Goal: Task Accomplishment & Management: Complete application form

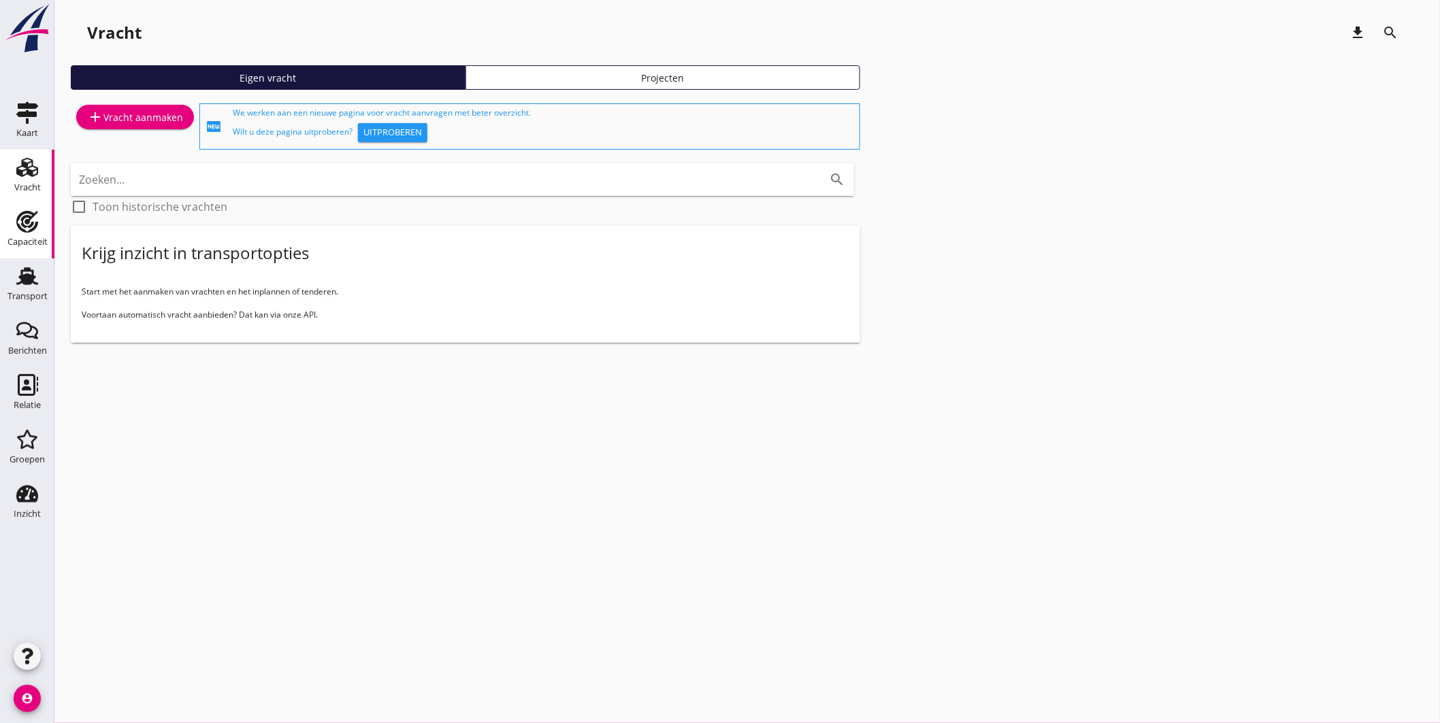
click at [35, 206] on link "Capaciteit Capaciteit" at bounding box center [27, 231] width 54 height 54
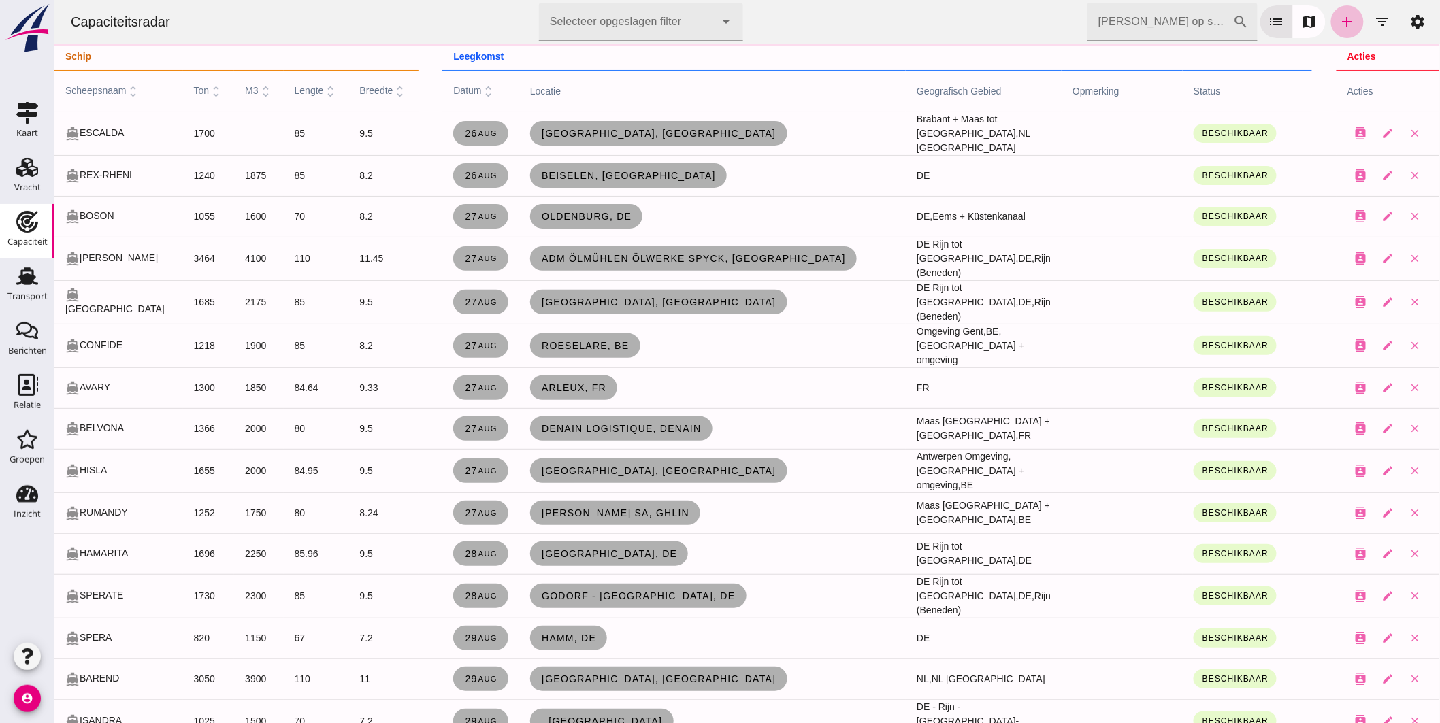
click input "[PERSON_NAME] op scheepsnaam"
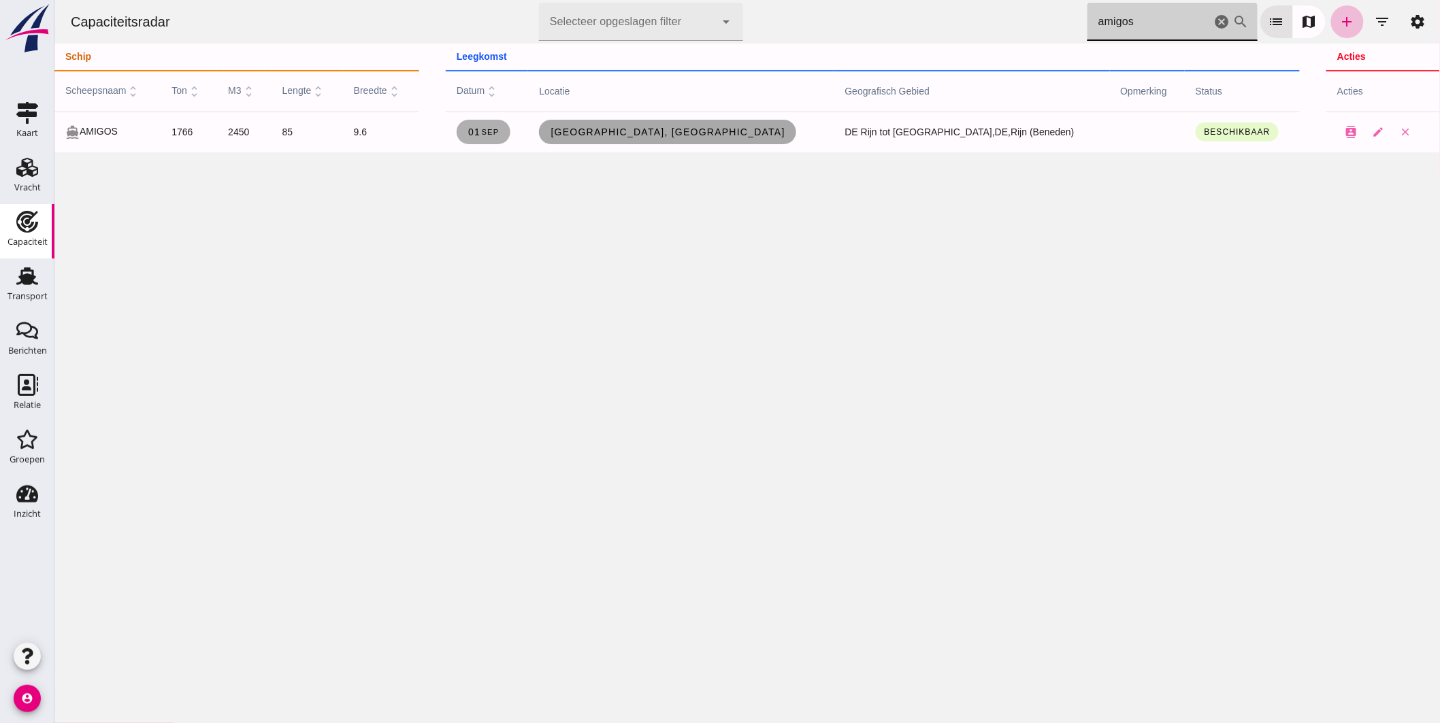
type input "amigos"
click span "[GEOGRAPHIC_DATA], [GEOGRAPHIC_DATA]"
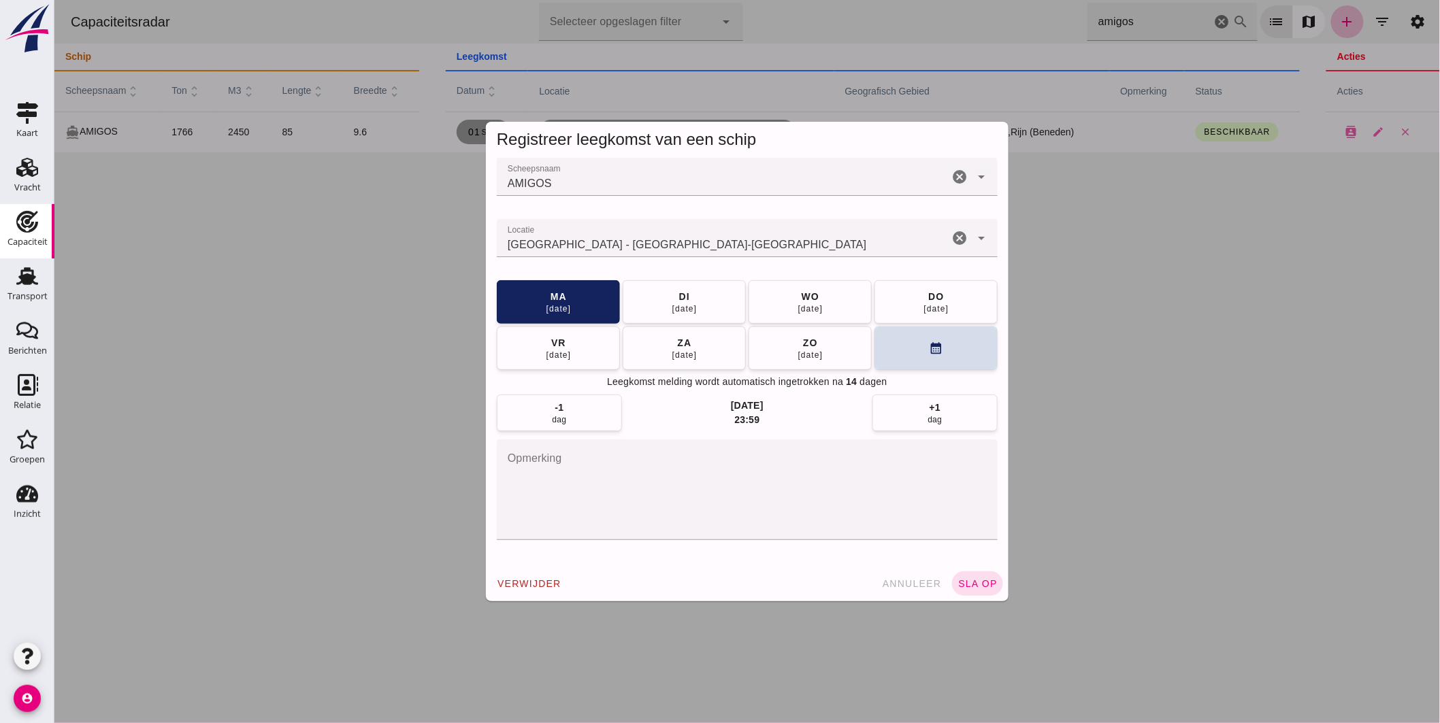
click input "Locatie"
click input "[GEOGRAPHIC_DATA] - [GEOGRAPHIC_DATA]-[GEOGRAPHIC_DATA]"
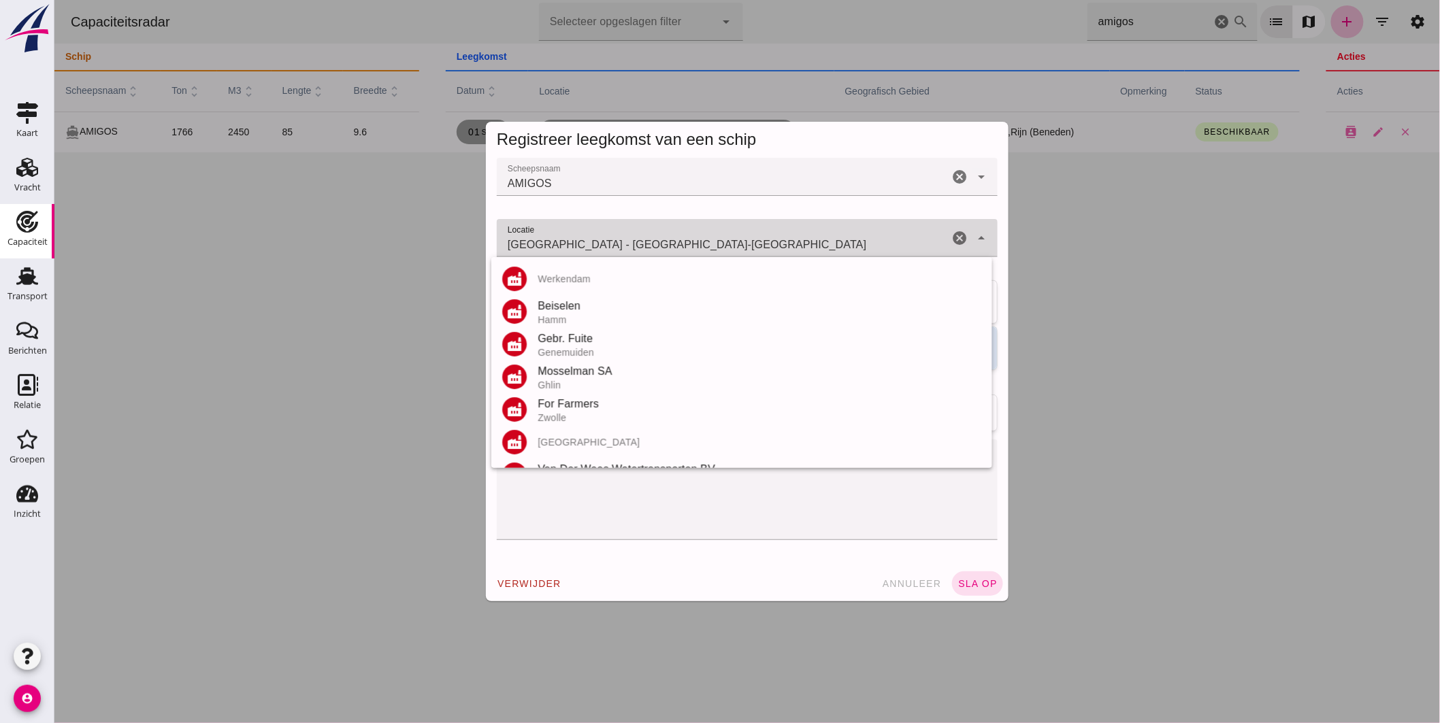
click input "[GEOGRAPHIC_DATA] - [GEOGRAPHIC_DATA]-[GEOGRAPHIC_DATA]"
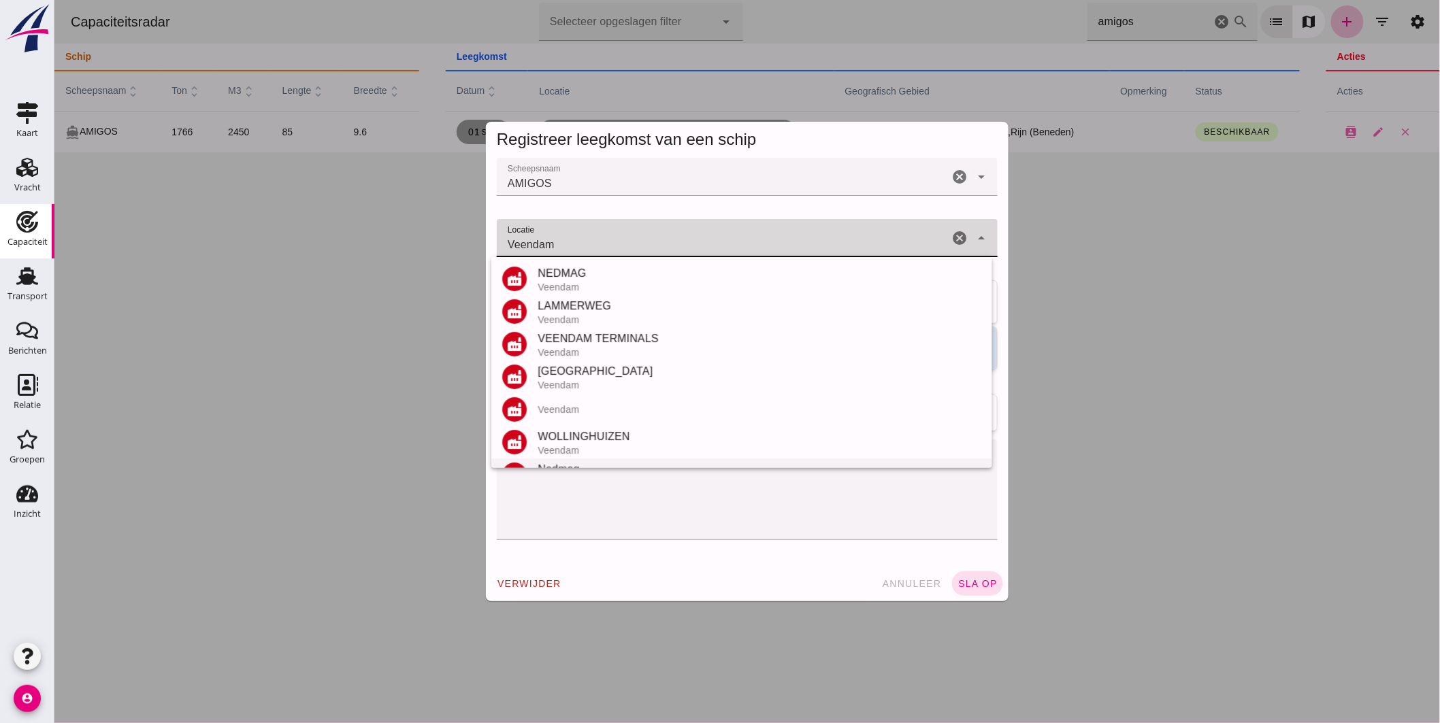
scroll to position [93, 0]
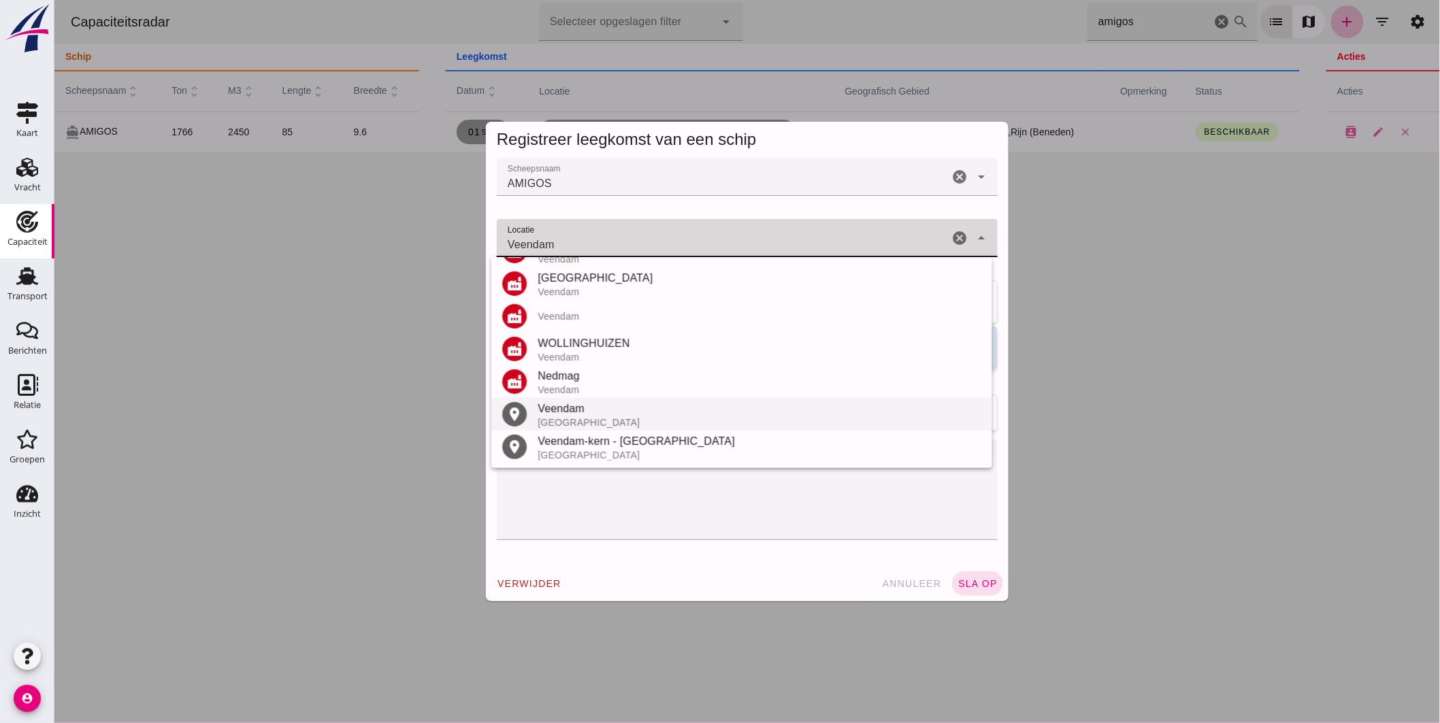
click at [583, 408] on div "Veendam" at bounding box center [759, 409] width 444 height 16
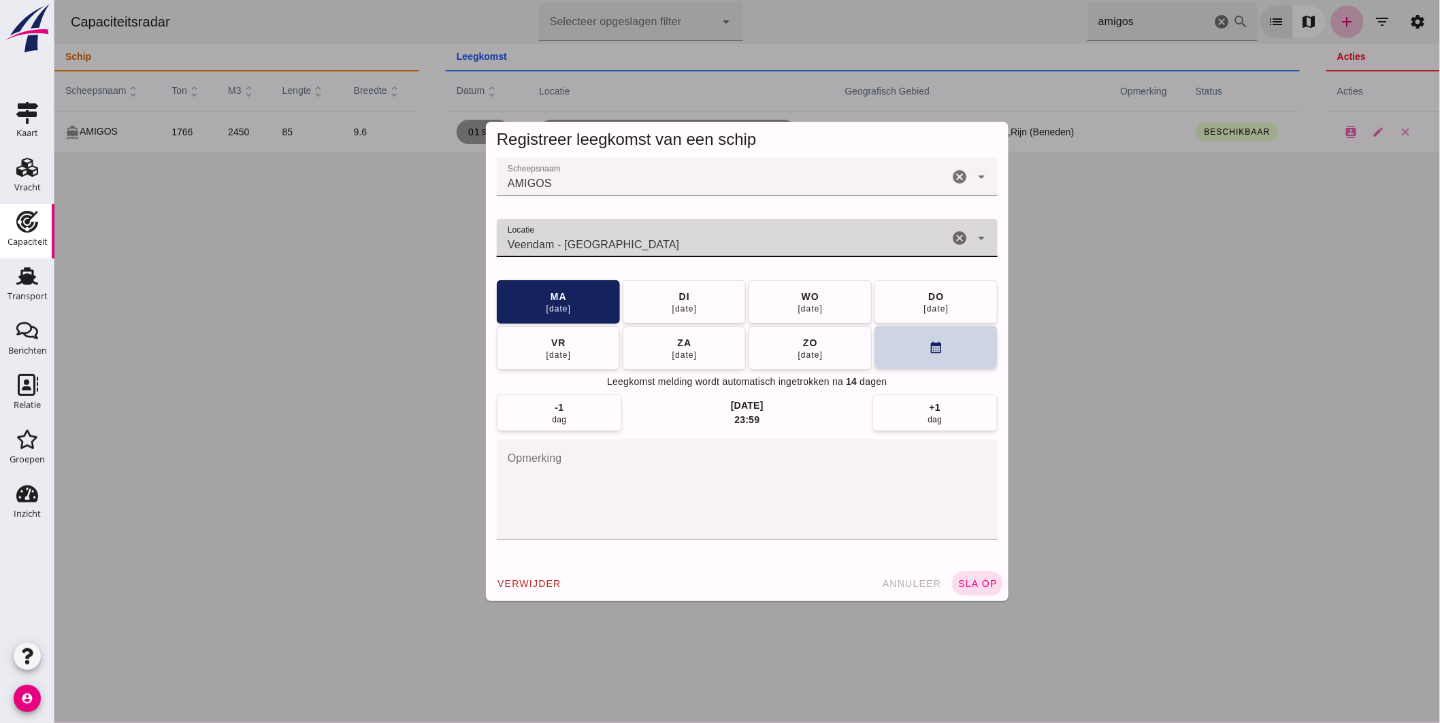
type input "Veendam - [GEOGRAPHIC_DATA]"
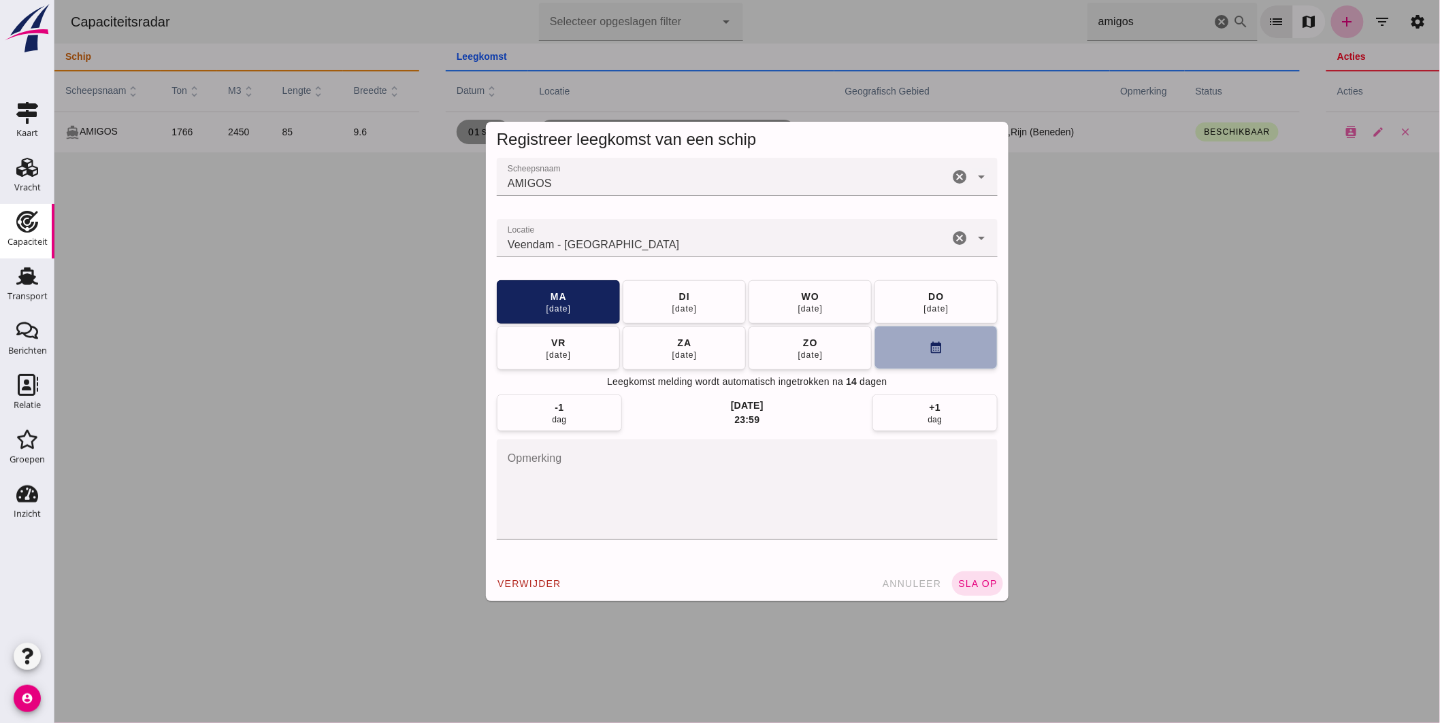
click button "calendar_month"
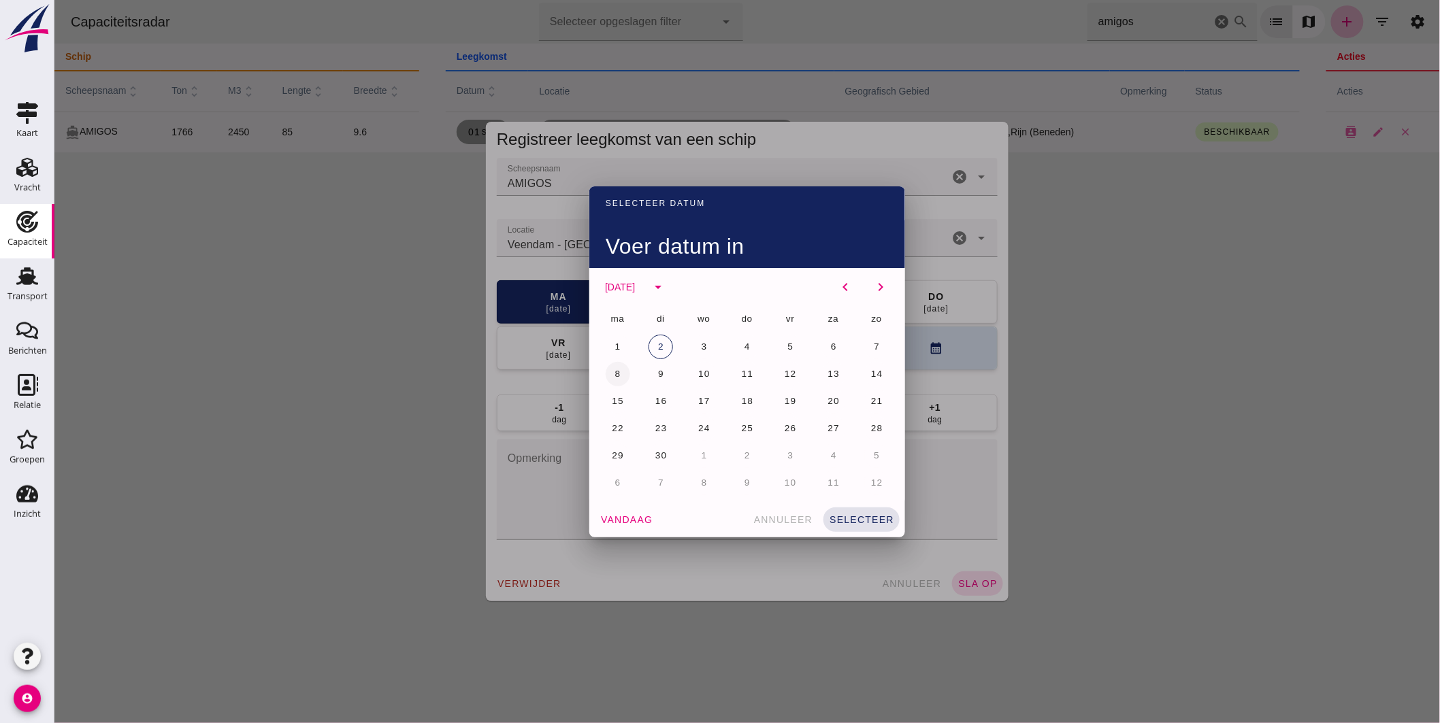
click span "8"
click span "selecteer"
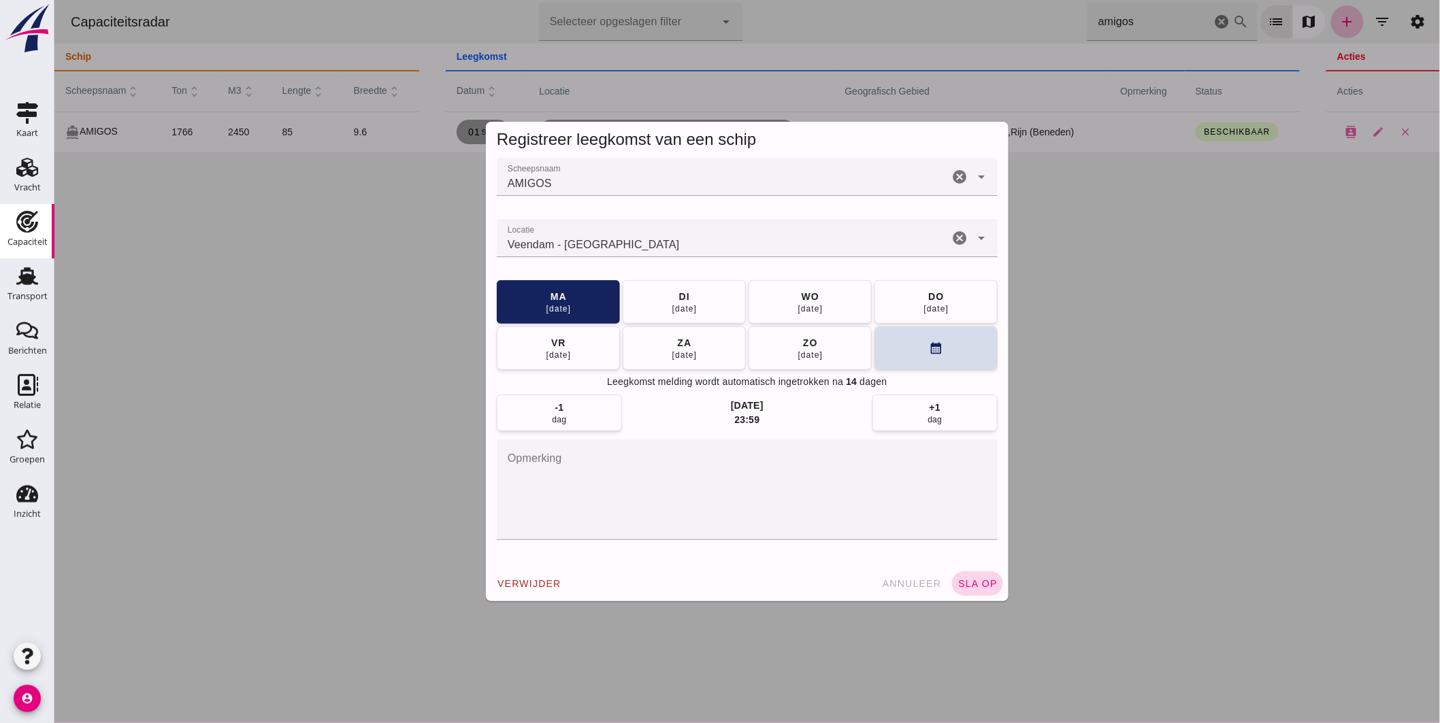
click span "sla op"
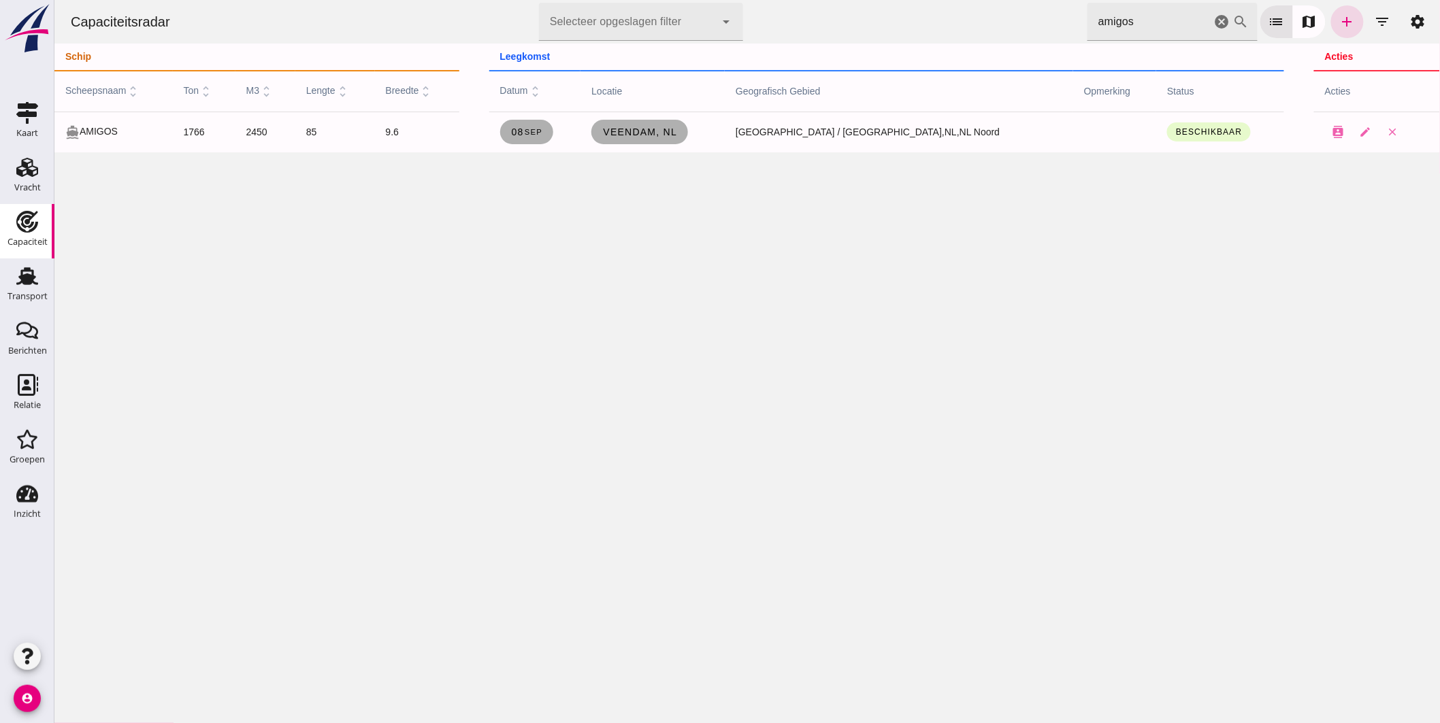
drag, startPoint x: 1032, startPoint y: 33, endPoint x: 627, endPoint y: 56, distance: 406.3
click div "Capaciteitsradar Selecteer opgeslagen filter Selecteer opgeslagen filter cancel…"
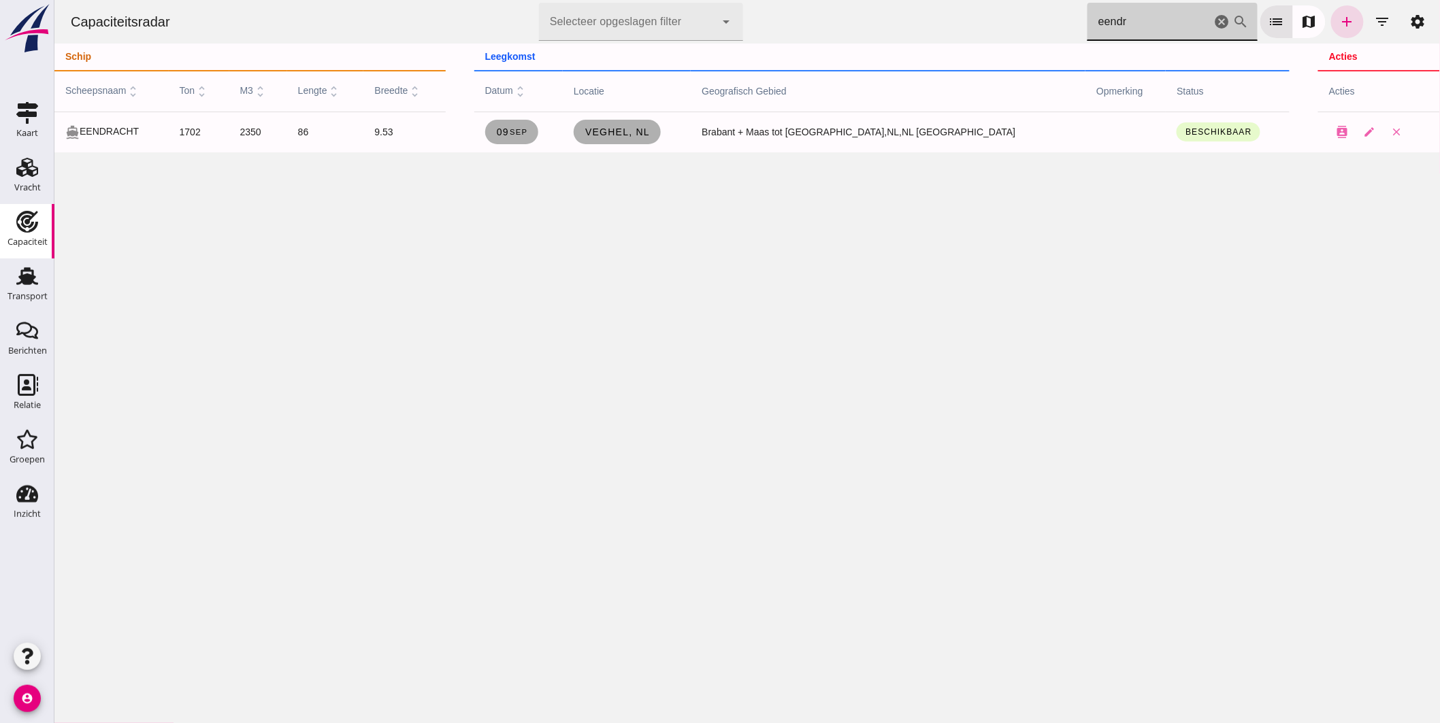
drag, startPoint x: 840, startPoint y: 3, endPoint x: 673, endPoint y: -25, distance: 168.9
click at [673, 0] on html "Capaciteitsradar Selecteer opgeslagen filter Selecteer opgeslagen filter cancel…" at bounding box center [747, 361] width 1386 height 723
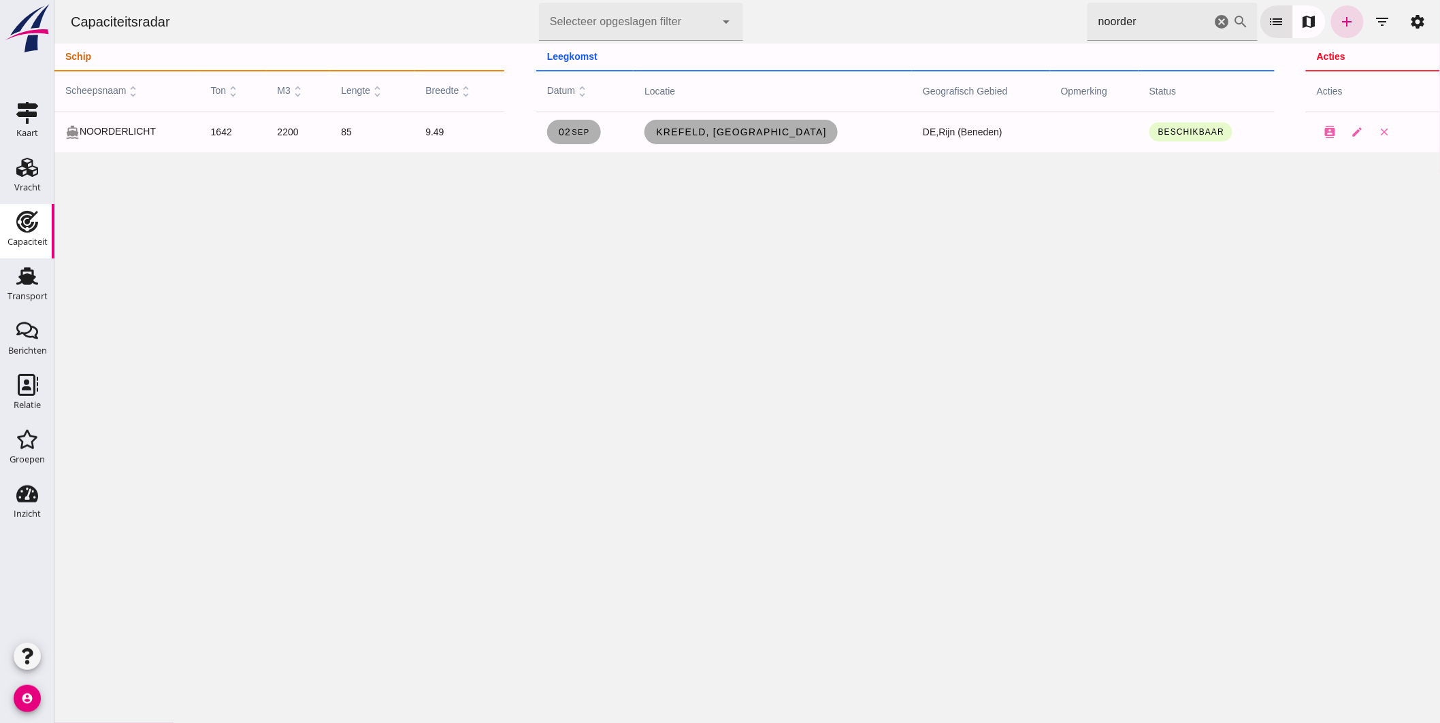
drag, startPoint x: 1061, startPoint y: 27, endPoint x: 835, endPoint y: 16, distance: 226.2
click div "Capaciteitsradar Selecteer opgeslagen filter Selecteer opgeslagen filter cancel…"
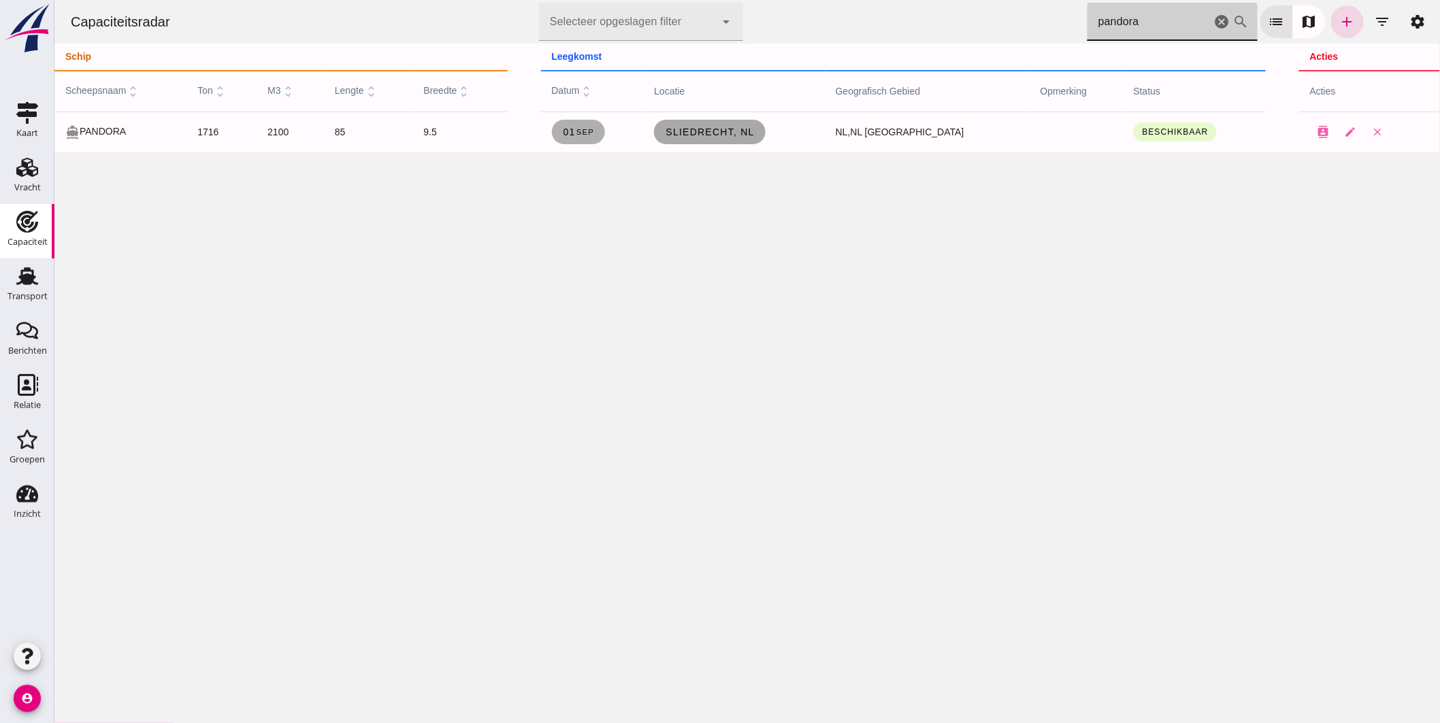
type input "pandora"
click at [757, 138] on link "Sliedrecht, nl" at bounding box center [709, 132] width 112 height 25
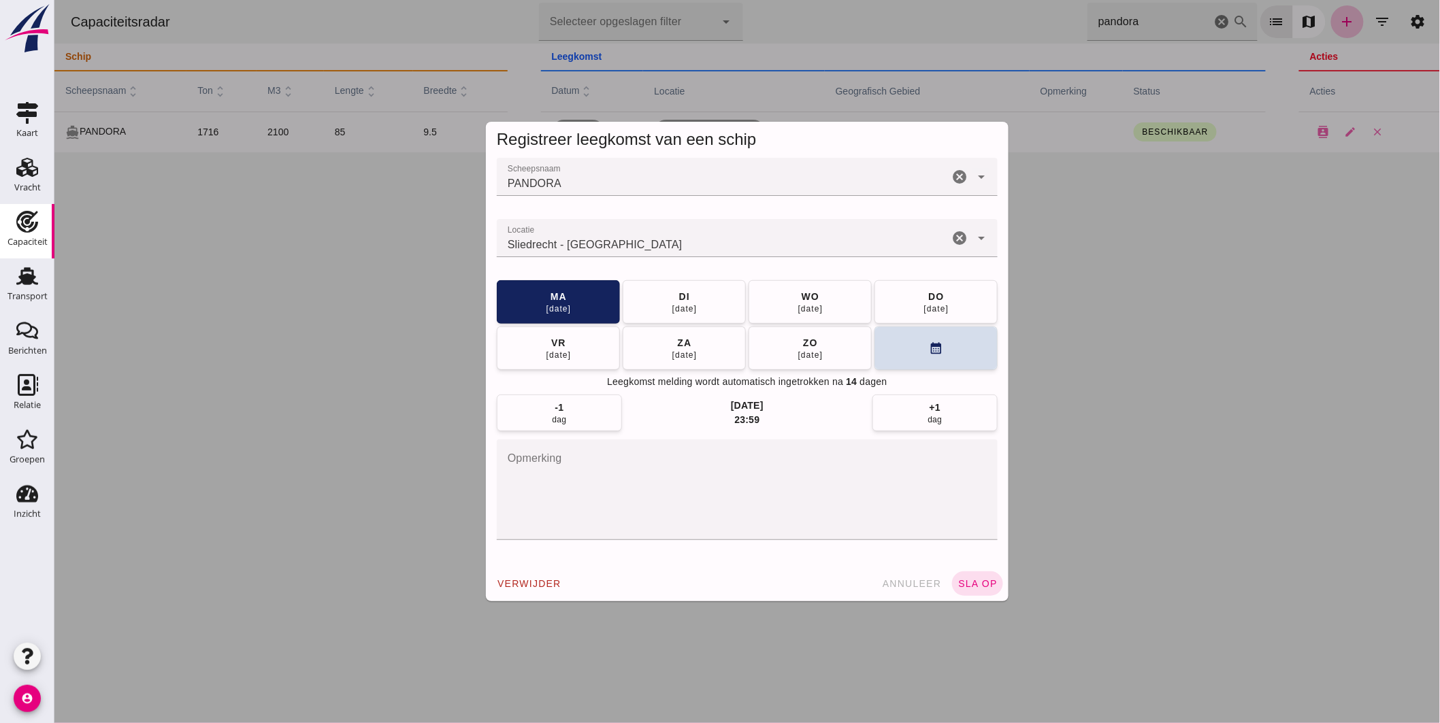
click input "Locatie"
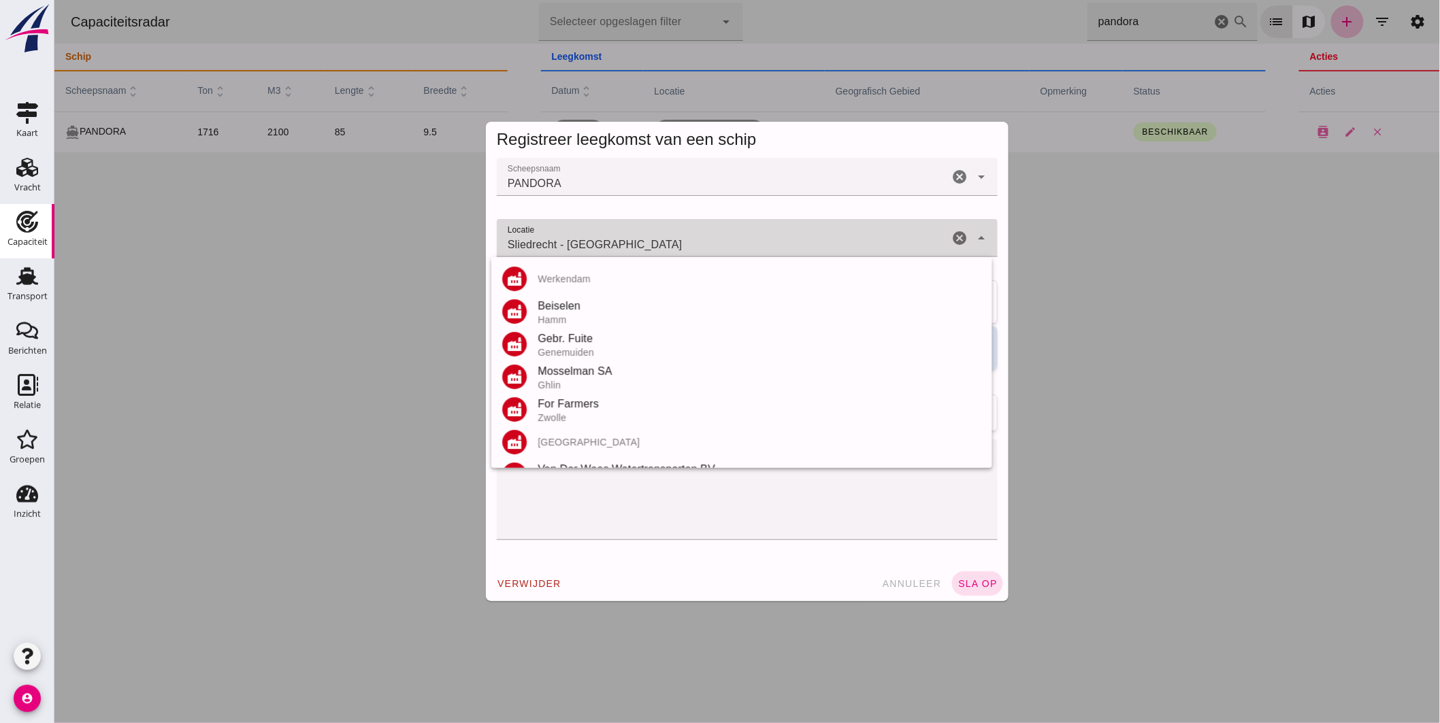
click div "Sliedrecht - Zuid-Holland Sliedrecht - [GEOGRAPHIC_DATA]"
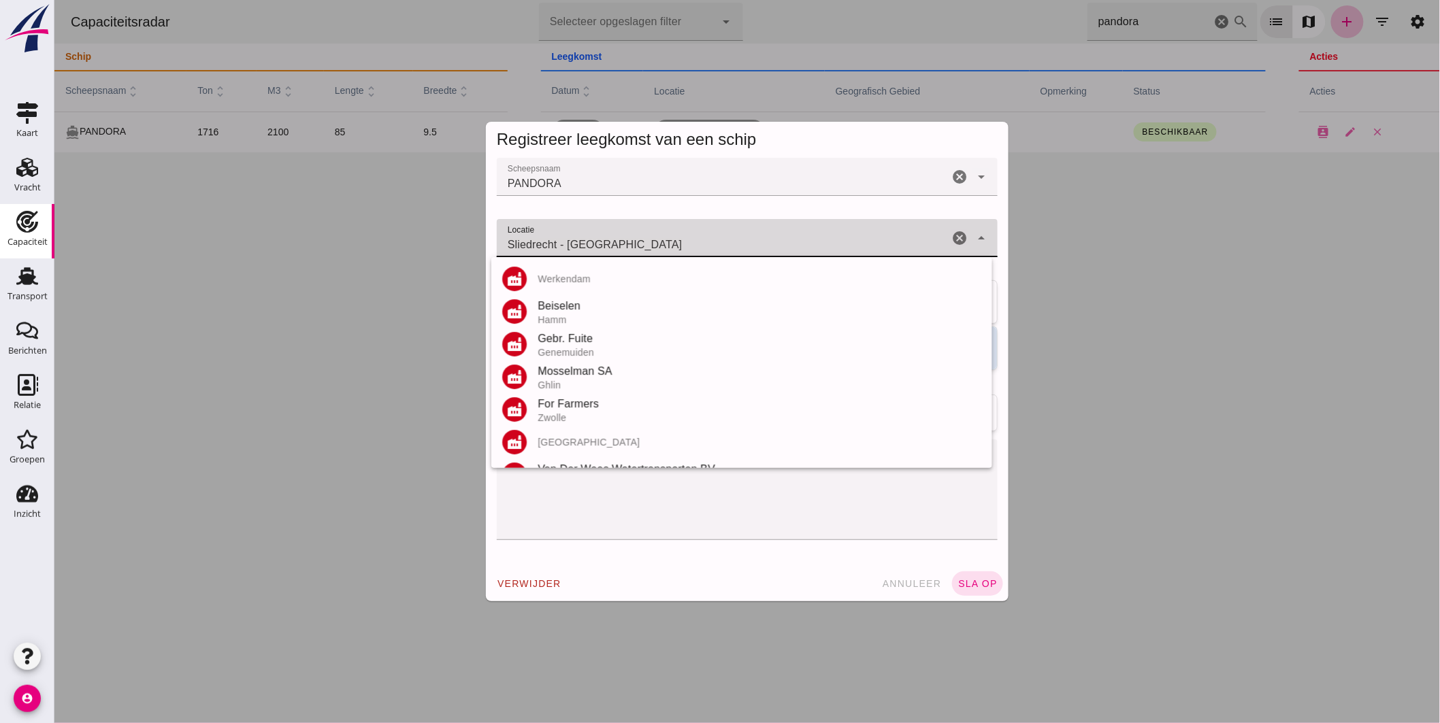
click input "Sliedrecht - [GEOGRAPHIC_DATA]"
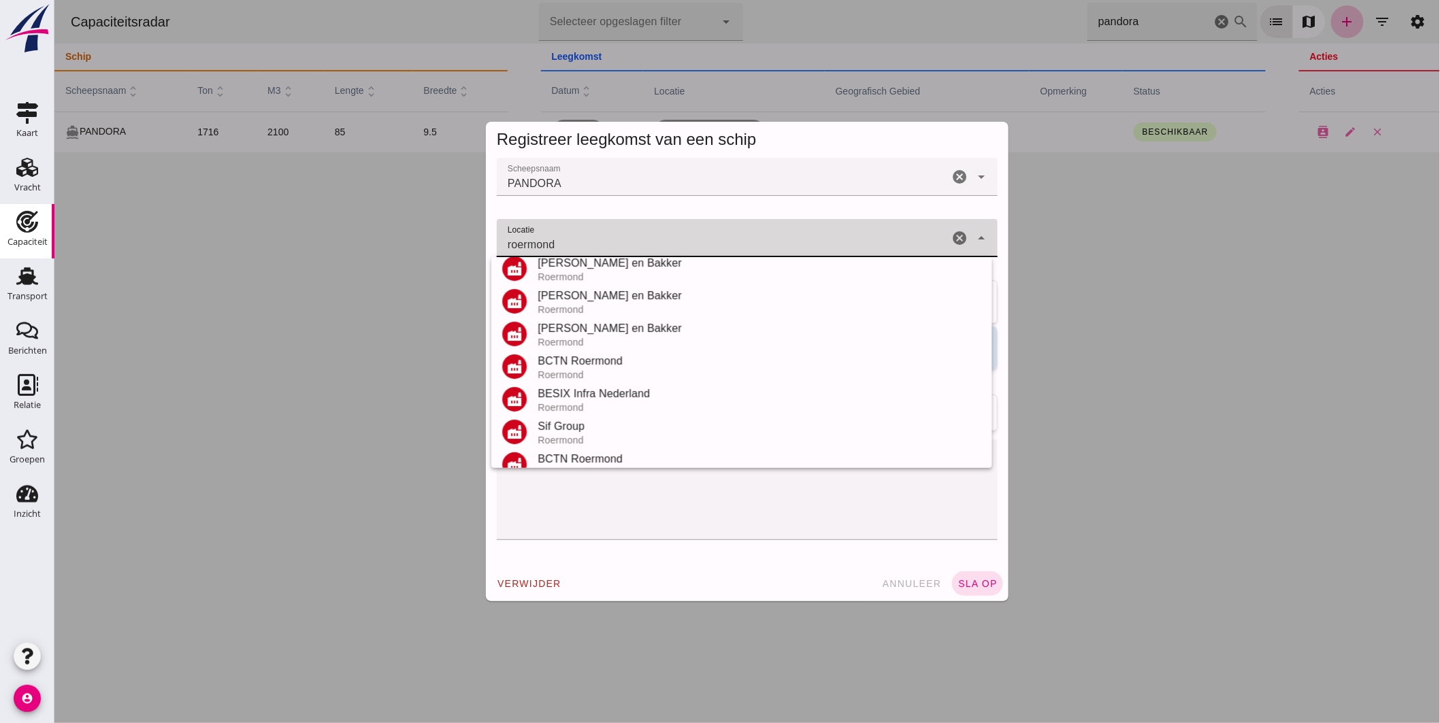
scroll to position [159, 0]
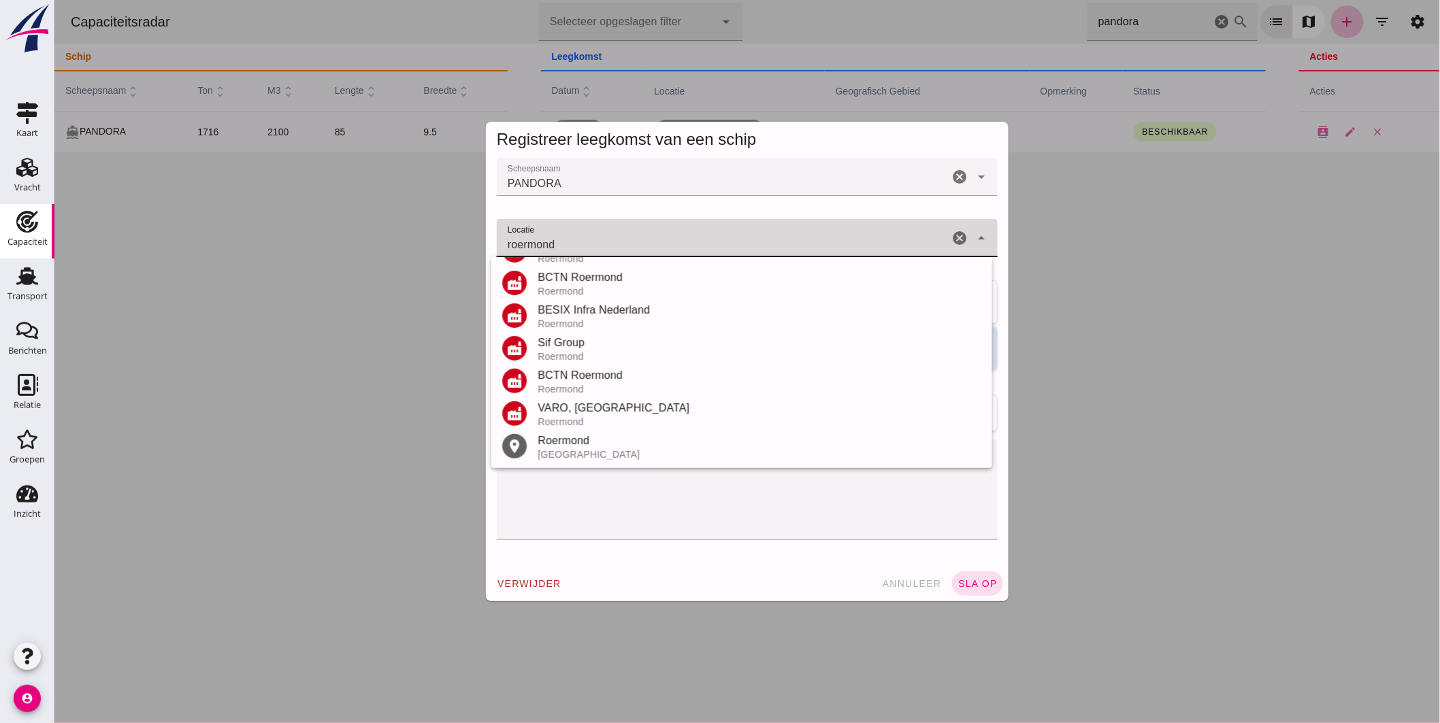
click at [579, 440] on div "Roermond" at bounding box center [759, 441] width 444 height 16
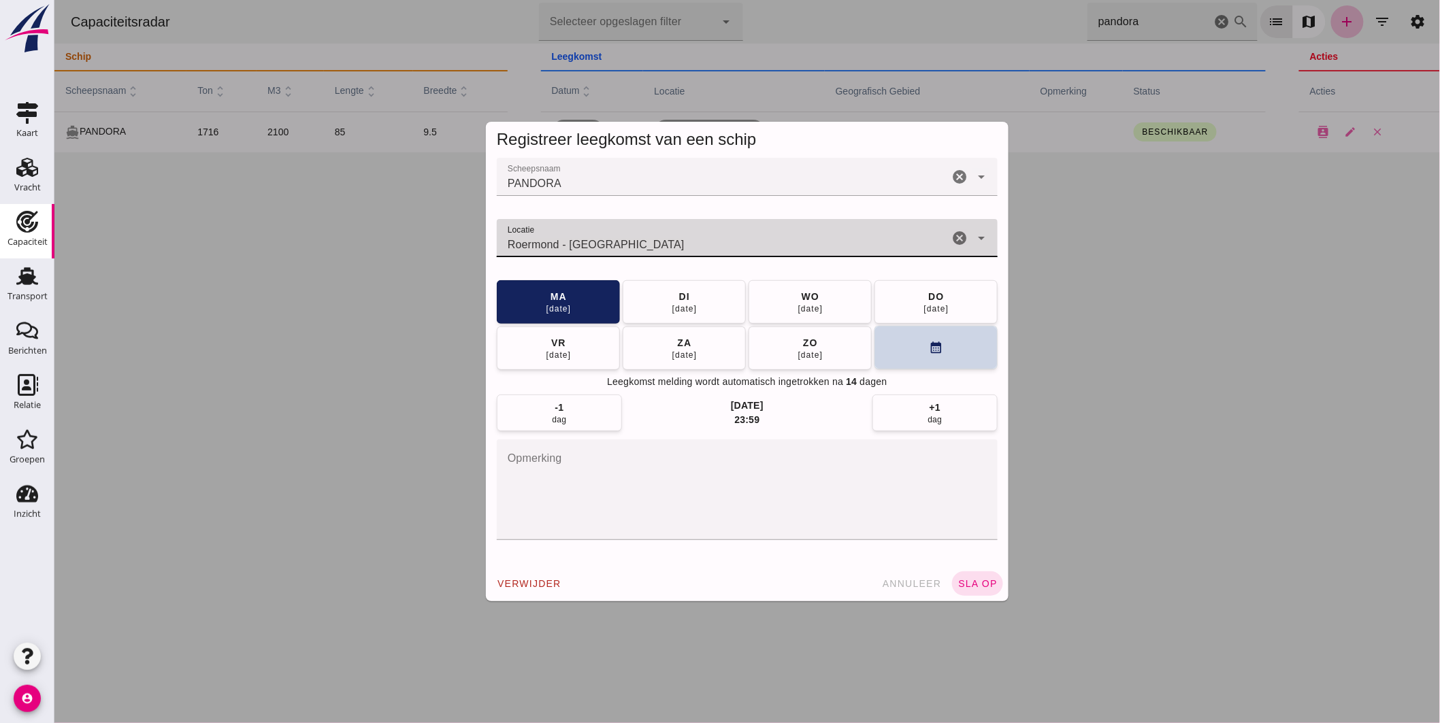
type input "Roermond - [GEOGRAPHIC_DATA]"
click icon "calendar_month"
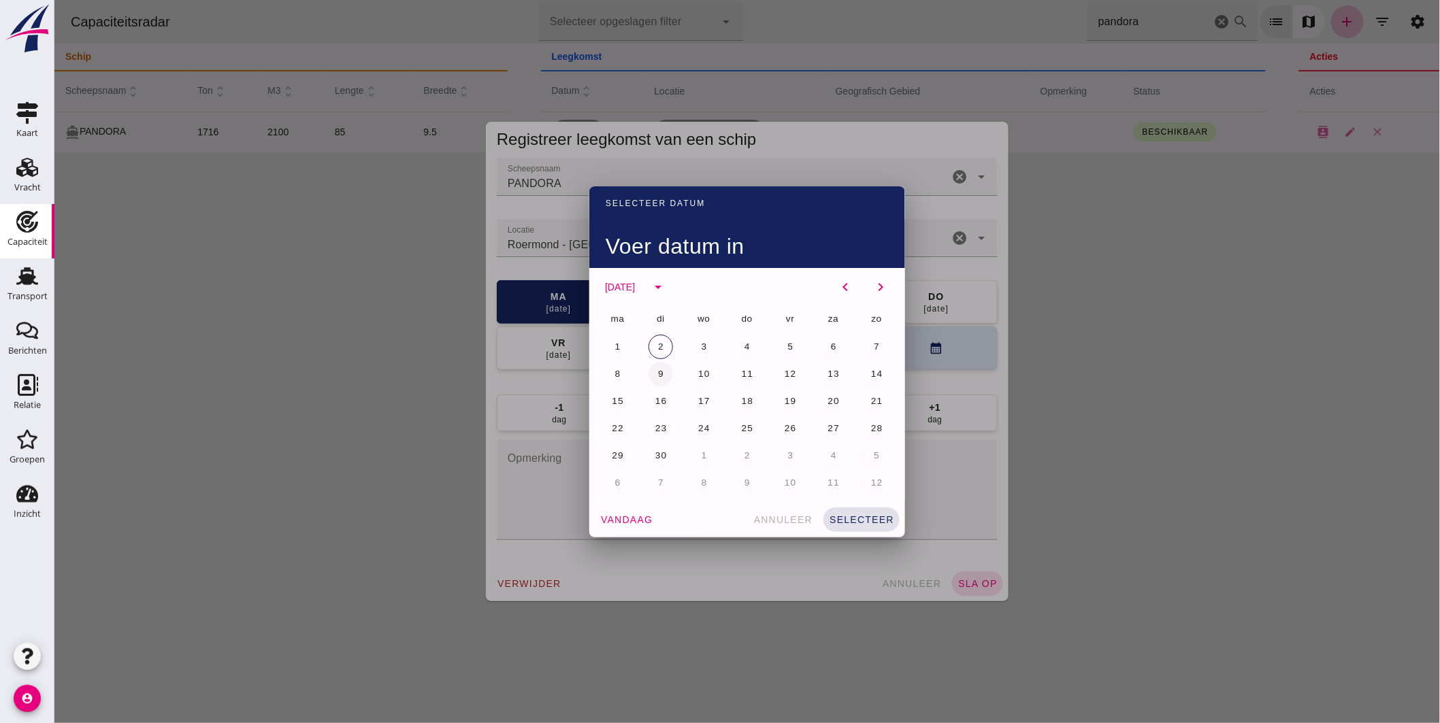
click button "9"
click button "selecteer"
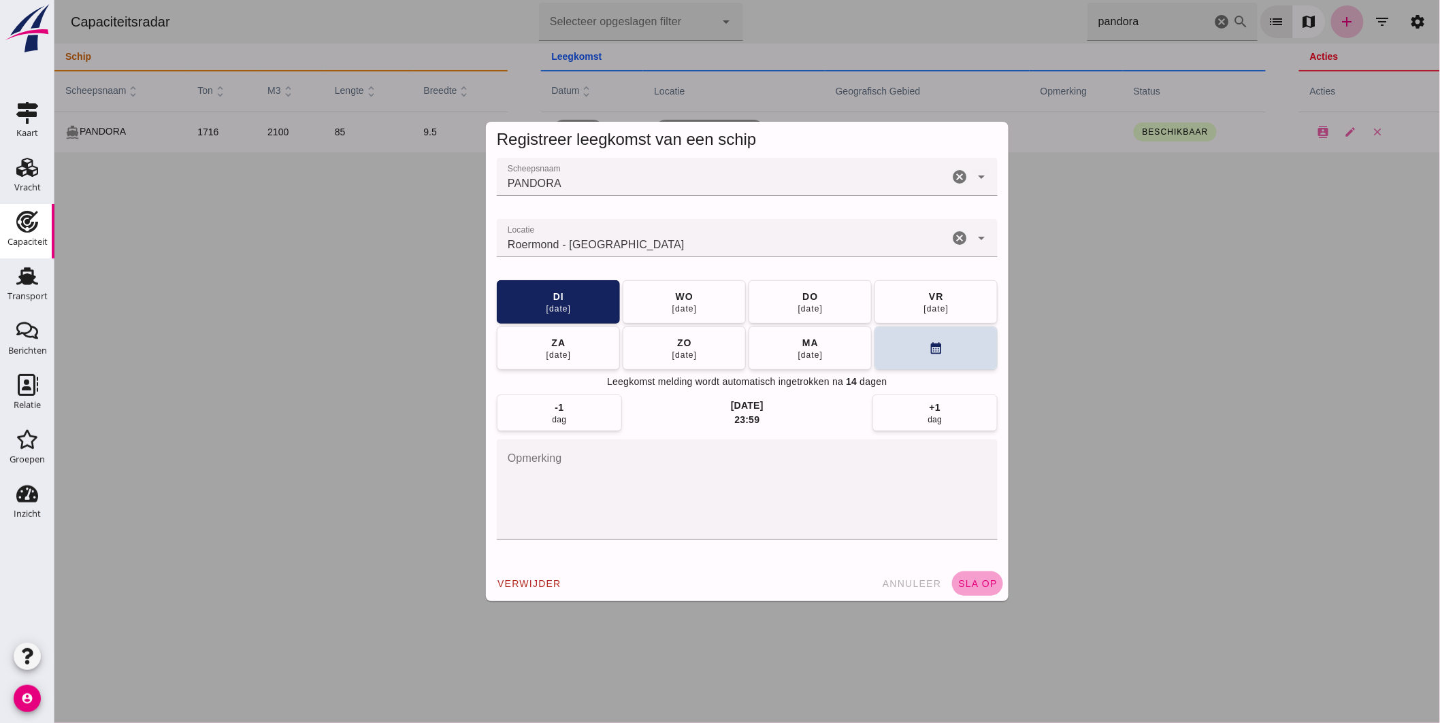
click span "sla op"
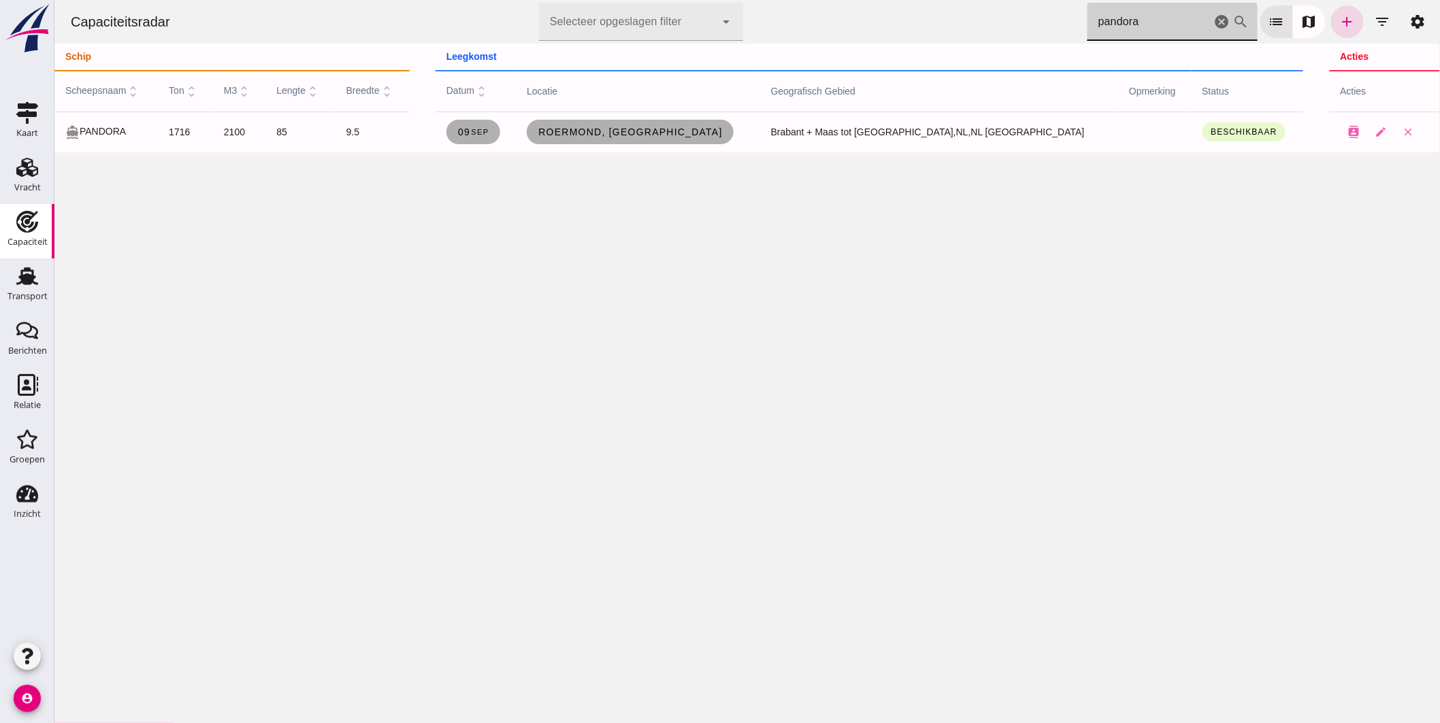
drag, startPoint x: 1158, startPoint y: 31, endPoint x: 940, endPoint y: 36, distance: 217.9
click div "Capaciteitsradar Selecteer opgeslagen filter Selecteer opgeslagen filter cancel…"
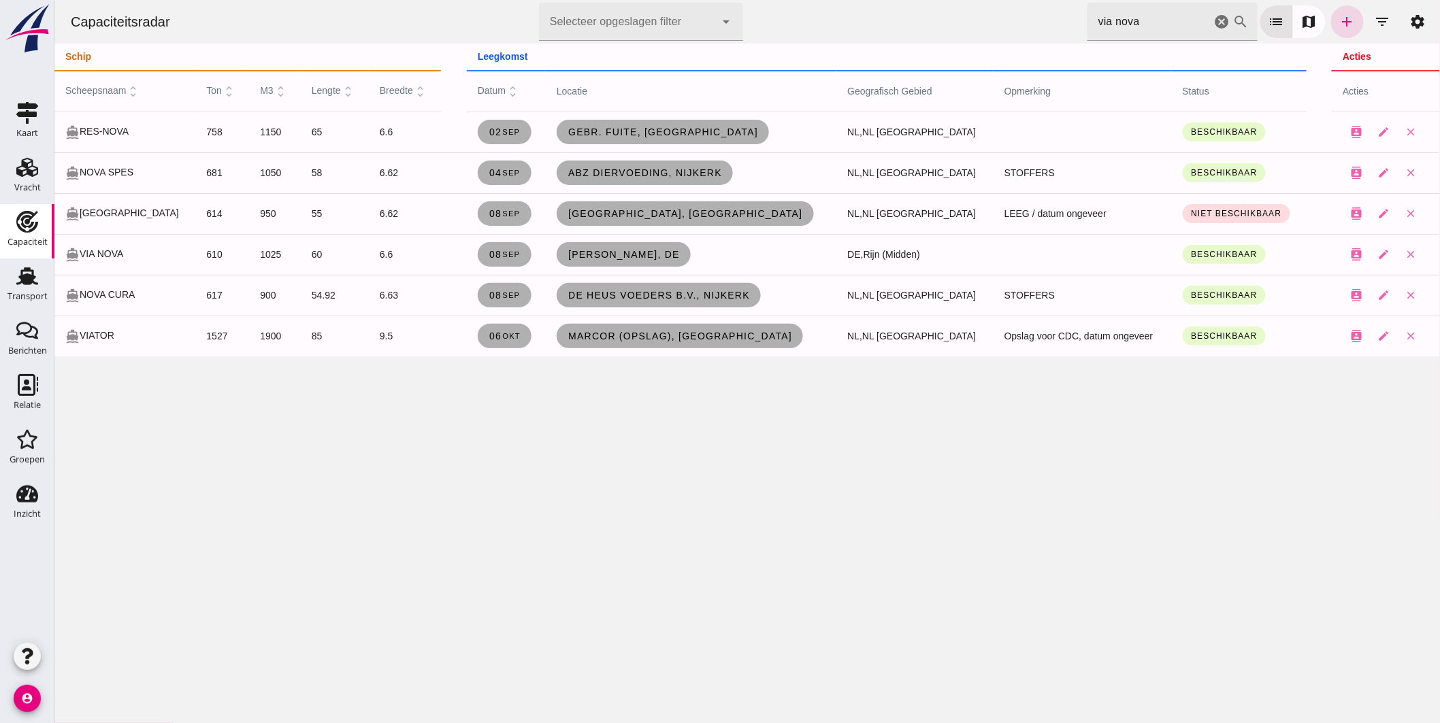
drag, startPoint x: 1137, startPoint y: 16, endPoint x: 773, endPoint y: 12, distance: 363.4
click div "Capaciteitsradar Selecteer opgeslagen filter Selecteer opgeslagen filter cancel…"
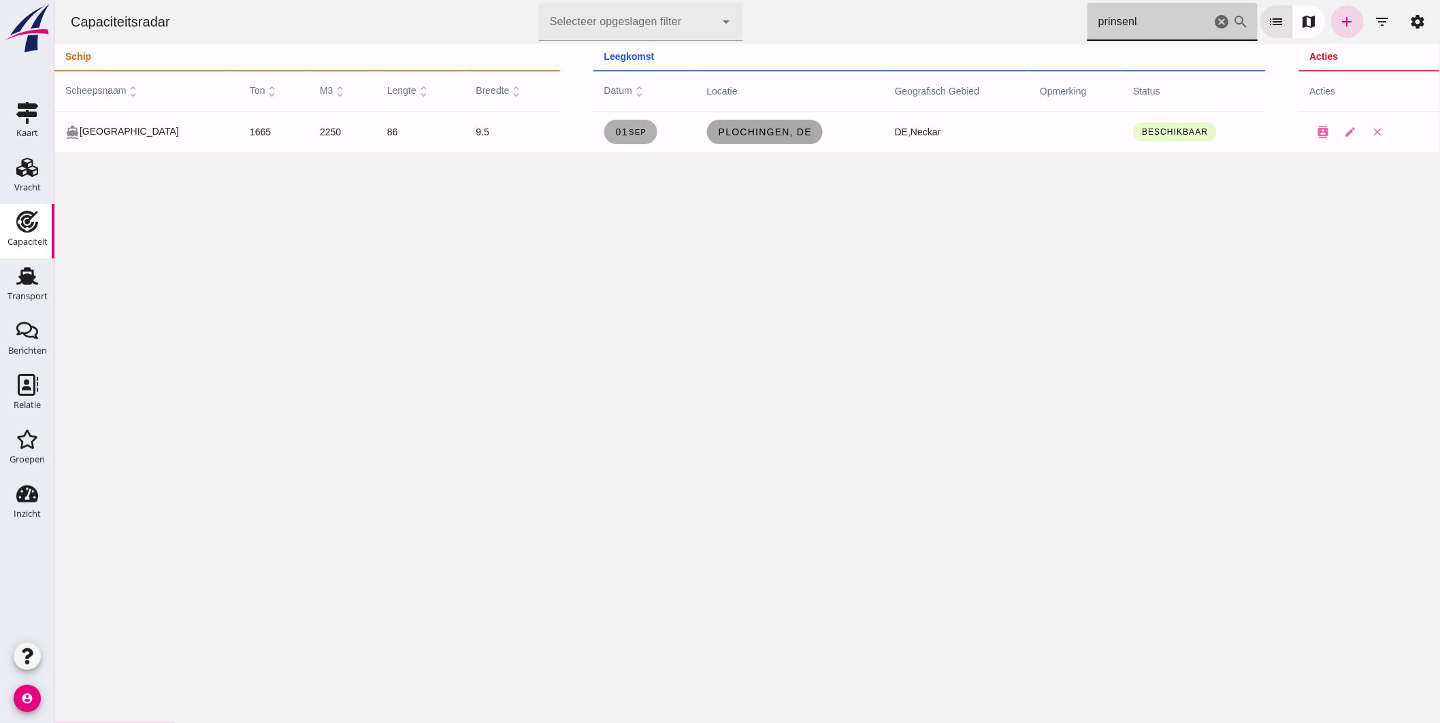
type input "prinsenl"
click at [757, 137] on link "Plochingen, de" at bounding box center [764, 132] width 116 height 25
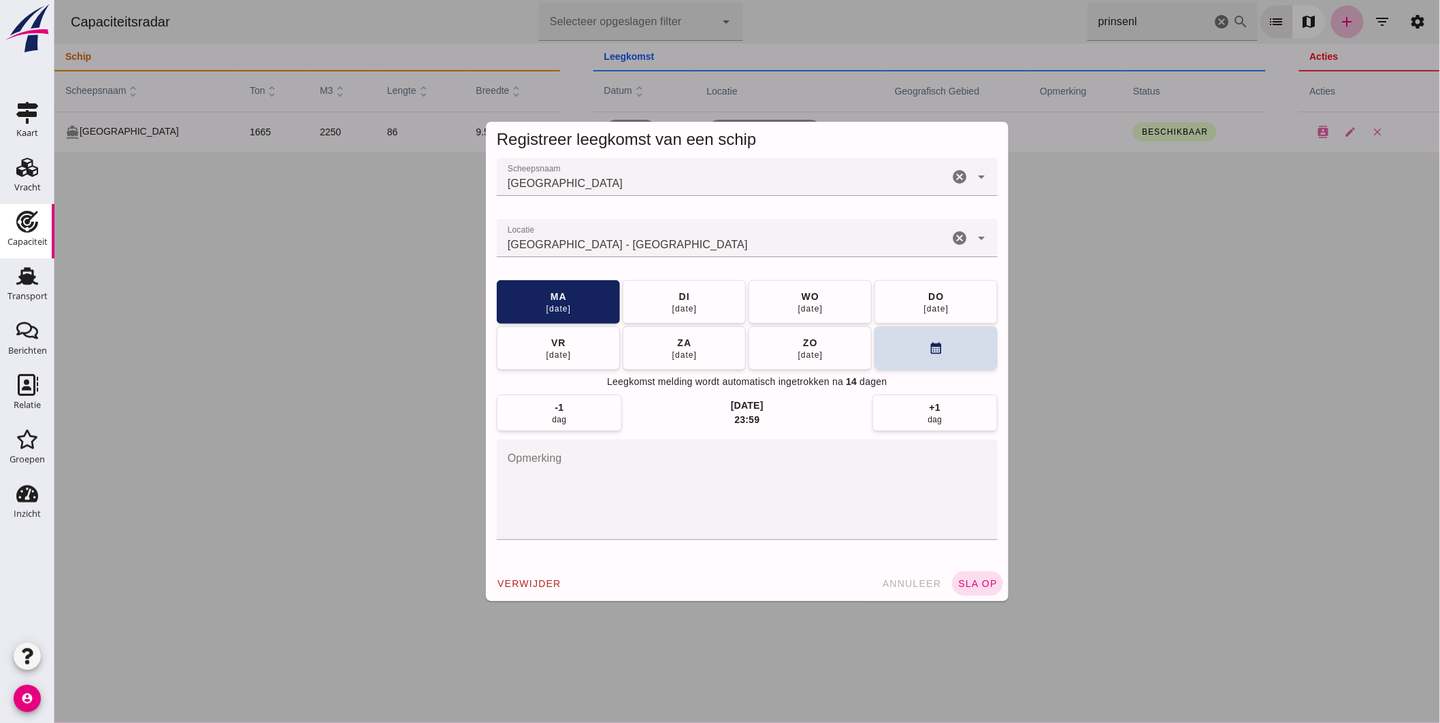
click div "Registreer leegkomst van een schip Scheepsnaam Scheepsnaam PRINSENLAND cancel a…"
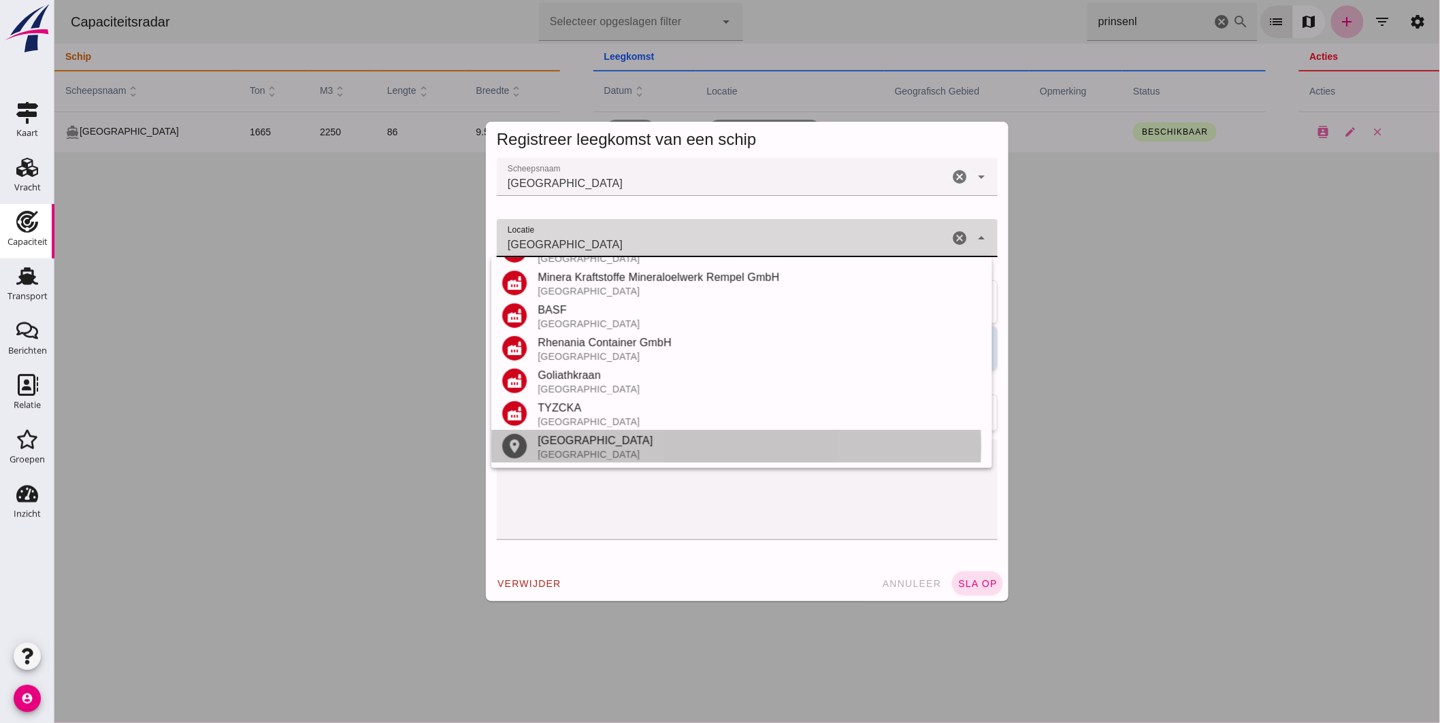
click at [610, 439] on div "[GEOGRAPHIC_DATA]" at bounding box center [759, 441] width 444 height 16
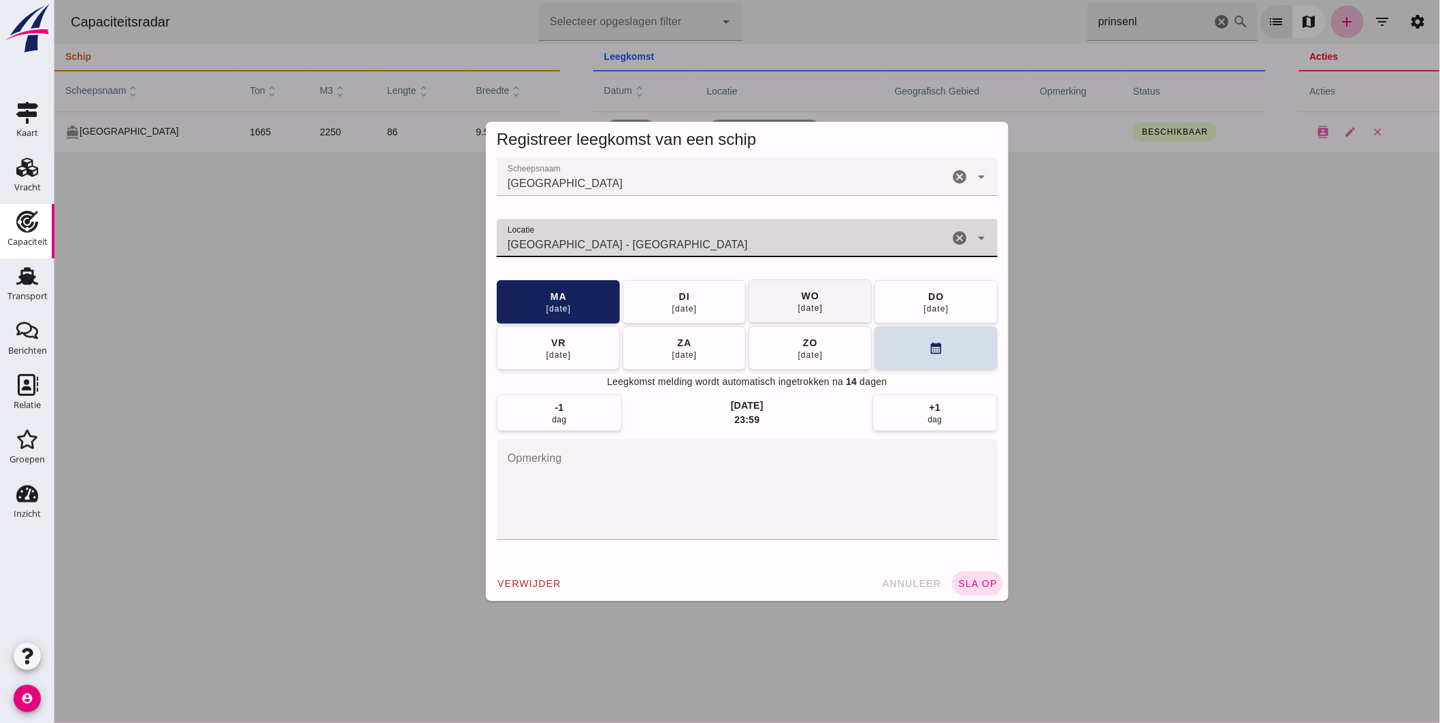
type input "[GEOGRAPHIC_DATA] - [GEOGRAPHIC_DATA]"
click span "[DATE]"
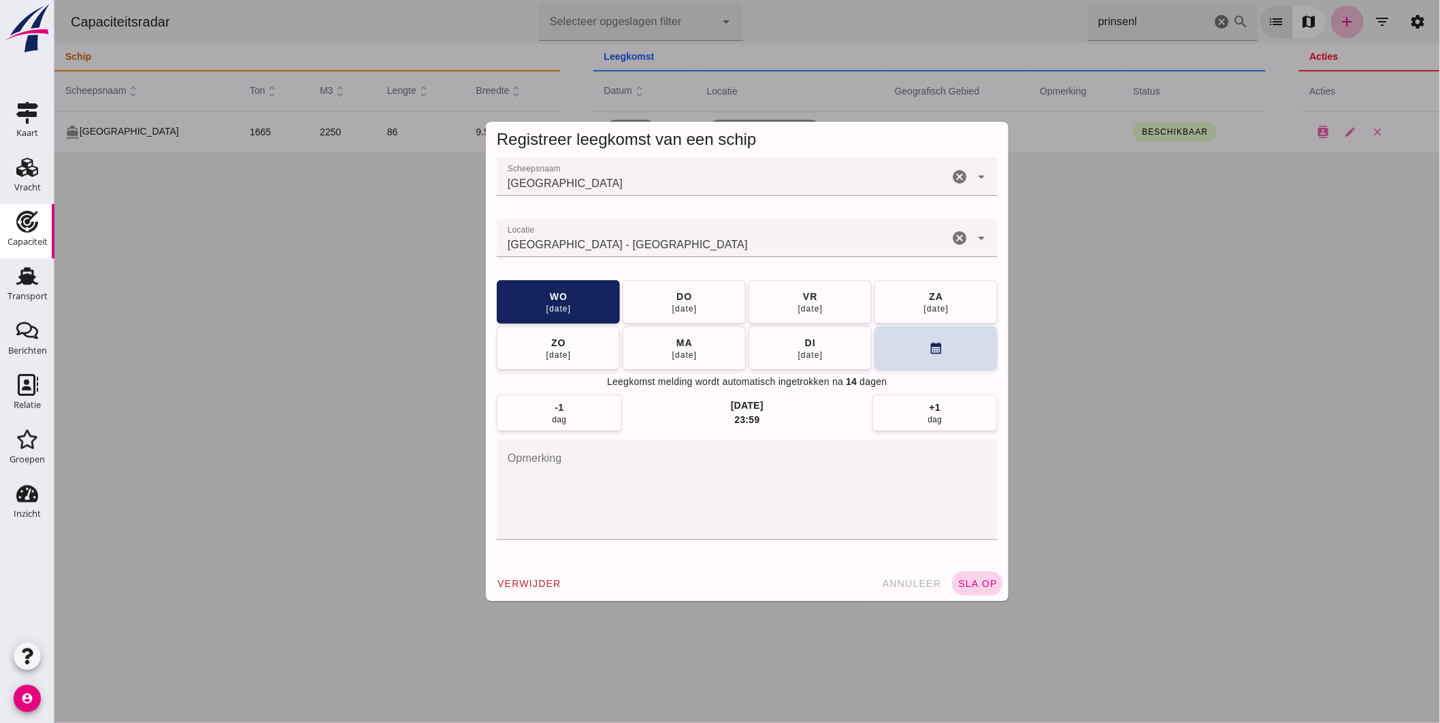
click button "sla op"
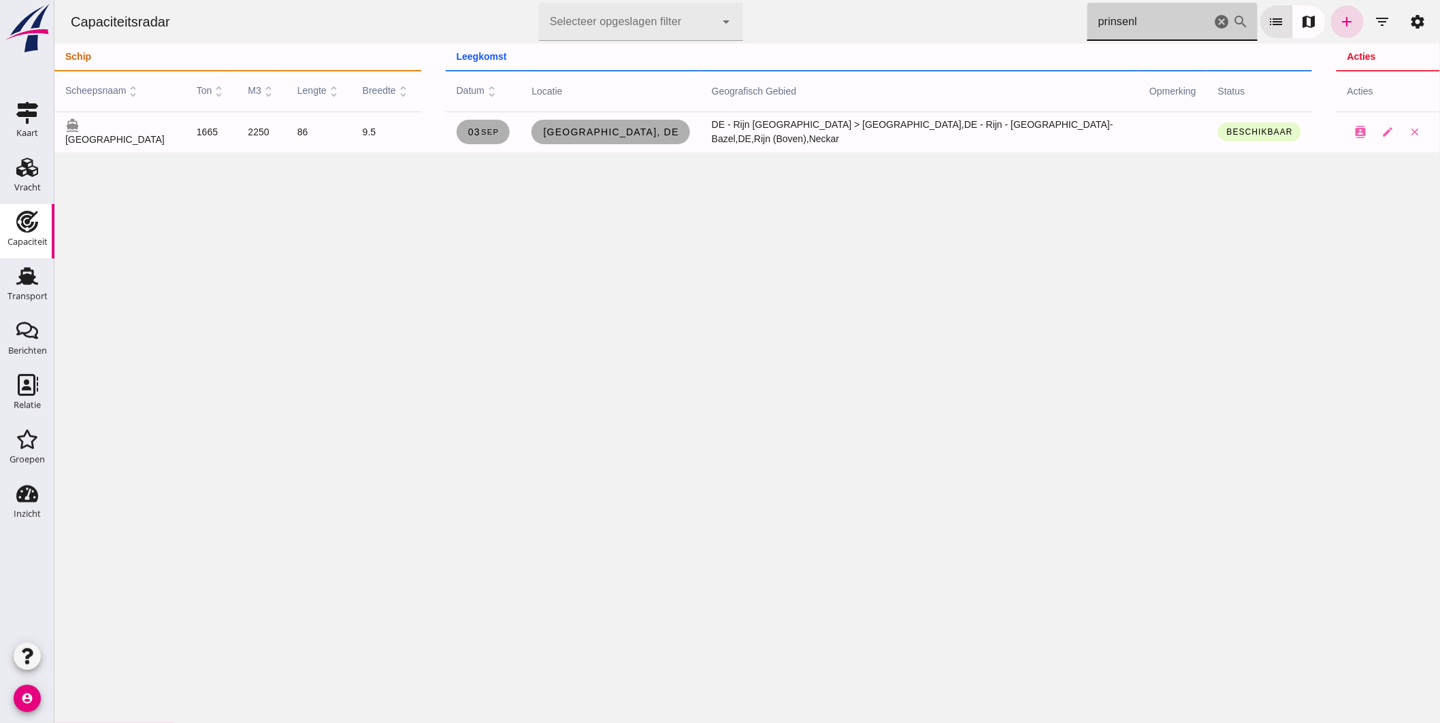
drag, startPoint x: 1161, startPoint y: 21, endPoint x: 793, endPoint y: -15, distance: 370.0
click at [793, 0] on html "Capaciteitsradar Selecteer opgeslagen filter Selecteer opgeslagen filter cancel…" at bounding box center [747, 361] width 1386 height 723
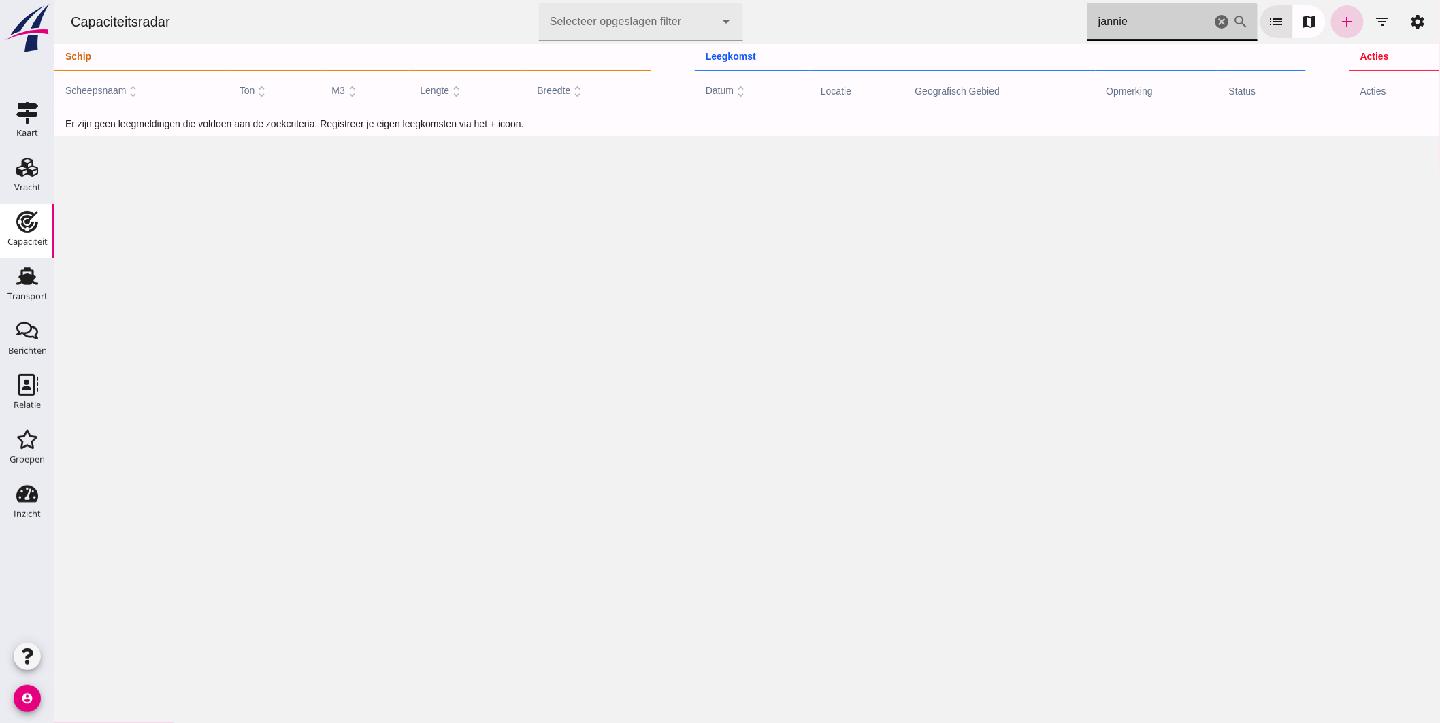
type input "jannie"
click link "add"
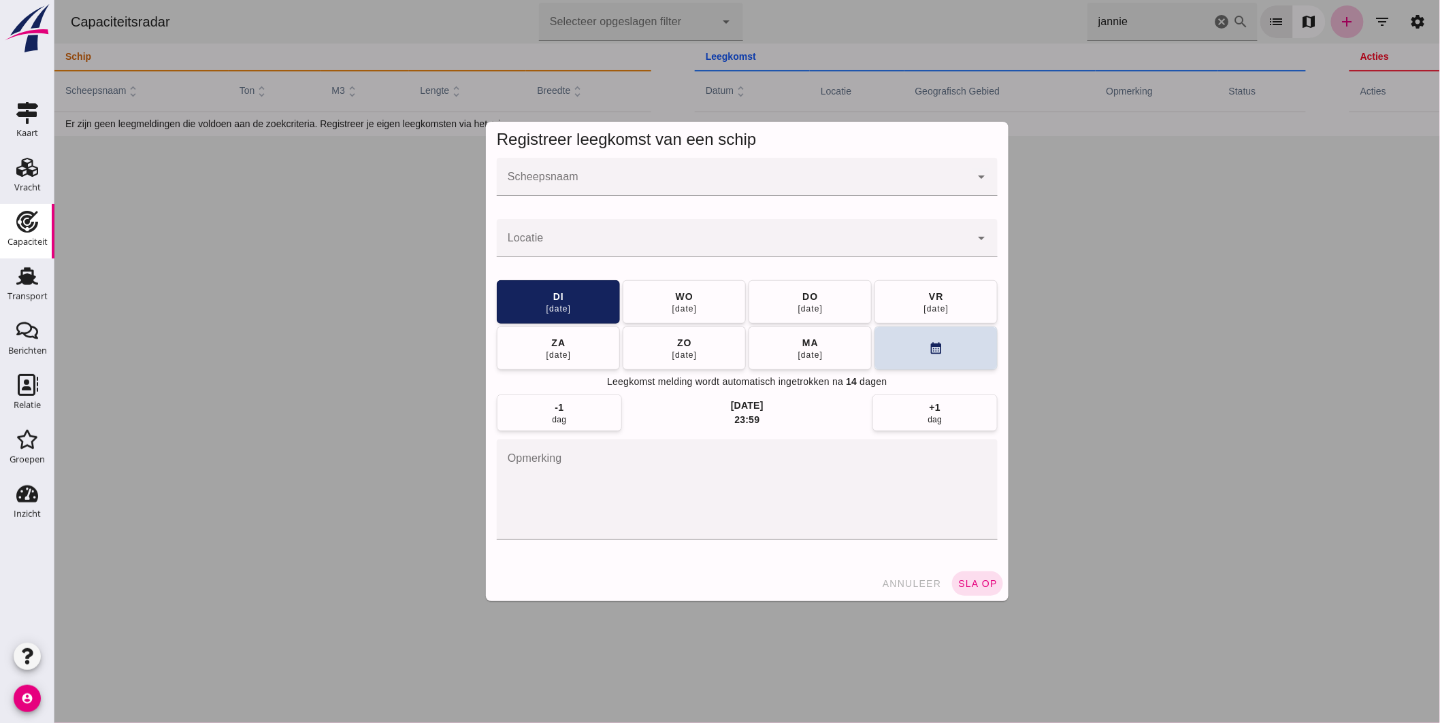
click input "Scheepsnaam"
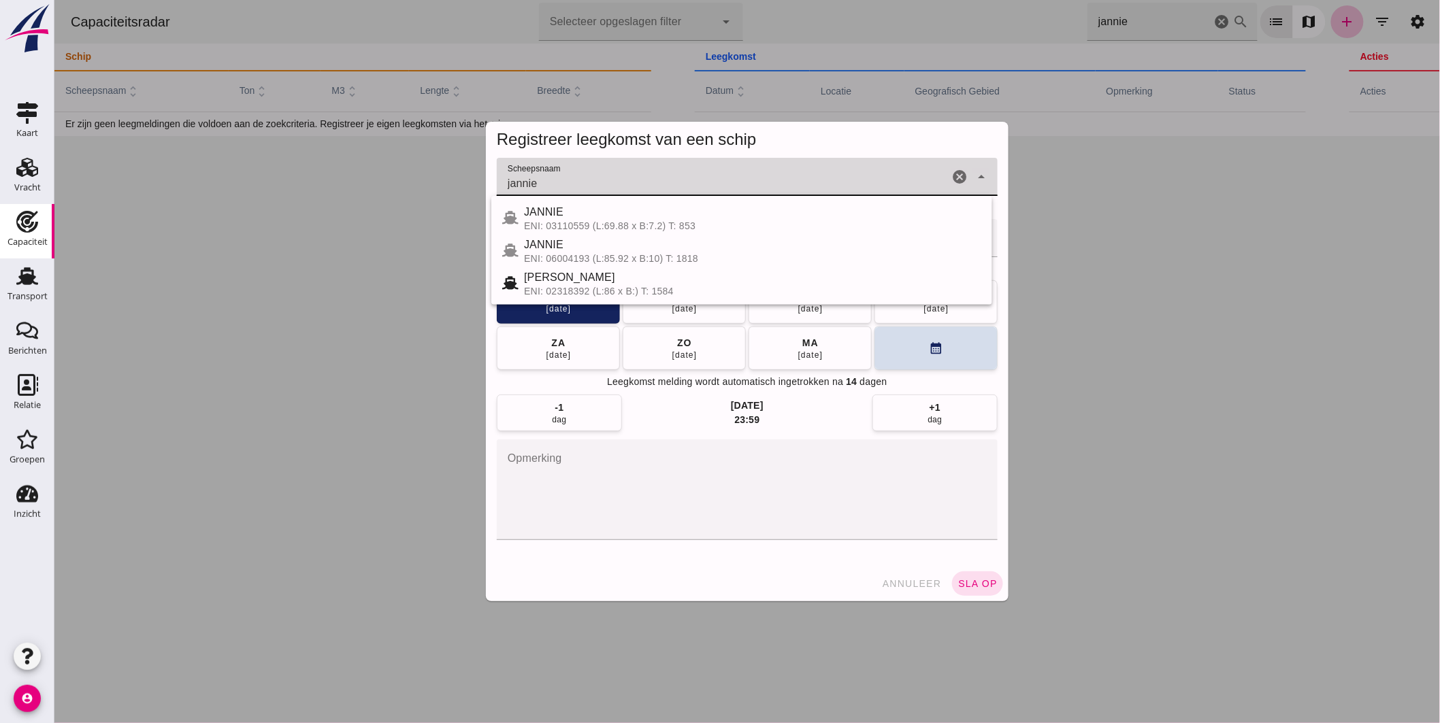
click at [598, 221] on div "ENI: 03110559 (L:69.88 x B:7.2) T: 853" at bounding box center [751, 226] width 457 height 11
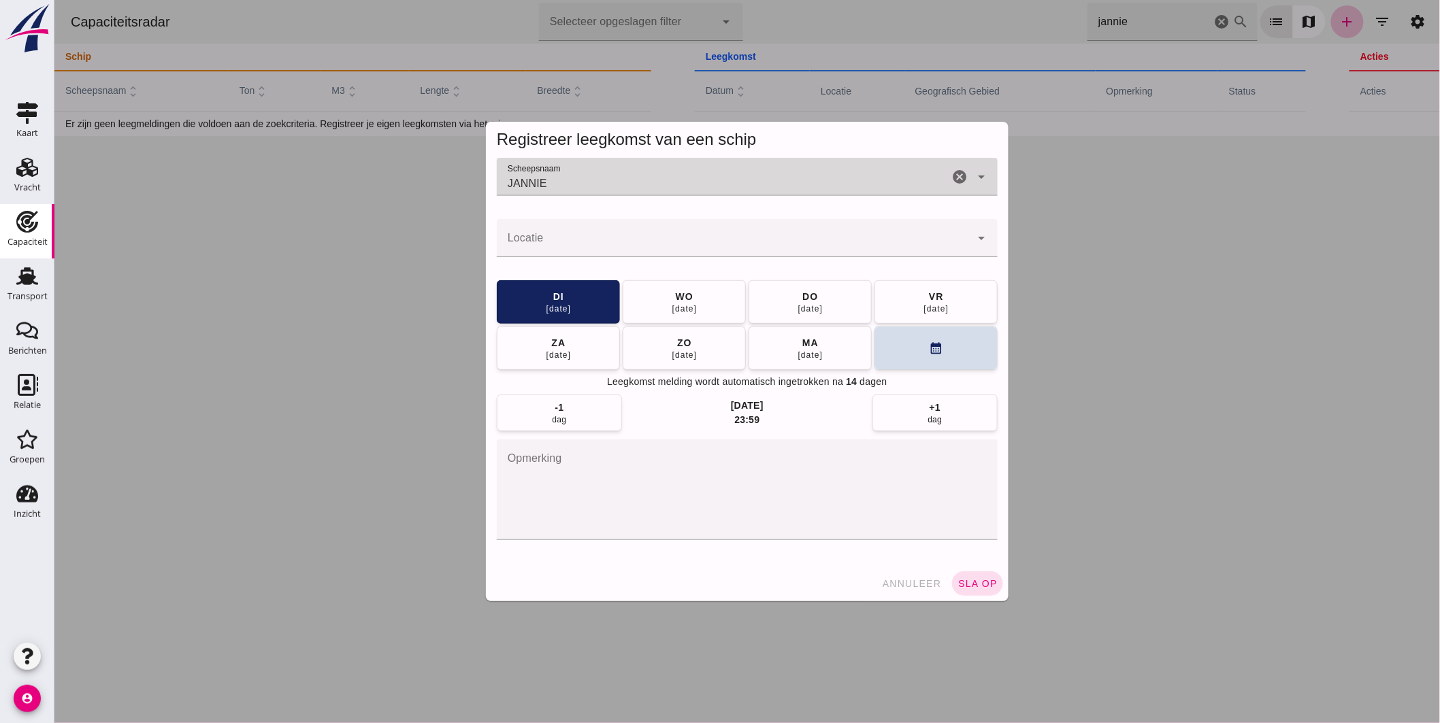
type input "JANNIE"
click input "Locatie"
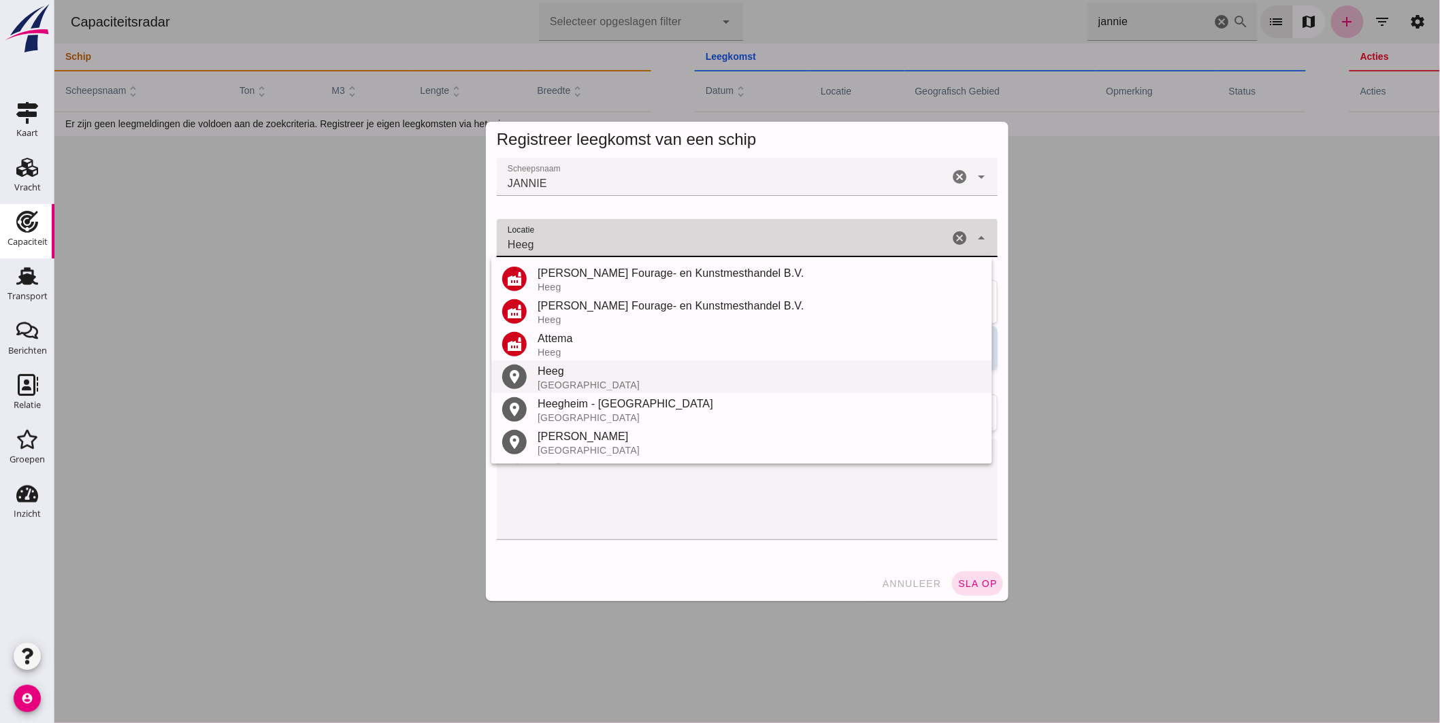
click at [587, 370] on div "Heeg" at bounding box center [759, 371] width 444 height 16
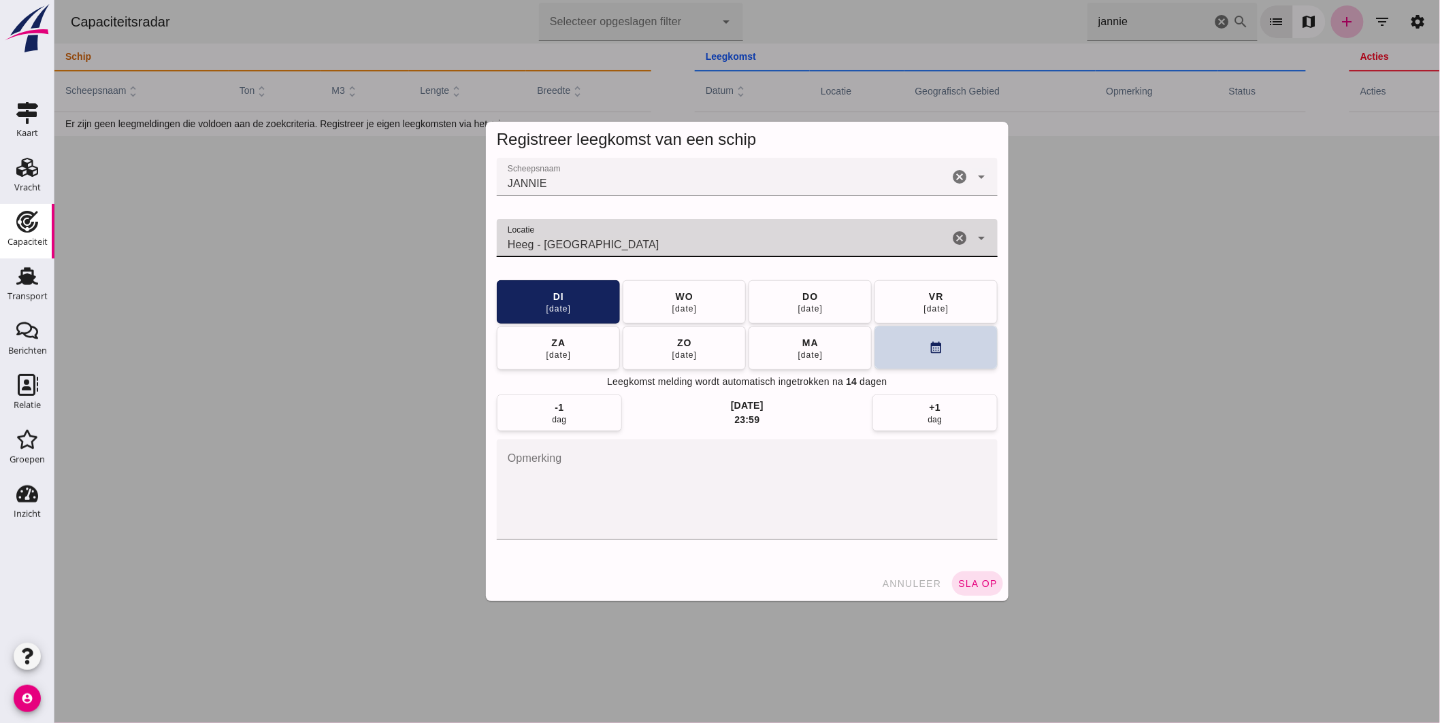
type input "Heeg - [GEOGRAPHIC_DATA]"
click button "calendar_month"
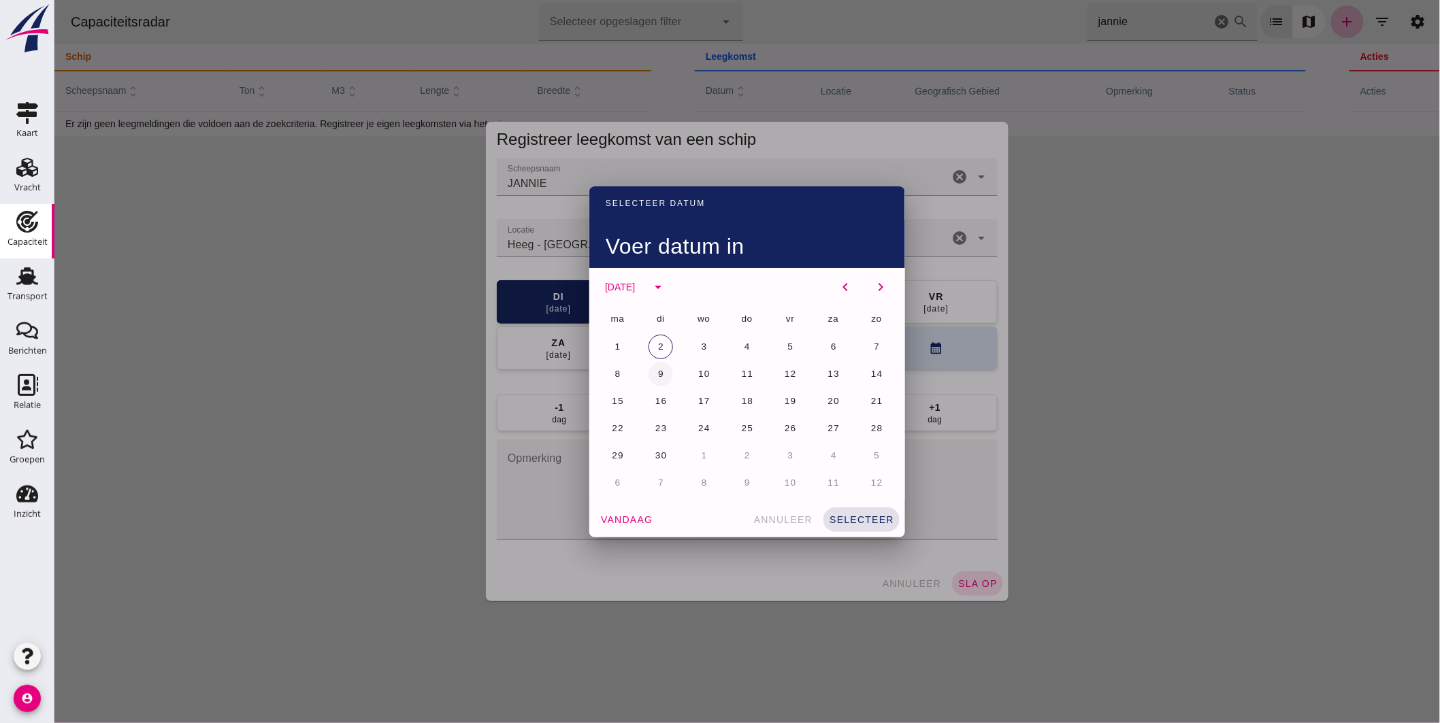
click span "9"
click div "vandaag annuleer selecteer"
drag, startPoint x: 868, startPoint y: 519, endPoint x: 885, endPoint y: 519, distance: 17.0
click span "selecteer"
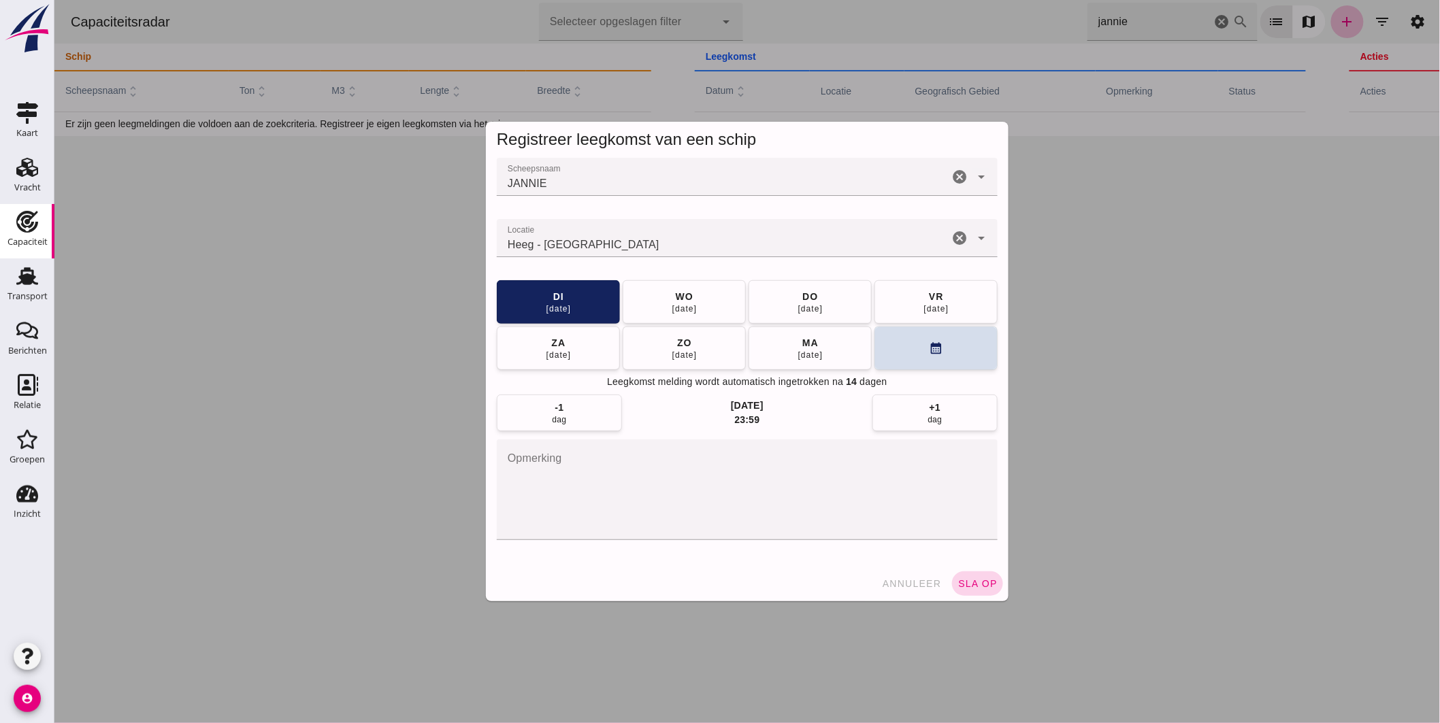
click button "sla op"
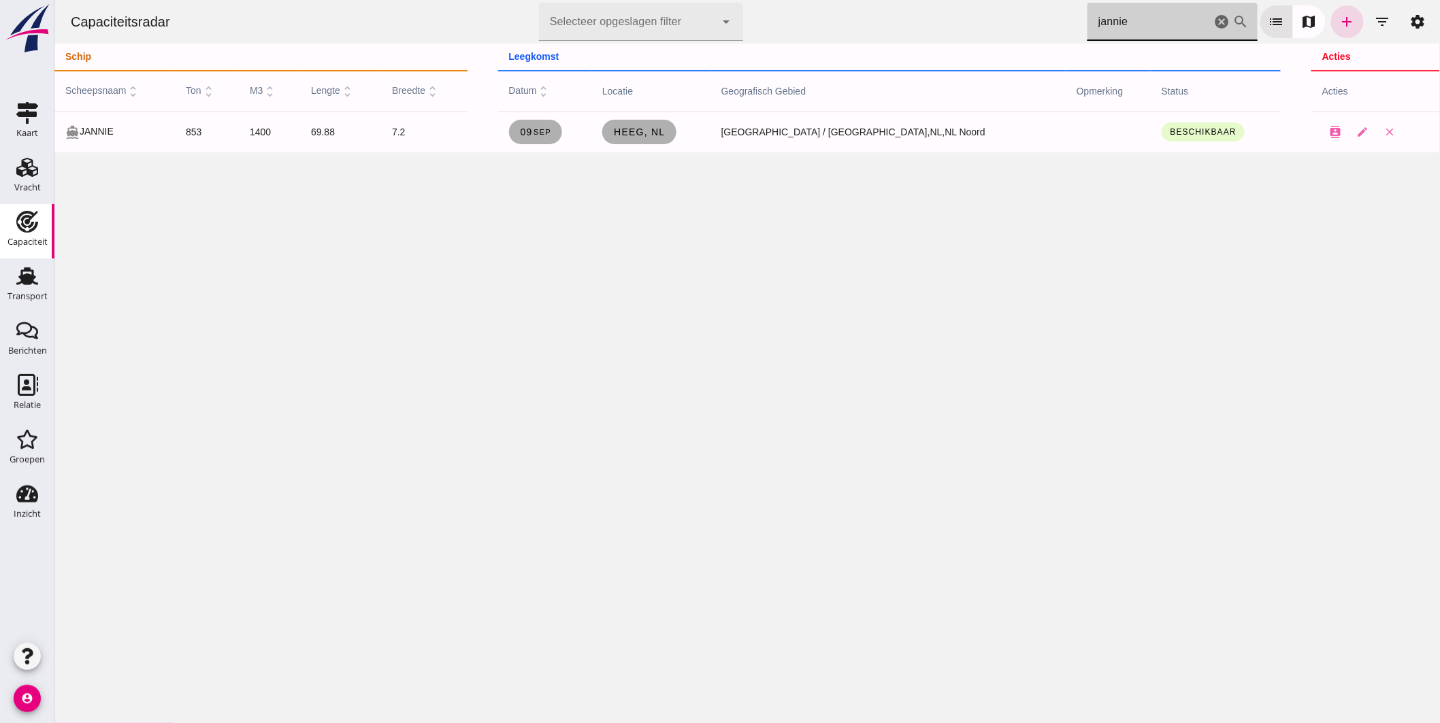
drag, startPoint x: 1126, startPoint y: 25, endPoint x: 900, endPoint y: -10, distance: 228.6
click at [900, 0] on html "Capaciteitsradar Selecteer opgeslagen filter Selecteer opgeslagen filter cancel…" at bounding box center [747, 361] width 1386 height 723
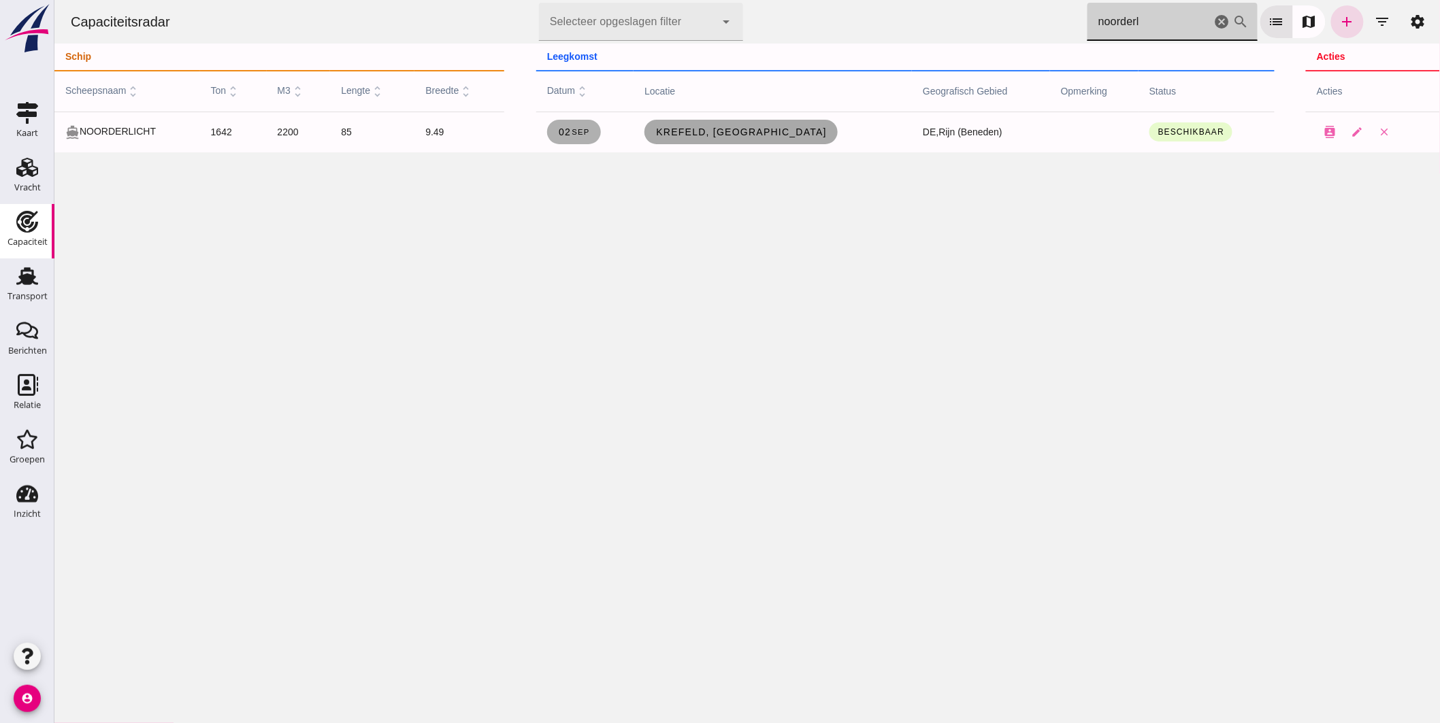
type input "noorderl"
click span "Krefeld, [GEOGRAPHIC_DATA]"
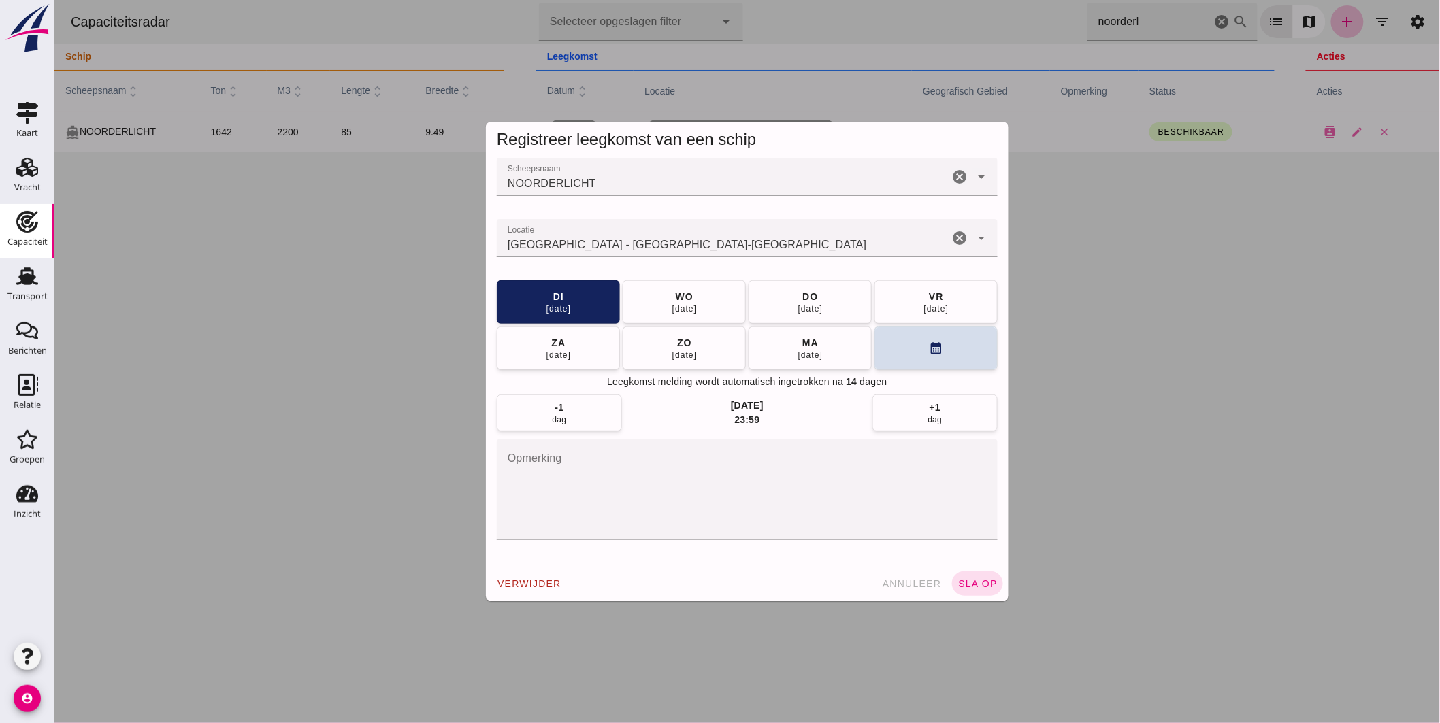
click input "Locatie"
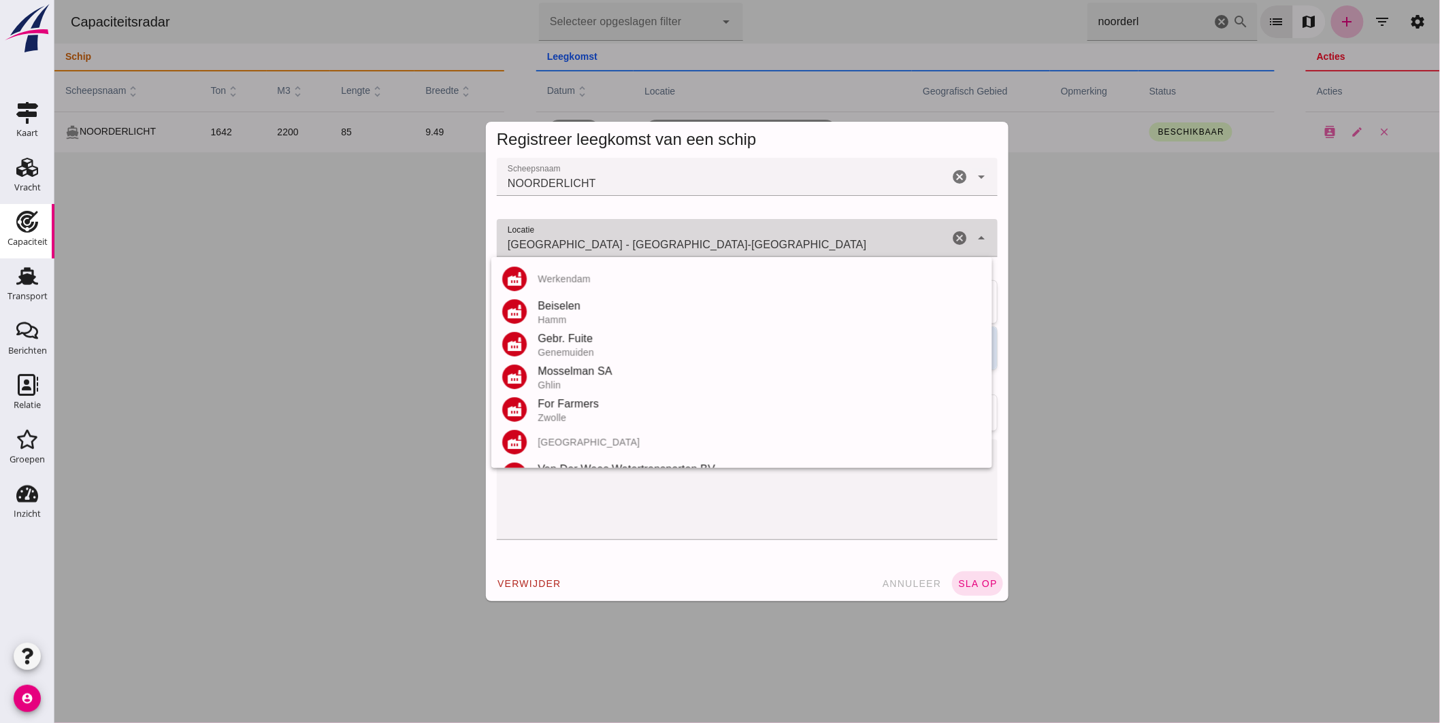
click input "[GEOGRAPHIC_DATA] - [GEOGRAPHIC_DATA]-[GEOGRAPHIC_DATA]"
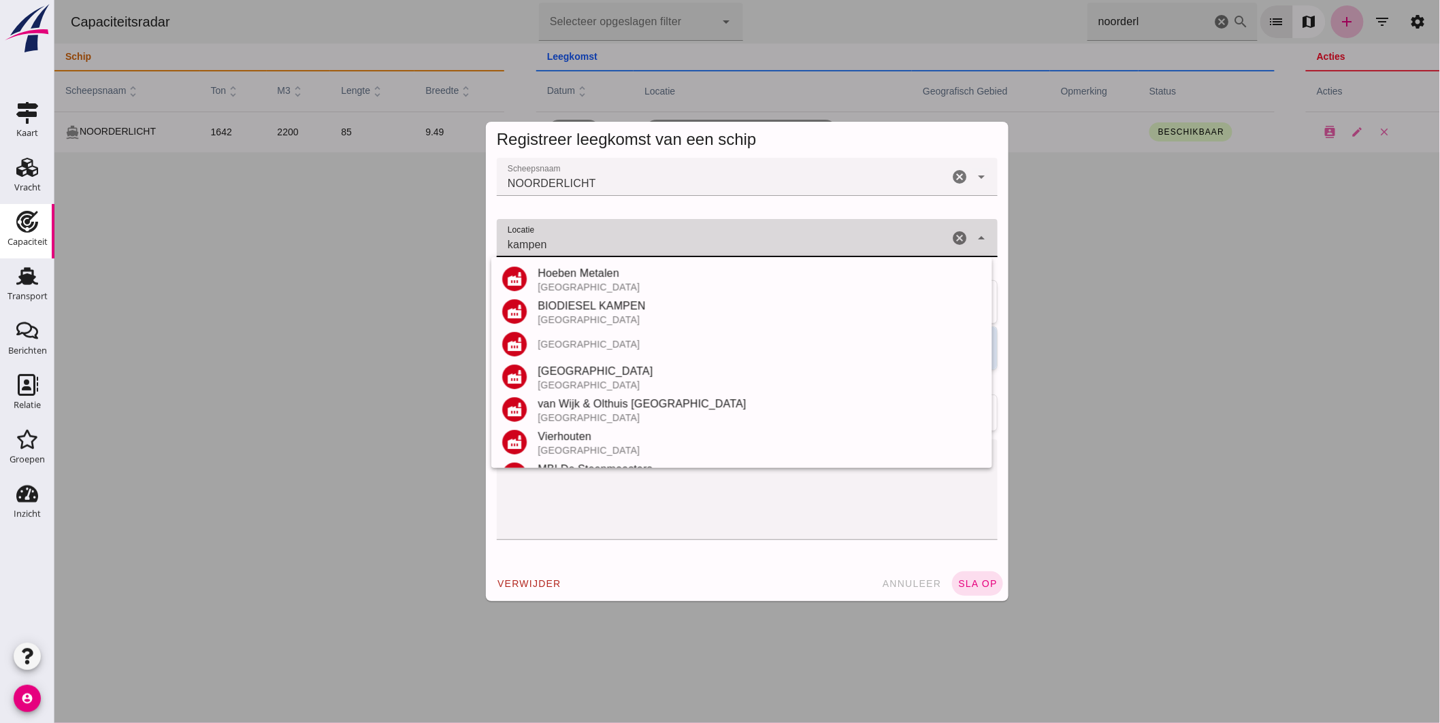
scroll to position [257, 0]
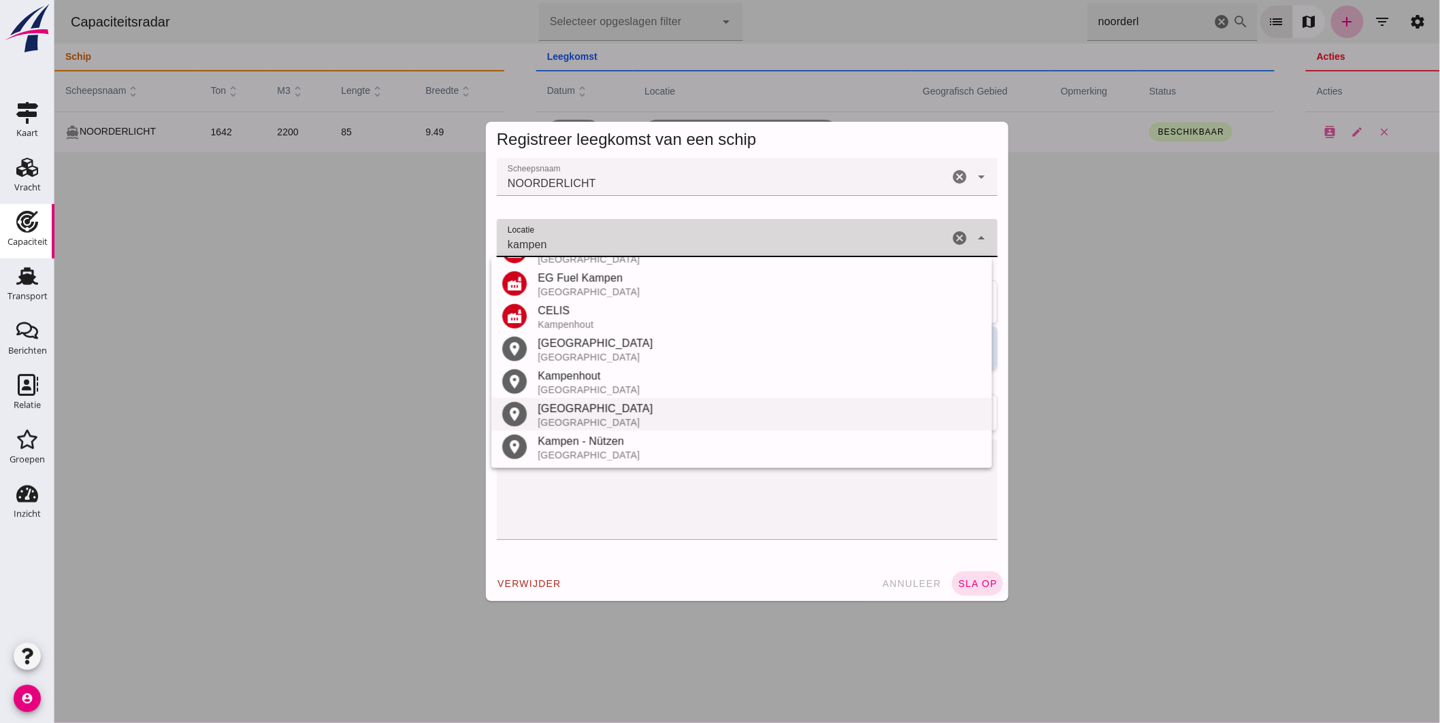
click at [600, 417] on div "[GEOGRAPHIC_DATA]" at bounding box center [759, 422] width 444 height 11
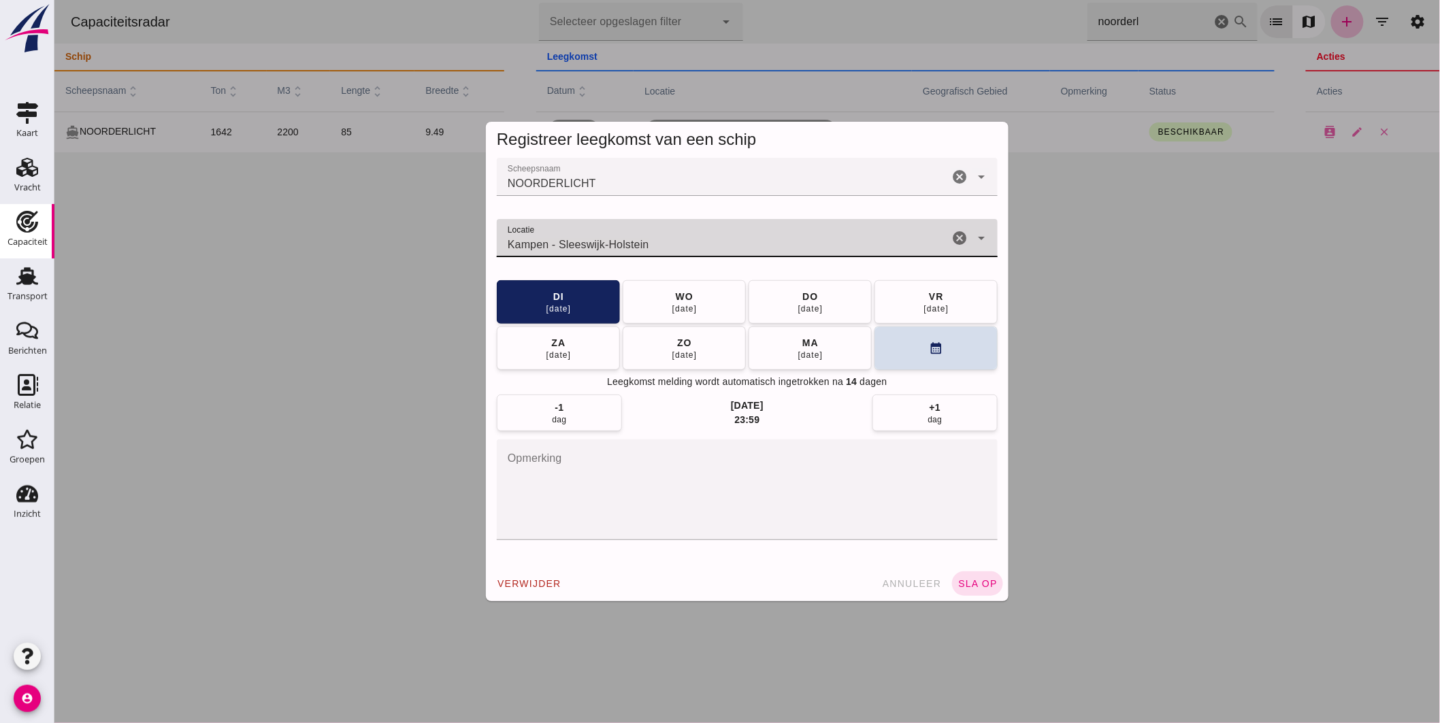
drag, startPoint x: 643, startPoint y: 245, endPoint x: 218, endPoint y: 201, distance: 427.7
click div "Registreer leegkomst van een schip Scheepsnaam Scheepsnaam NOORDERLICHT cancel …"
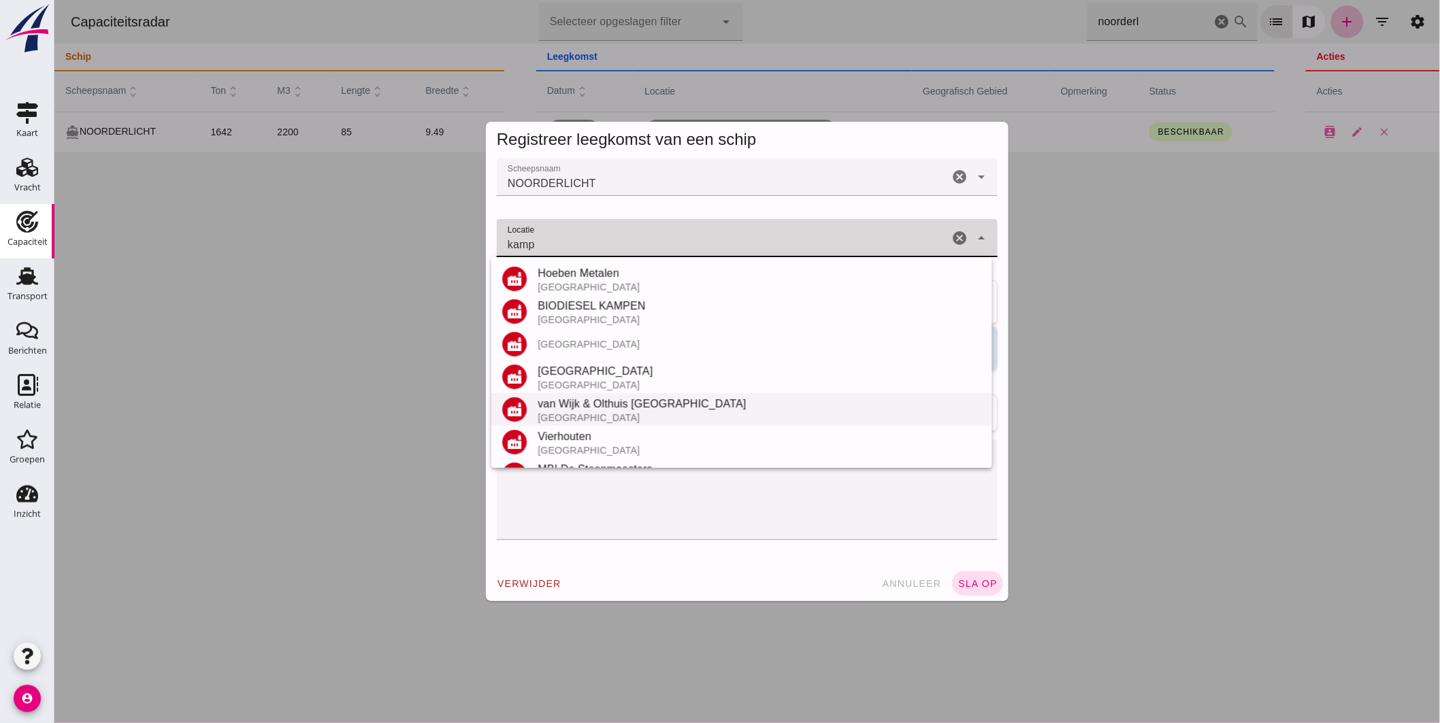
scroll to position [302, 0]
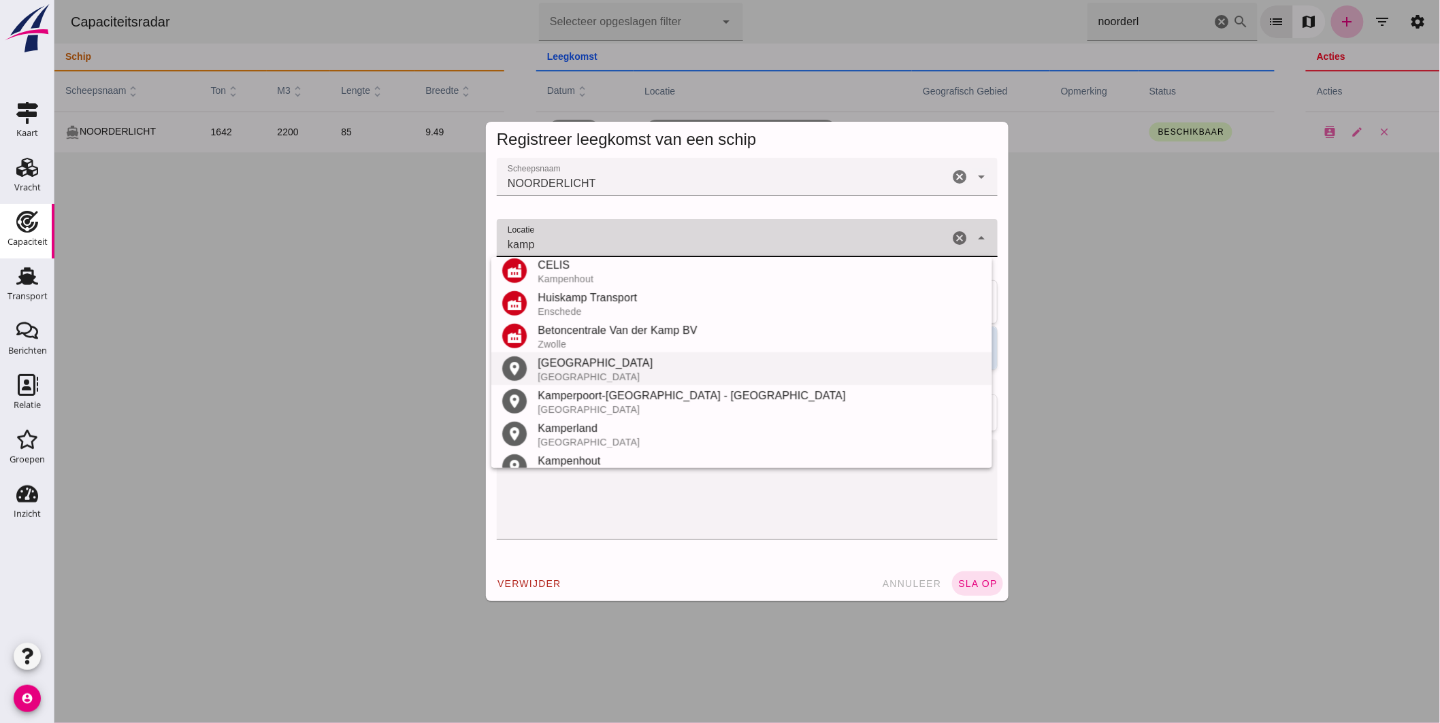
click at [590, 379] on div "[GEOGRAPHIC_DATA]" at bounding box center [759, 377] width 444 height 11
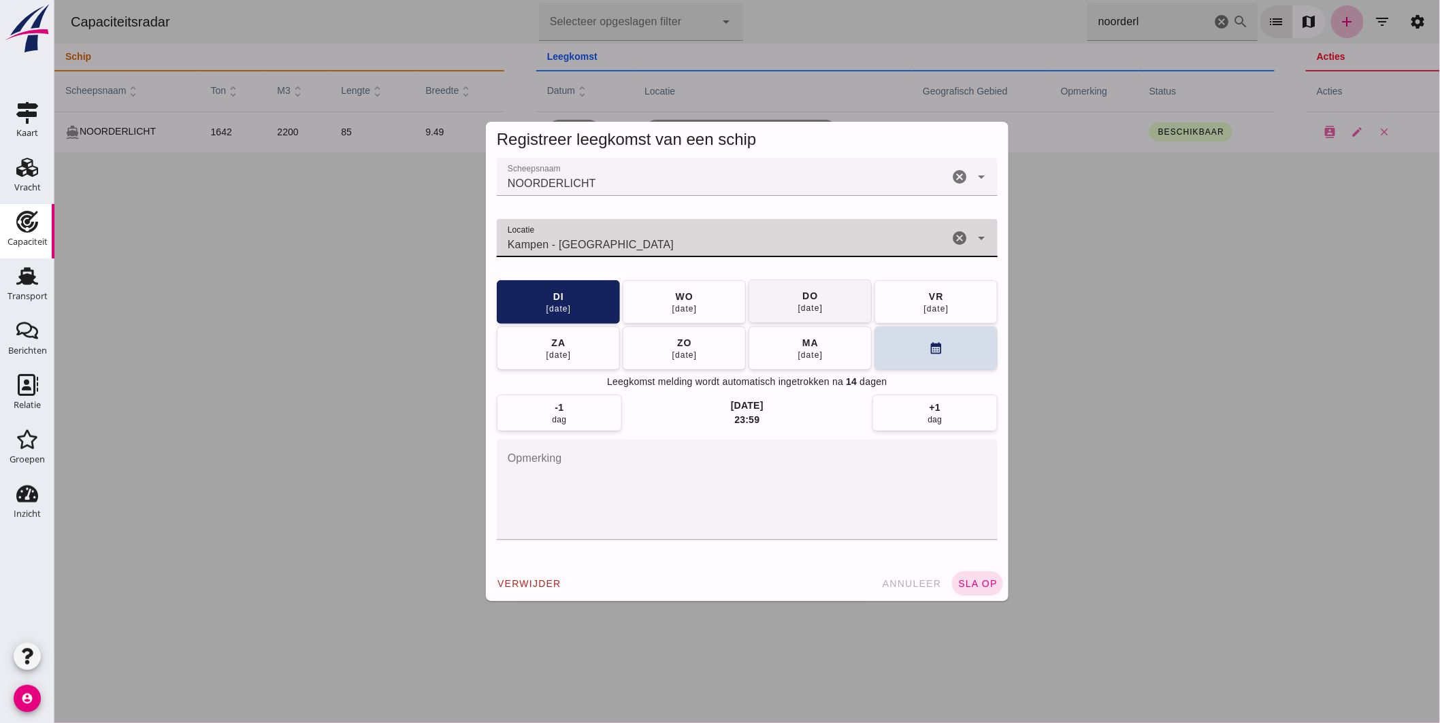
type input "Kampen - [GEOGRAPHIC_DATA]"
click button "[DATE]"
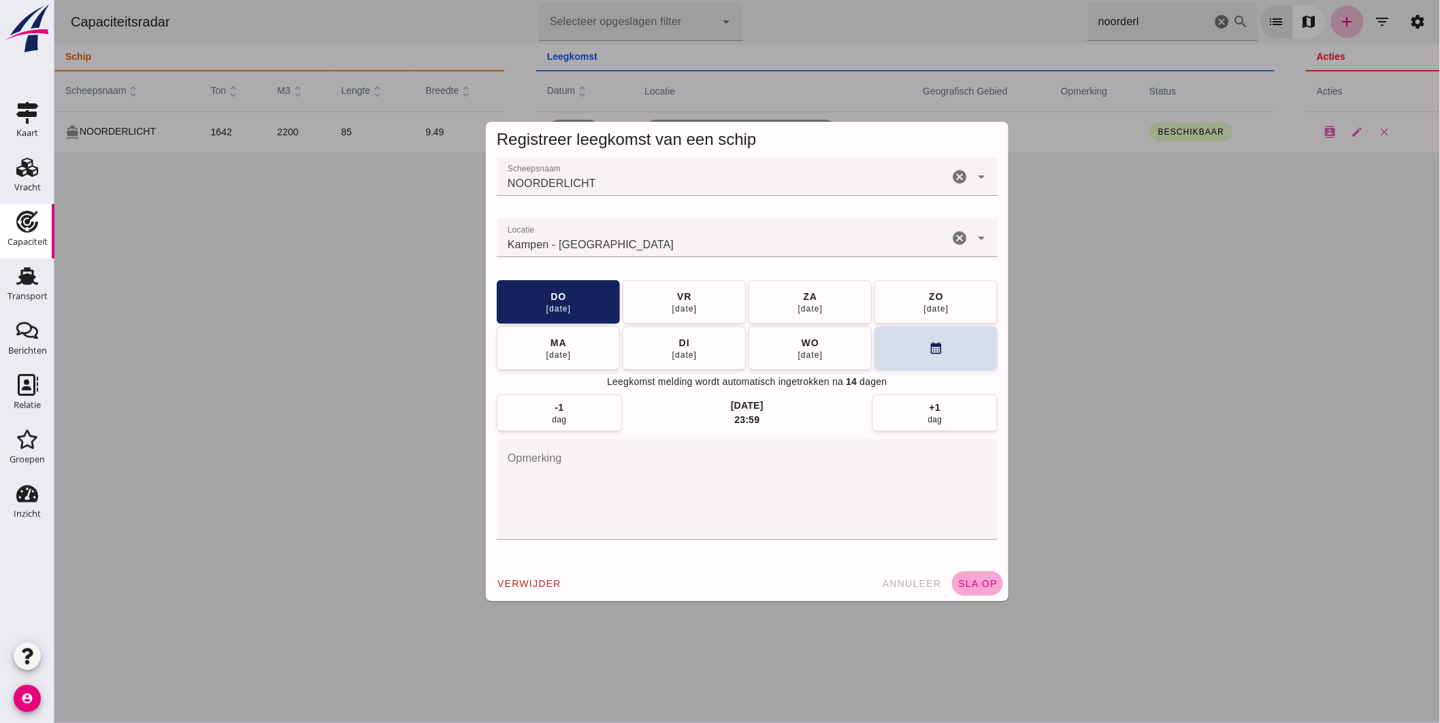
drag, startPoint x: 989, startPoint y: 582, endPoint x: 992, endPoint y: 574, distance: 8.6
click span "sla op"
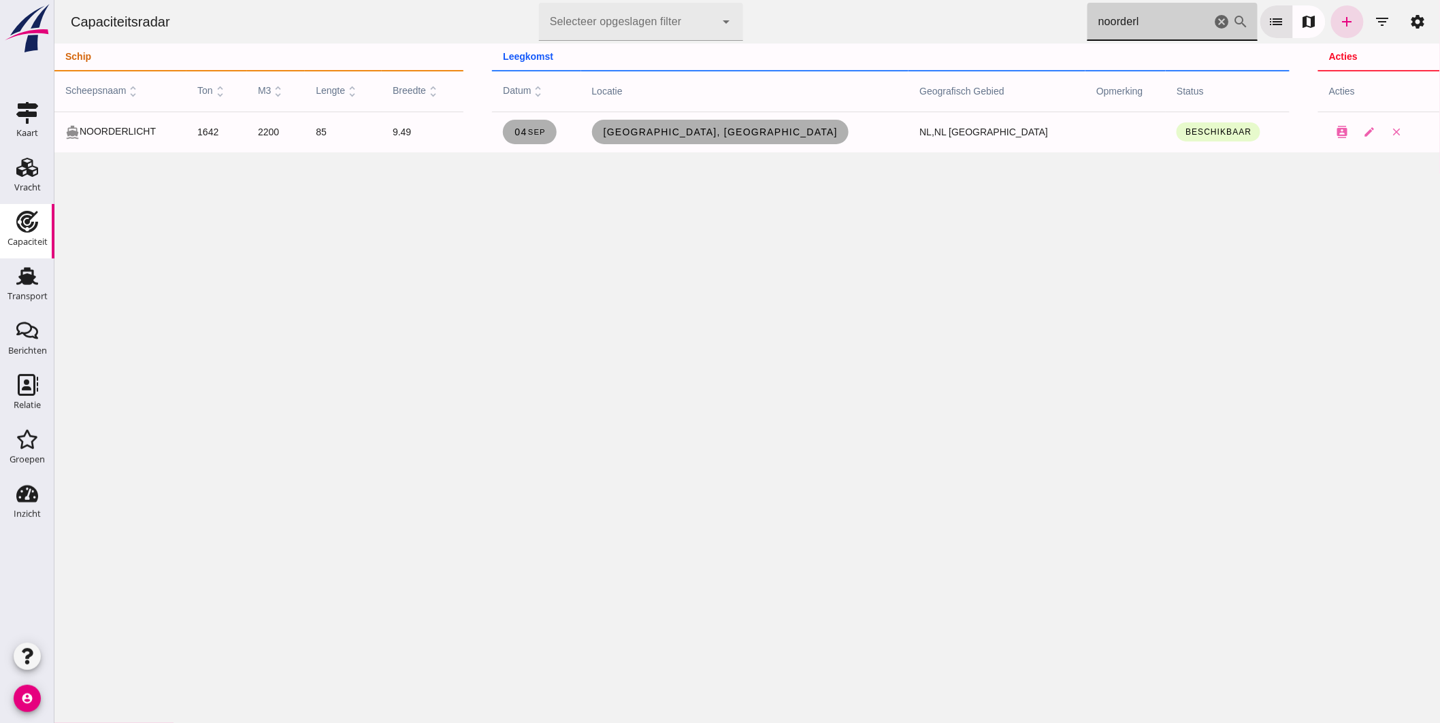
drag, startPoint x: 1143, startPoint y: 28, endPoint x: 544, endPoint y: 74, distance: 600.6
click div "Capaciteitsradar Selecteer opgeslagen filter Selecteer opgeslagen filter cancel…"
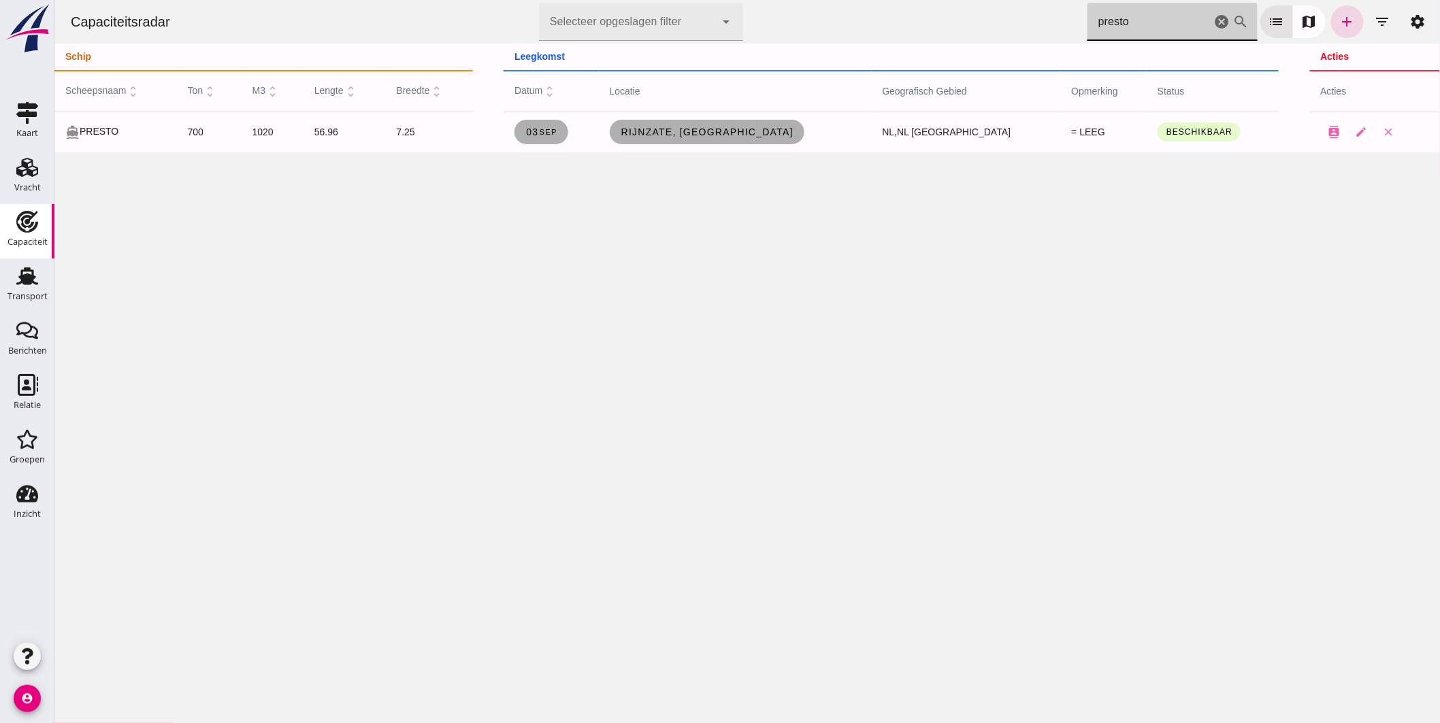
drag, startPoint x: 1024, startPoint y: 24, endPoint x: 466, endPoint y: -23, distance: 560.0
click at [466, 0] on html "Capaciteitsradar Selecteer opgeslagen filter Selecteer opgeslagen filter cancel…" at bounding box center [747, 361] width 1386 height 723
type input "n"
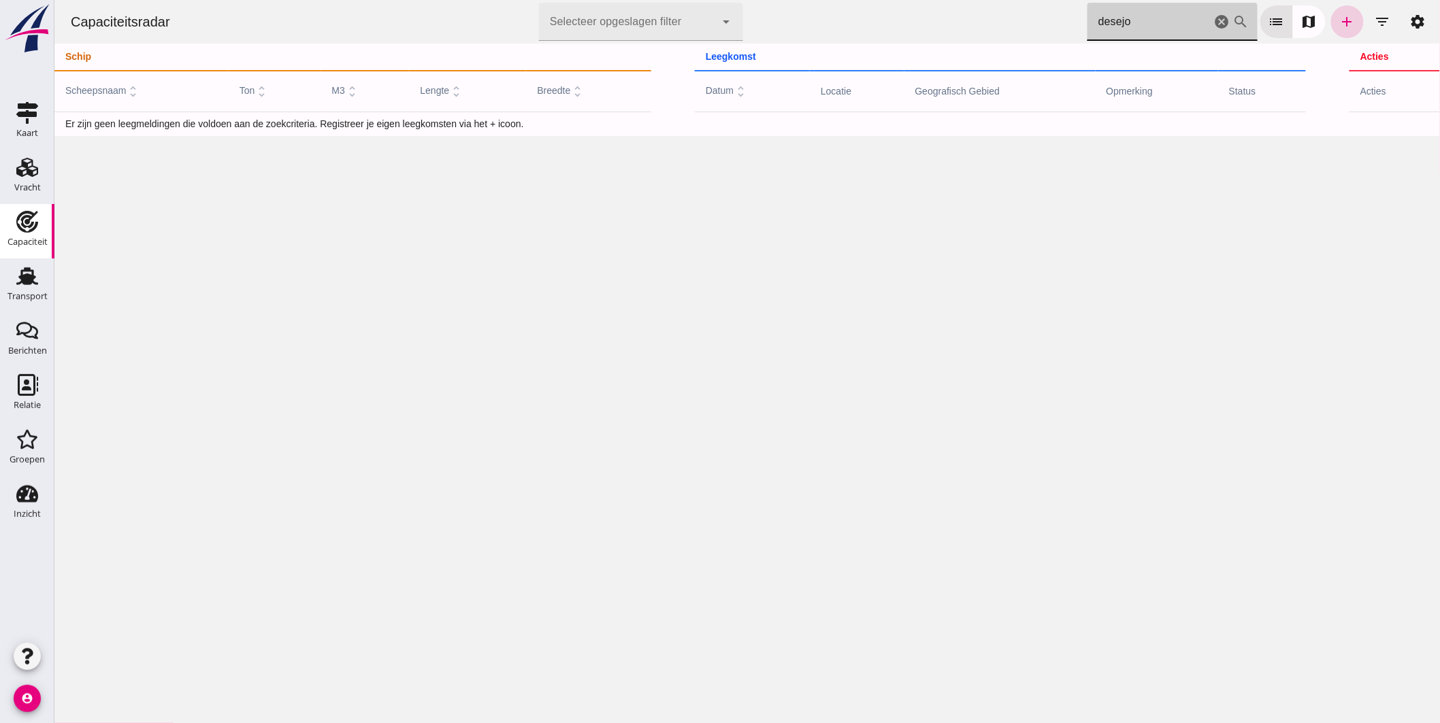
type input "desejo"
click at [1341, 22] on icon "add" at bounding box center [1347, 22] width 16 height 16
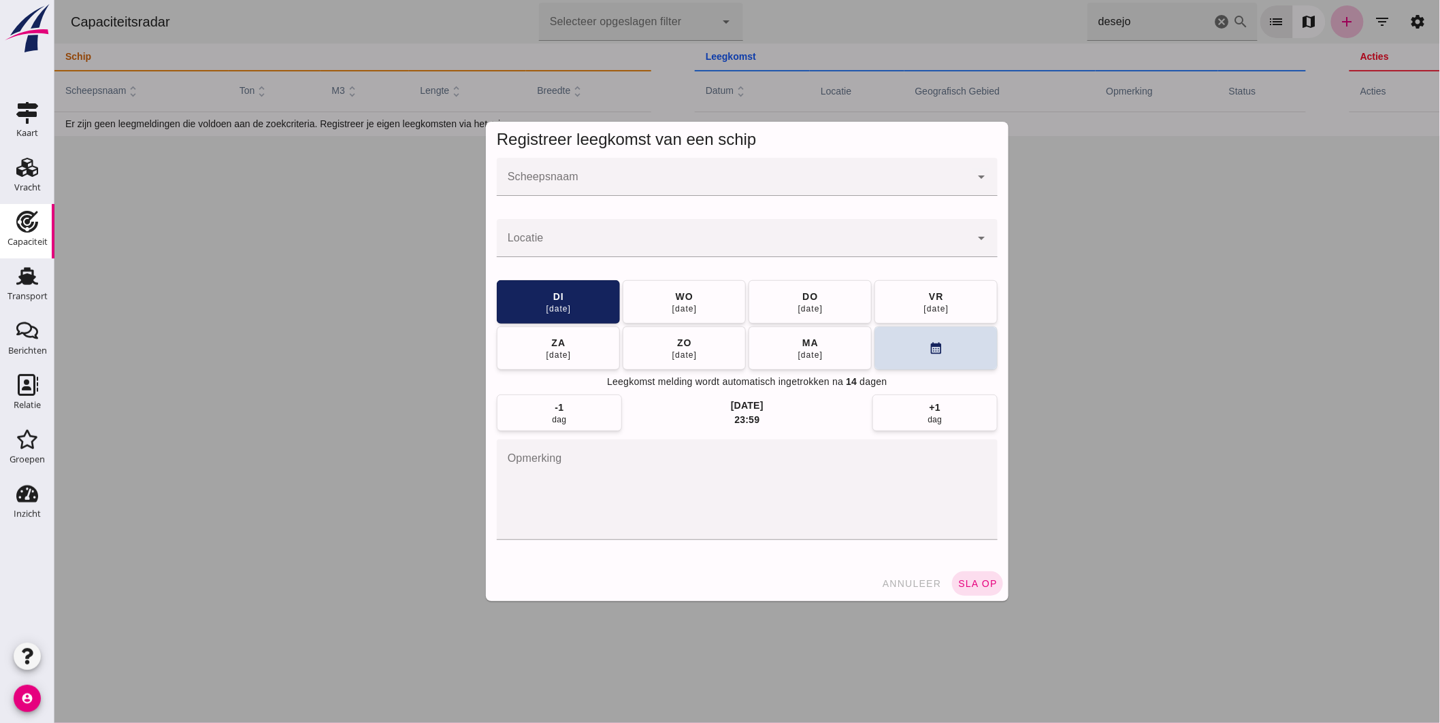
click input "Scheepsnaam"
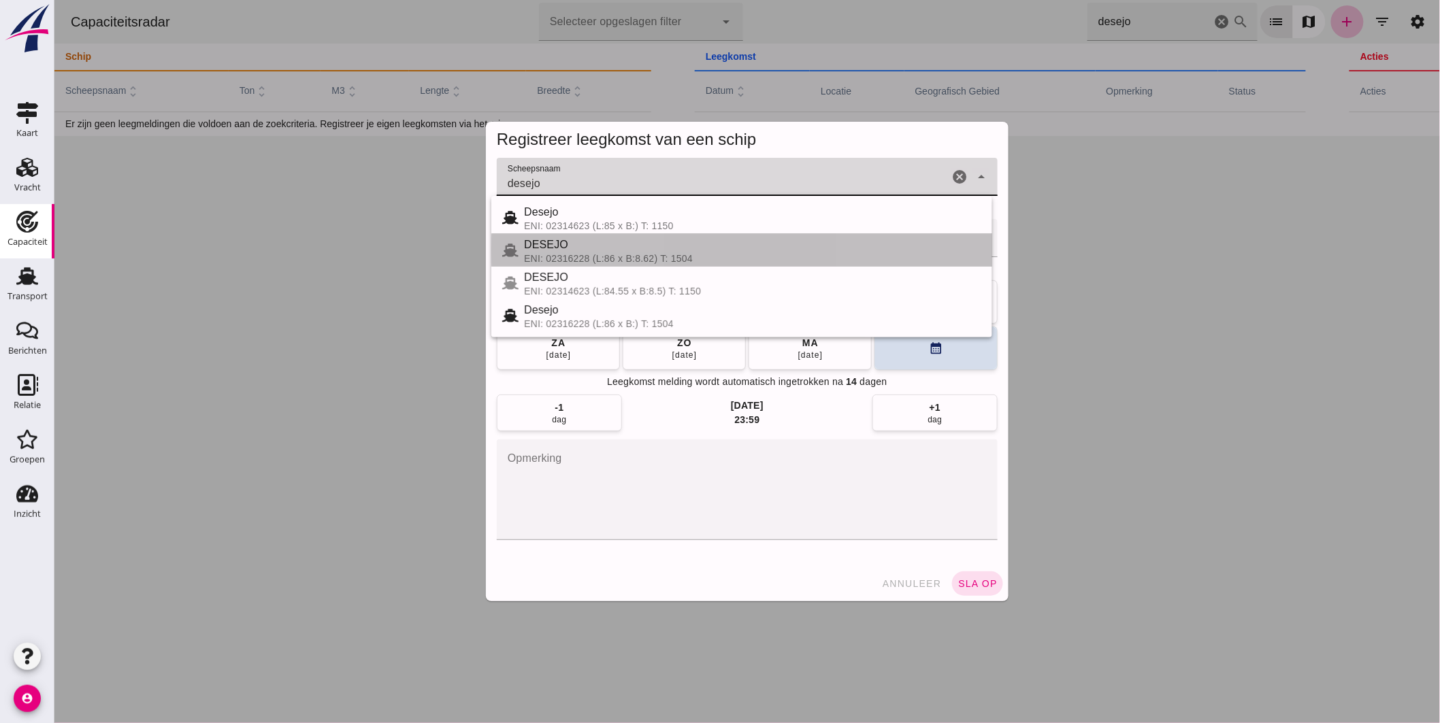
click at [563, 261] on div "ENI: 02316228 (L:86 x B:8.62) T: 1504" at bounding box center [751, 258] width 457 height 11
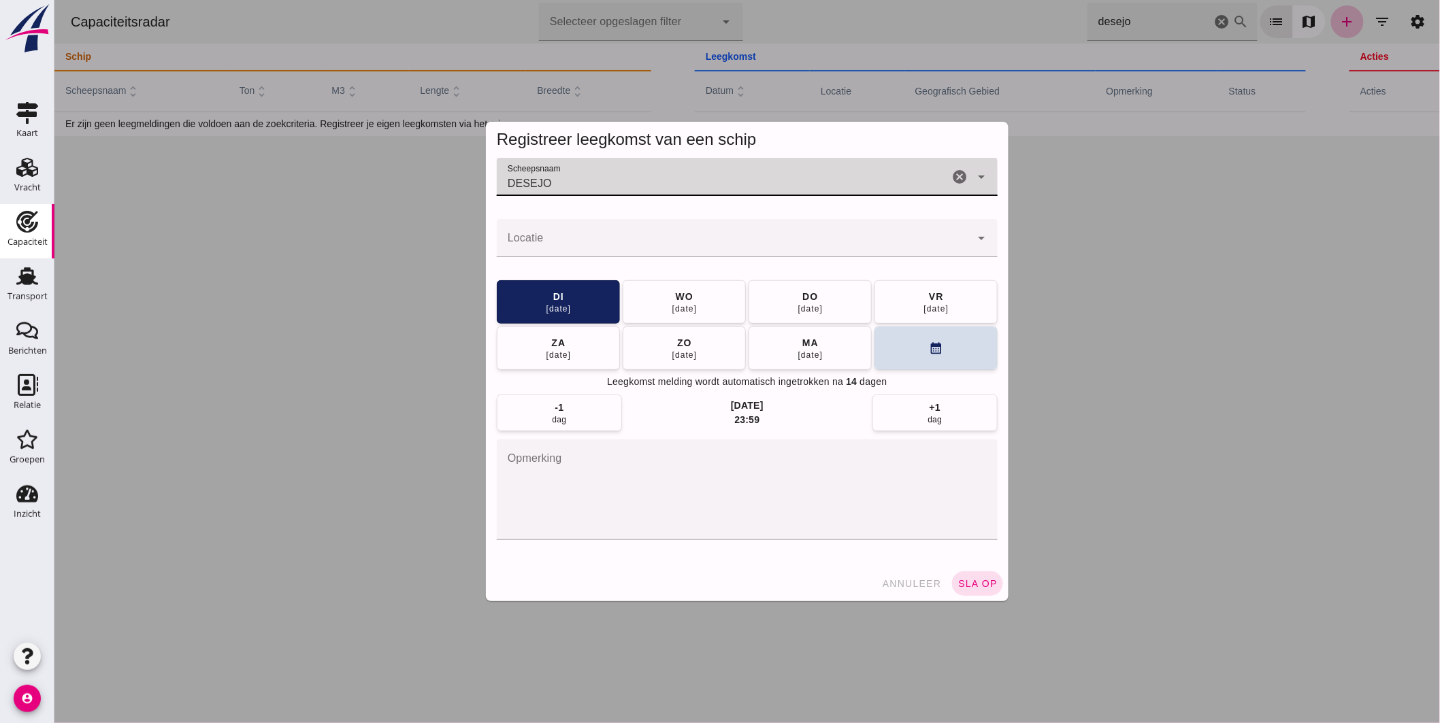
type input "DESEJO"
click input "Locatie"
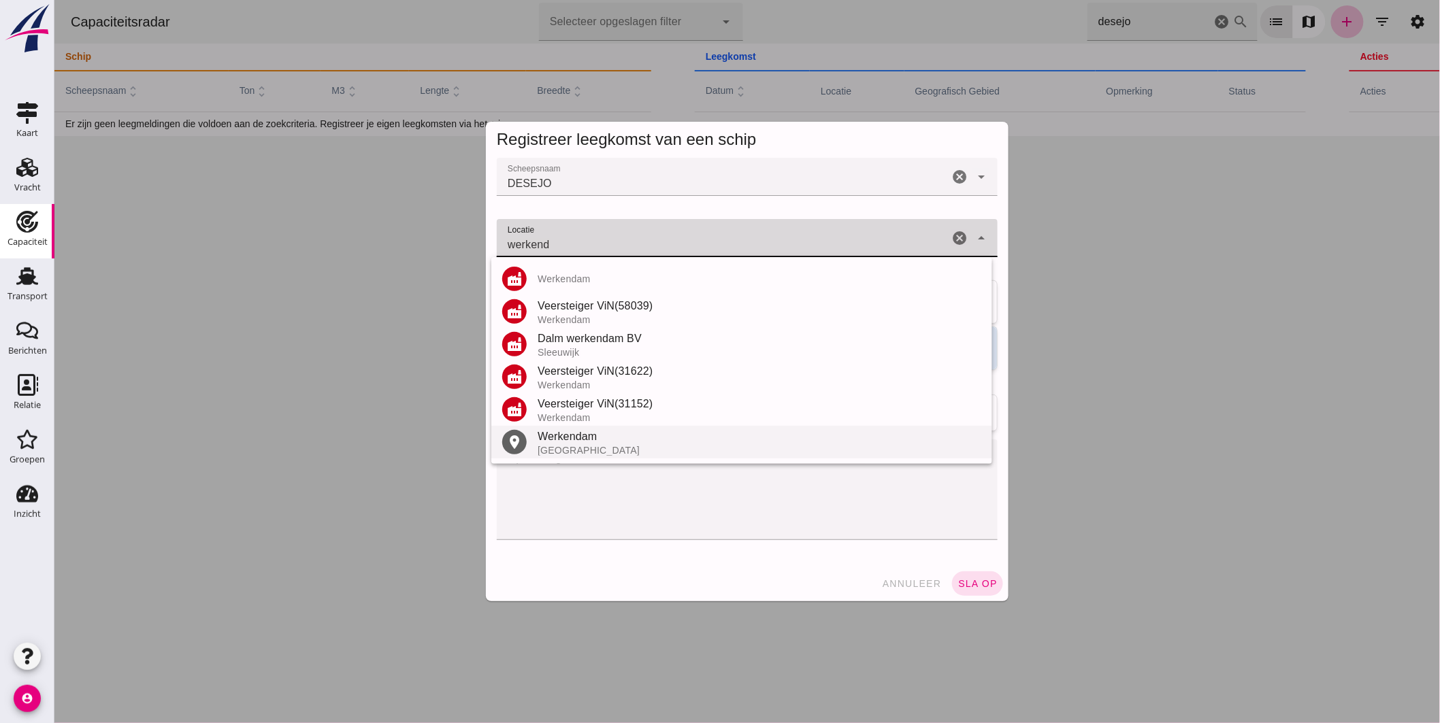
click at [583, 441] on div "Werkendam" at bounding box center [759, 437] width 444 height 16
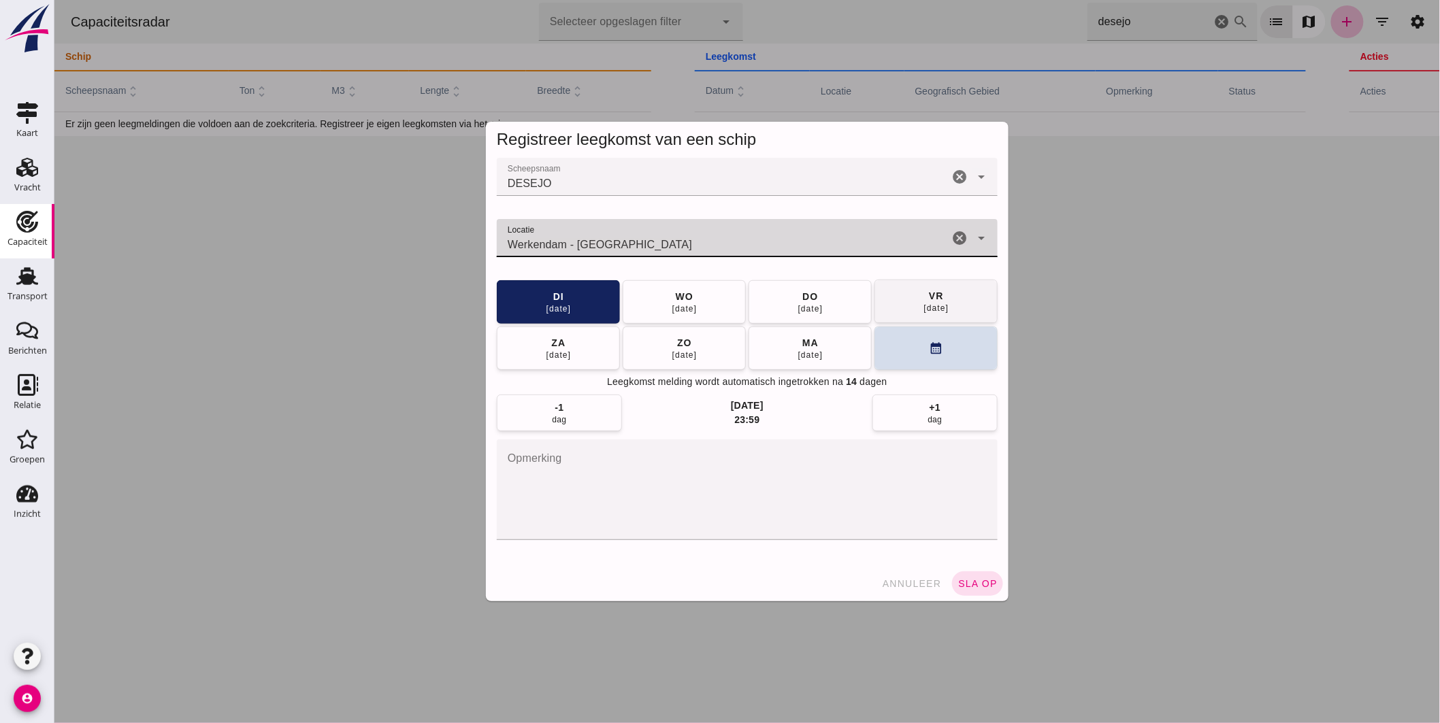
type input "Werkendam - [GEOGRAPHIC_DATA]"
click button "[DATE]"
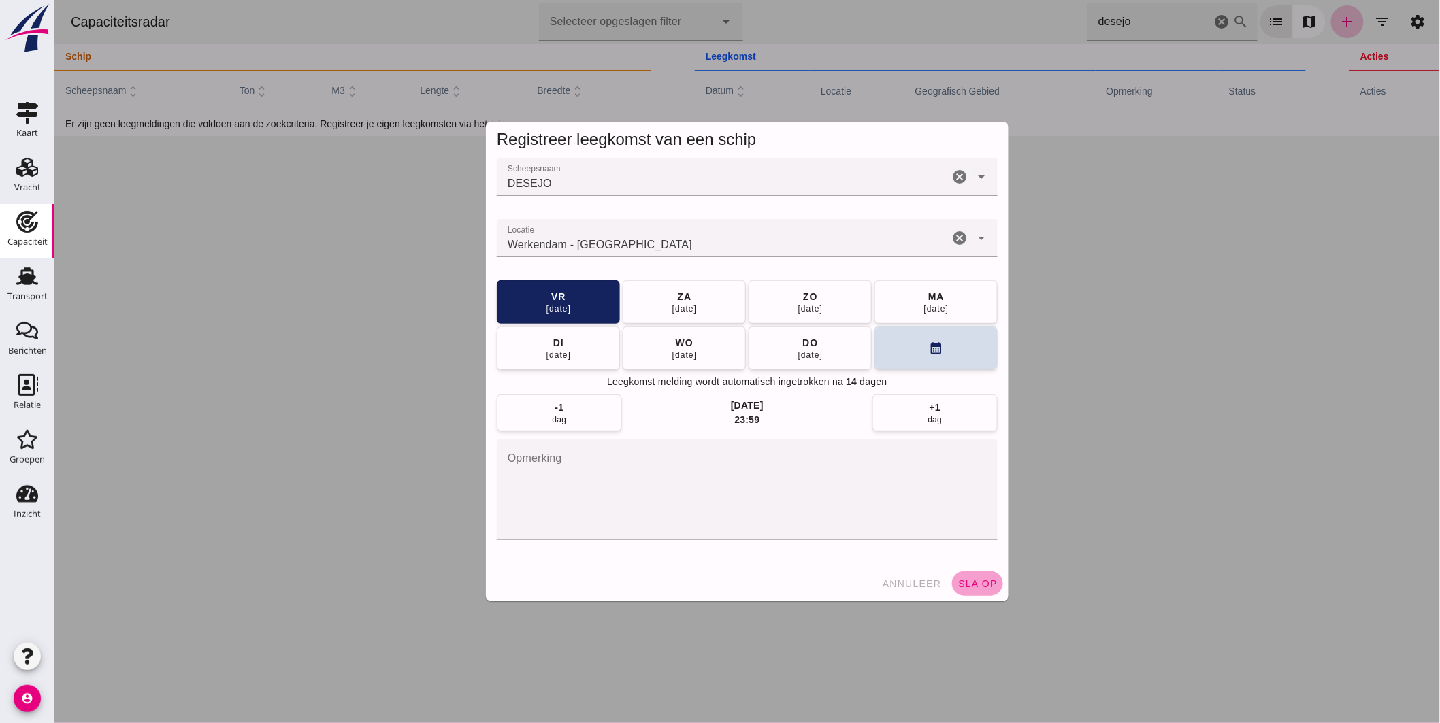
click span "sla op"
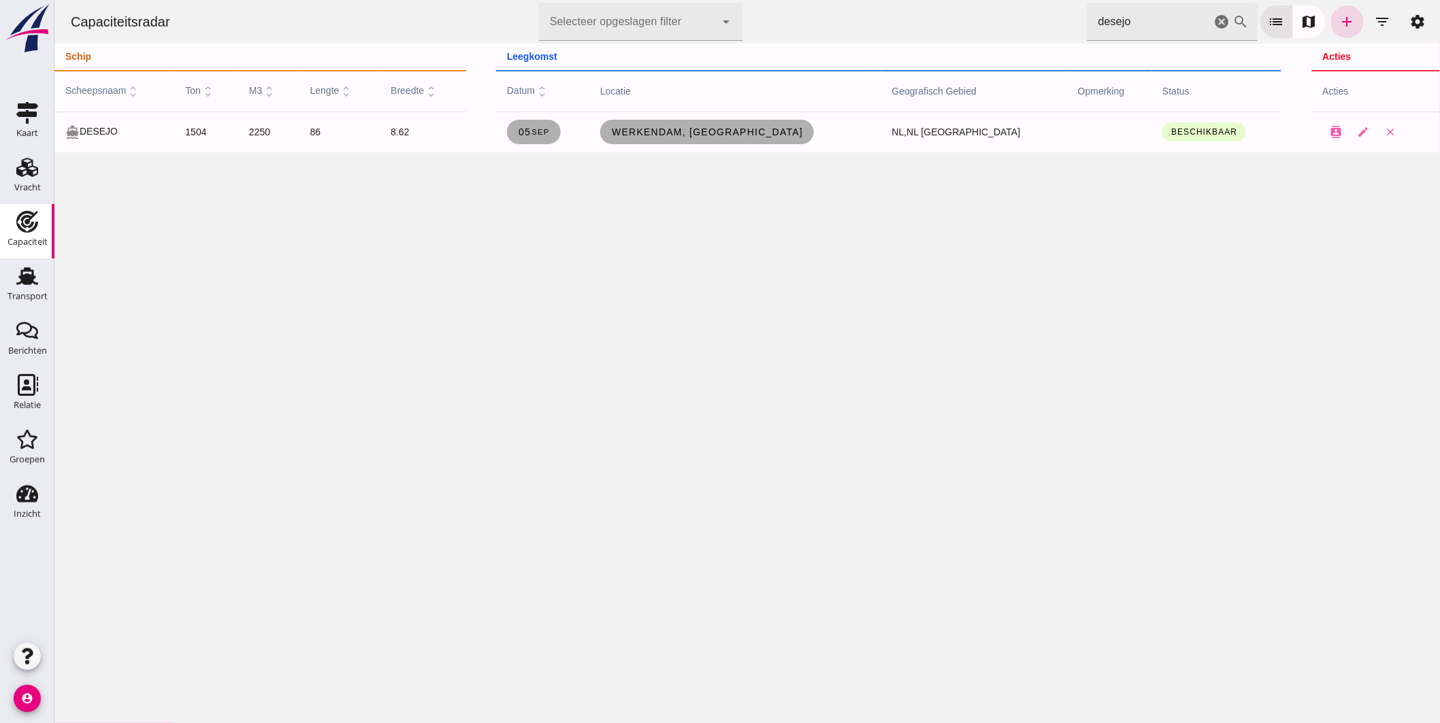
click div "Capaciteitsradar Selecteer opgeslagen filter Selecteer opgeslagen filter cancel…"
click span "Genemuiden, [GEOGRAPHIC_DATA]"
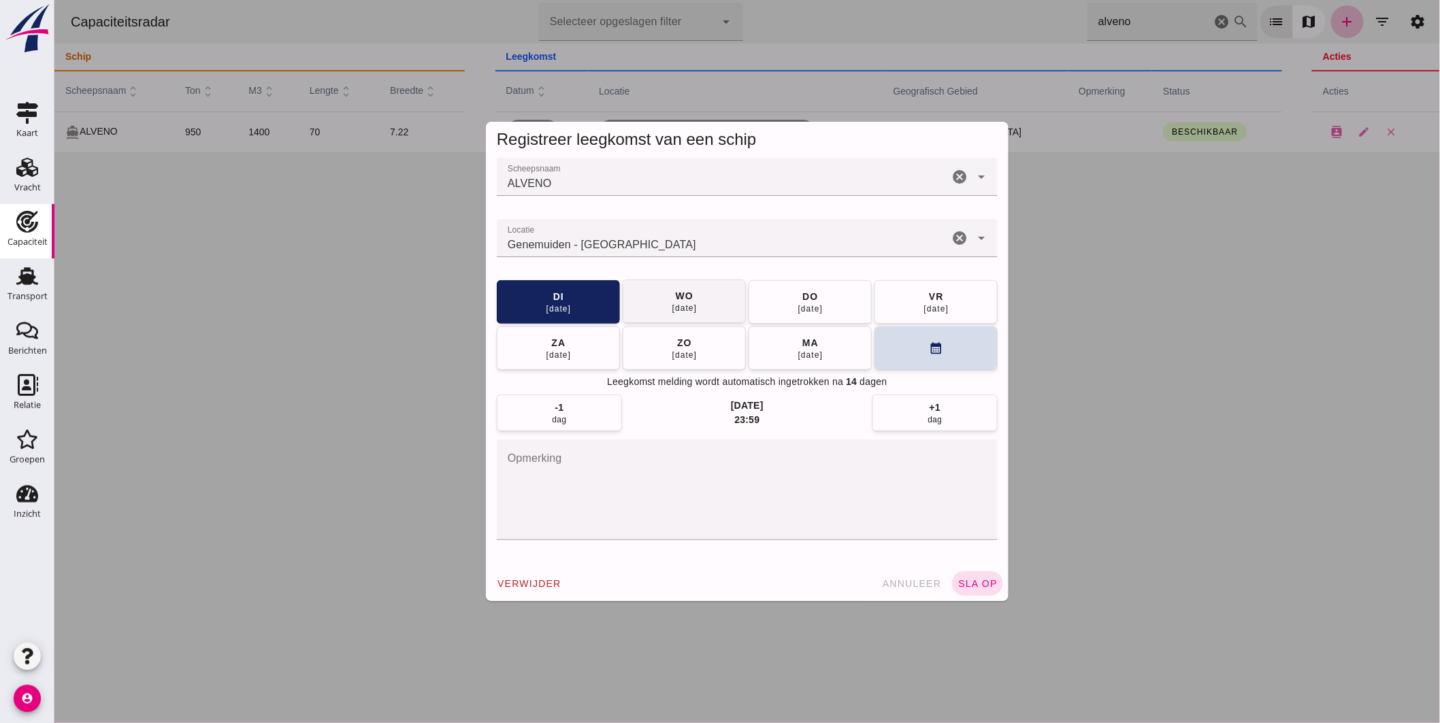
click div "wo"
click button "sla op"
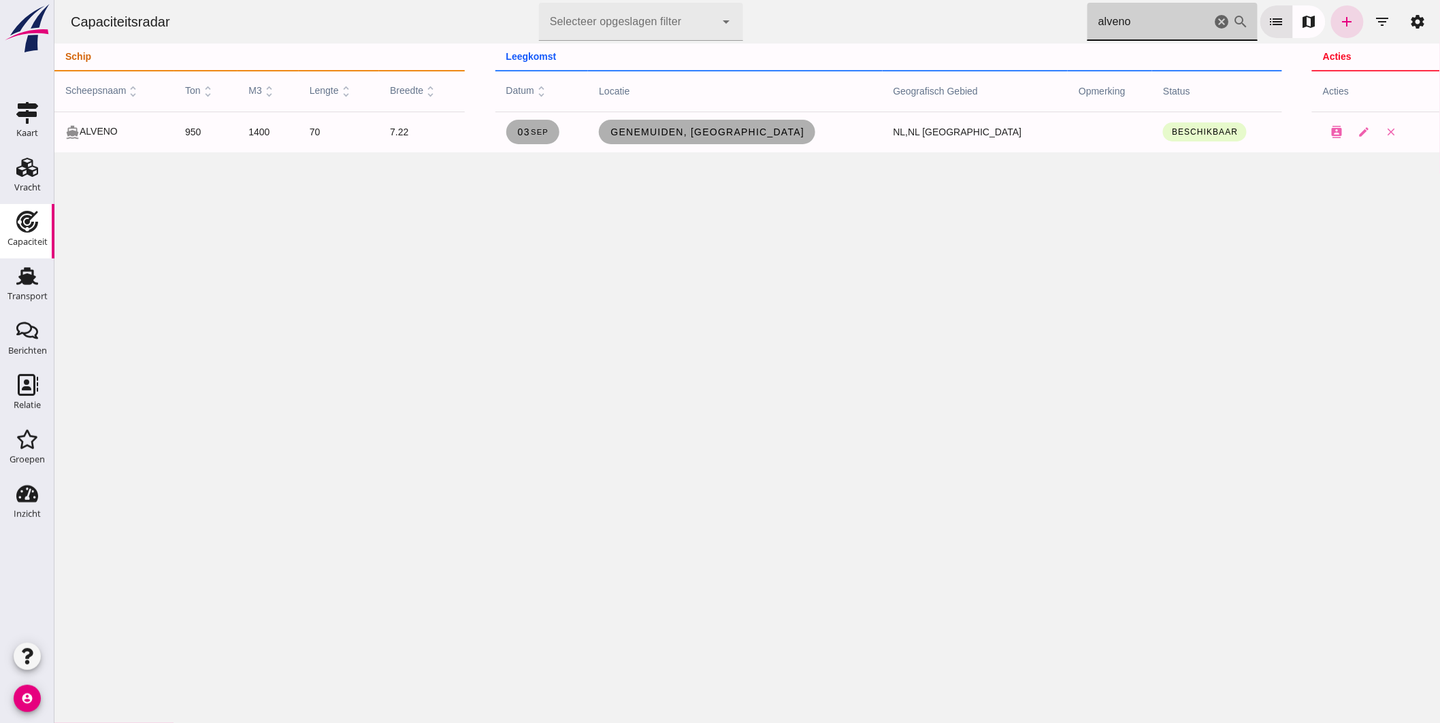
drag, startPoint x: 1102, startPoint y: 25, endPoint x: 717, endPoint y: 49, distance: 385.3
click div "Capaciteitsradar Selecteer opgeslagen filter Selecteer opgeslagen filter cancel…"
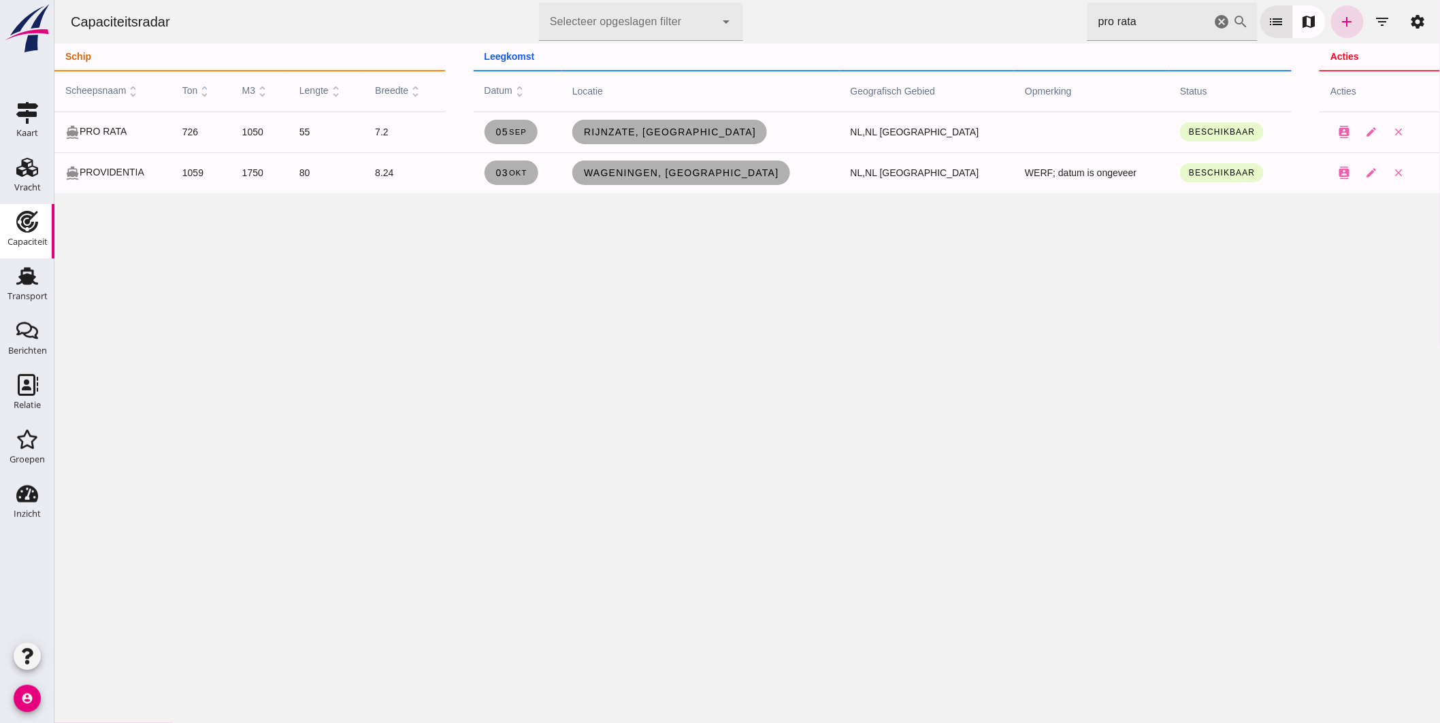
click at [738, 243] on div "Capaciteitsradar Selecteer opgeslagen filter Selecteer opgeslagen filter cancel…" at bounding box center [747, 361] width 1386 height 723
drag, startPoint x: 1168, startPoint y: 18, endPoint x: 1079, endPoint y: 25, distance: 88.7
click input "pro rata"
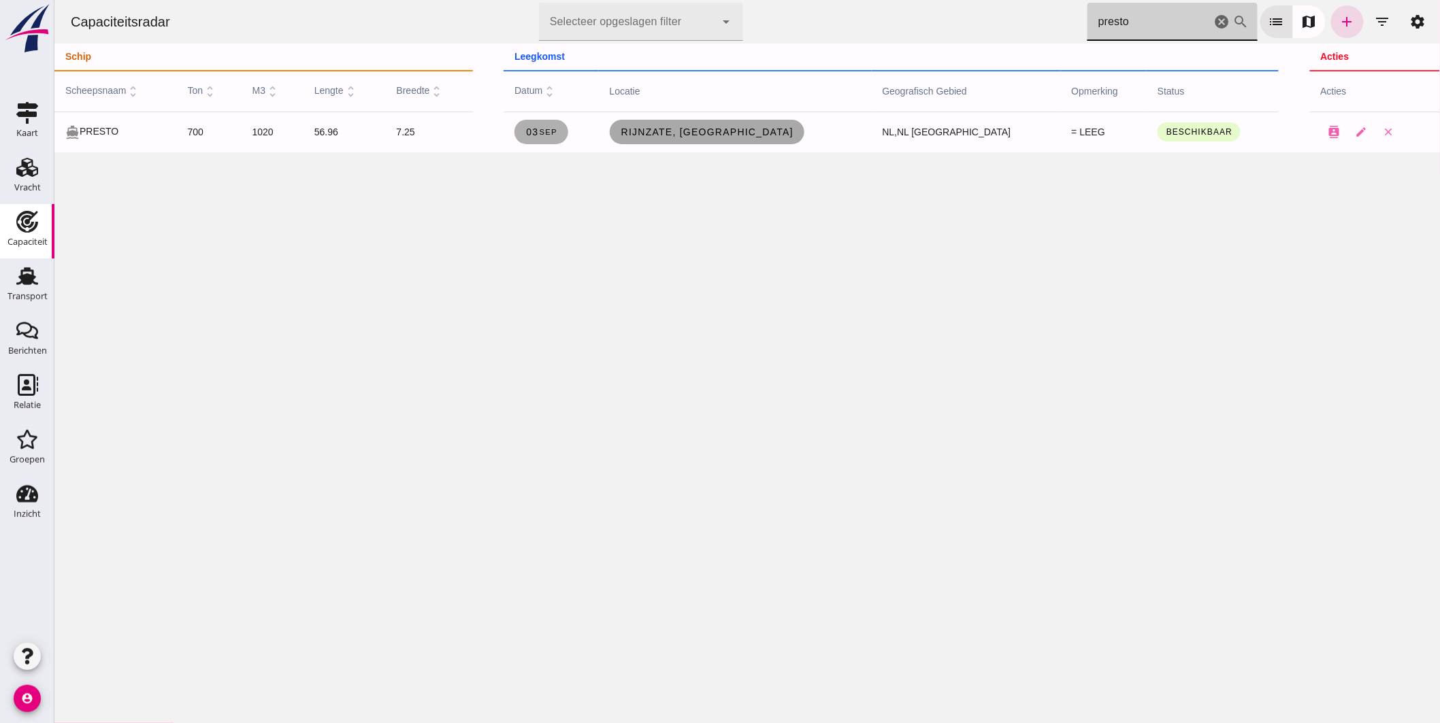
type input "presto"
click span "Rijnzate, [GEOGRAPHIC_DATA]"
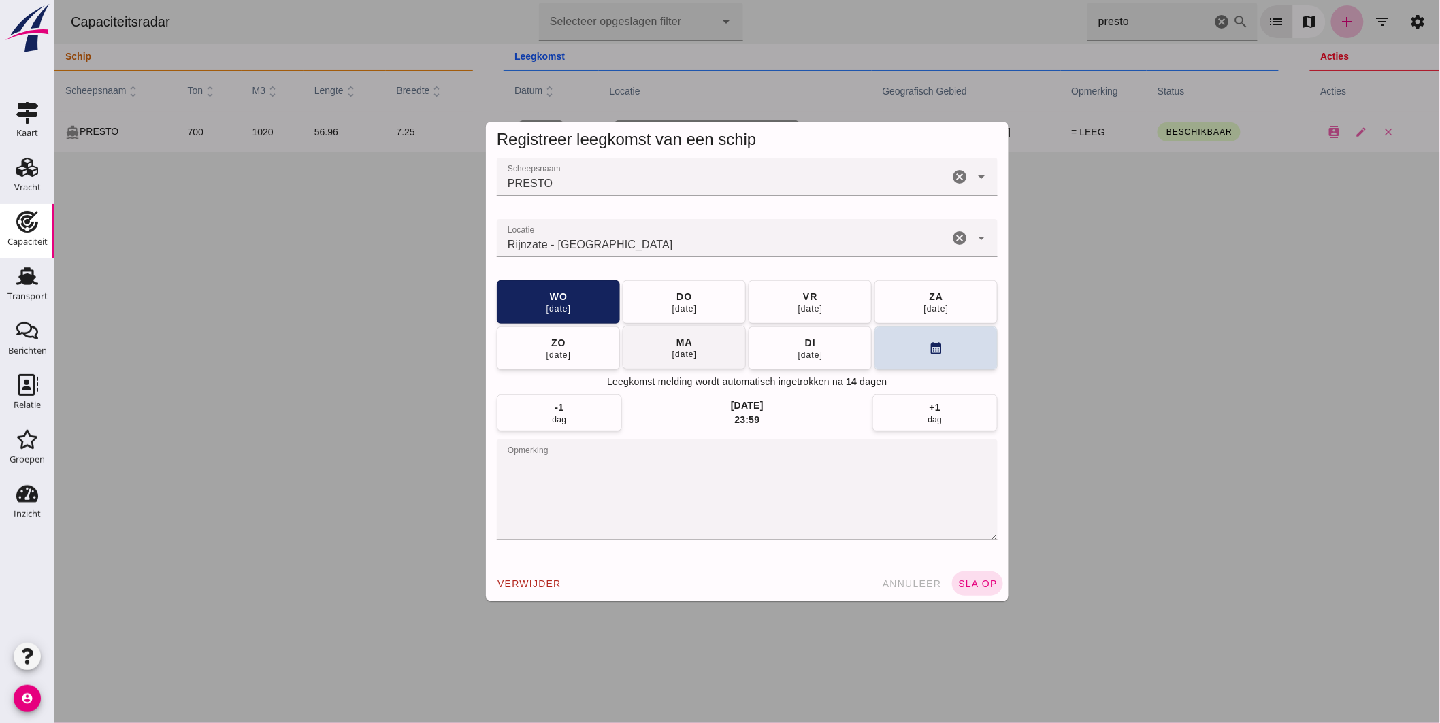
click div "[DATE]"
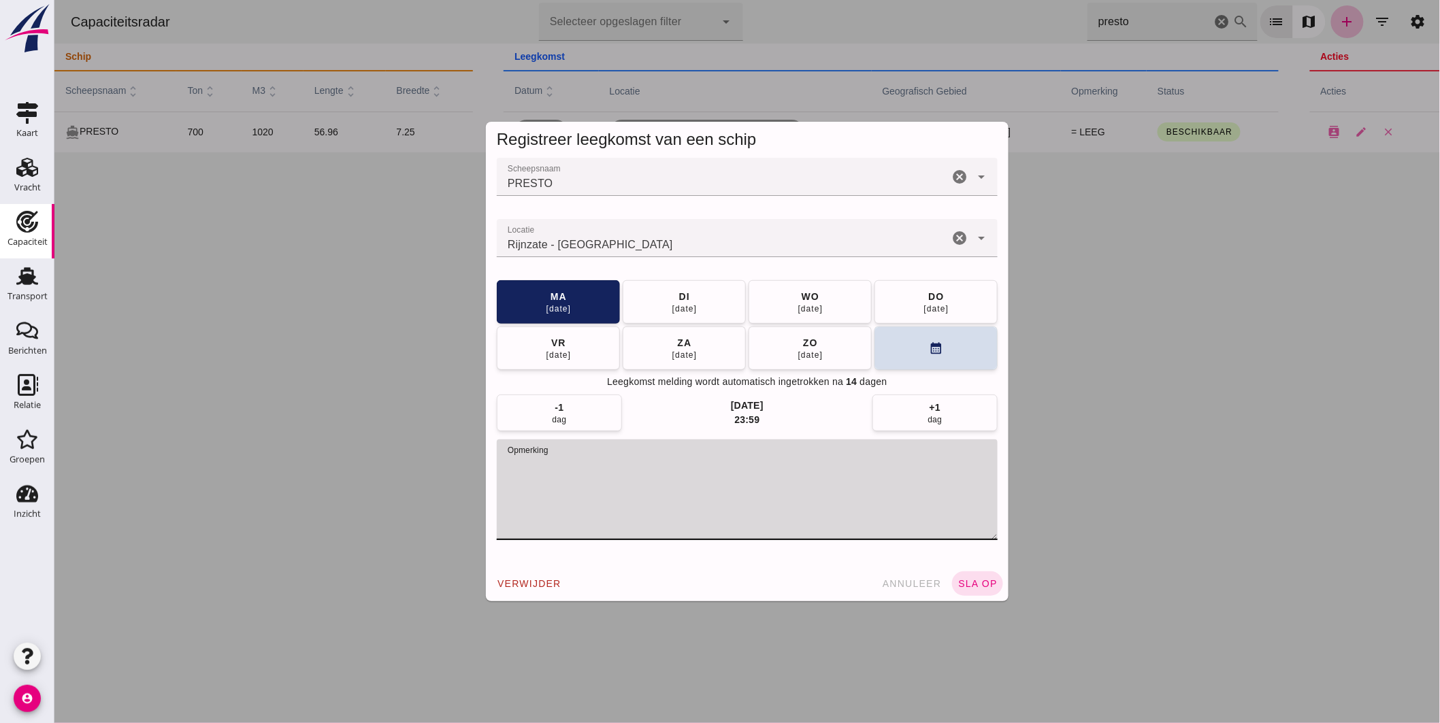
drag, startPoint x: 479, startPoint y: 454, endPoint x: 325, endPoint y: 450, distance: 154.5
click div "Registreer leegkomst van een schip Scheepsnaam Scheepsnaam PRESTO cancel arrow_…"
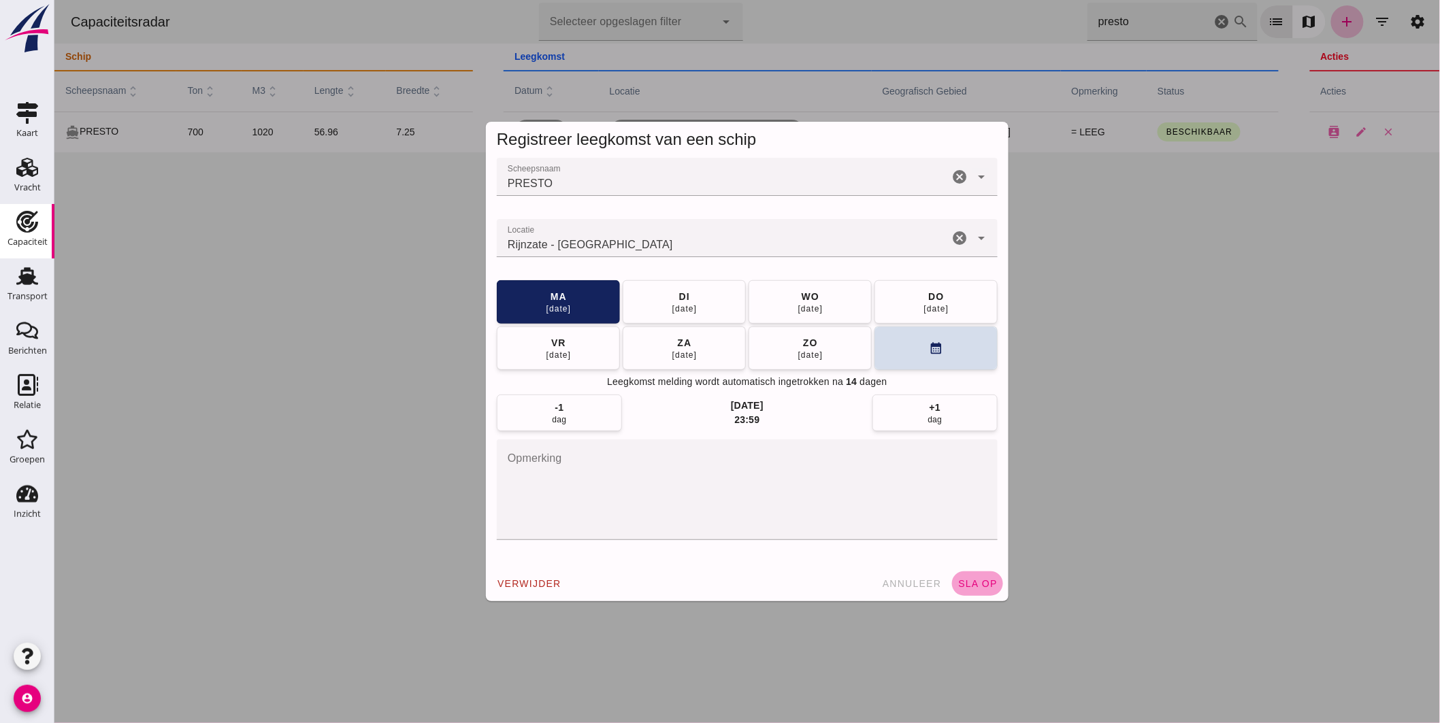
click span "sla op"
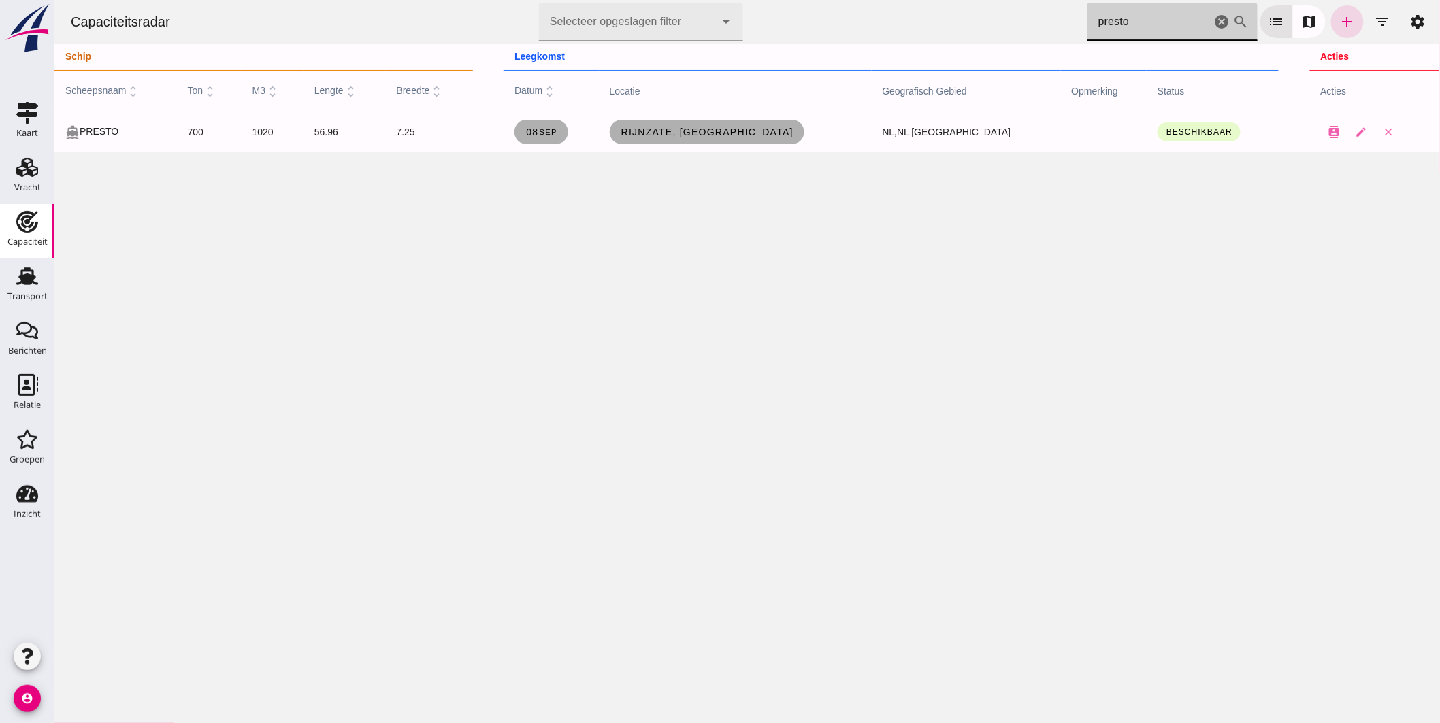
drag, startPoint x: 1084, startPoint y: 23, endPoint x: 546, endPoint y: 28, distance: 537.7
click div "Capaciteitsradar Selecteer opgeslagen filter Selecteer opgeslagen filter cancel…"
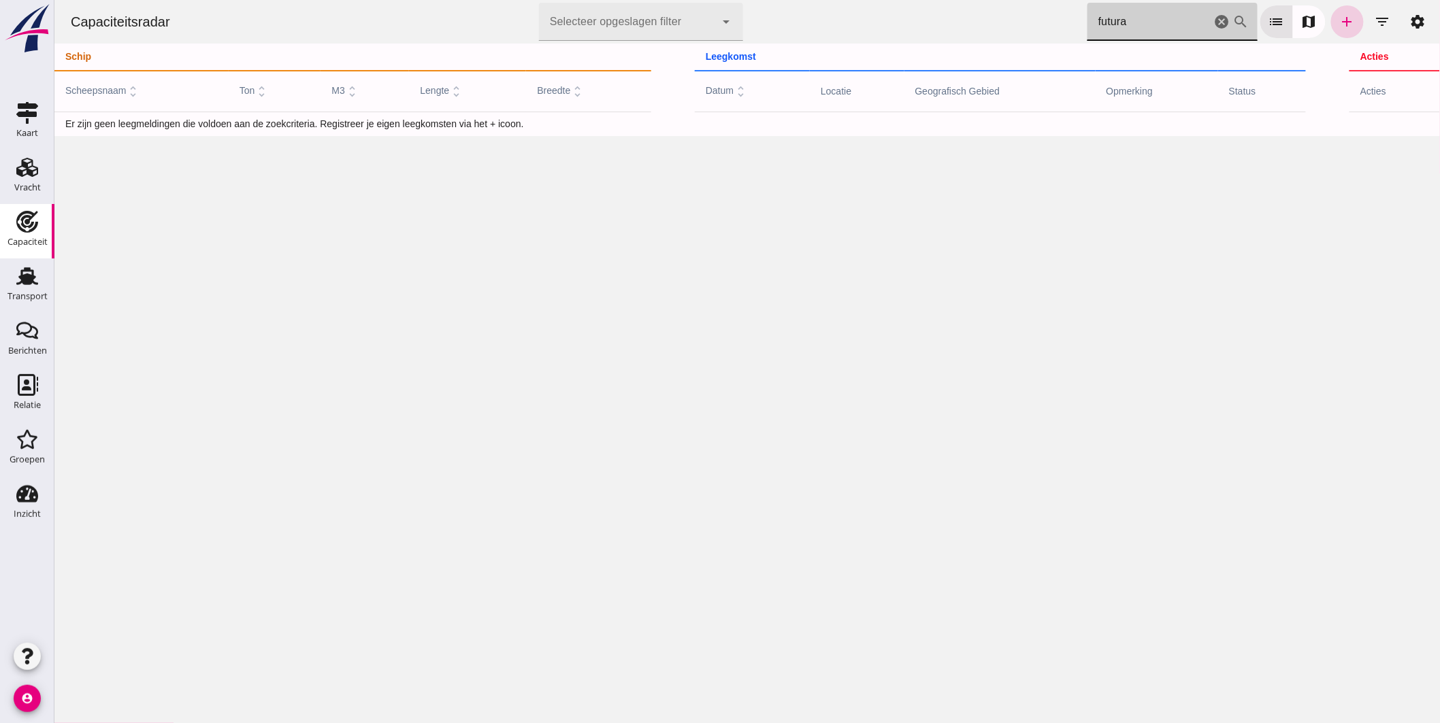
type input "futura"
click at [1339, 20] on icon "add" at bounding box center [1347, 22] width 16 height 16
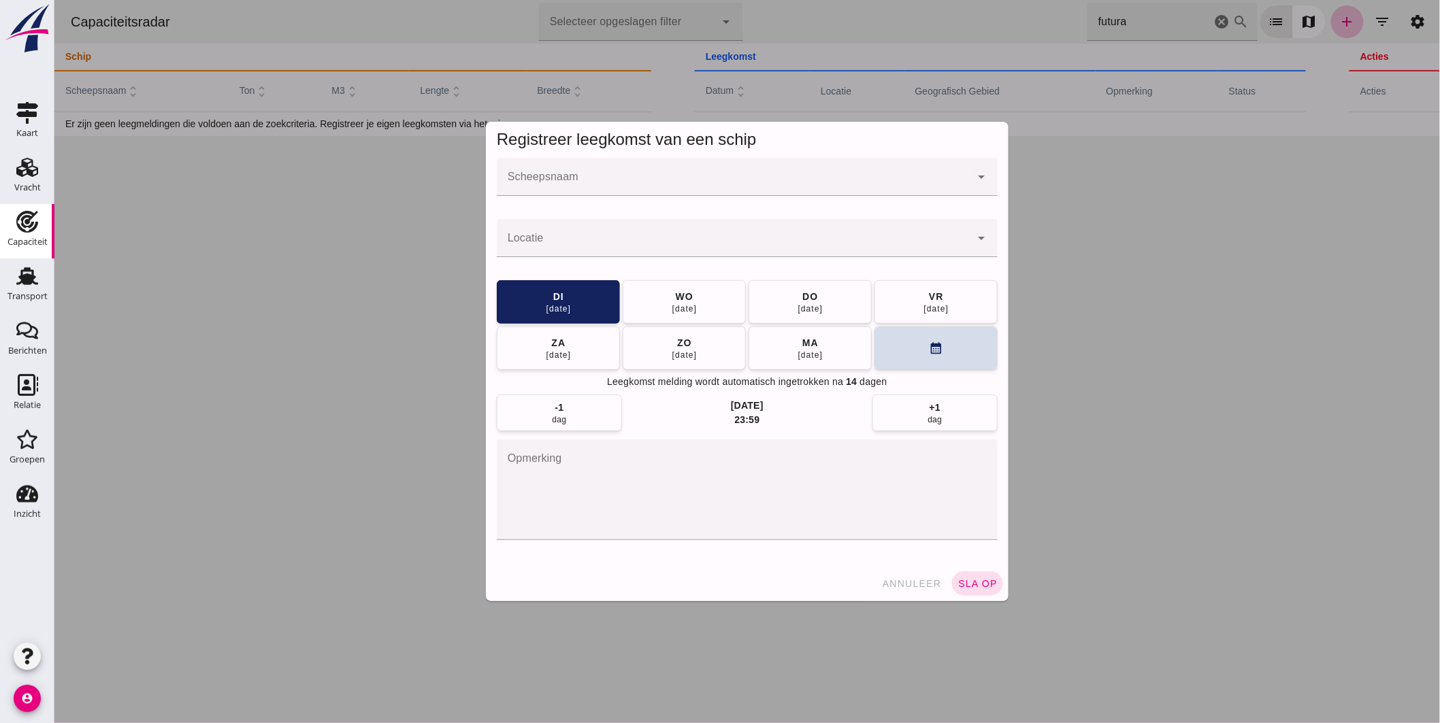
click input "Scheepsnaam"
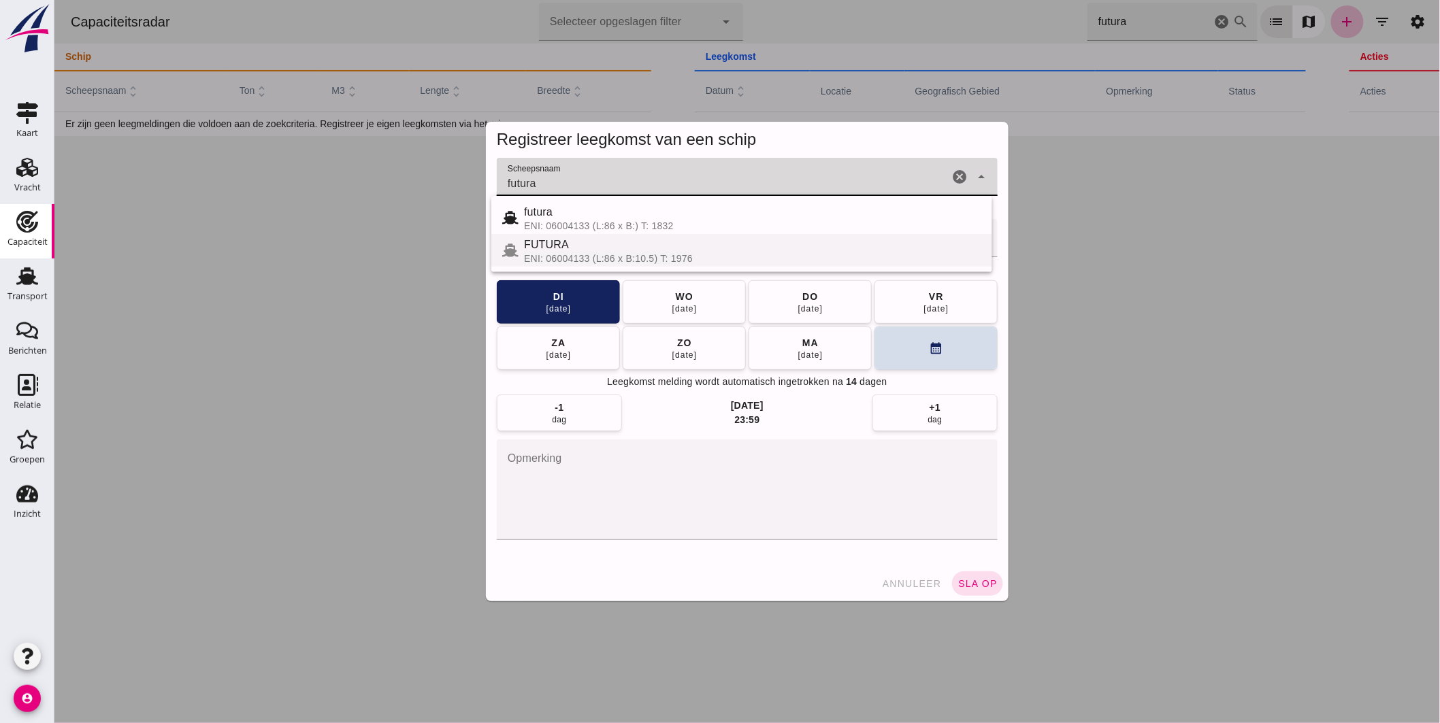
click at [579, 241] on div "FUTURA" at bounding box center [751, 245] width 457 height 16
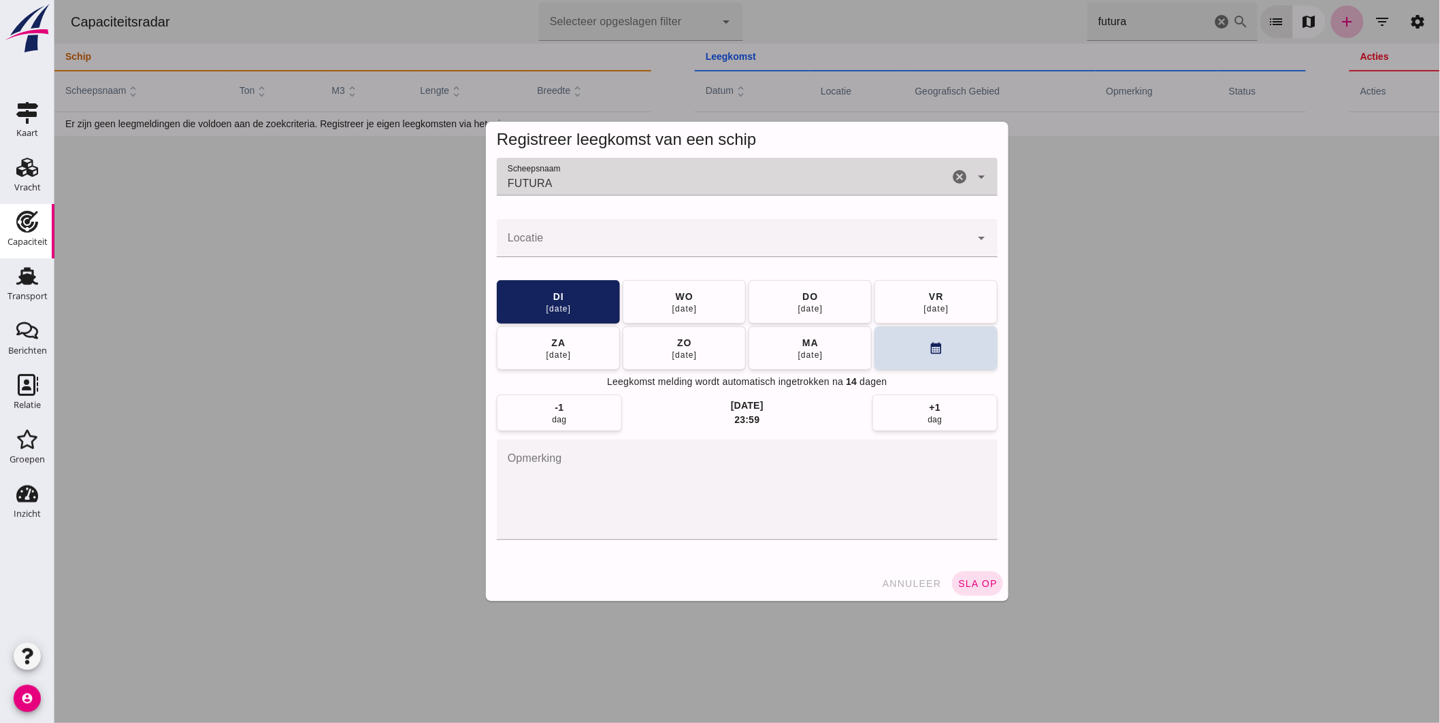
type input "FUTURA"
click input "Locatie"
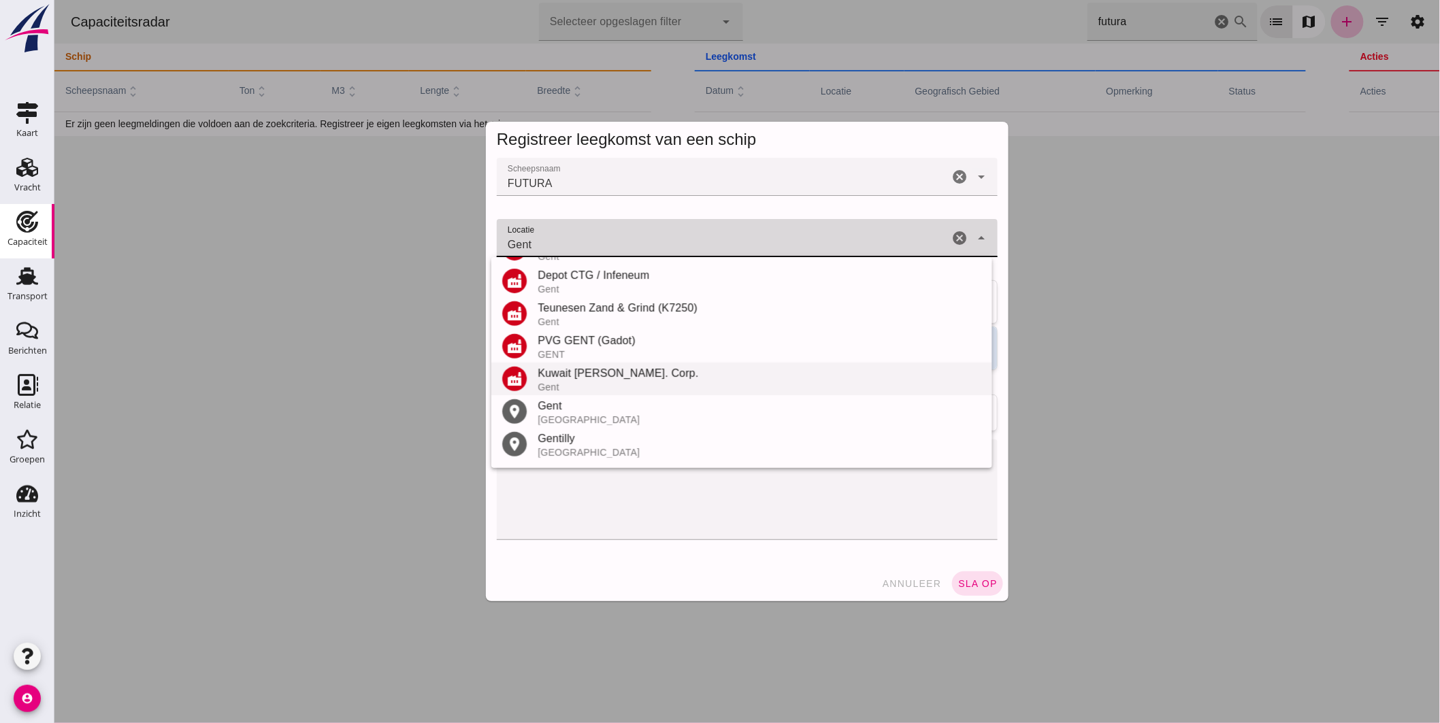
scroll to position [323, 0]
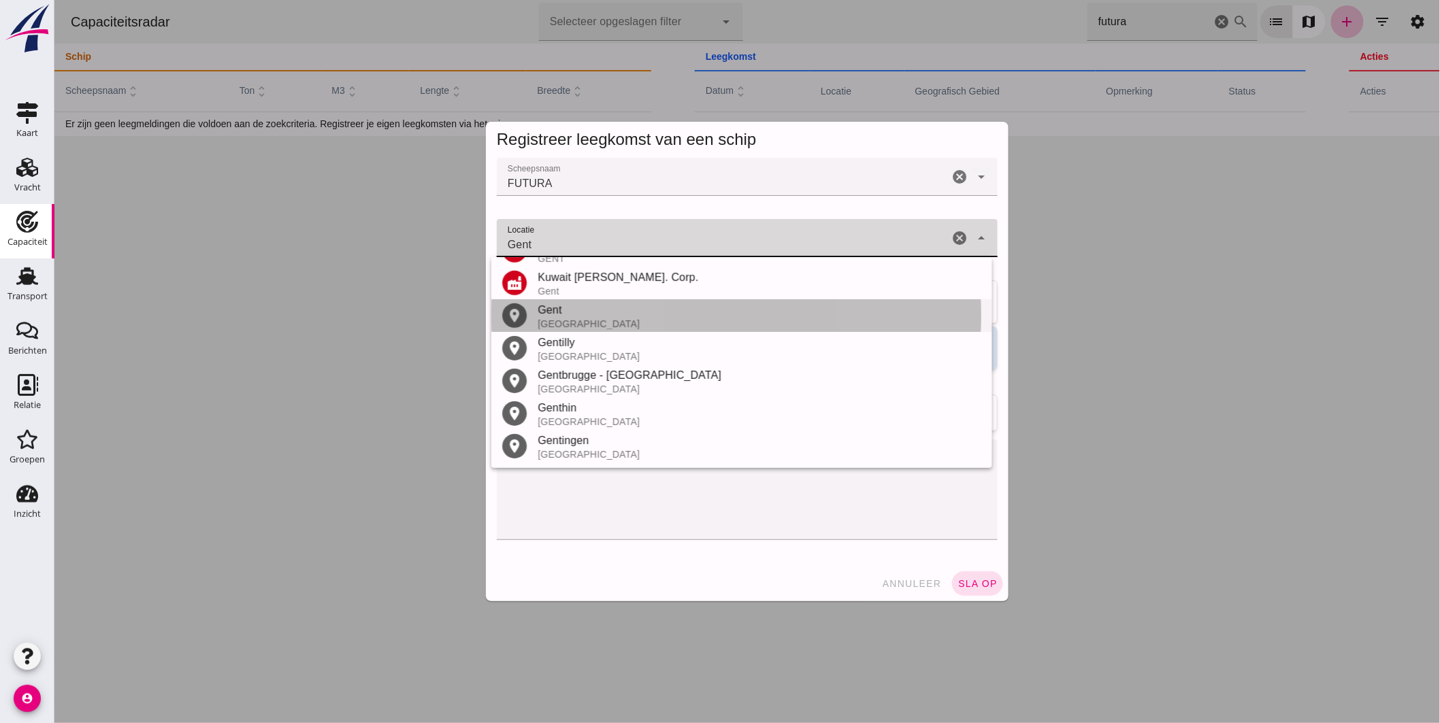
click at [561, 319] on div "[GEOGRAPHIC_DATA]" at bounding box center [759, 324] width 444 height 11
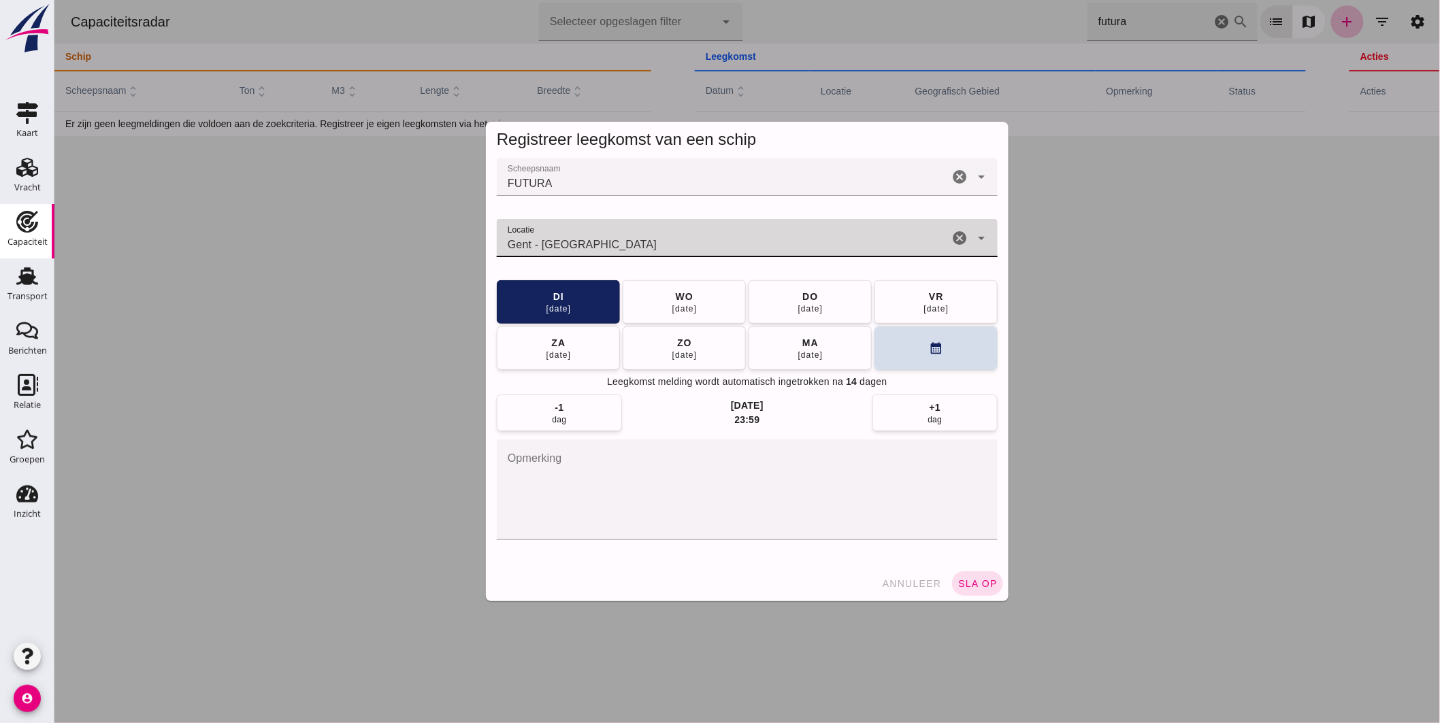
type input "Gent - [GEOGRAPHIC_DATA]"
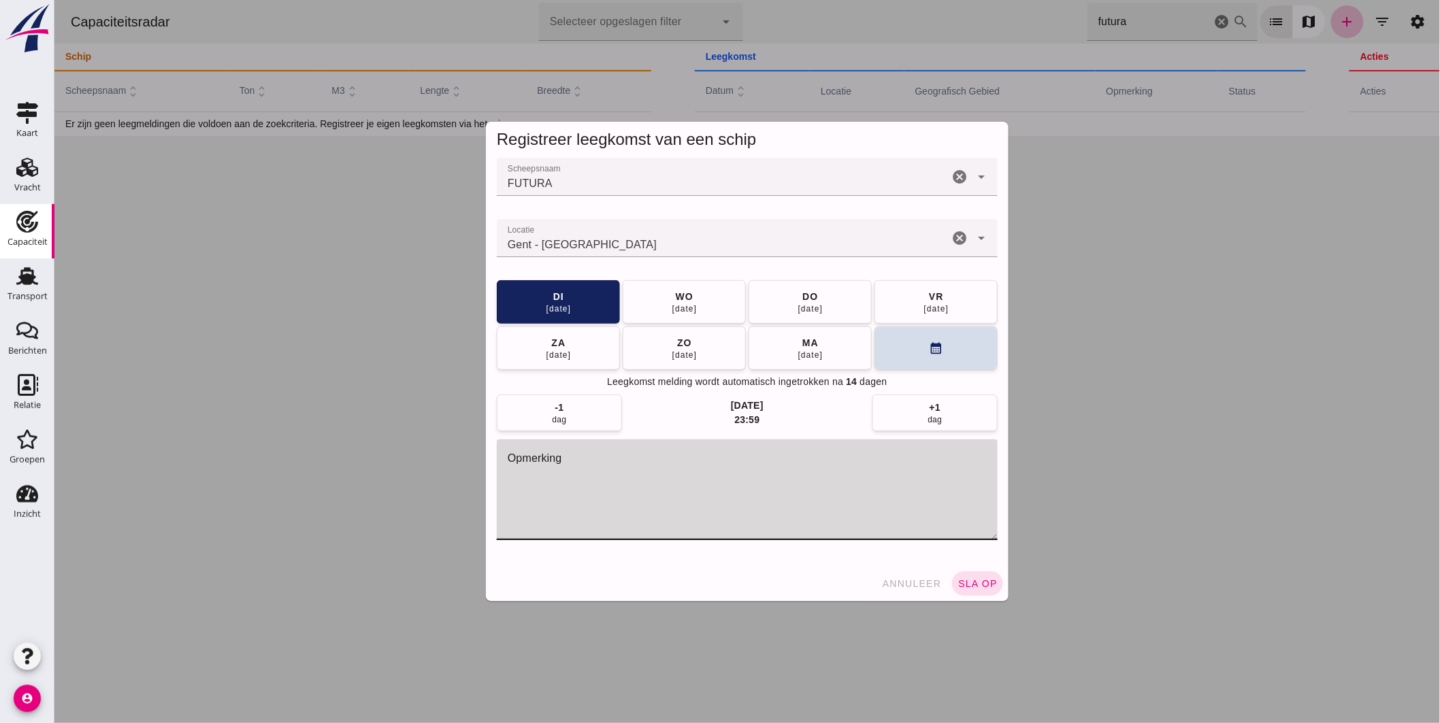
click textarea "opmerking"
type textarea "= LEEG"
click button "sla op"
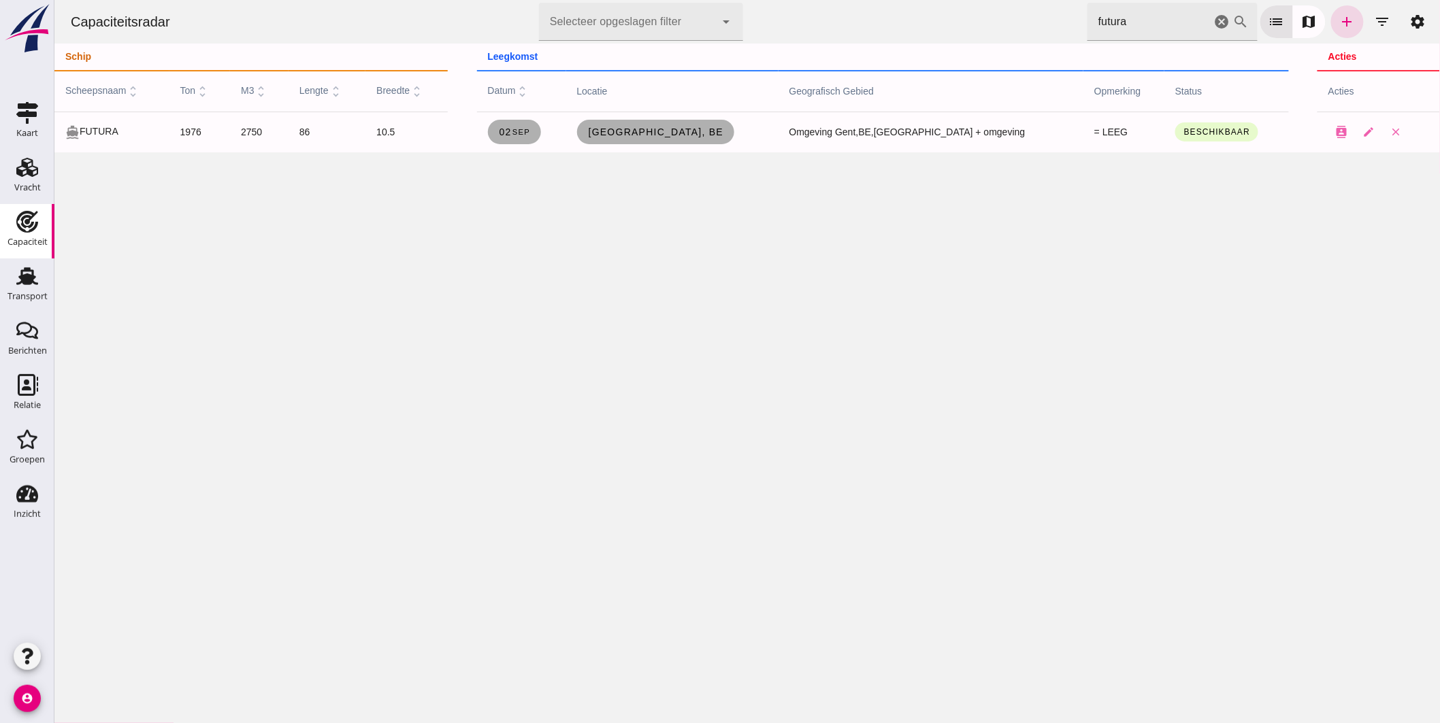
drag, startPoint x: 1165, startPoint y: 28, endPoint x: 704, endPoint y: 7, distance: 461.9
click div "Capaciteitsradar Selecteer opgeslagen filter Selecteer opgeslagen filter cancel…"
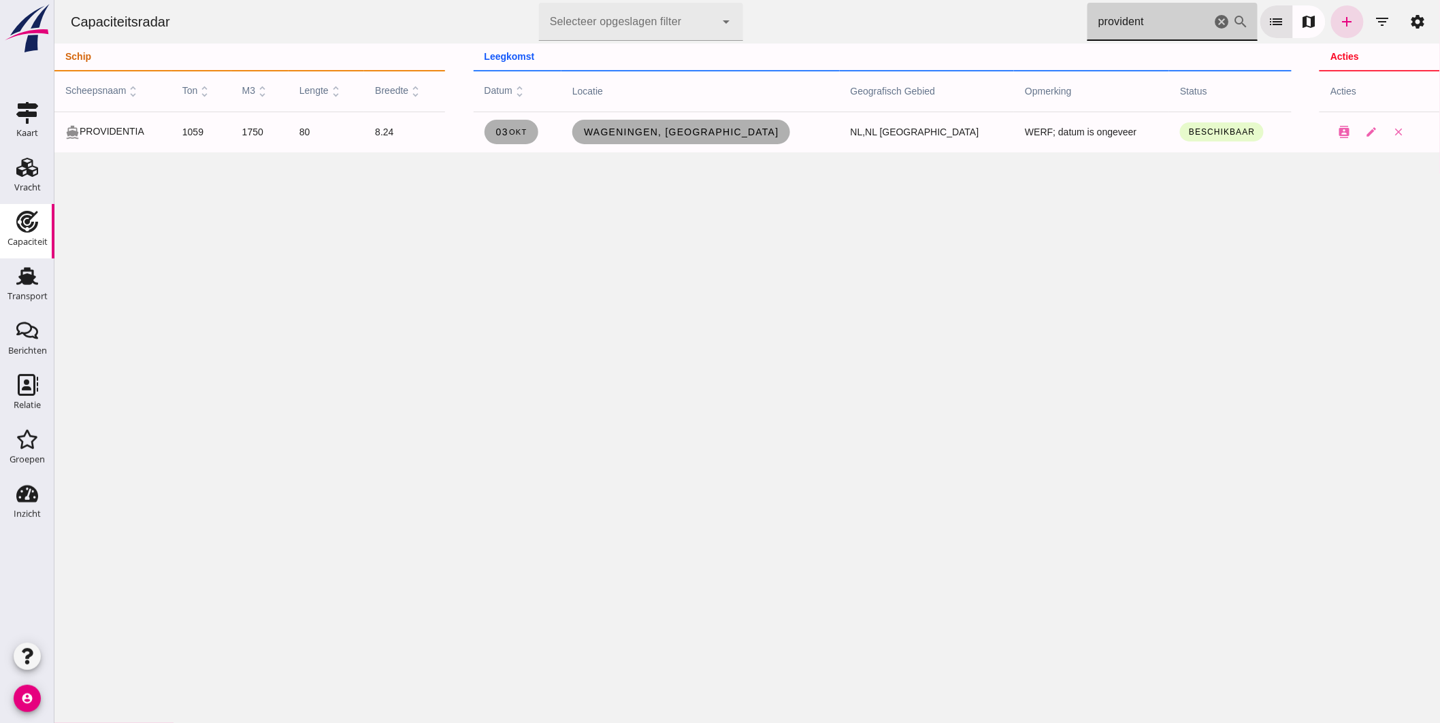
type input "provident"
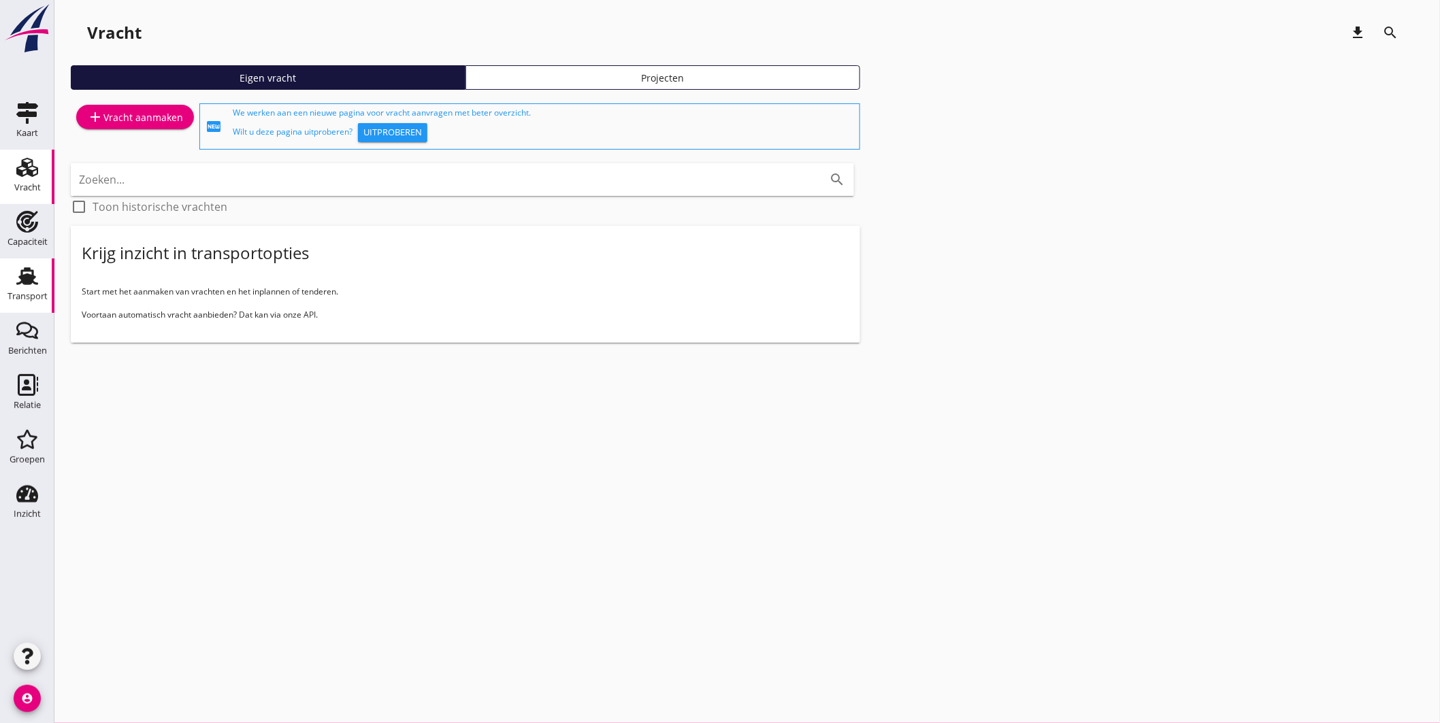
click at [22, 274] on use at bounding box center [27, 276] width 22 height 18
click at [38, 280] on div "Transport" at bounding box center [27, 276] width 33 height 22
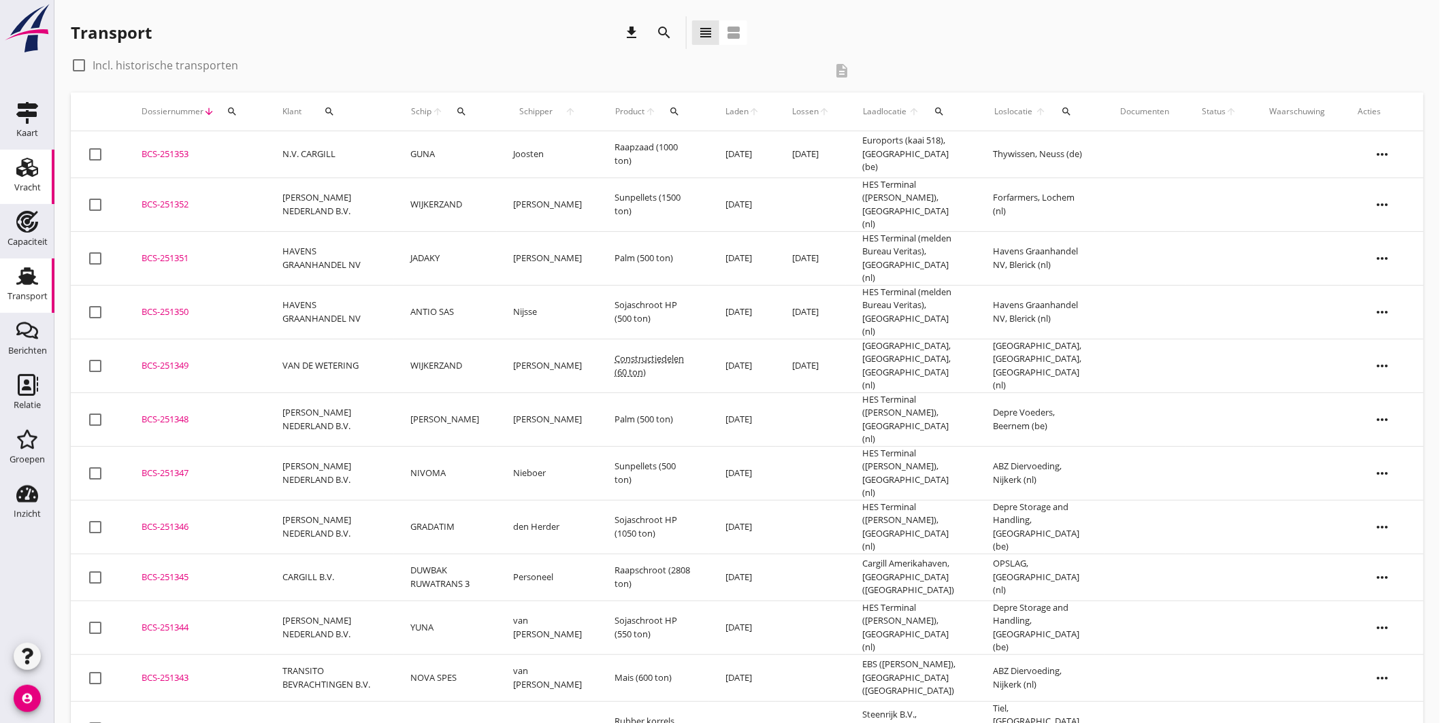
click at [22, 166] on use at bounding box center [27, 167] width 22 height 19
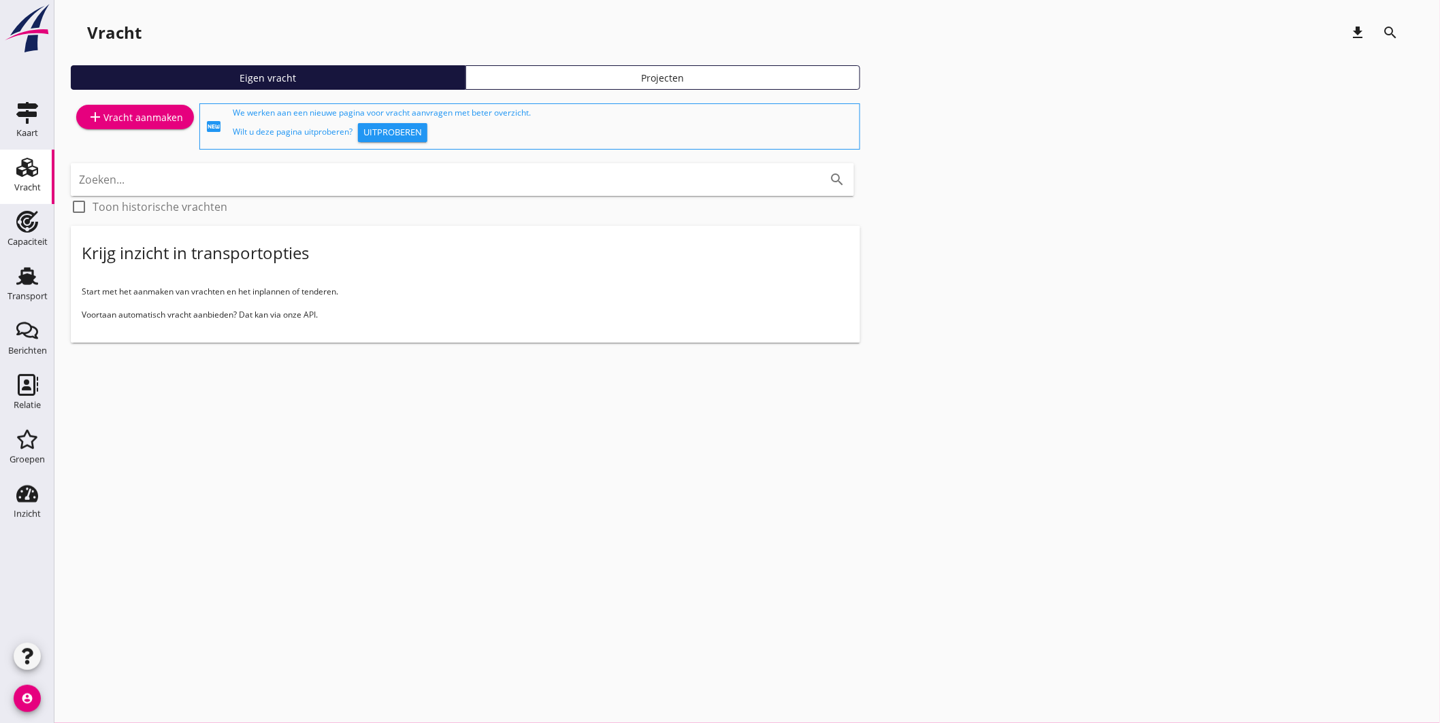
click at [150, 110] on div "add Vracht aanmaken" at bounding box center [135, 117] width 96 height 16
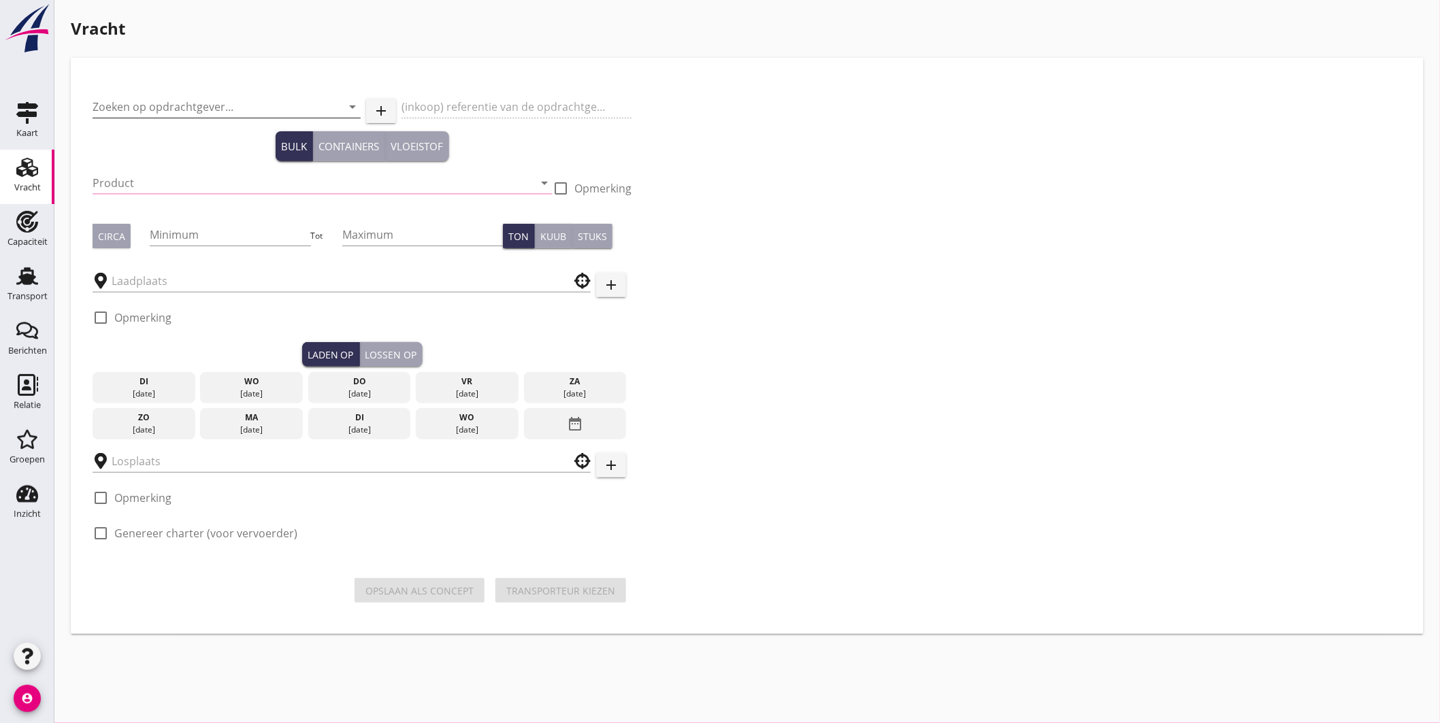
click at [234, 108] on input "Zoeken op opdrachtgever..." at bounding box center [208, 107] width 230 height 22
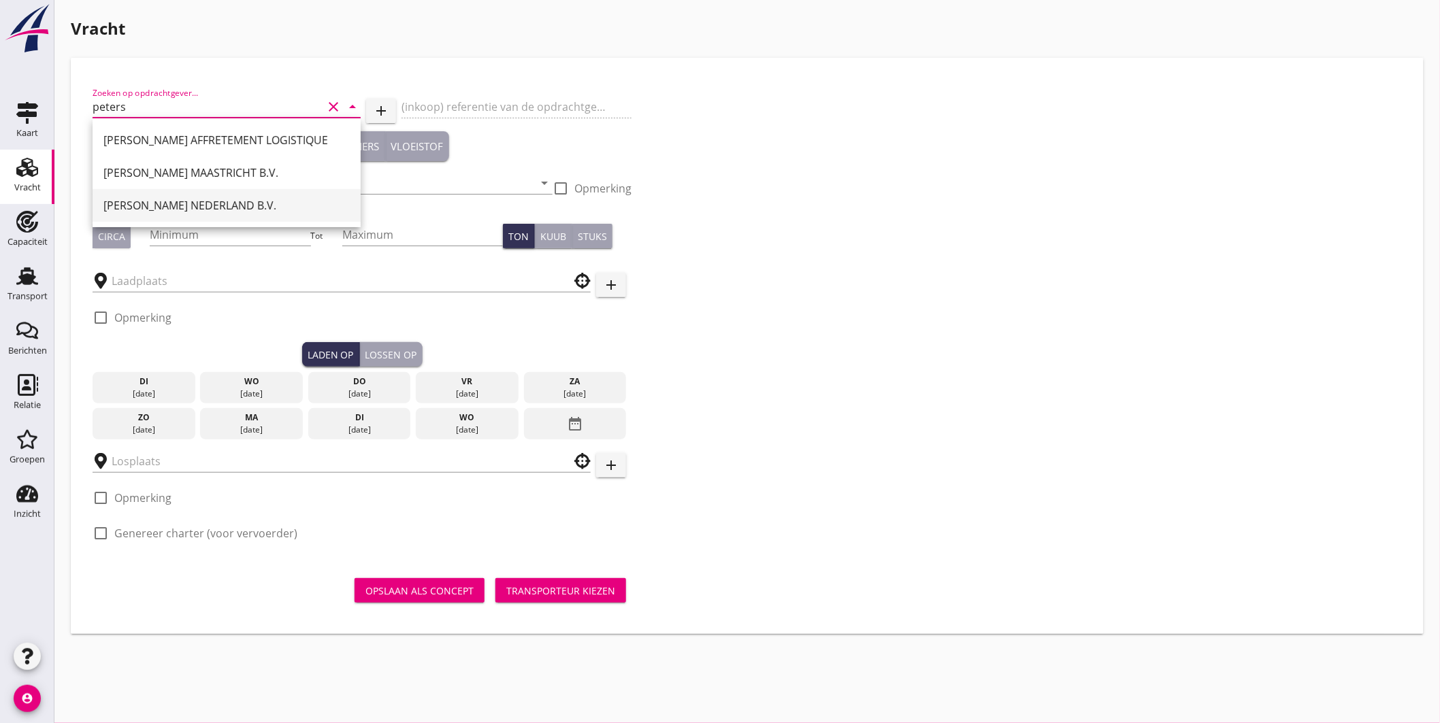
click at [182, 206] on div "PETERSON NEDERLAND B.V." at bounding box center [226, 205] width 246 height 16
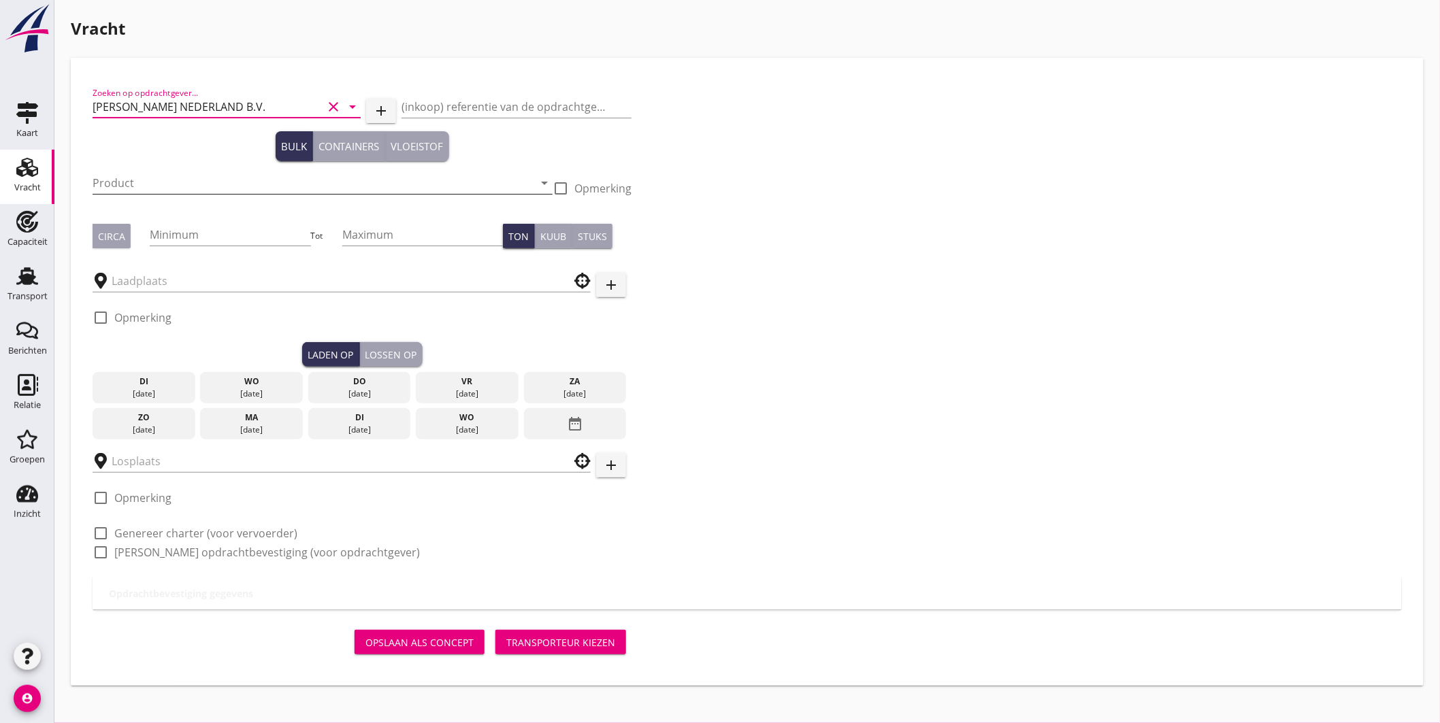
type input "PETERSON NEDERLAND B.V."
click at [165, 187] on input "Product" at bounding box center [313, 183] width 441 height 22
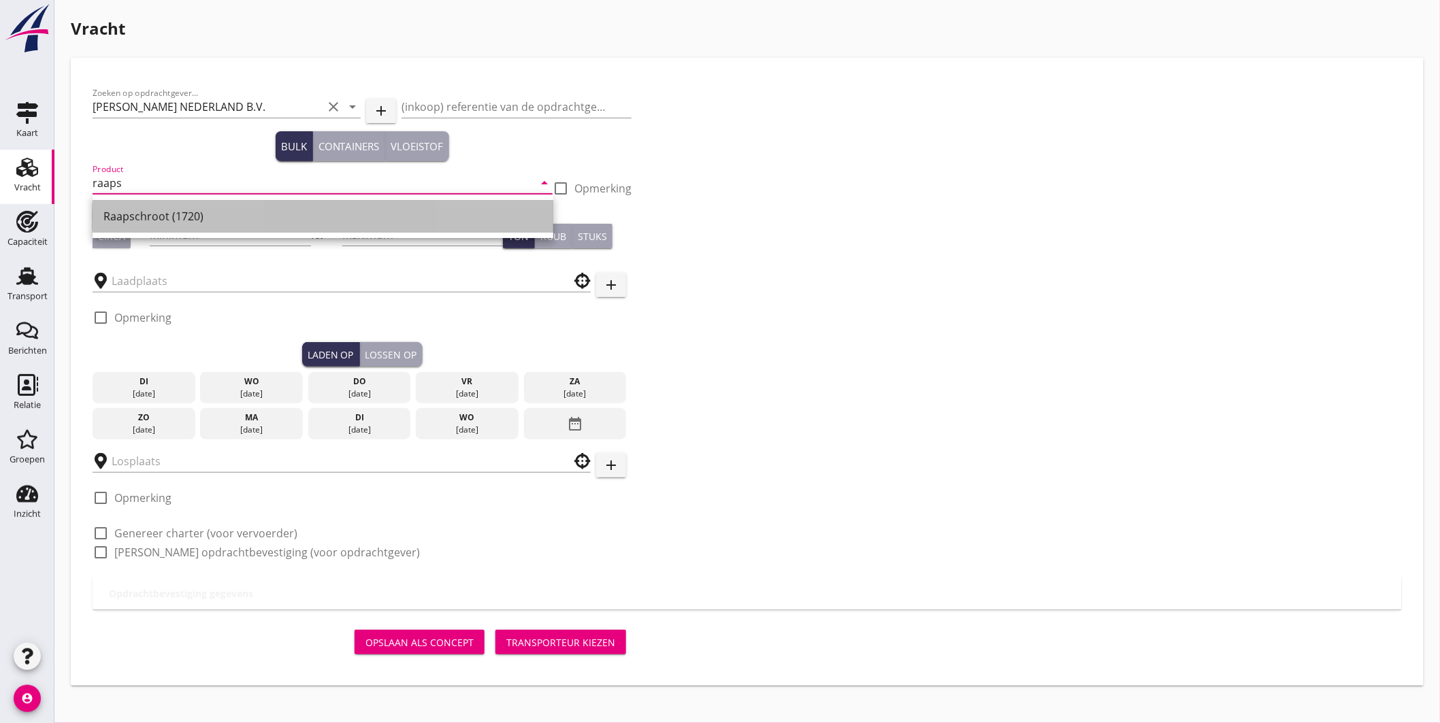
click at [159, 211] on div "Raapschroot (1720)" at bounding box center [322, 216] width 439 height 16
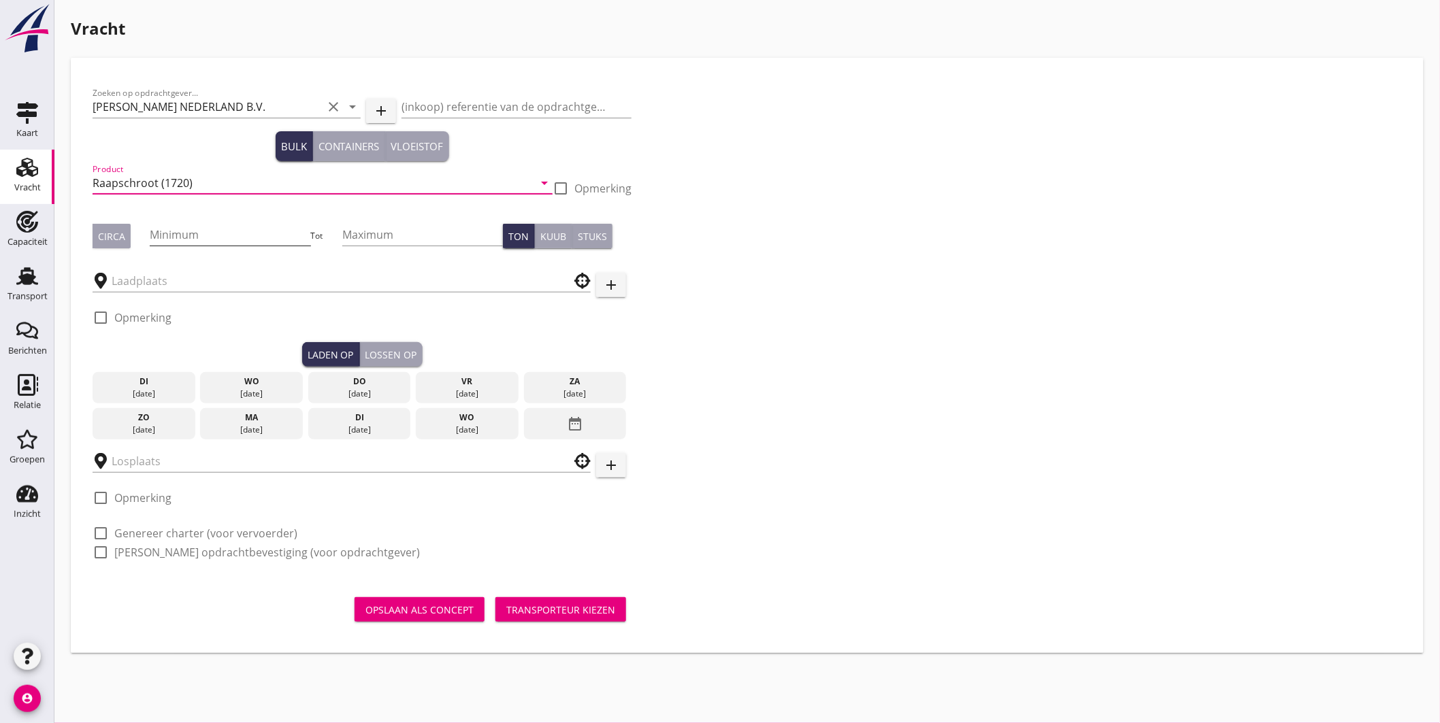
type input "Raapschroot (1720)"
click at [174, 241] on input "Minimum" at bounding box center [230, 235] width 161 height 22
click button "Opslaan als concept" at bounding box center [420, 610] width 130 height 25
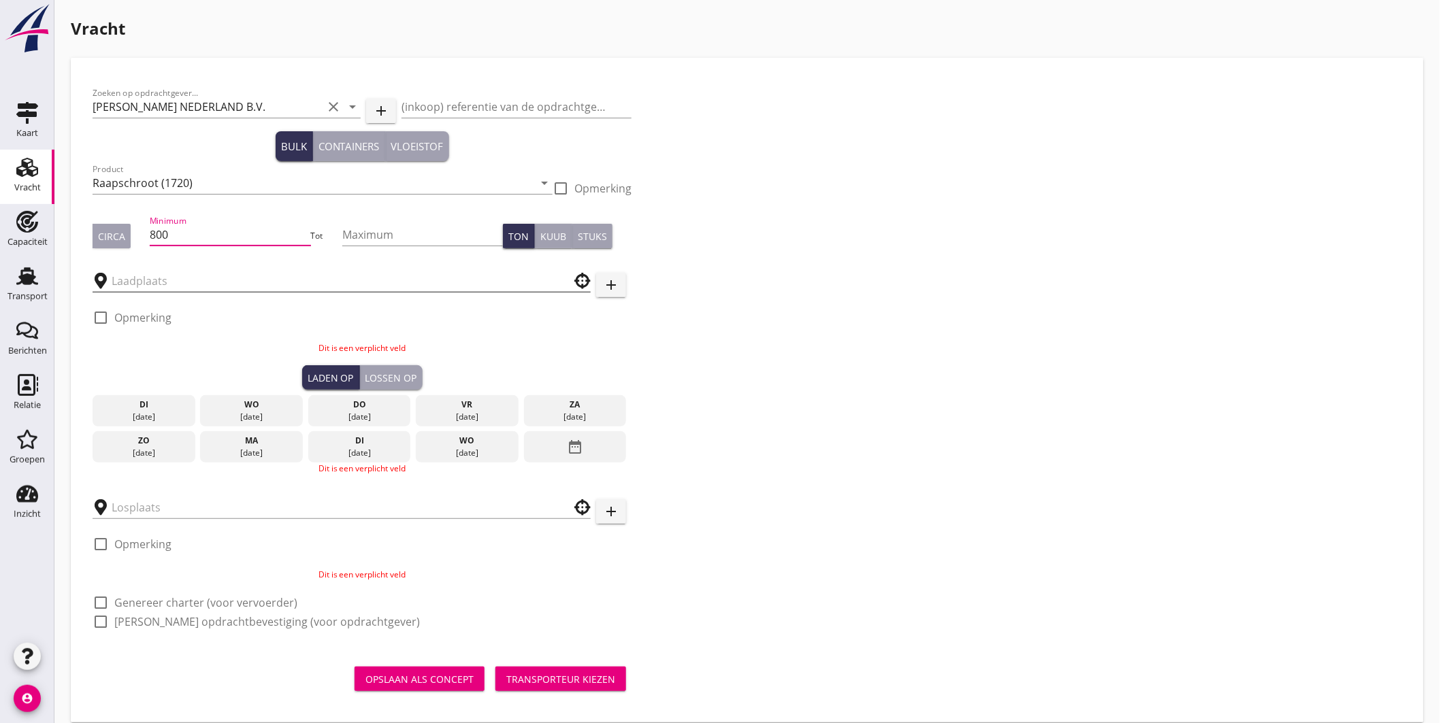
type input "800"
click at [193, 280] on input "text" at bounding box center [332, 281] width 441 height 22
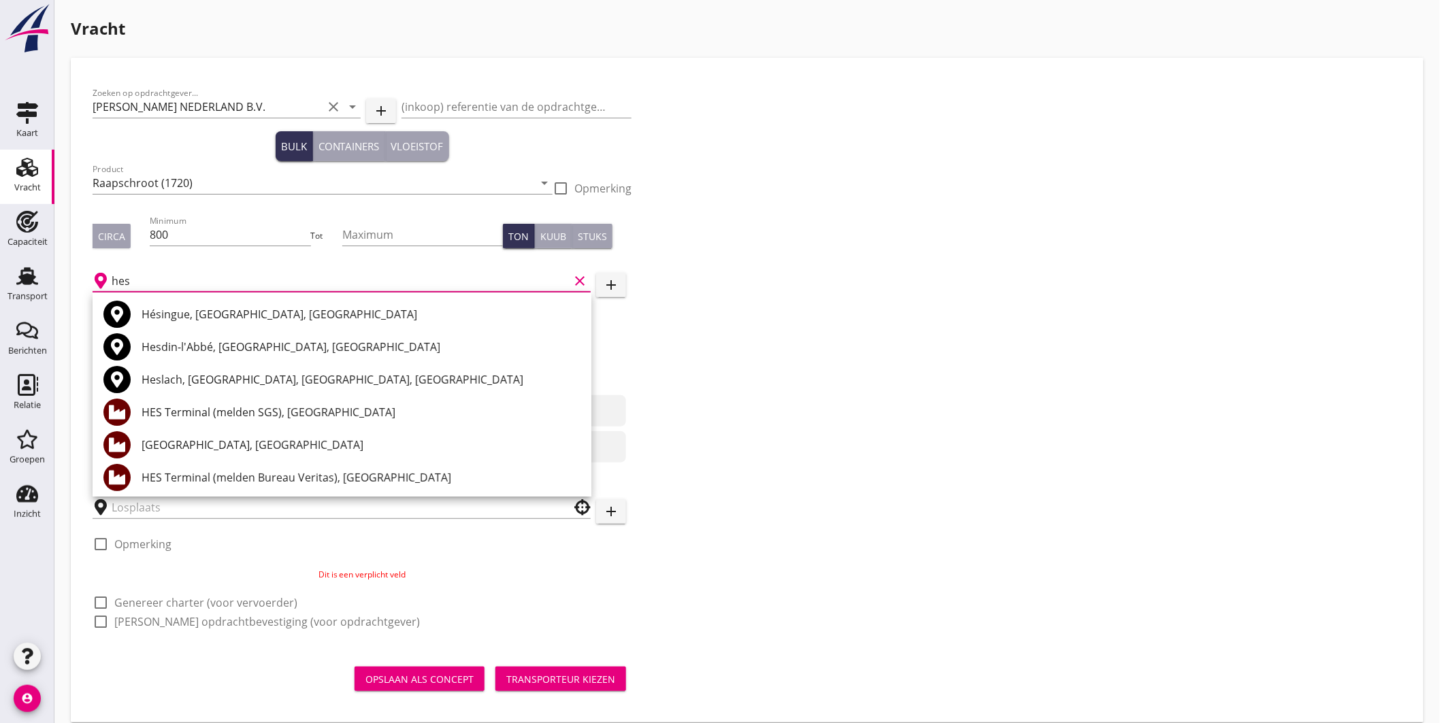
scroll to position [76, 0]
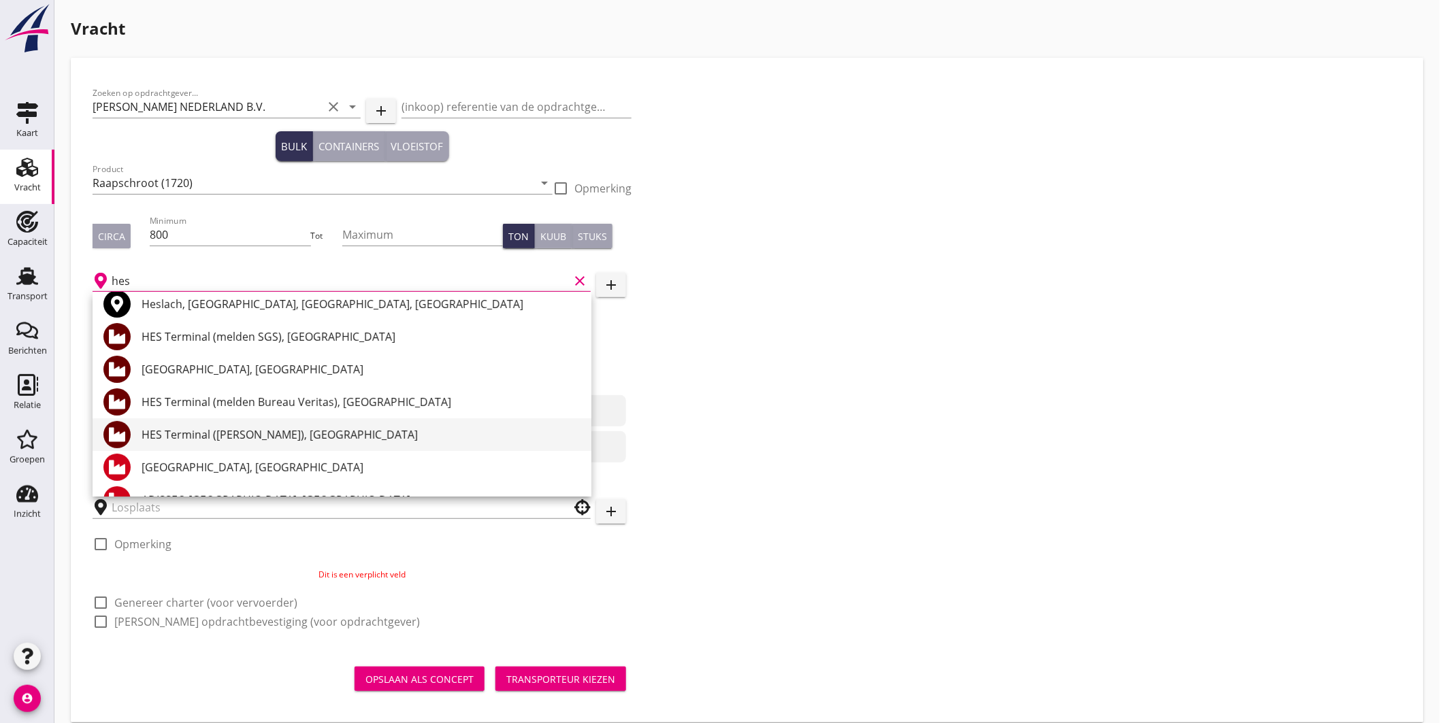
click at [325, 429] on div "HES Terminal ([PERSON_NAME]), [GEOGRAPHIC_DATA]" at bounding box center [361, 435] width 439 height 16
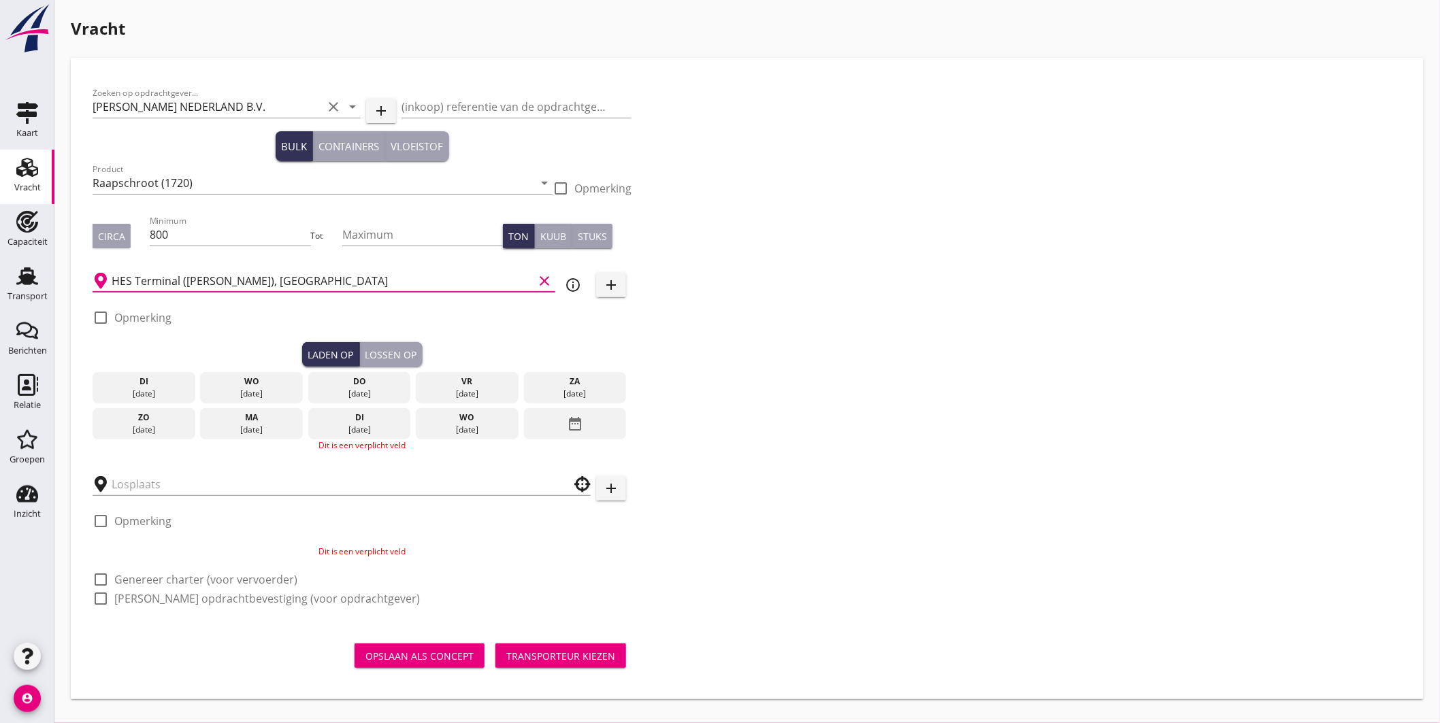
type input "HES Terminal ([PERSON_NAME]), [GEOGRAPHIC_DATA]"
click at [93, 315] on div at bounding box center [100, 317] width 23 height 23
checkbox input "true"
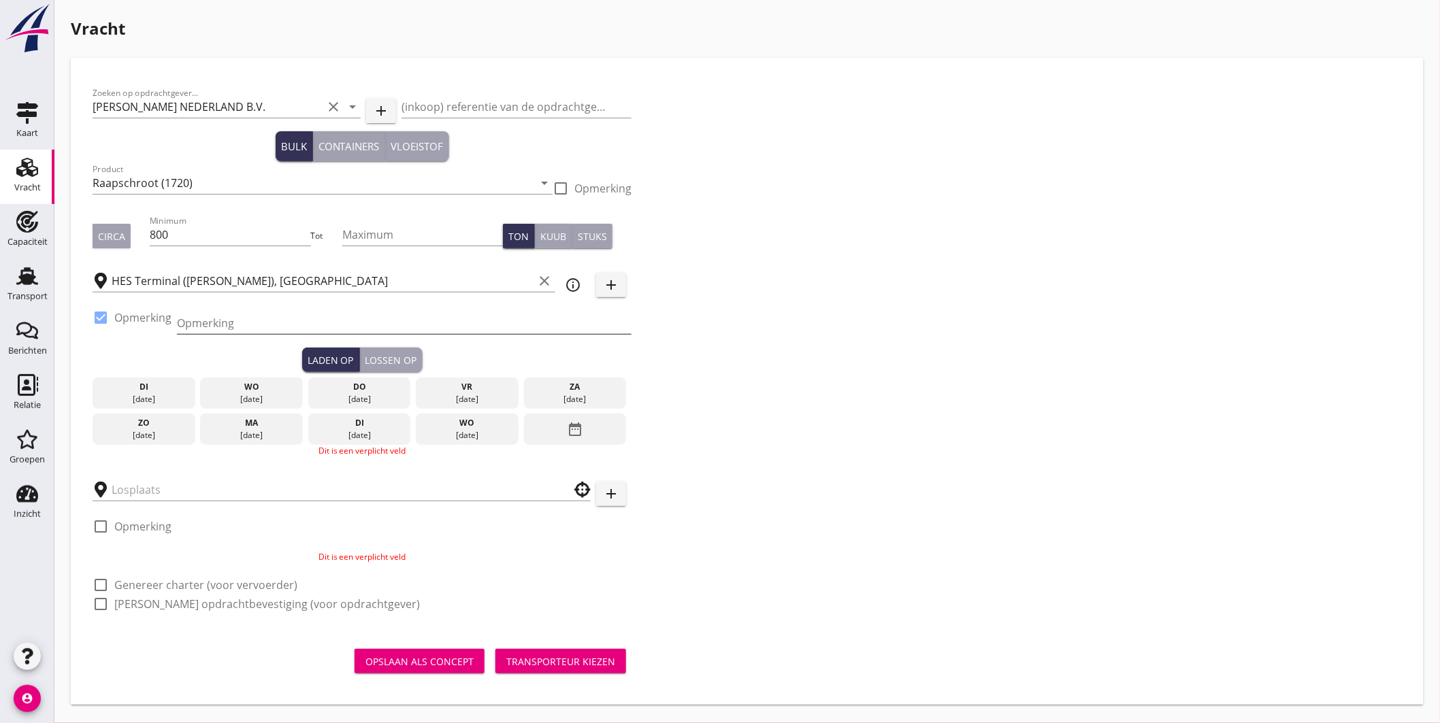
click at [230, 317] on input "Opmerking" at bounding box center [404, 323] width 455 height 22
type input "ex. opslag, Westhaven"
click at [372, 398] on div "04 sep." at bounding box center [360, 399] width 96 height 12
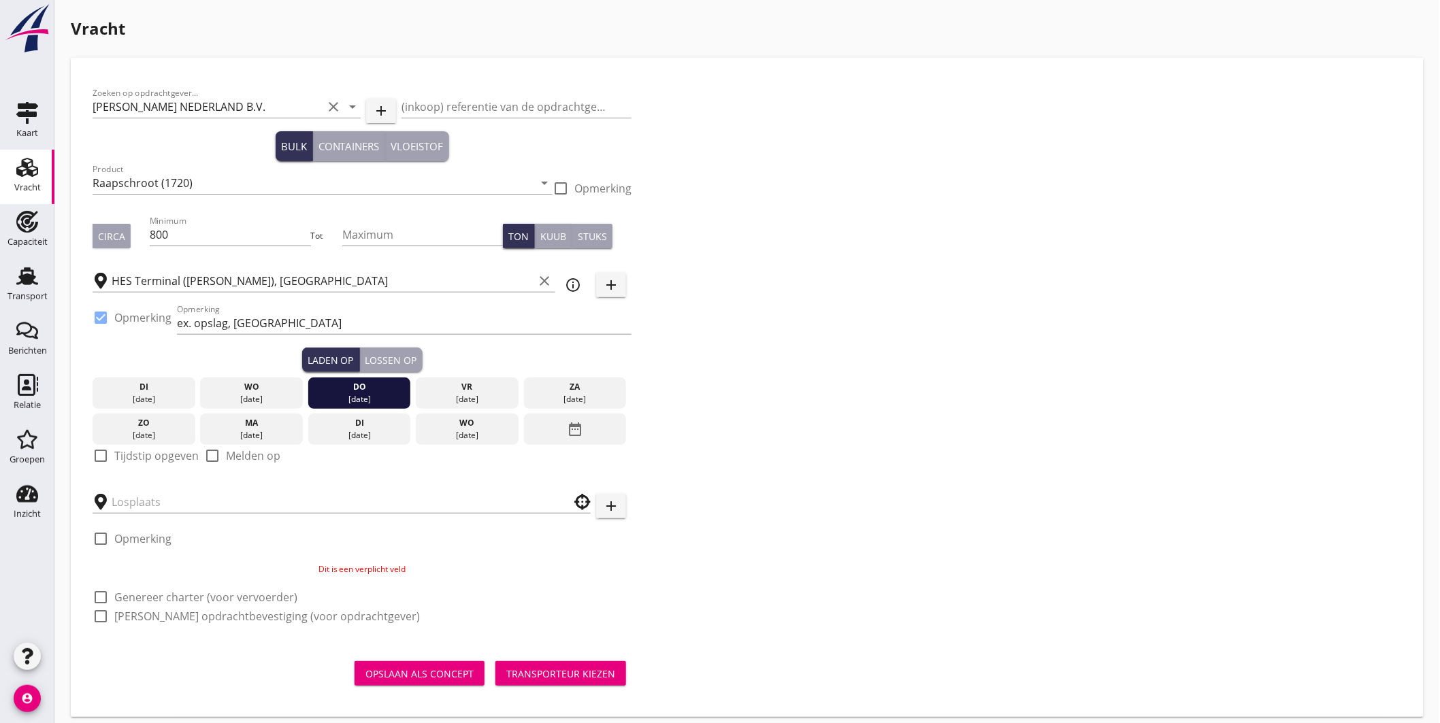
click at [105, 454] on div at bounding box center [100, 455] width 23 height 23
checkbox input "true"
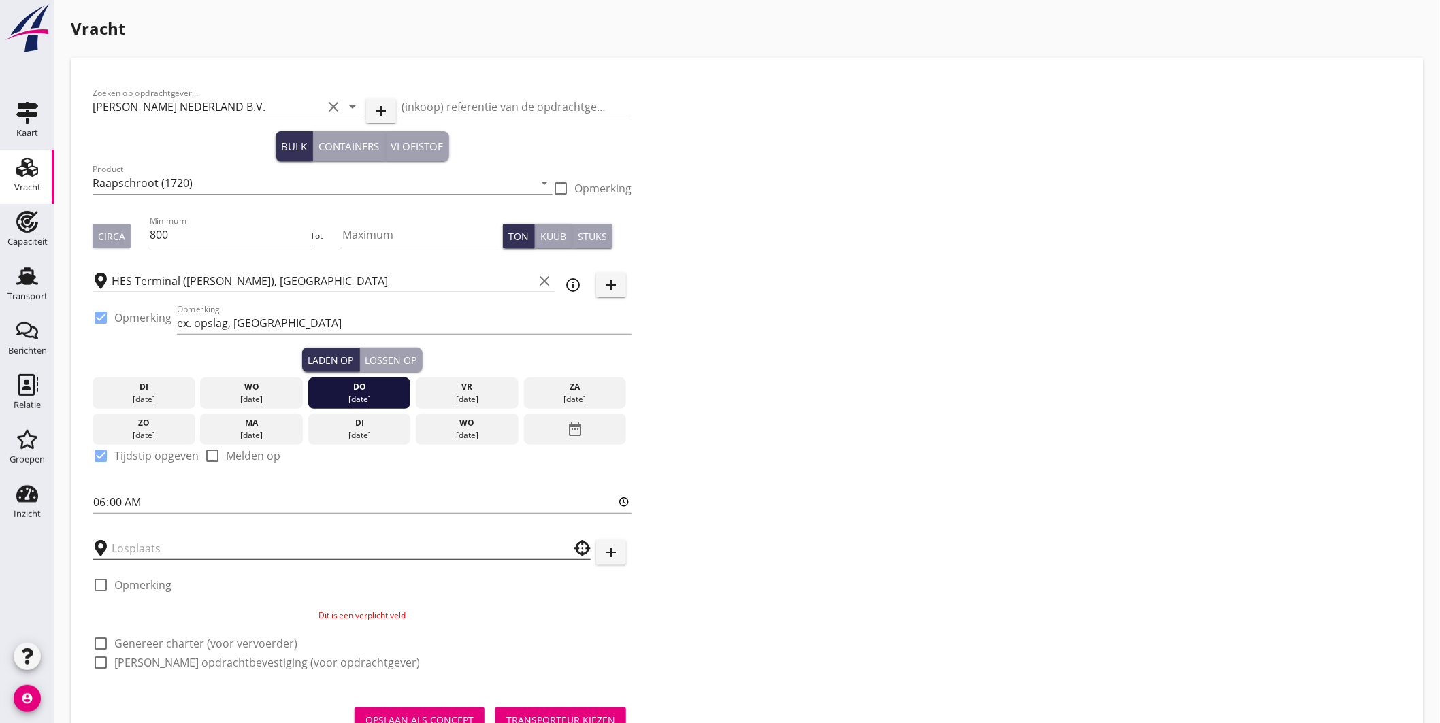
click at [153, 542] on input "text" at bounding box center [332, 549] width 441 height 22
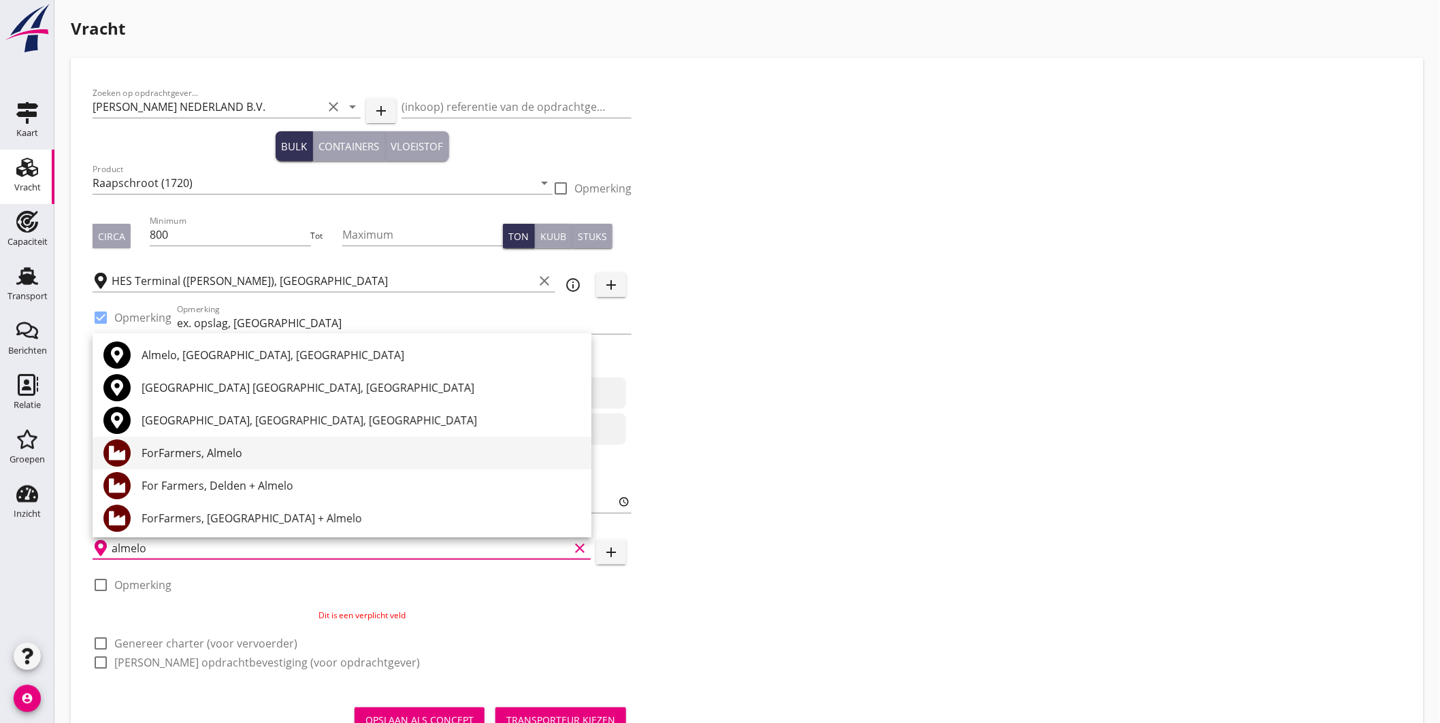
click at [216, 451] on div "ForFarmers, Almelo" at bounding box center [361, 453] width 439 height 16
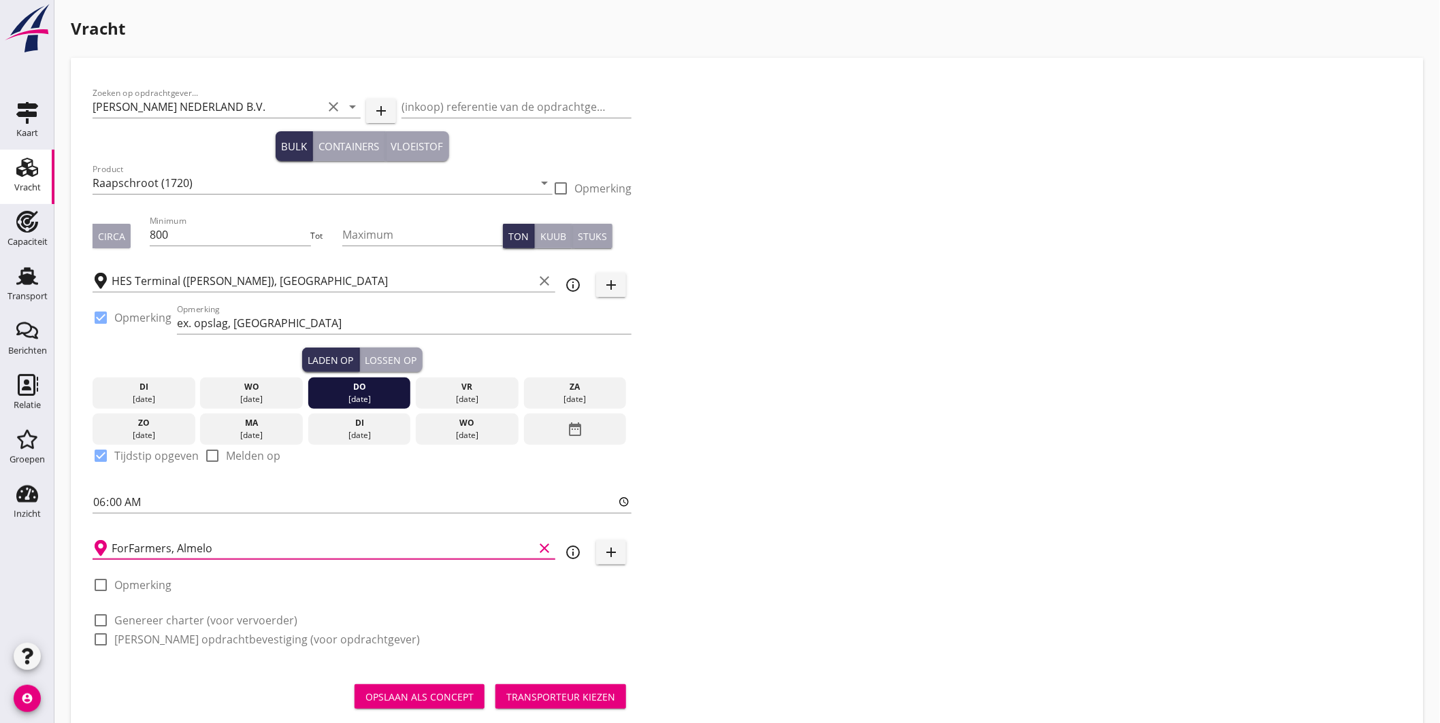
type input "ForFarmers, Almelo"
click at [107, 613] on div at bounding box center [100, 620] width 23 height 23
checkbox input "true"
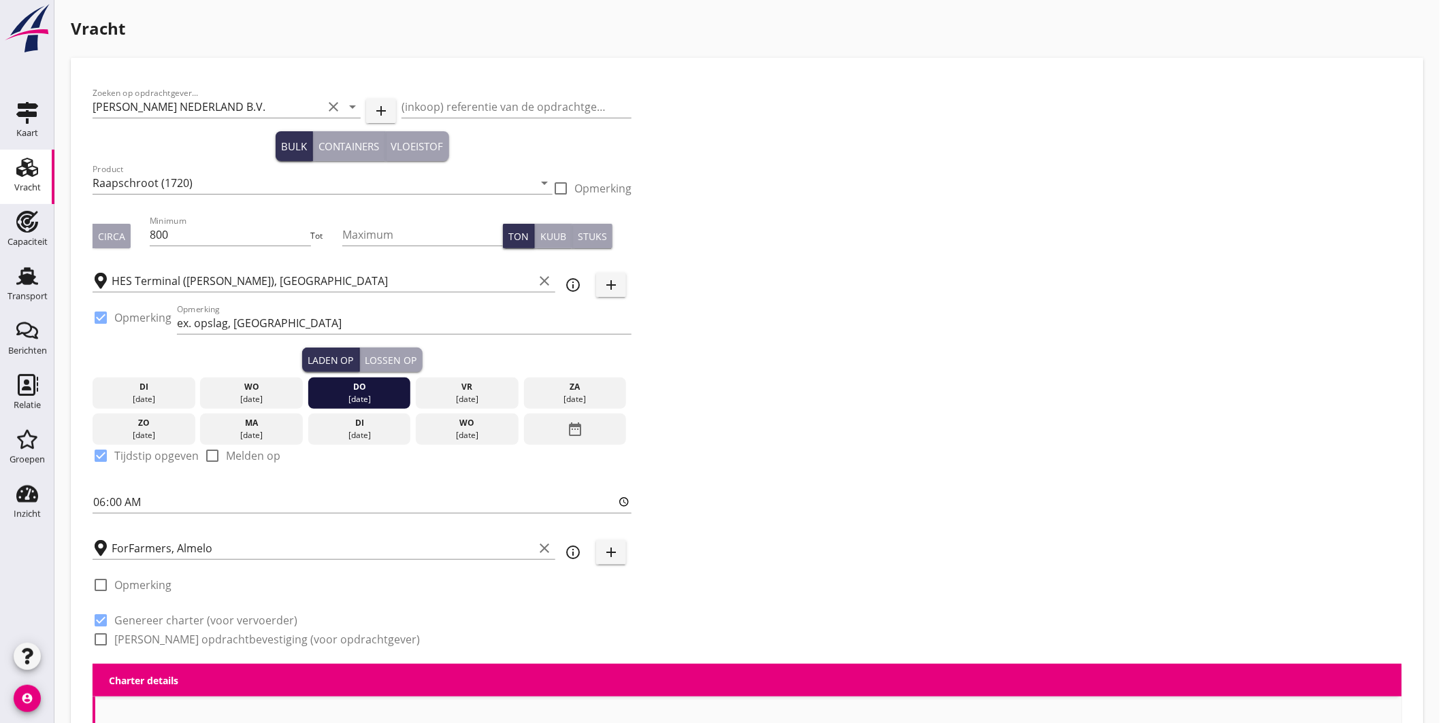
checkbox input "true"
click at [103, 638] on div at bounding box center [100, 639] width 23 height 23
checkbox input "true"
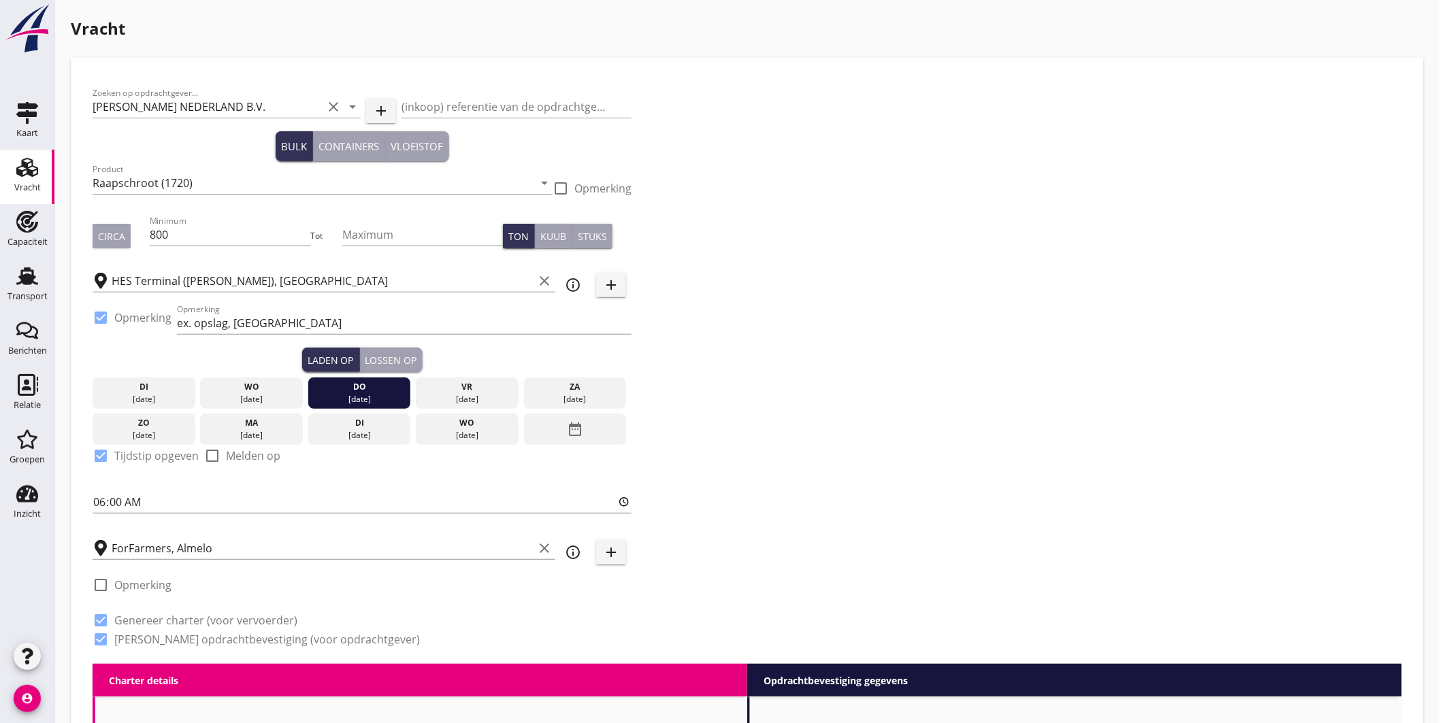
scroll to position [151, 0]
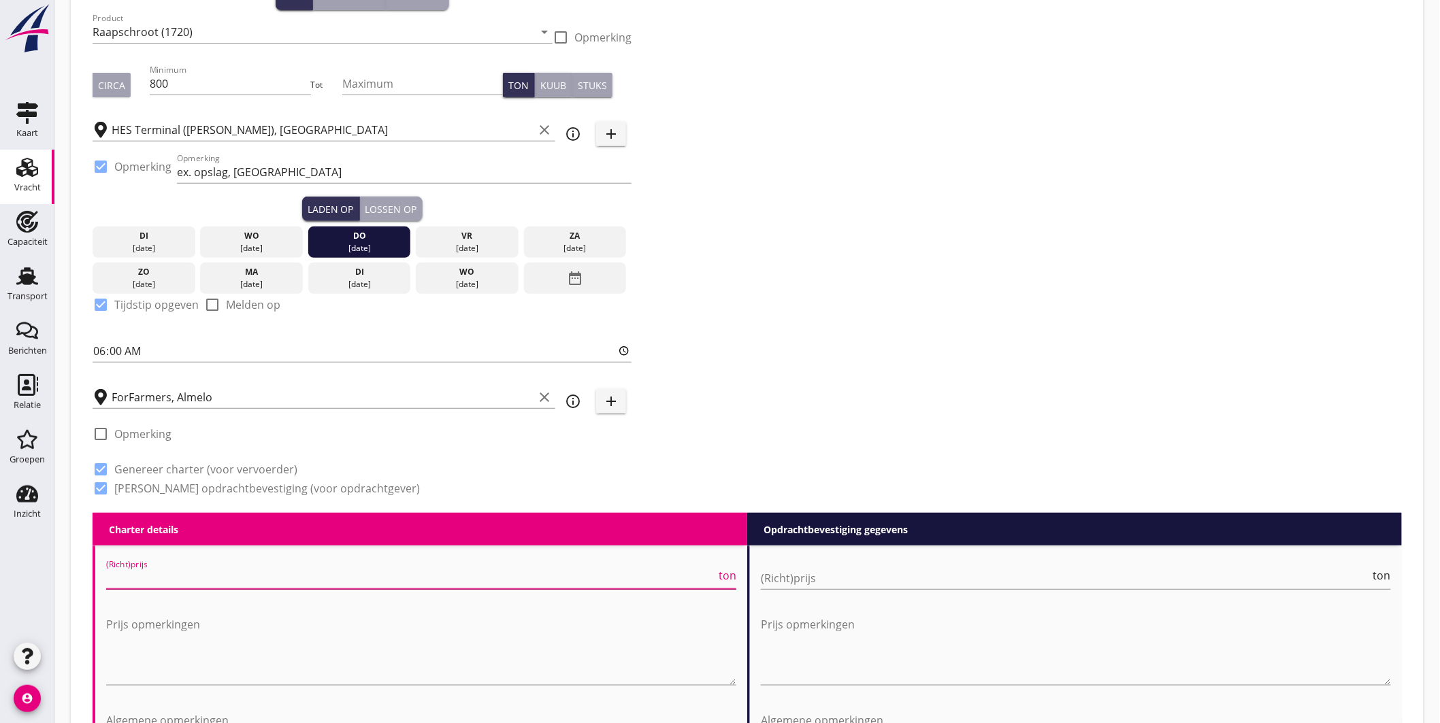
click at [195, 576] on input "(Richt)prijs" at bounding box center [411, 579] width 610 height 22
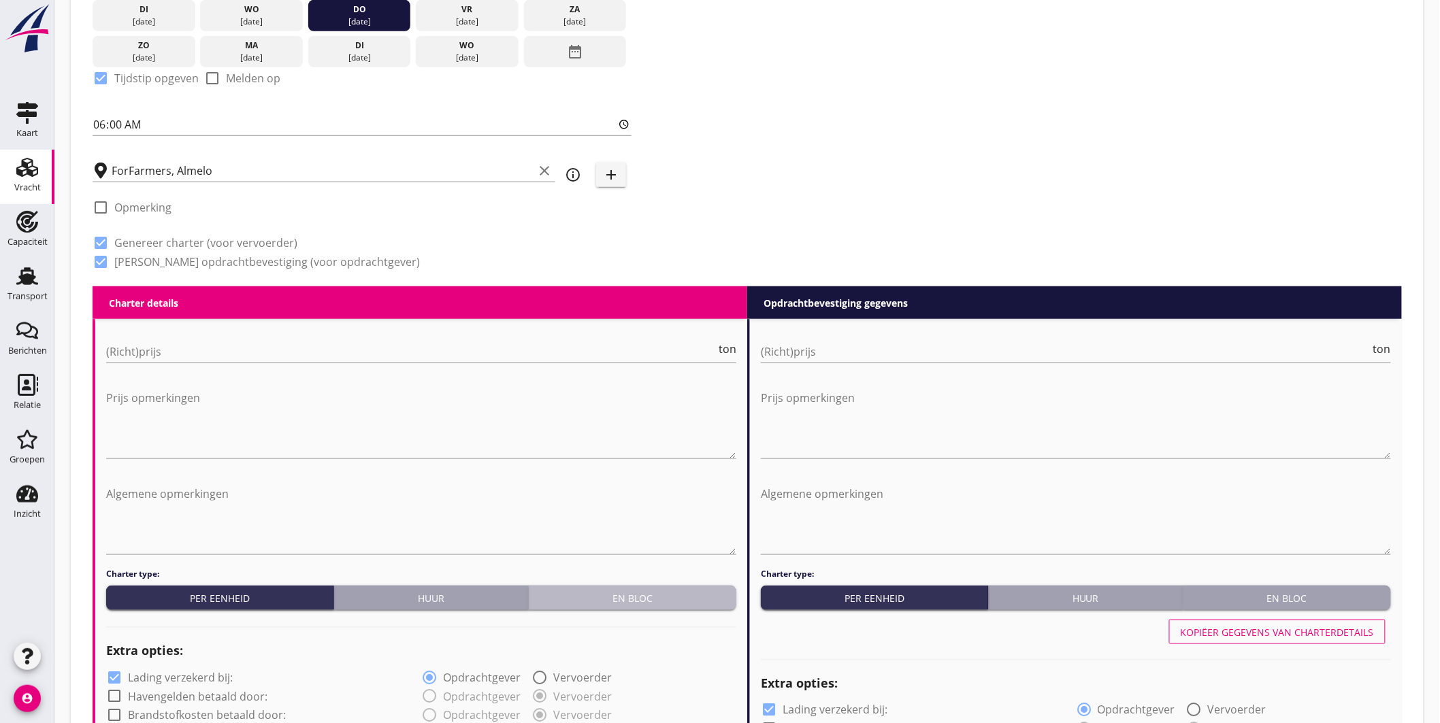
click at [682, 594] on div "En bloc" at bounding box center [632, 598] width 197 height 14
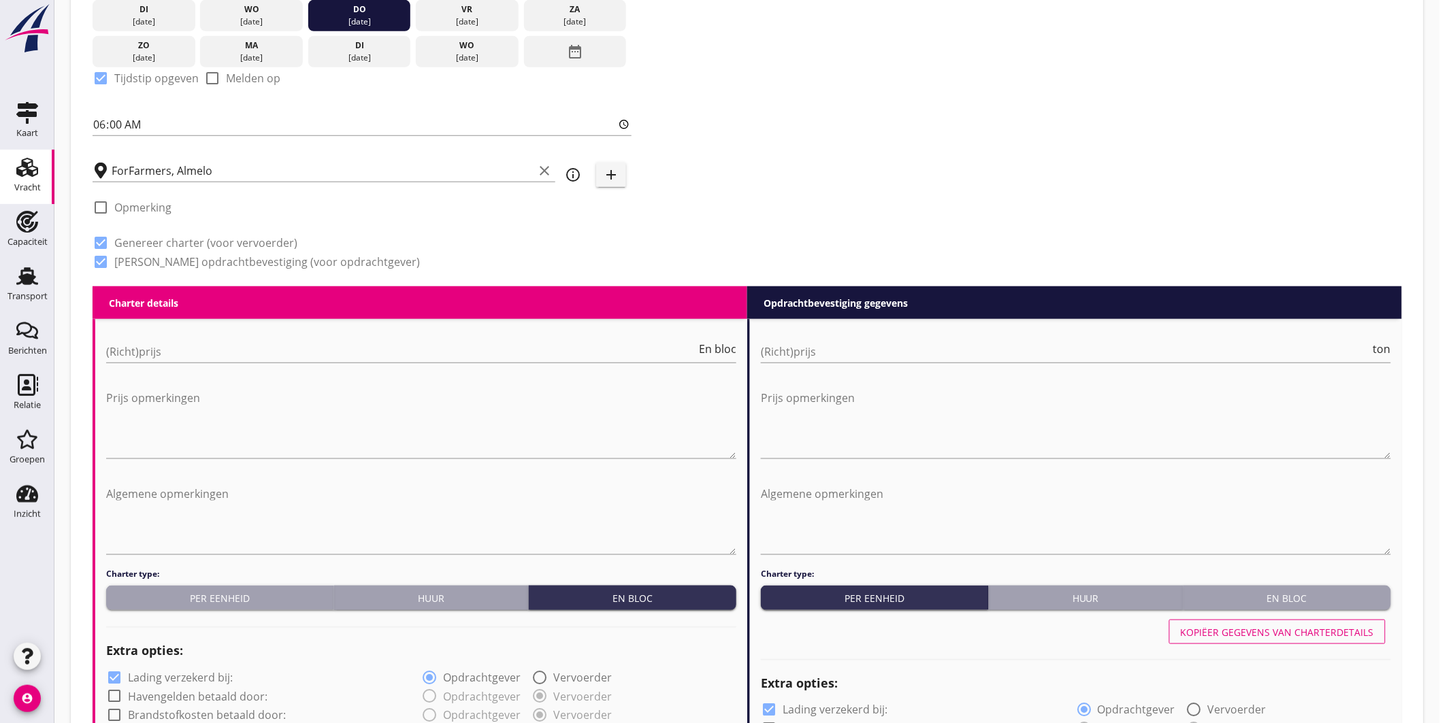
drag, startPoint x: 1282, startPoint y: 595, endPoint x: 1284, endPoint y: 589, distance: 6.9
click at [1283, 594] on div "En bloc" at bounding box center [1287, 598] width 197 height 14
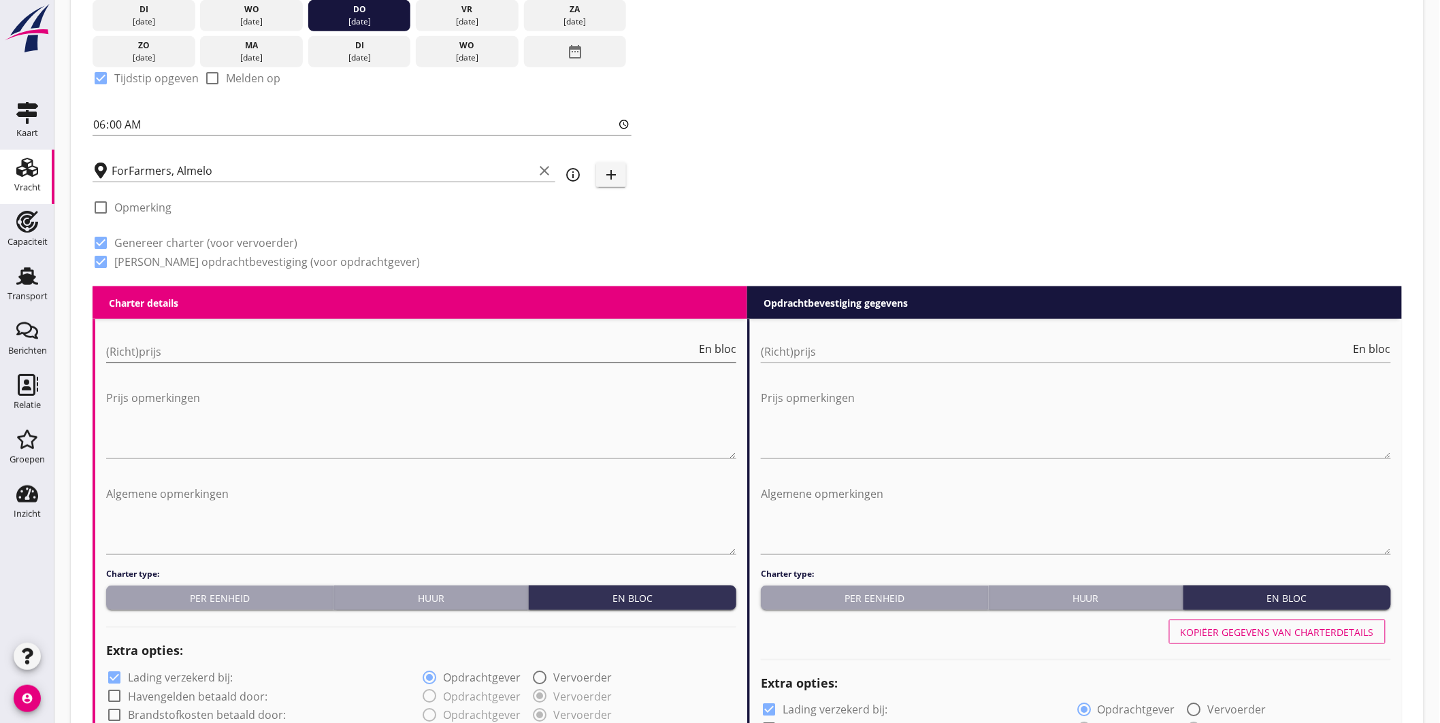
click at [291, 347] on input "(Richt)prijs" at bounding box center [401, 352] width 590 height 22
type input "6300"
click at [1094, 359] on input "(Richt)prijs" at bounding box center [1056, 352] width 590 height 22
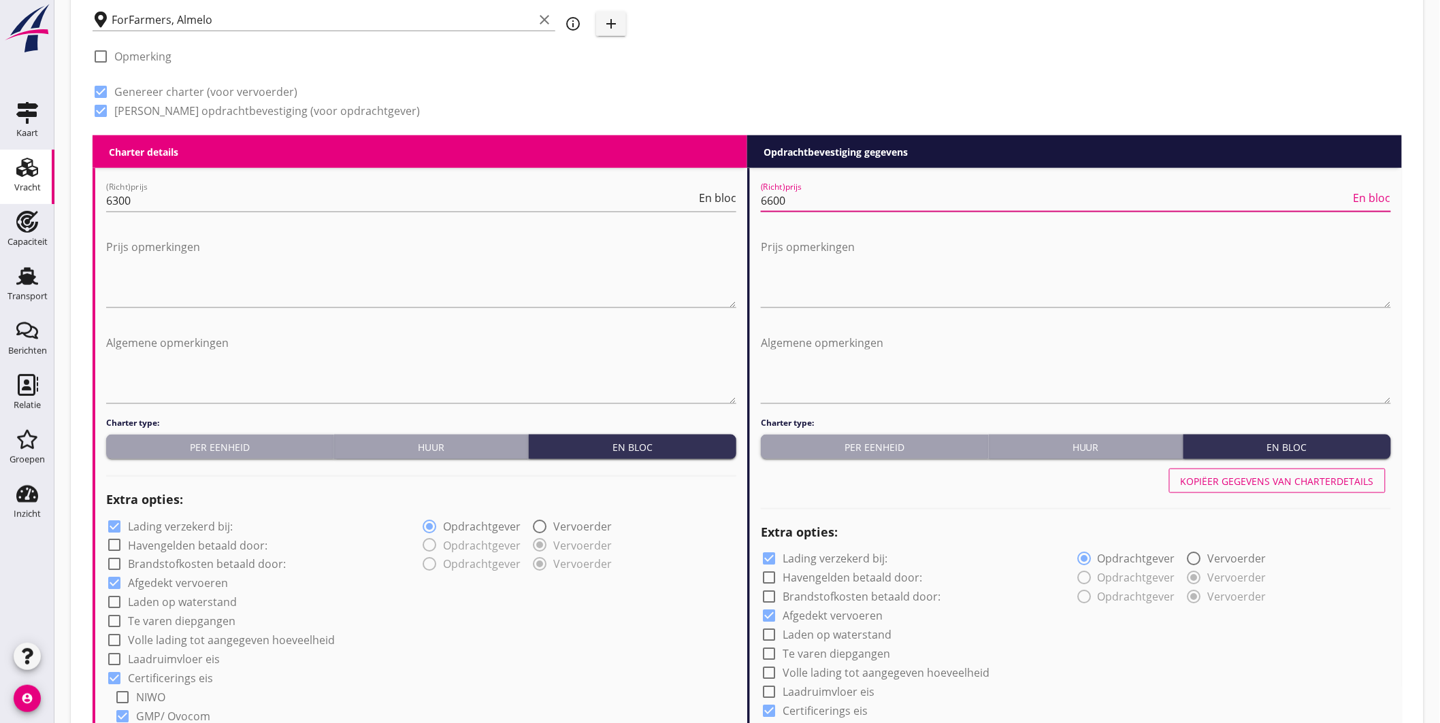
scroll to position [604, 0]
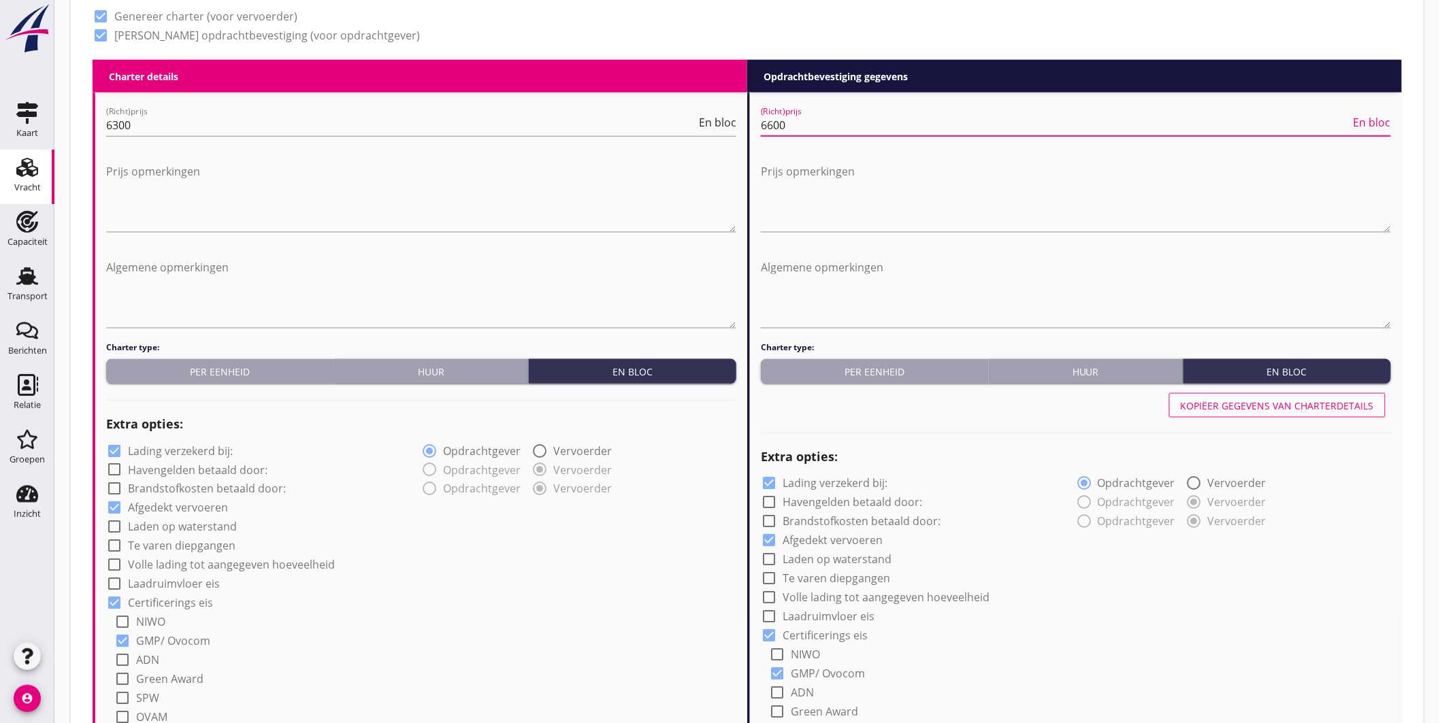
type input "6600"
click at [211, 444] on label "Lading verzekerd bij:" at bounding box center [180, 451] width 105 height 14
checkbox input "false"
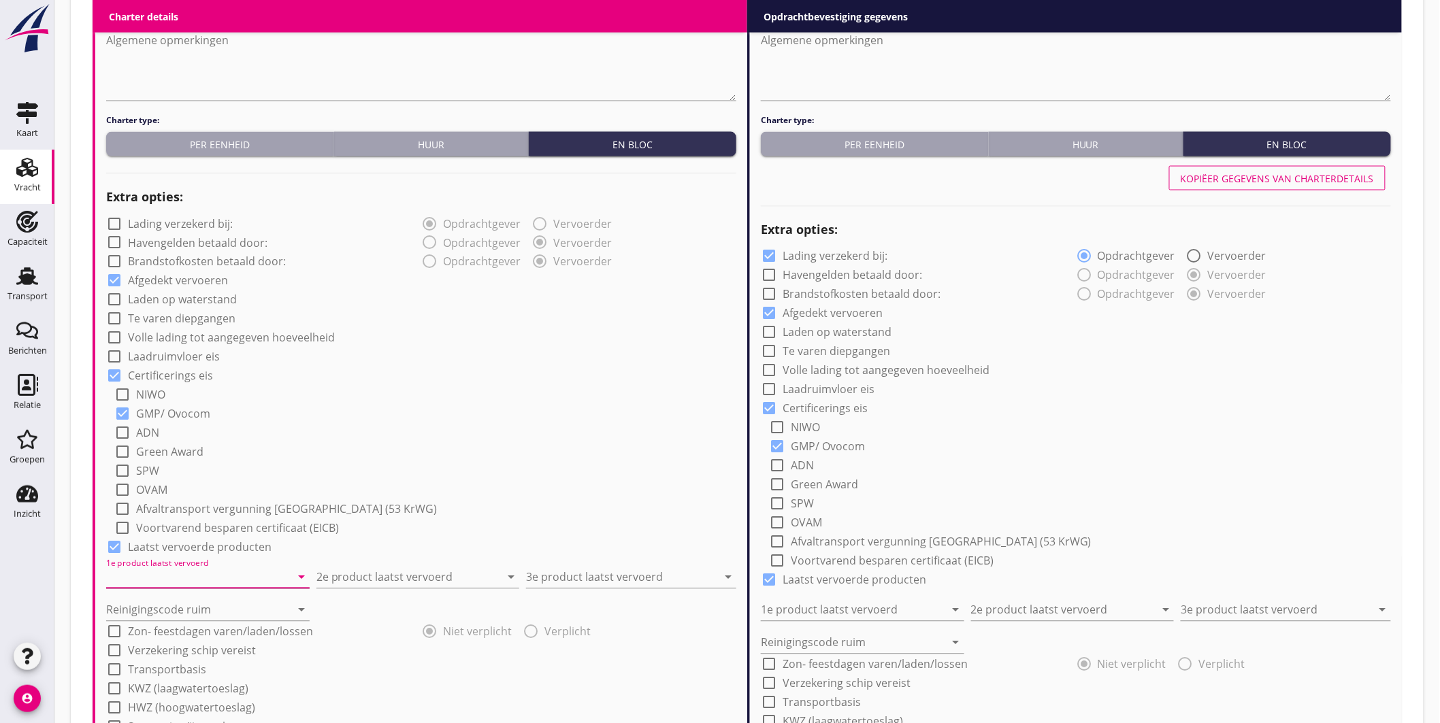
click at [195, 579] on input "1e product laatst vervoerd" at bounding box center [198, 578] width 184 height 22
click at [211, 444] on div "Sojaschroot (1720)" at bounding box center [207, 446] width 182 height 16
type input "Sojaschroot (1720)"
click at [379, 569] on input "2e product laatst vervoerd" at bounding box center [408, 578] width 184 height 22
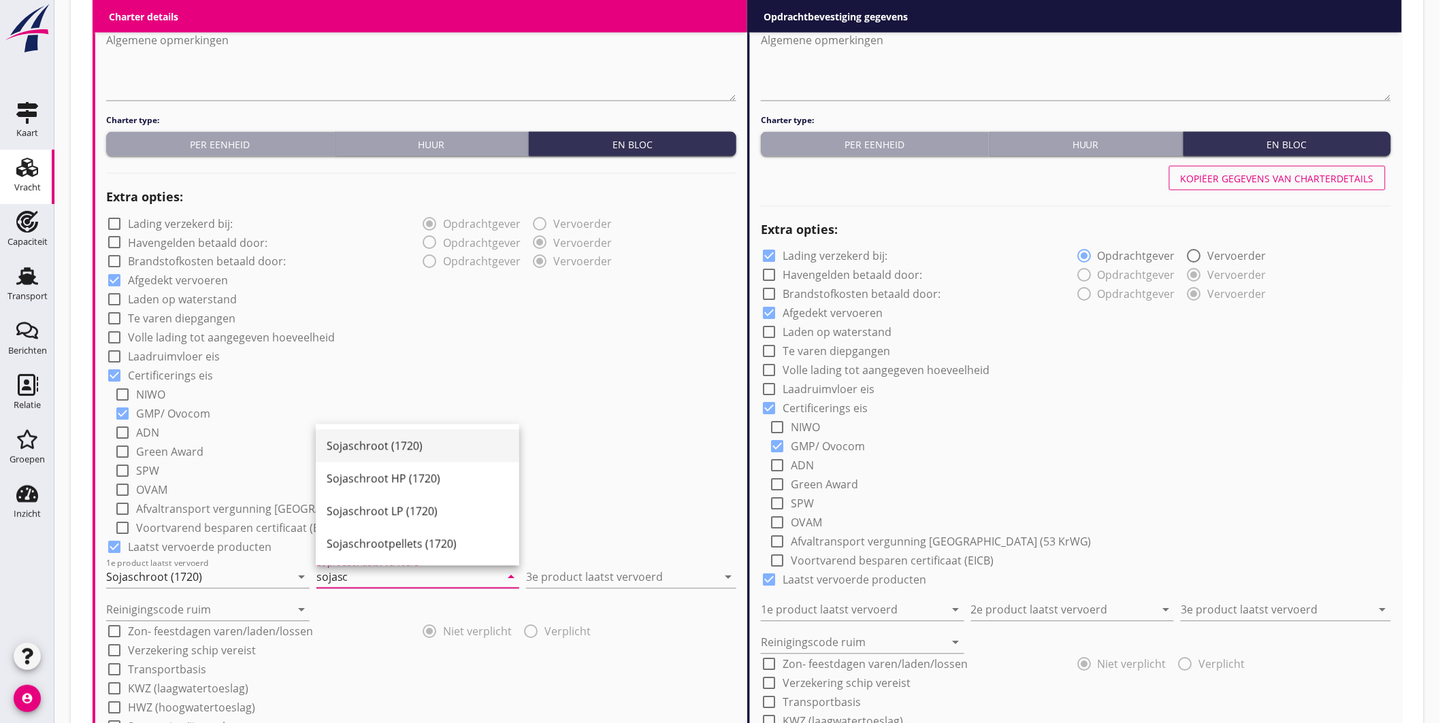
click at [402, 447] on div "Sojaschroot (1720)" at bounding box center [418, 446] width 182 height 16
type input "Sojaschroot (1720)"
click at [568, 576] on input "3e product laatst vervoerd" at bounding box center [621, 578] width 191 height 22
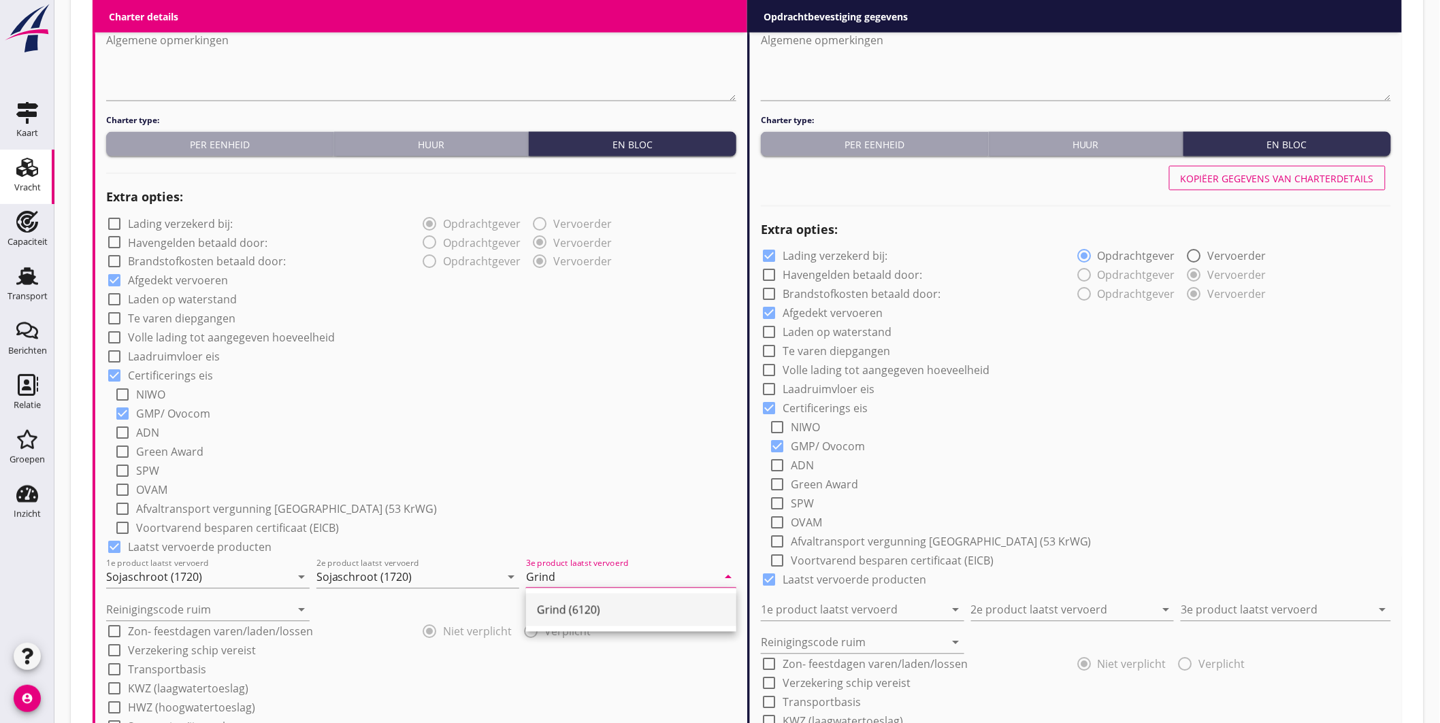
click at [567, 604] on div "Grind (6120)" at bounding box center [631, 610] width 189 height 16
type input "Grind (6120)"
click at [201, 608] on input "Reinigingscode ruim" at bounding box center [198, 611] width 184 height 22
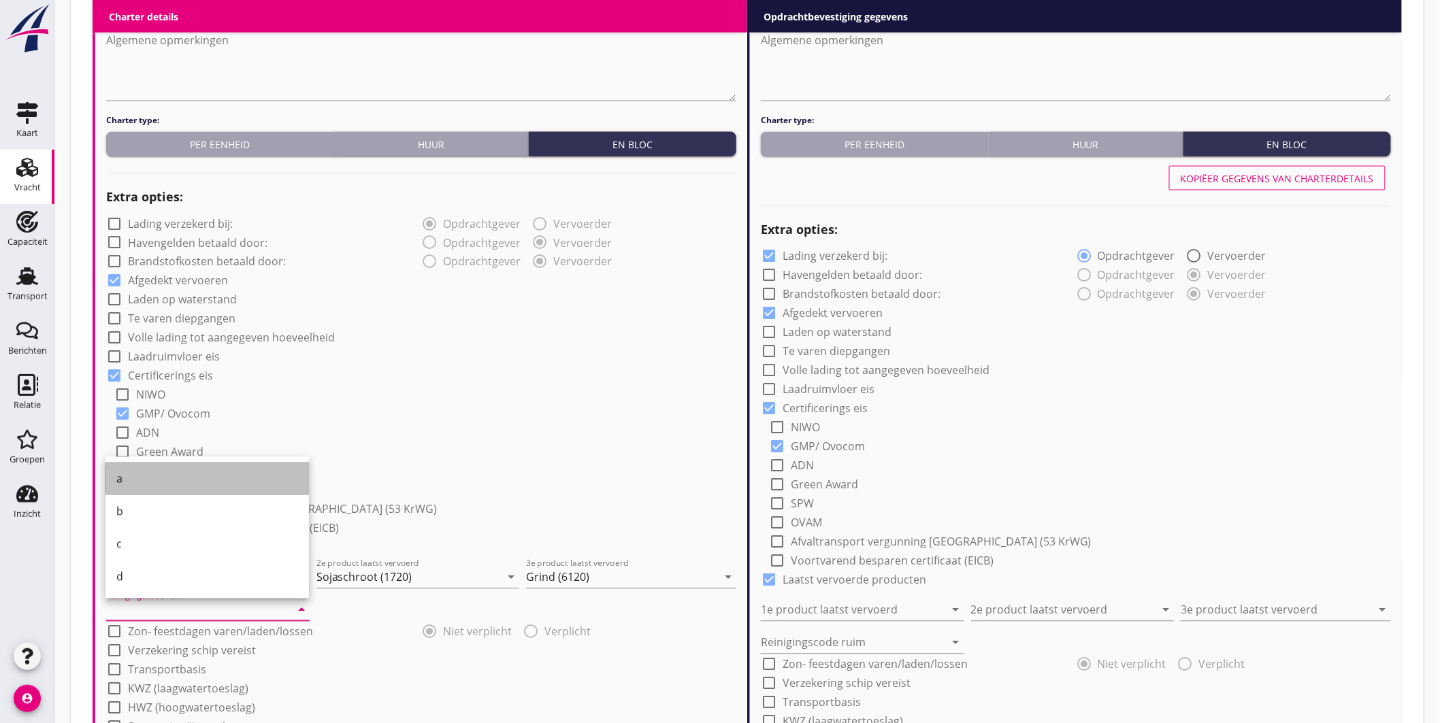
click at [165, 482] on div "a" at bounding box center [207, 479] width 182 height 16
type input "a"
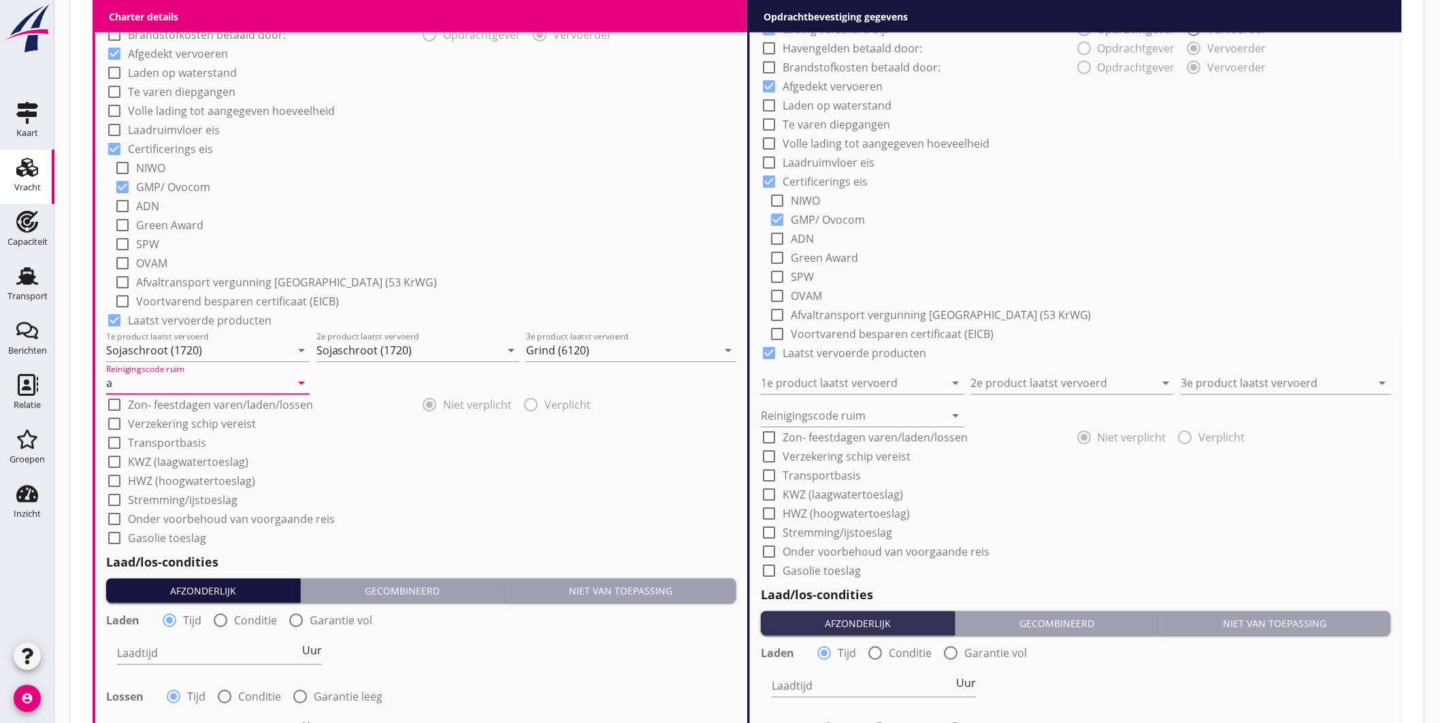
scroll to position [1285, 0]
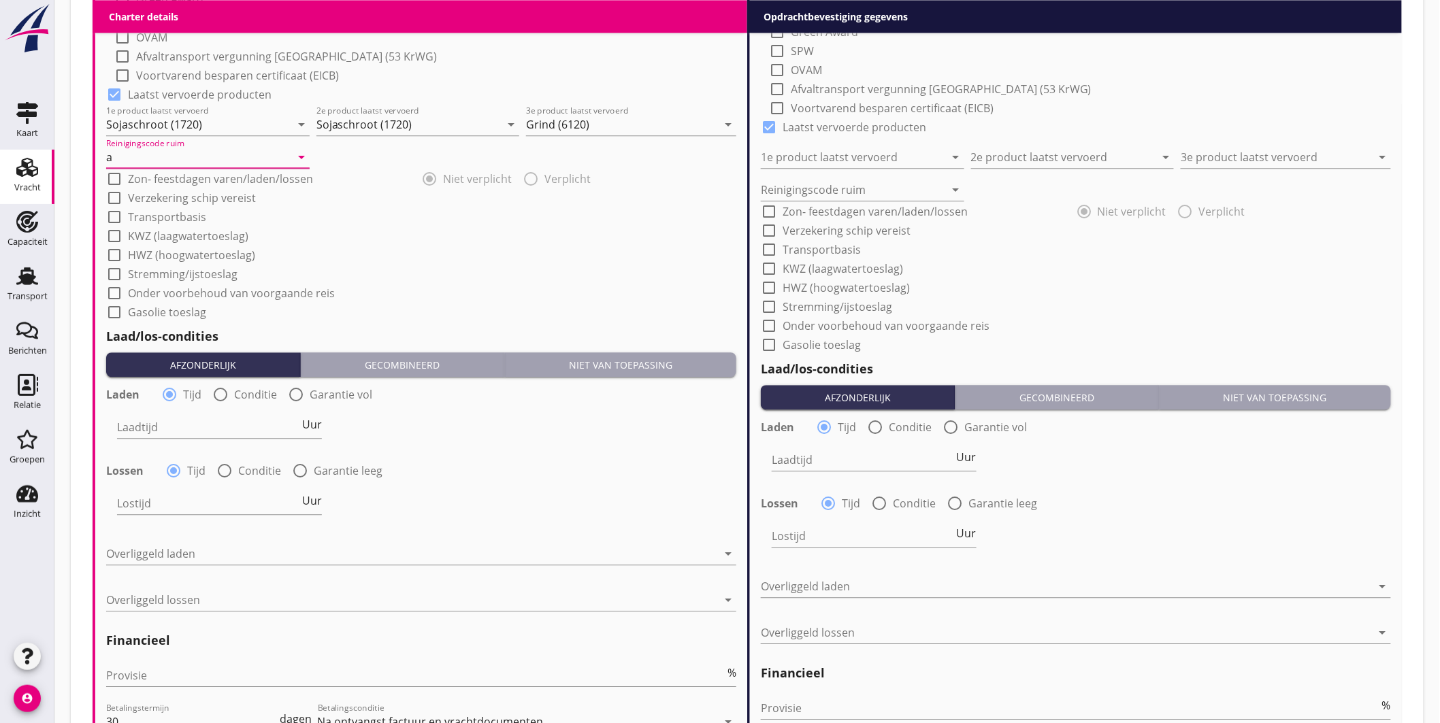
click at [284, 293] on label "Onder voorbehoud van voorgaande reis" at bounding box center [231, 294] width 207 height 14
checkbox input "true"
click at [236, 391] on label "Conditie" at bounding box center [255, 395] width 43 height 14
radio input "false"
radio input "true"
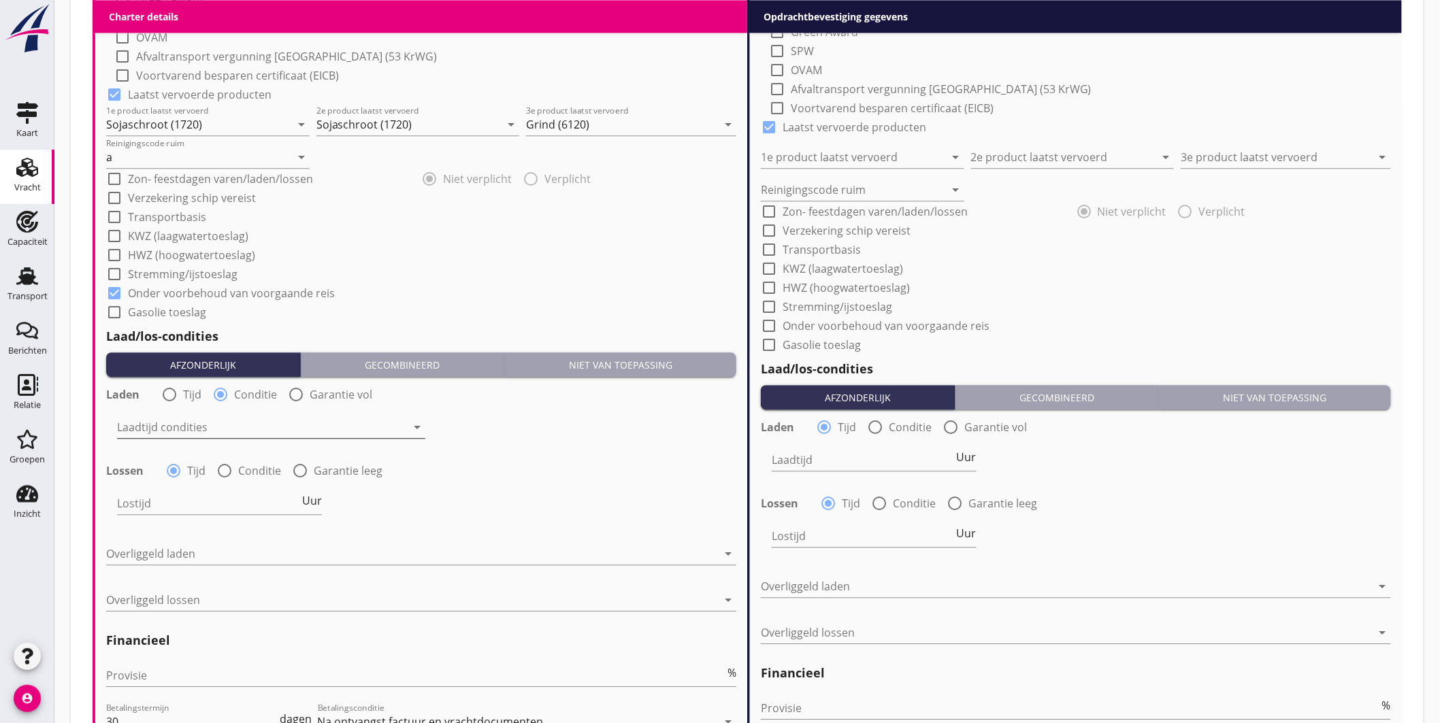
click at [229, 423] on div at bounding box center [261, 428] width 289 height 22
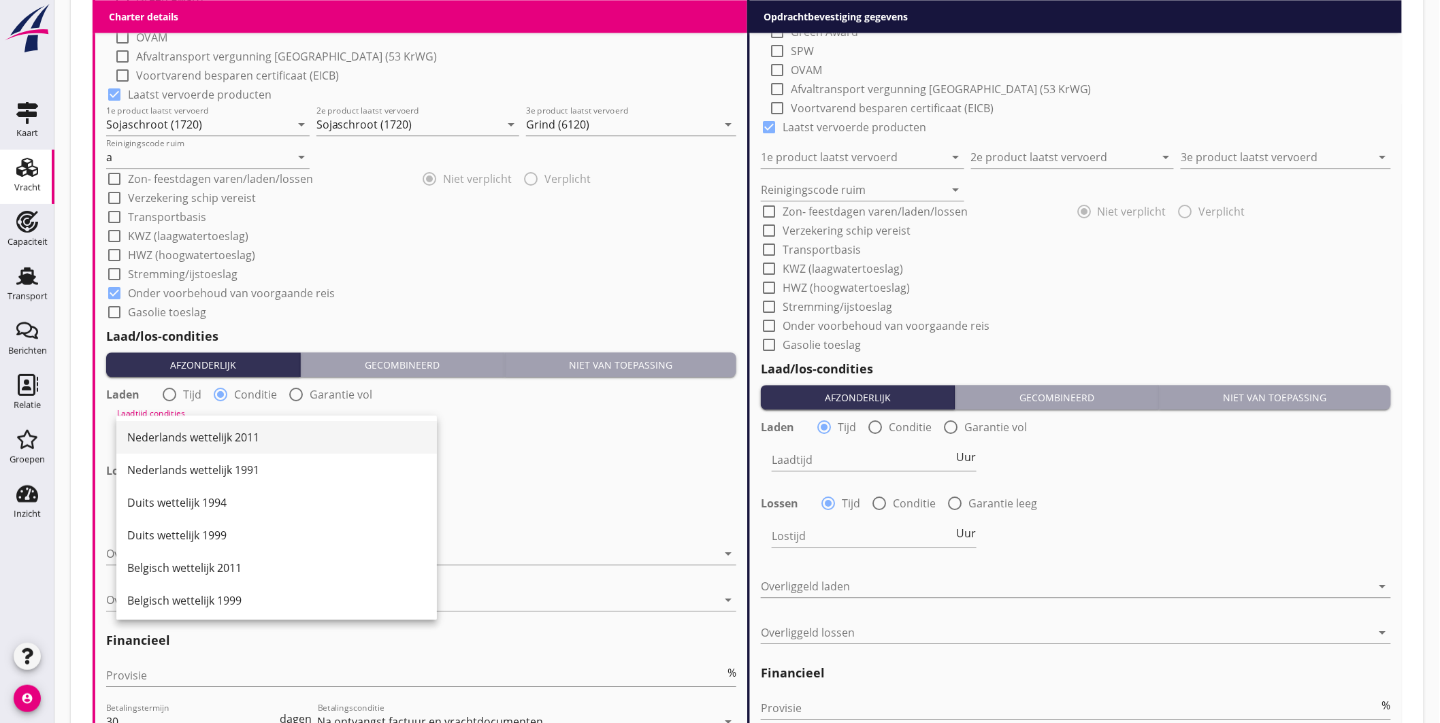
click at [235, 427] on div "Nederlands wettelijk 2011" at bounding box center [276, 437] width 299 height 33
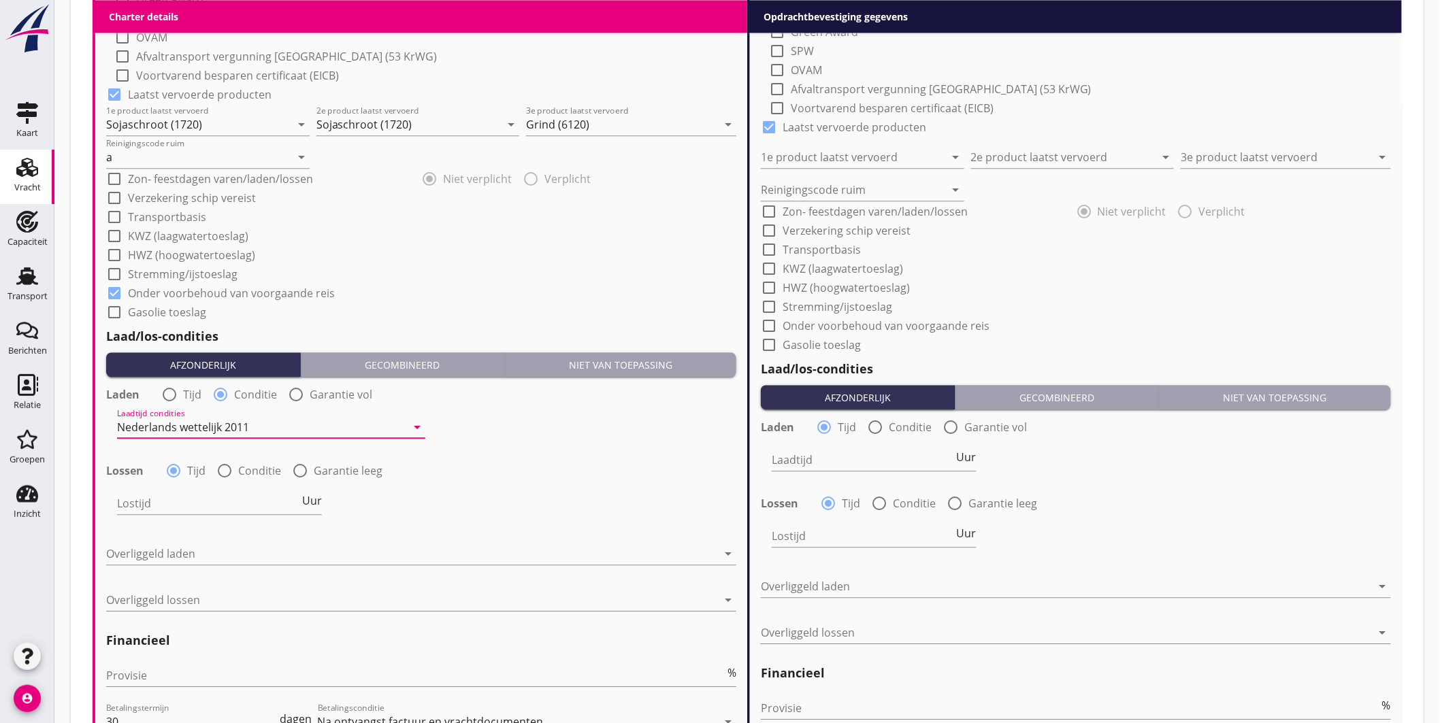
click at [218, 470] on div at bounding box center [224, 470] width 23 height 23
radio input "false"
radio input "true"
click at [225, 504] on div at bounding box center [261, 504] width 289 height 22
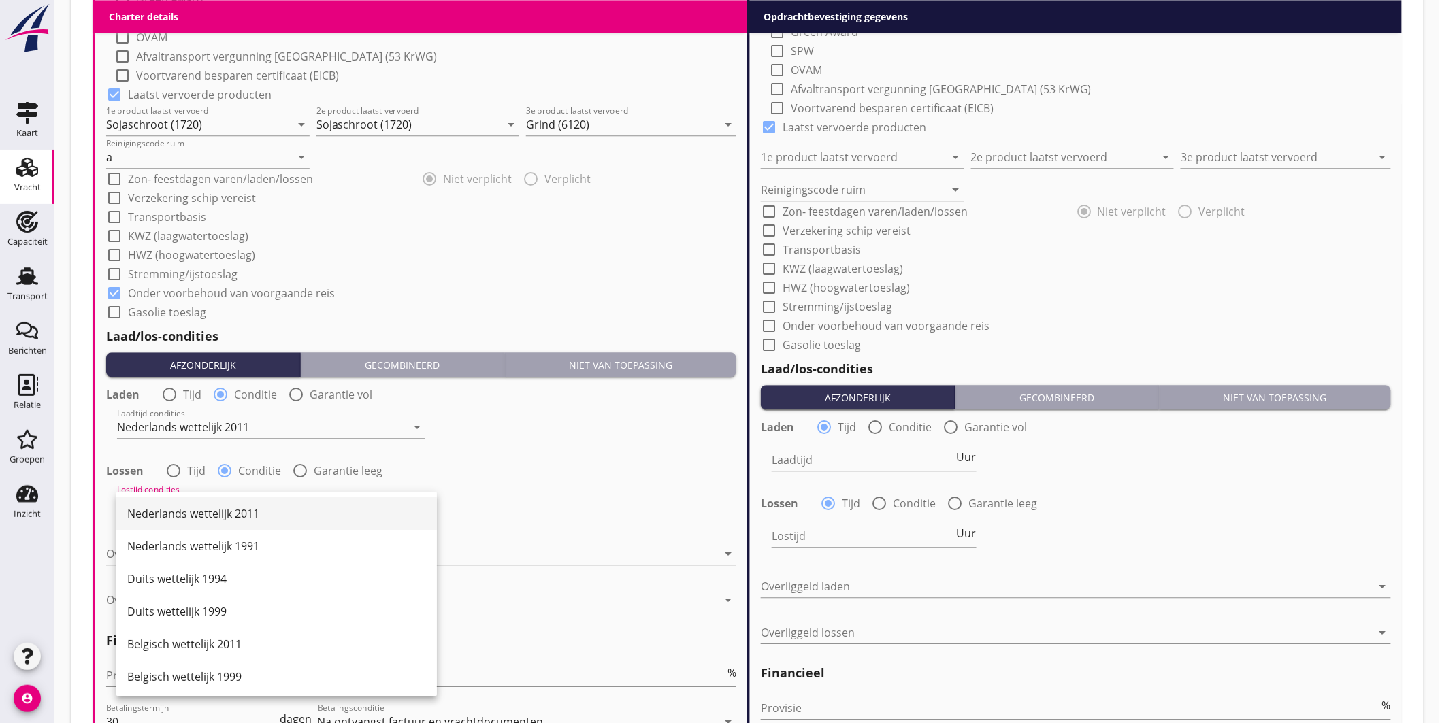
click at [230, 504] on div "Nederlands wettelijk 2011" at bounding box center [276, 513] width 299 height 33
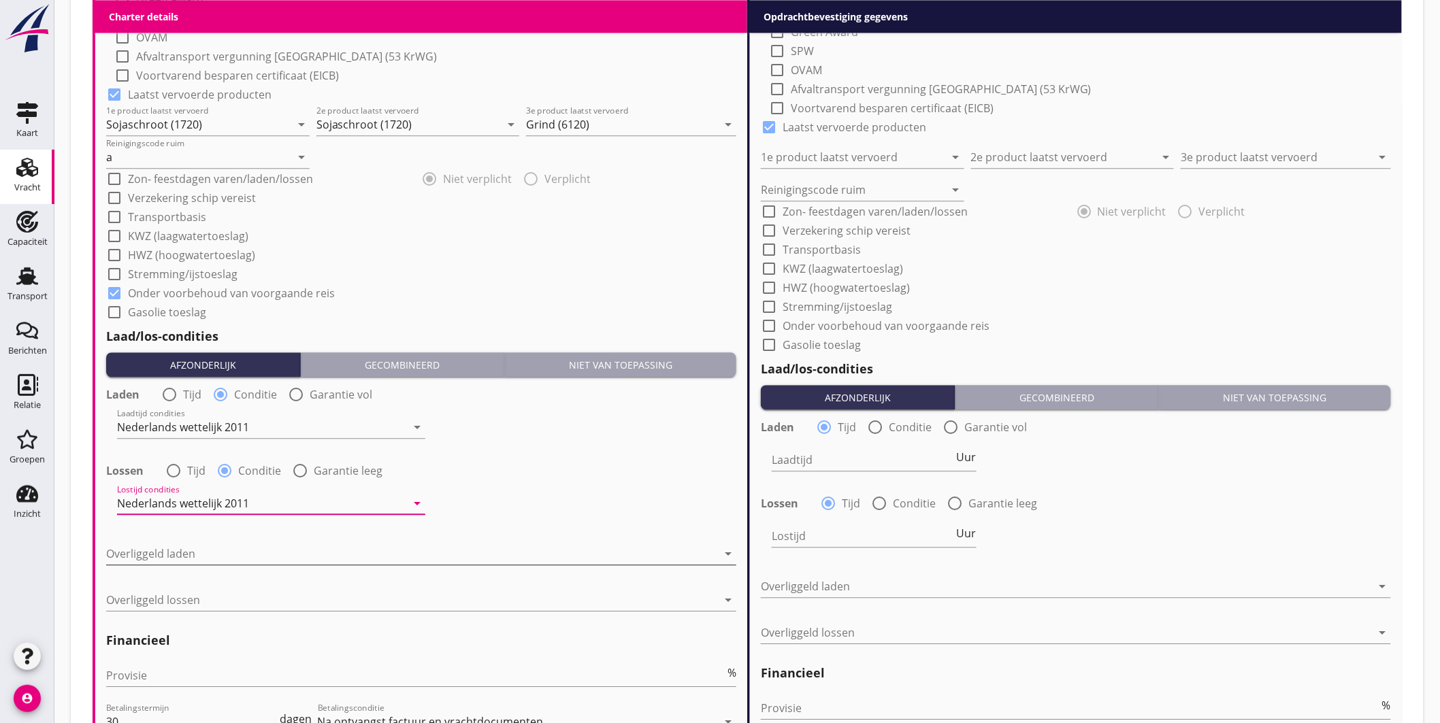
click at [221, 551] on div at bounding box center [411, 554] width 611 height 22
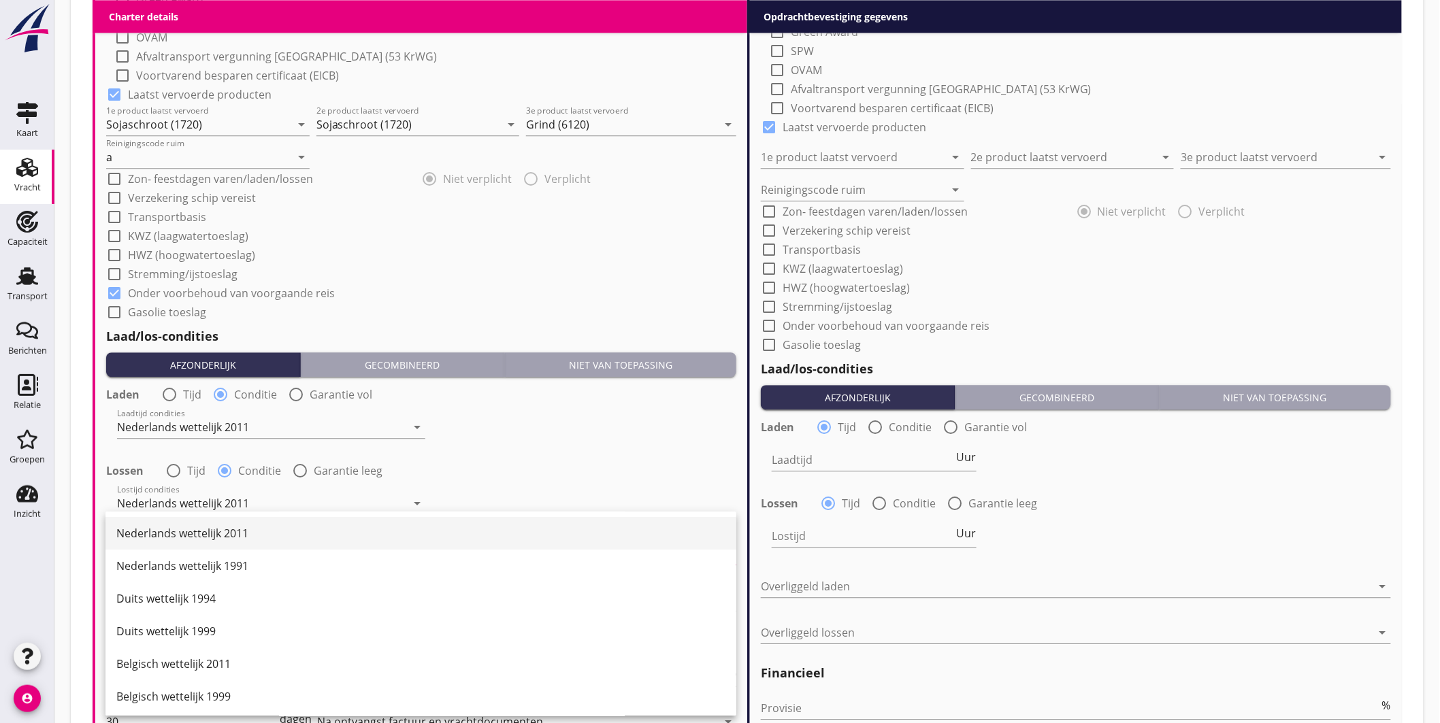
click at [222, 528] on div "Nederlands wettelijk 2011" at bounding box center [420, 533] width 609 height 16
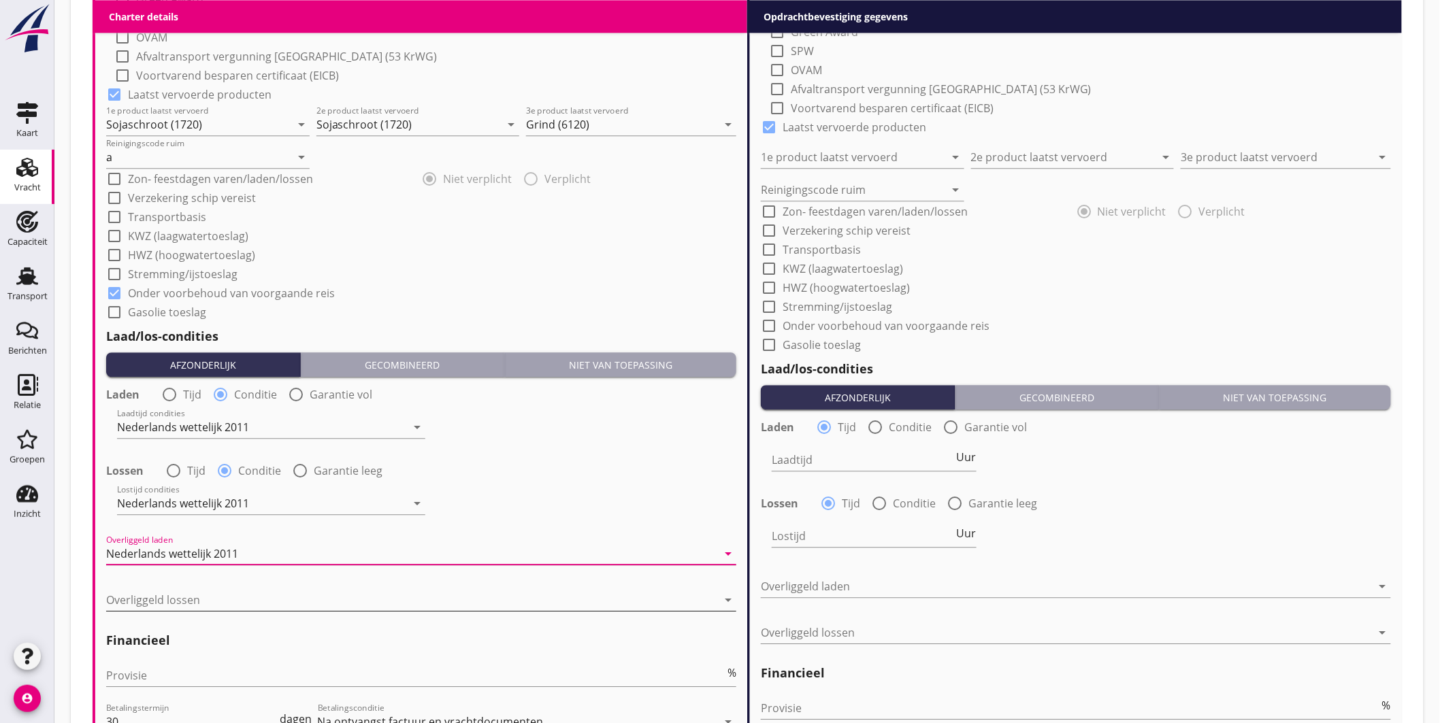
click at [195, 608] on div at bounding box center [411, 600] width 611 height 22
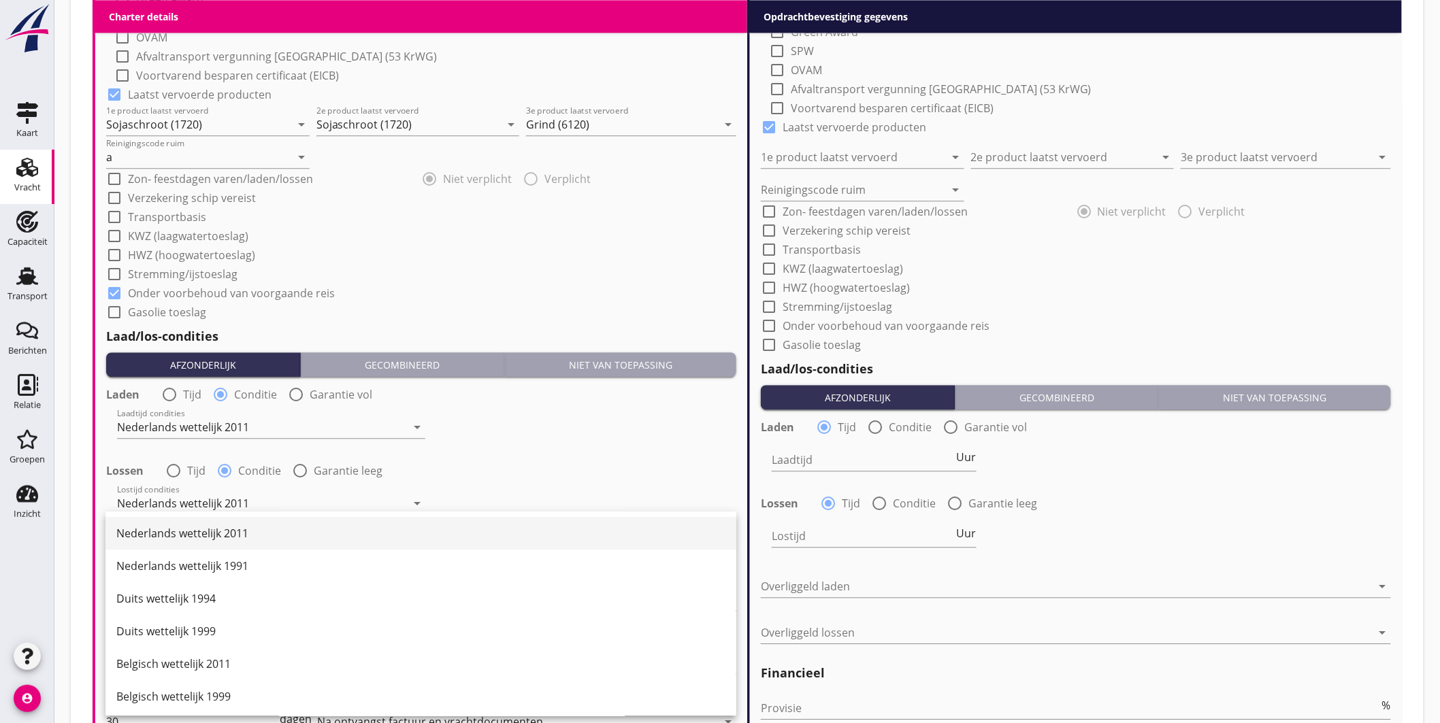
click at [221, 536] on div "Nederlands wettelijk 2011" at bounding box center [420, 533] width 609 height 16
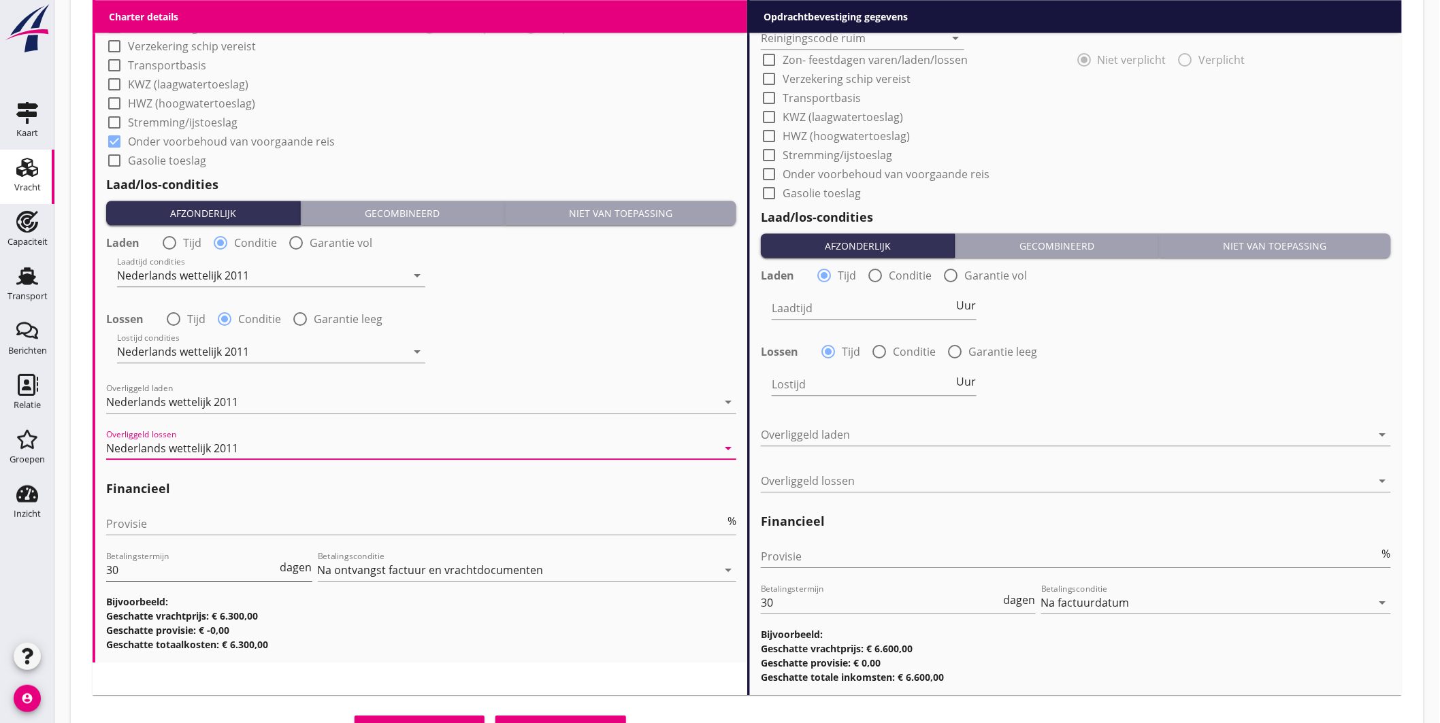
scroll to position [1500, 0]
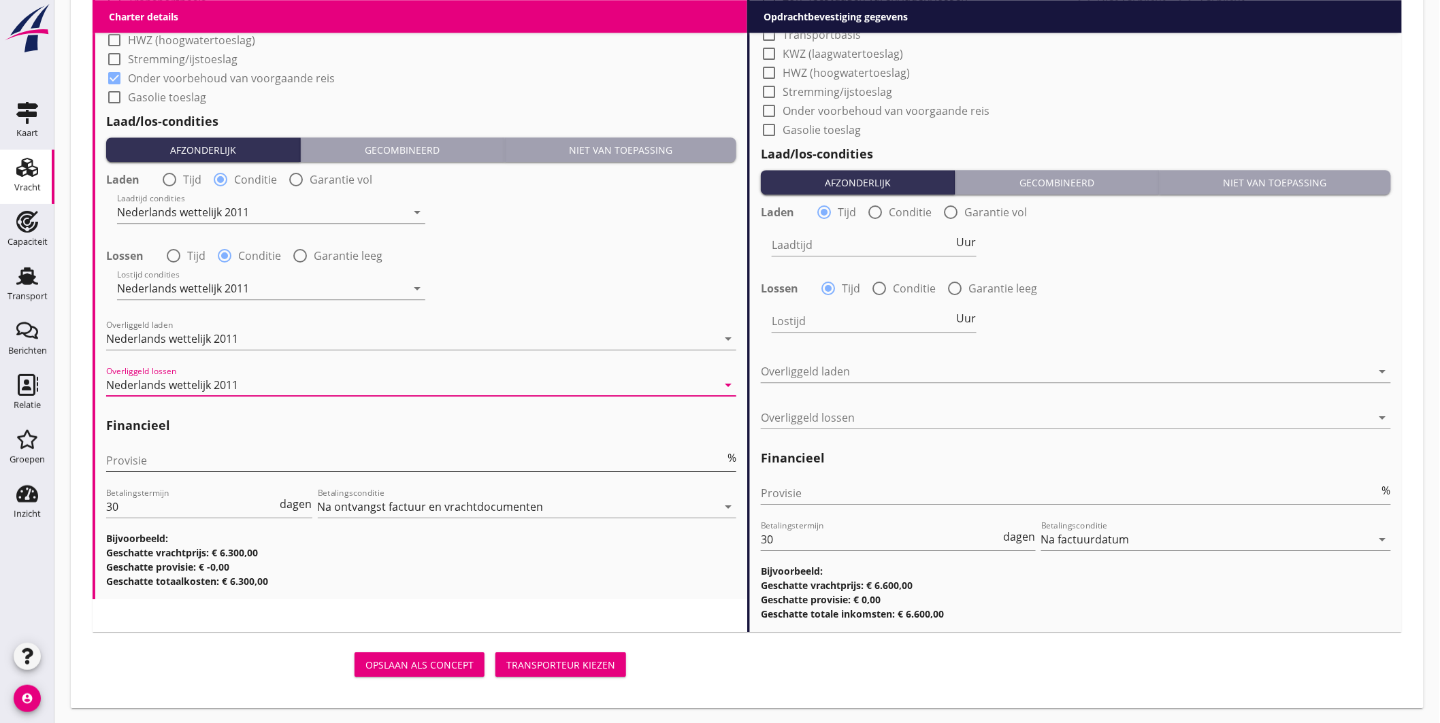
click at [152, 459] on input "Provisie" at bounding box center [415, 461] width 619 height 22
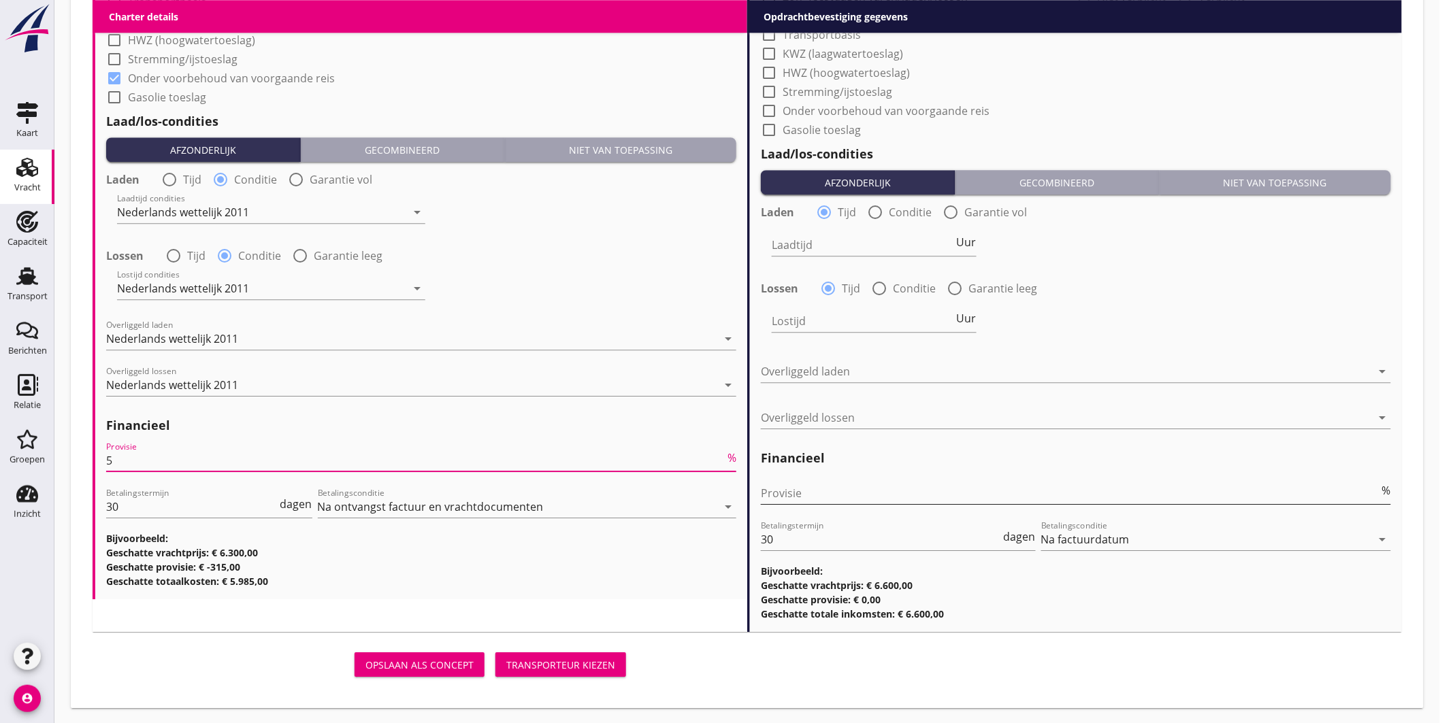
type input "5"
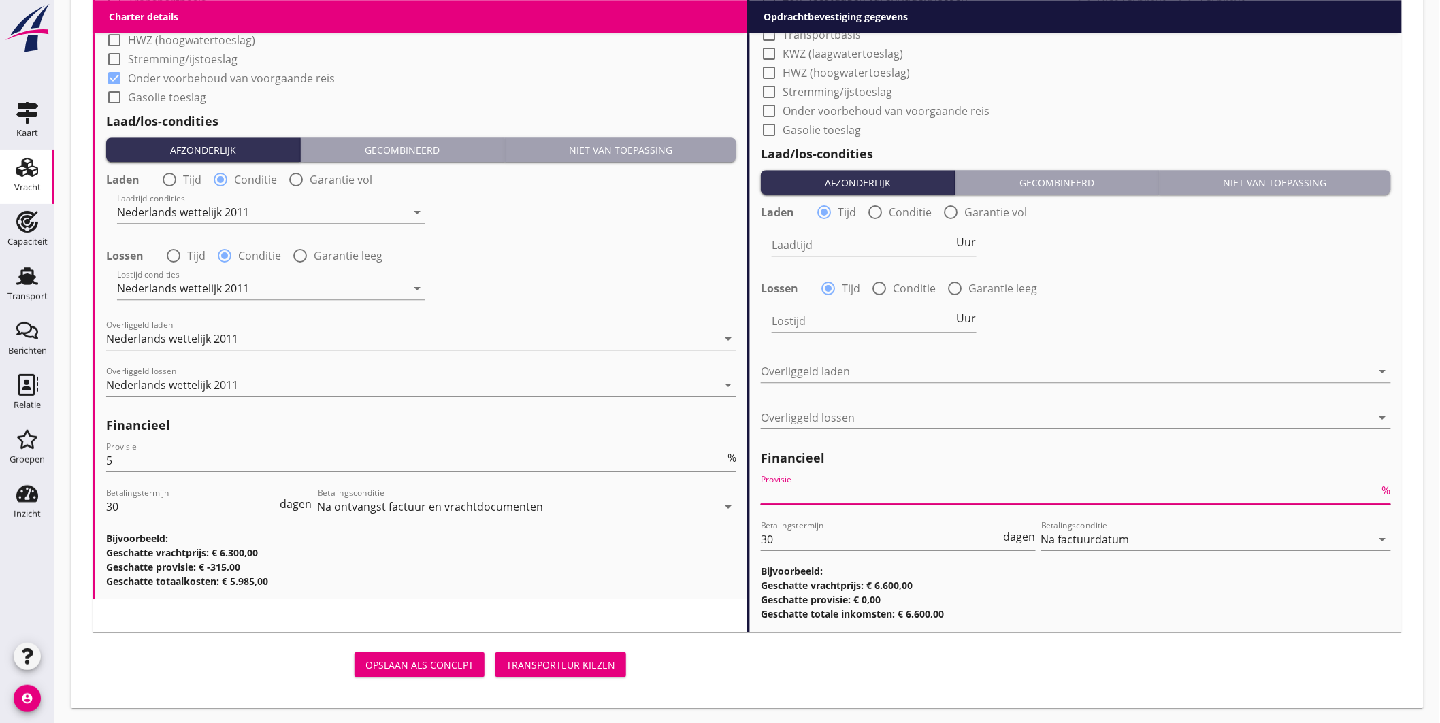
click at [787, 494] on input "Provisie" at bounding box center [1070, 494] width 619 height 22
type input "2.50"
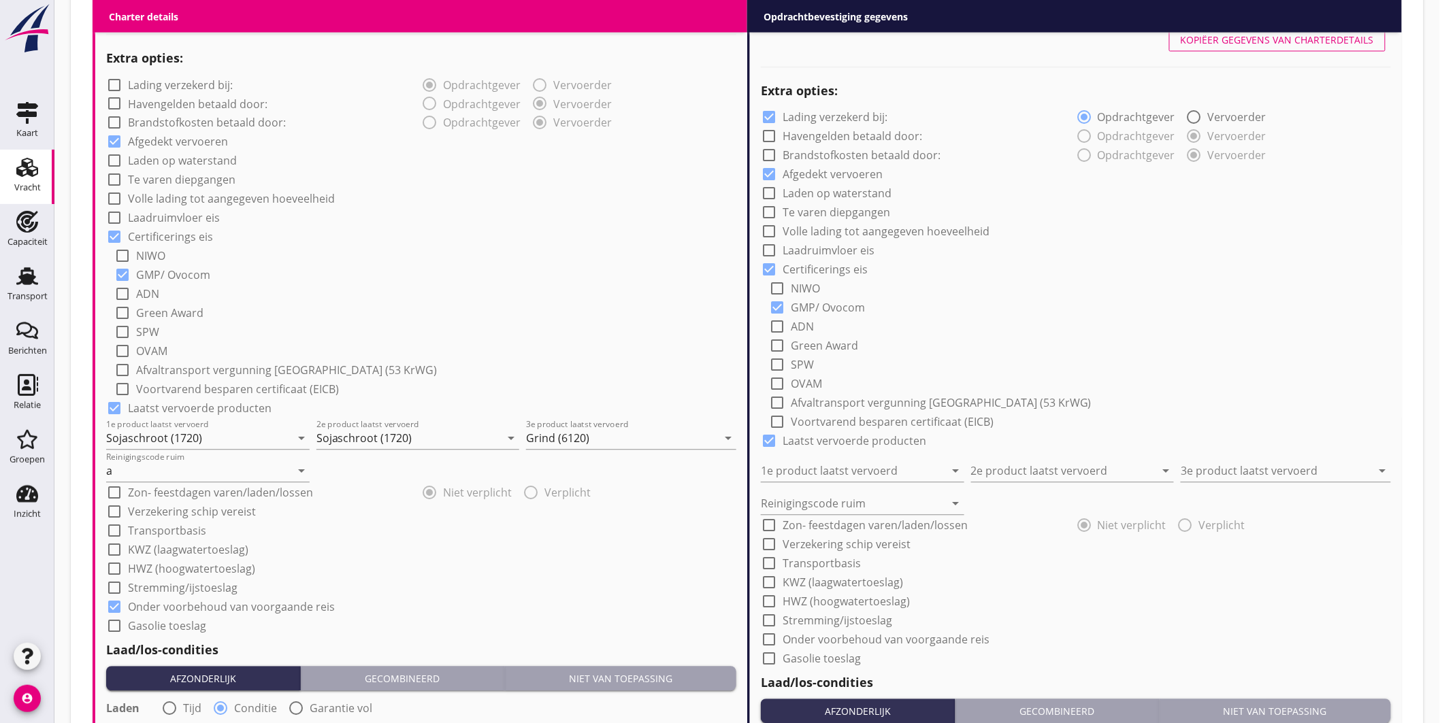
scroll to position [744, 0]
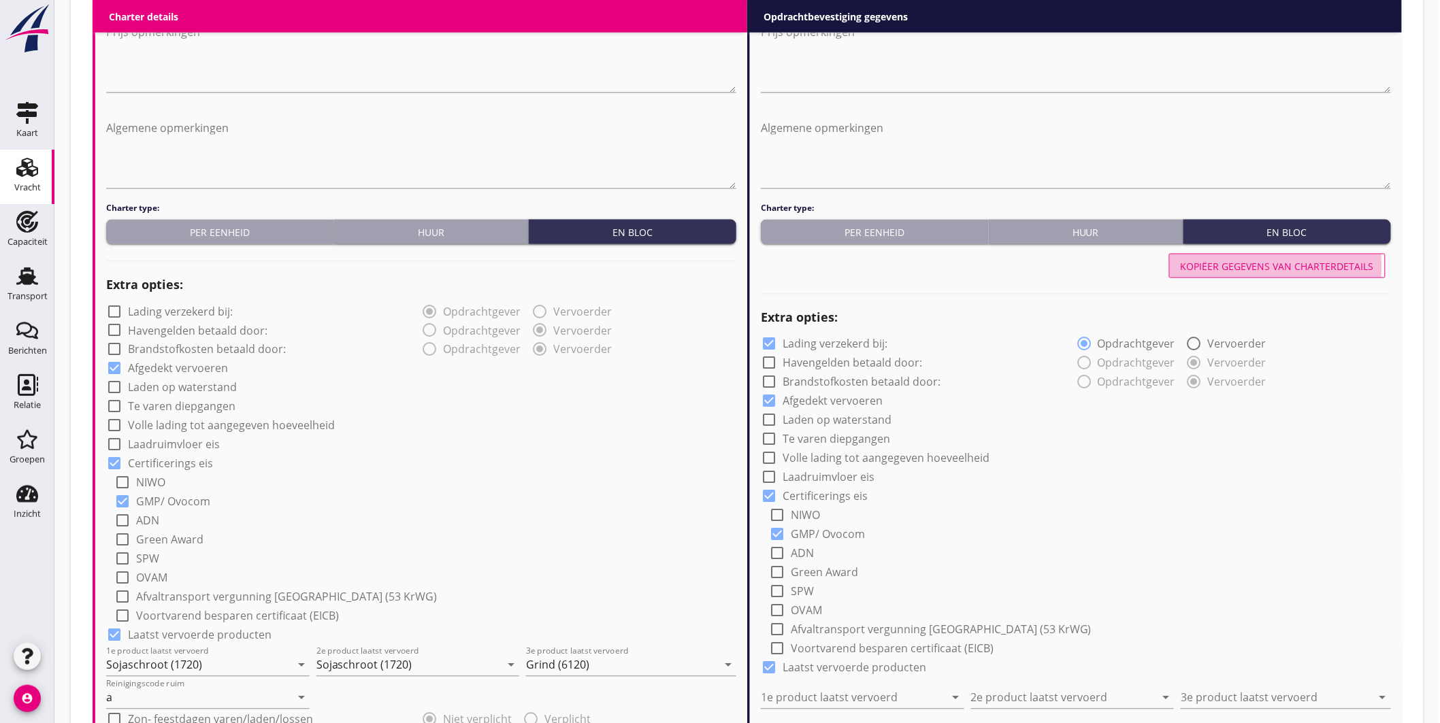
click at [1277, 259] on div "Kopiëer gegevens van charterdetails" at bounding box center [1277, 266] width 193 height 14
checkbox input "false"
type input "Sojaschroot (1720)"
type input "Grind (6120)"
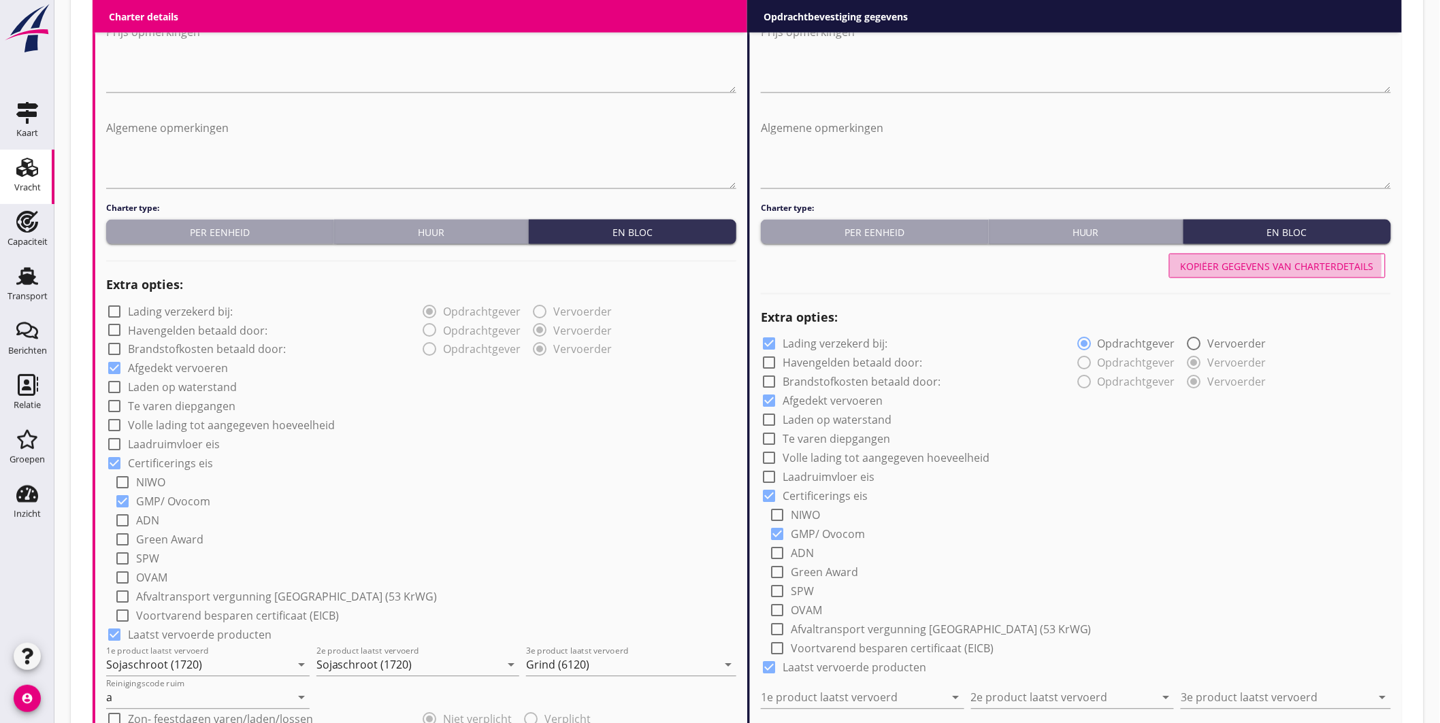
type input "a"
checkbox input "true"
radio input "false"
radio input "true"
radio input "false"
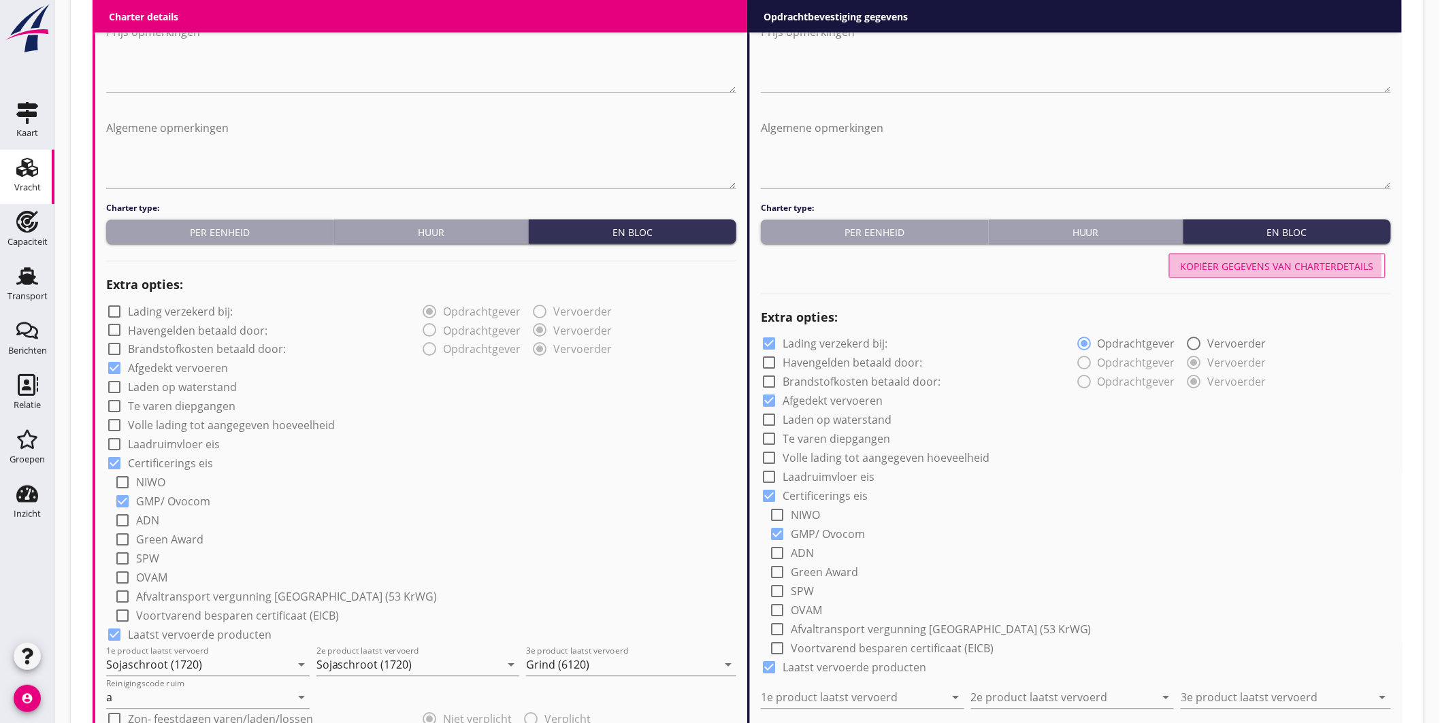
radio input "true"
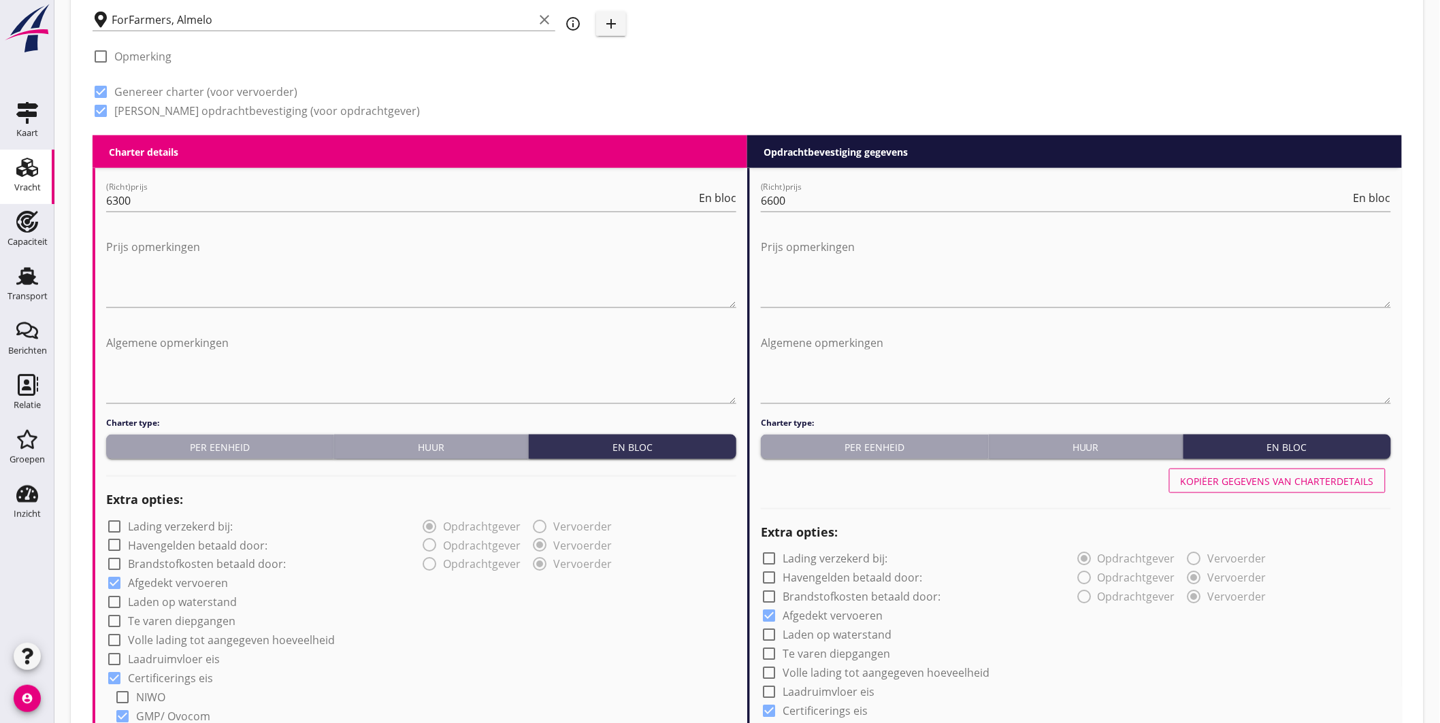
scroll to position [756, 0]
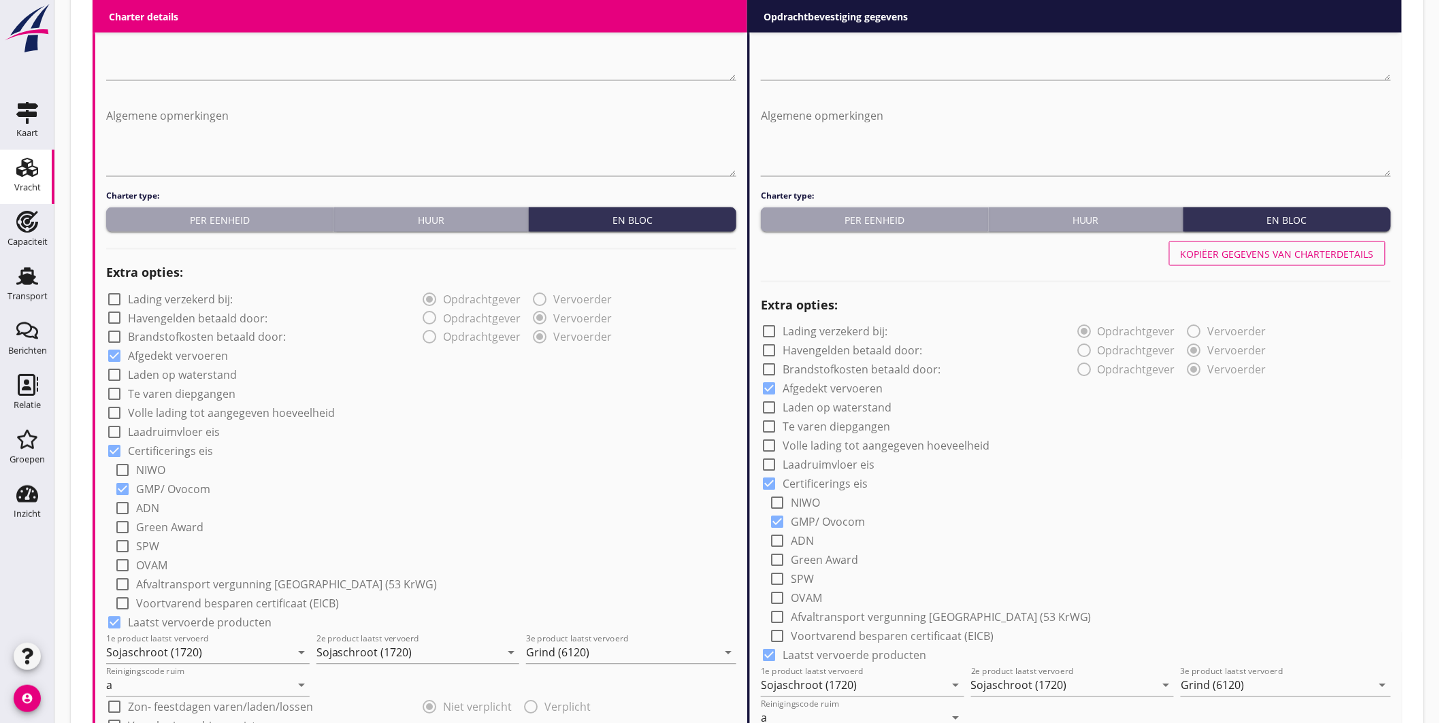
click at [282, 406] on div "check_box_outline_blank Volle lading tot aangegeven hoeveelheid" at bounding box center [220, 414] width 229 height 16
click at [322, 403] on div "check_box_outline_blank Volle lading tot aangegeven hoeveelheid" at bounding box center [421, 412] width 630 height 19
click at [293, 410] on label "Volle lading tot aangegeven hoeveelheid" at bounding box center [231, 414] width 207 height 14
checkbox input "true"
click at [936, 443] on label "Volle lading tot aangegeven hoeveelheid" at bounding box center [886, 447] width 207 height 14
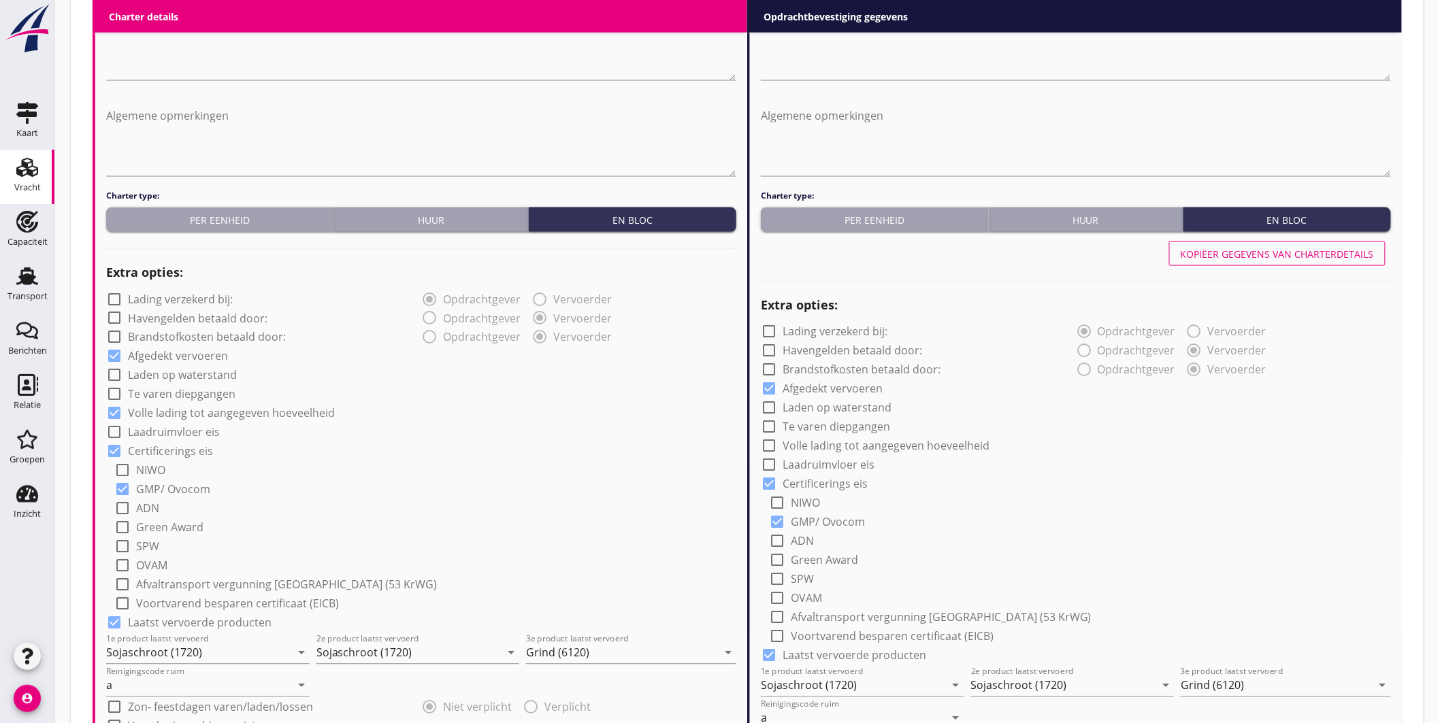
checkbox input "true"
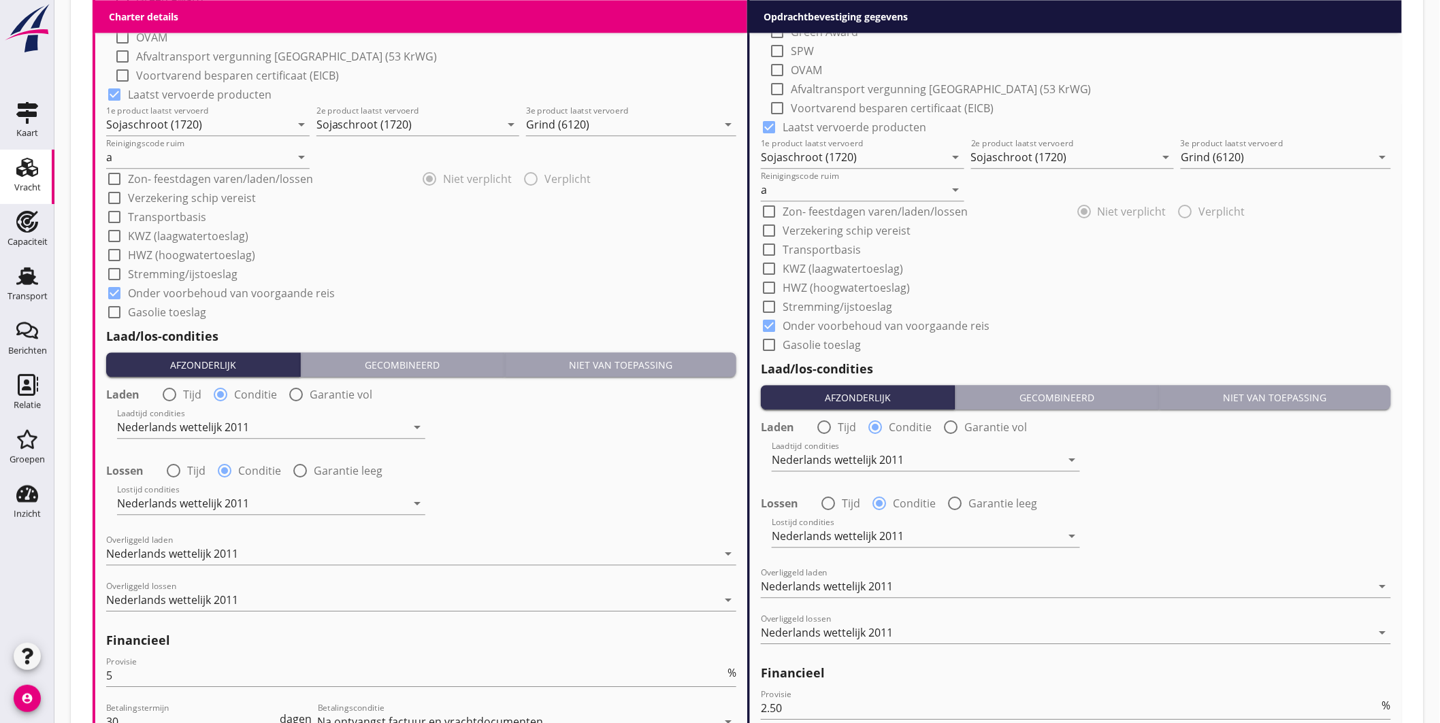
scroll to position [1500, 0]
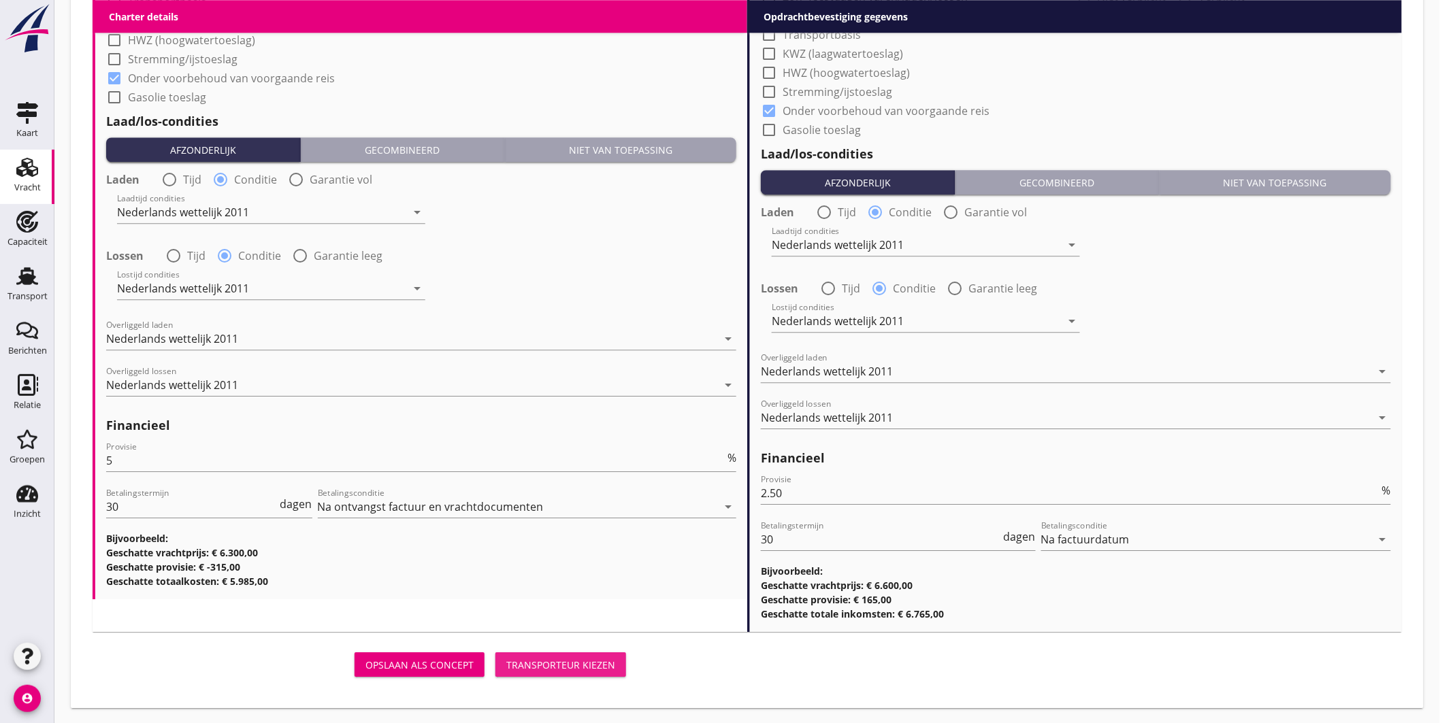
drag, startPoint x: 565, startPoint y: 661, endPoint x: 664, endPoint y: 365, distance: 311.6
click at [566, 661] on div "Transporteur kiezen" at bounding box center [560, 665] width 109 height 14
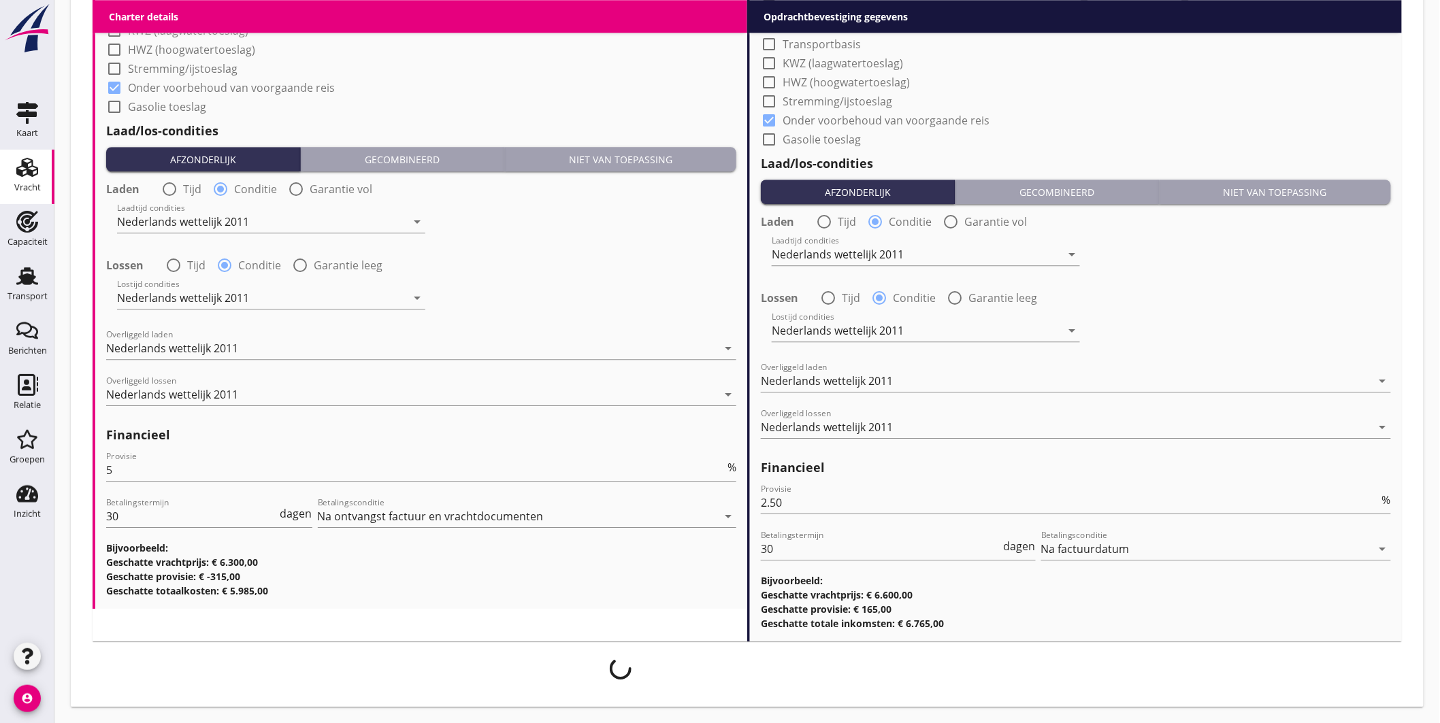
scroll to position [1489, 0]
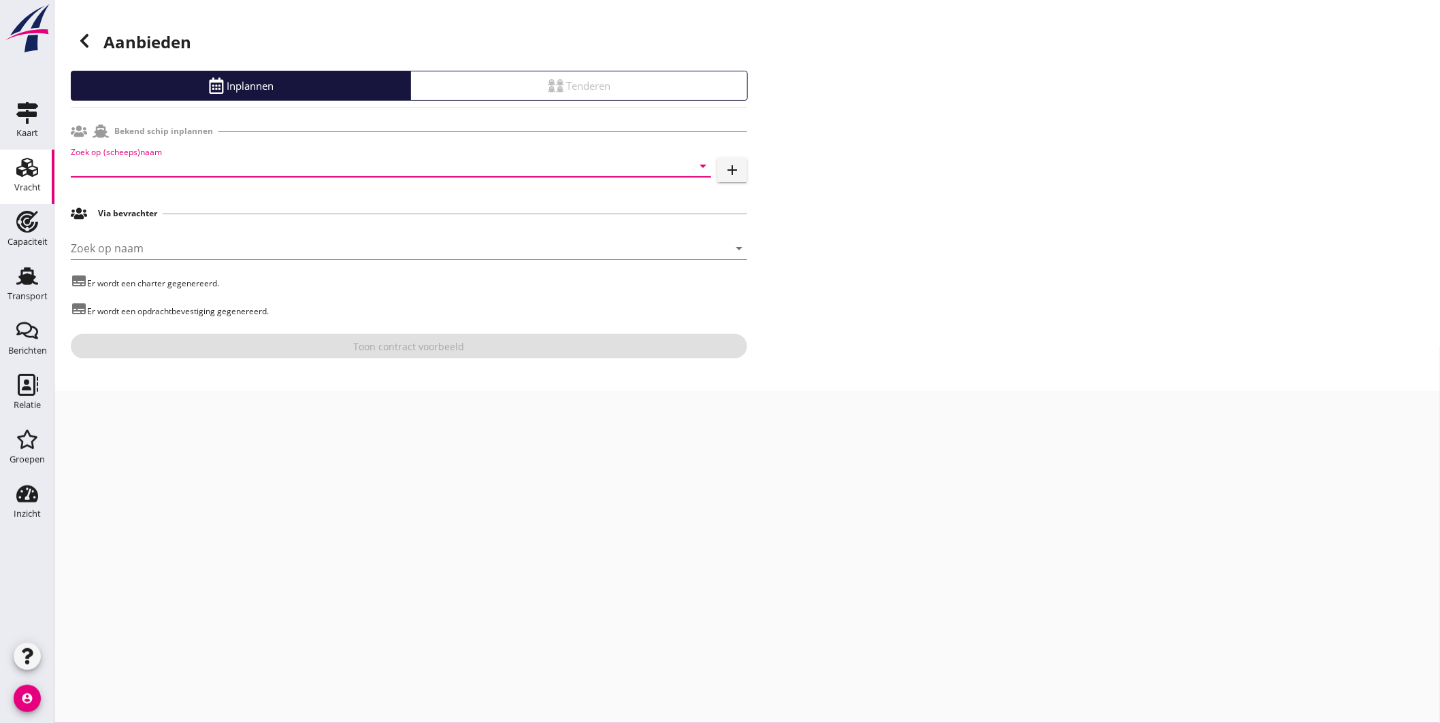
click at [310, 167] on input "Zoek op (scheeps)naam" at bounding box center [372, 166] width 602 height 22
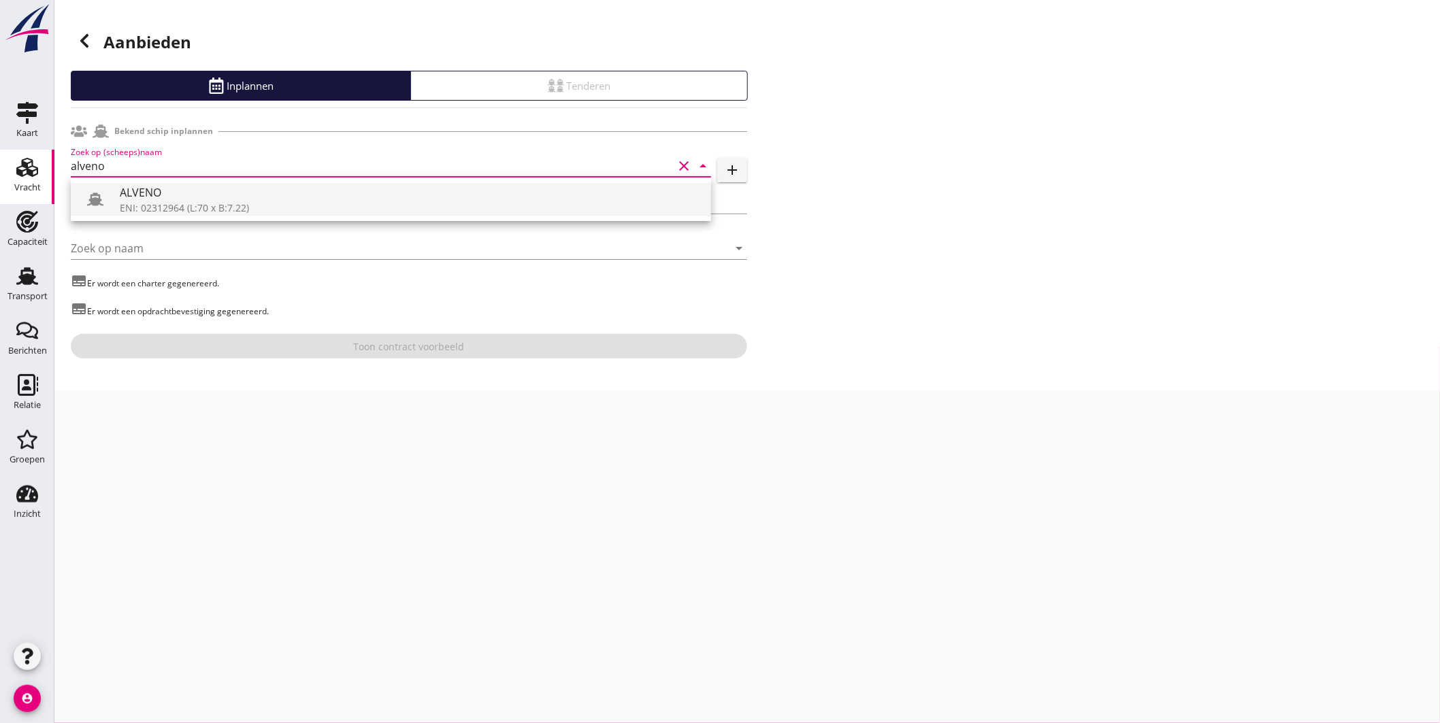
click at [147, 208] on div "ENI: 02312964 (L:70 x B:7.22)" at bounding box center [410, 208] width 581 height 14
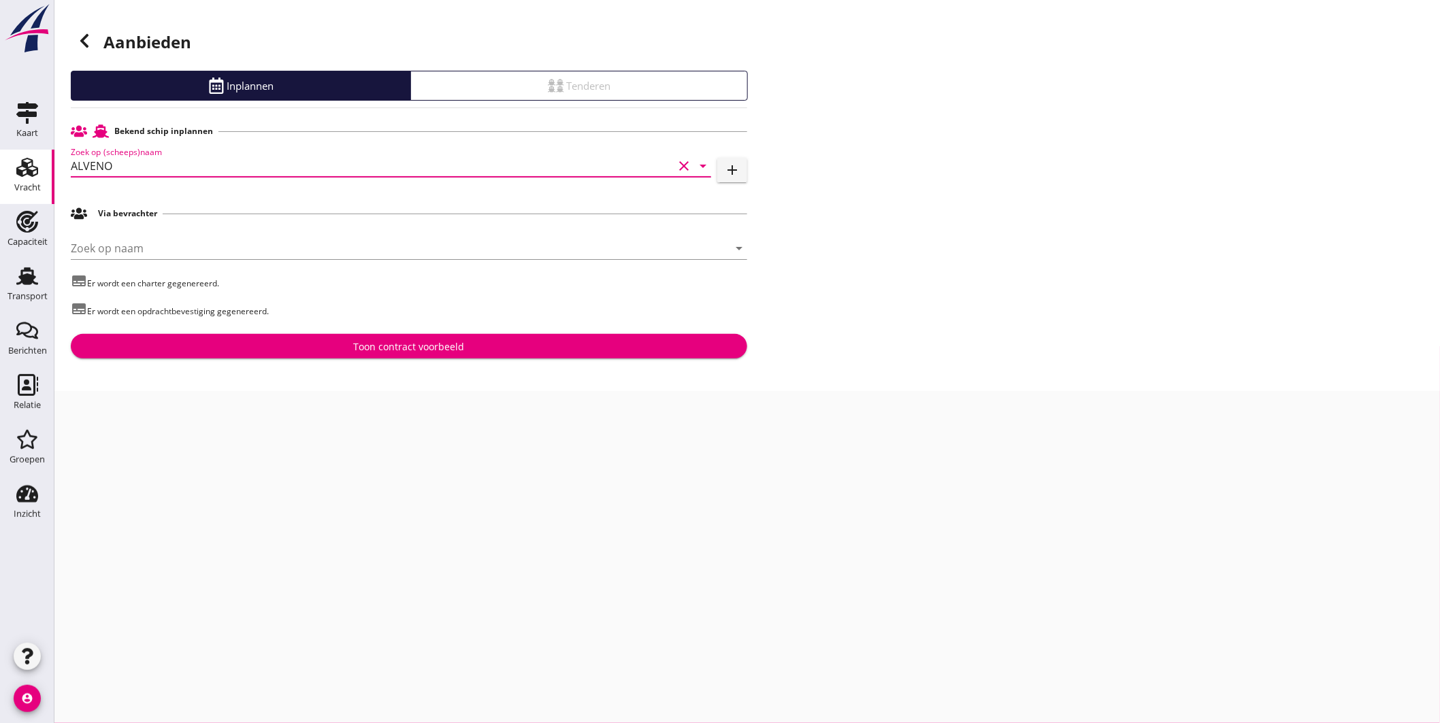
type input "ALVENO"
click at [421, 344] on div "Toon contract voorbeeld" at bounding box center [409, 347] width 111 height 14
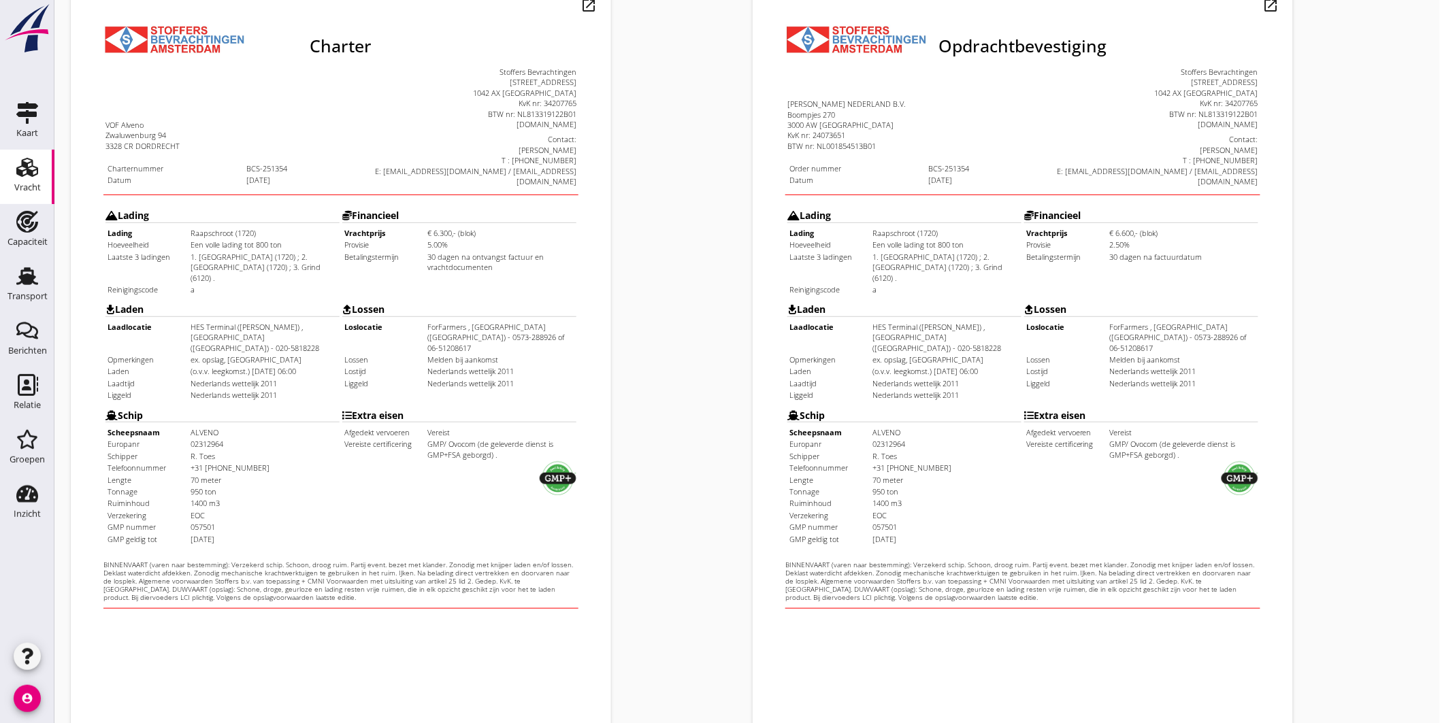
scroll to position [283, 0]
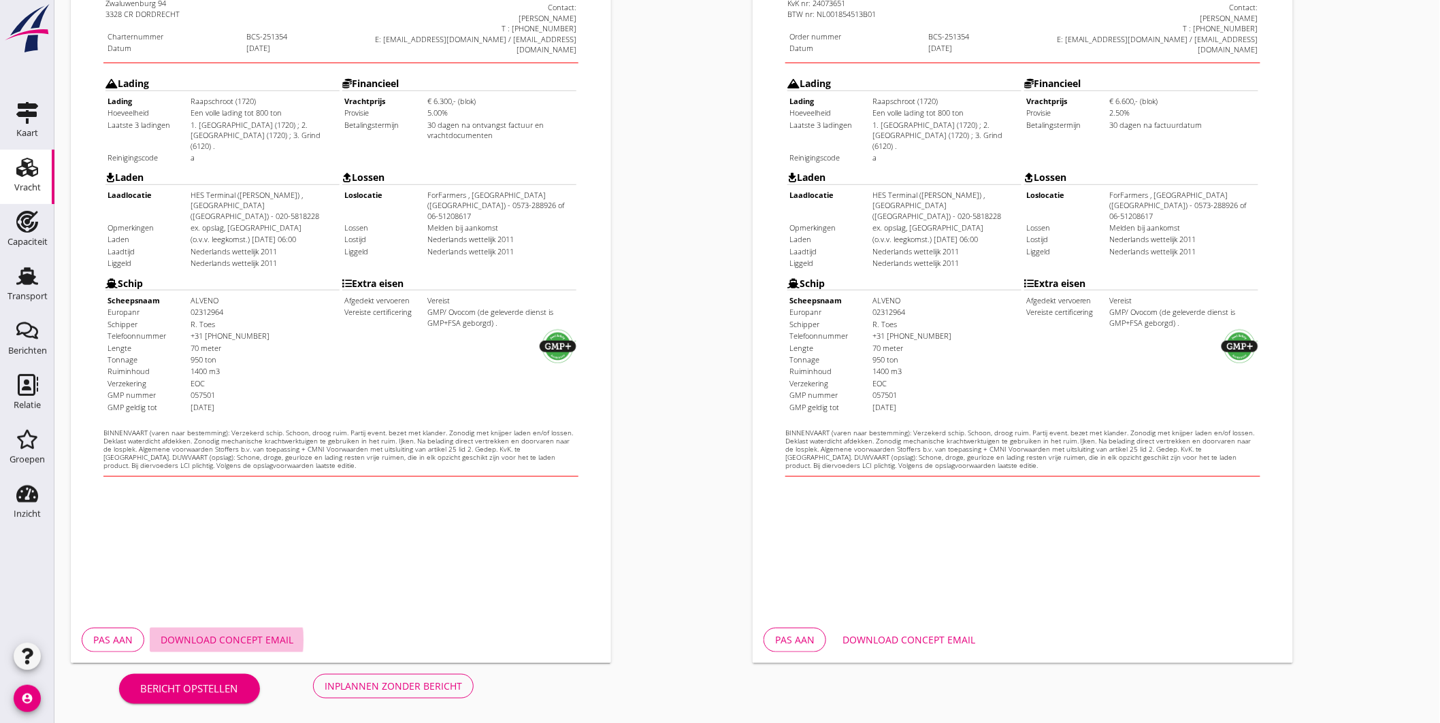
click at [233, 636] on div "Download concept email" at bounding box center [227, 640] width 133 height 14
click at [912, 636] on div "Download concept email" at bounding box center [909, 640] width 133 height 14
click at [402, 682] on div "Inplannen zonder bericht" at bounding box center [393, 686] width 137 height 14
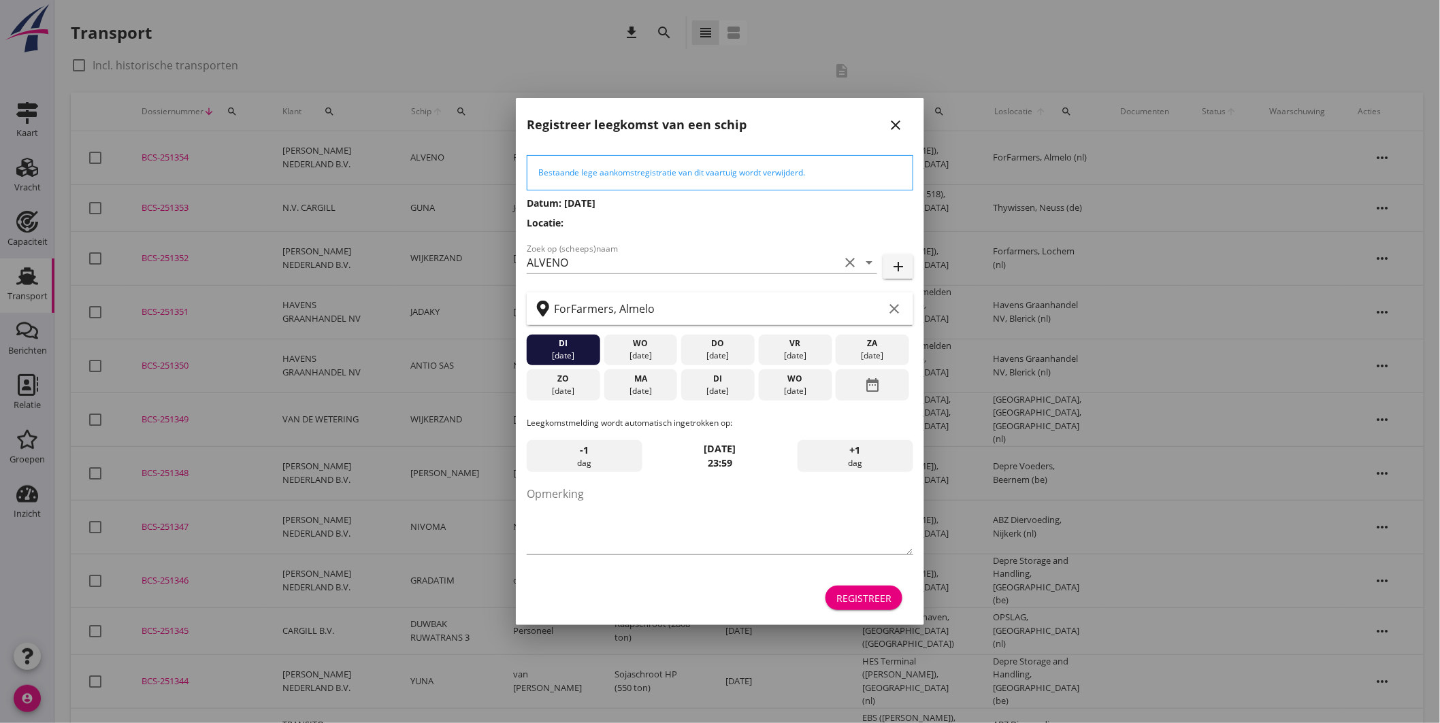
click at [648, 391] on div "08 sep." at bounding box center [640, 391] width 67 height 12
click at [878, 599] on div "Registreer" at bounding box center [863, 598] width 55 height 14
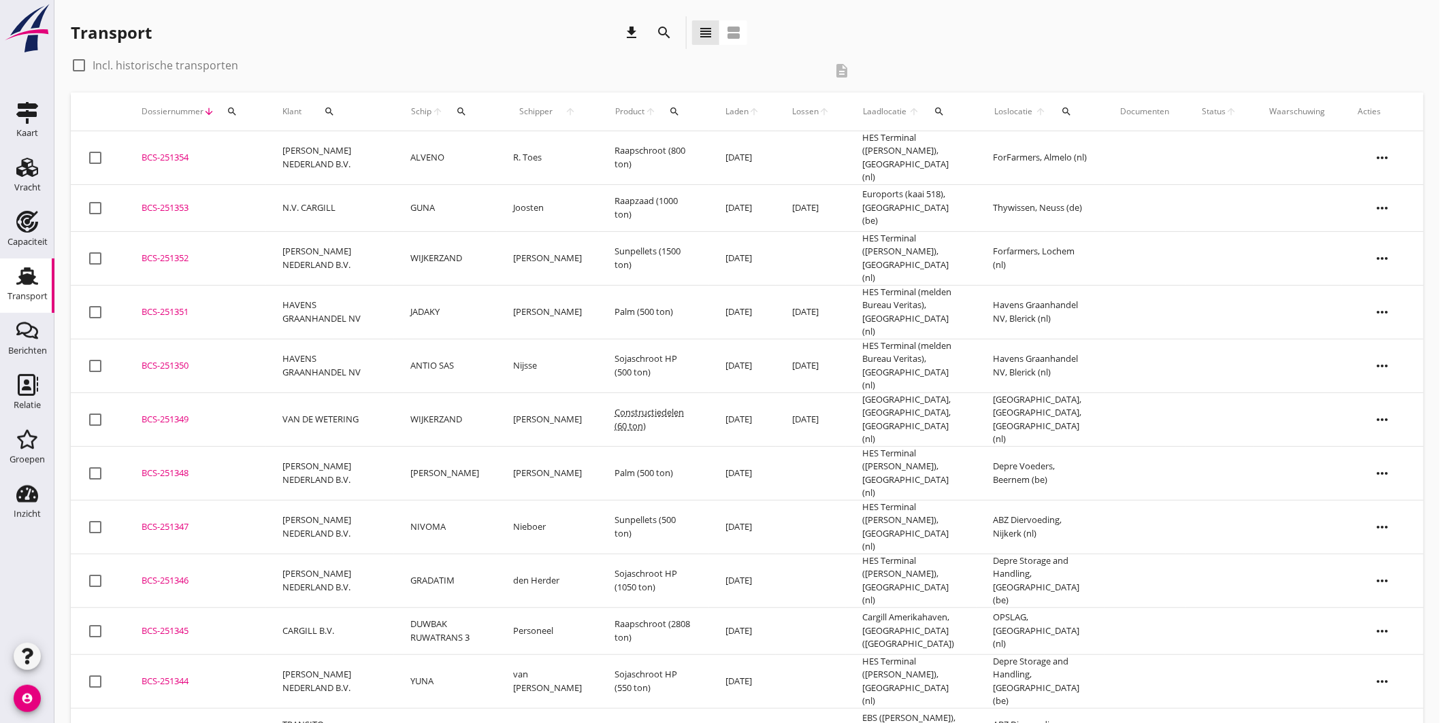
click at [496, 146] on td "ALVENO" at bounding box center [445, 158] width 102 height 54
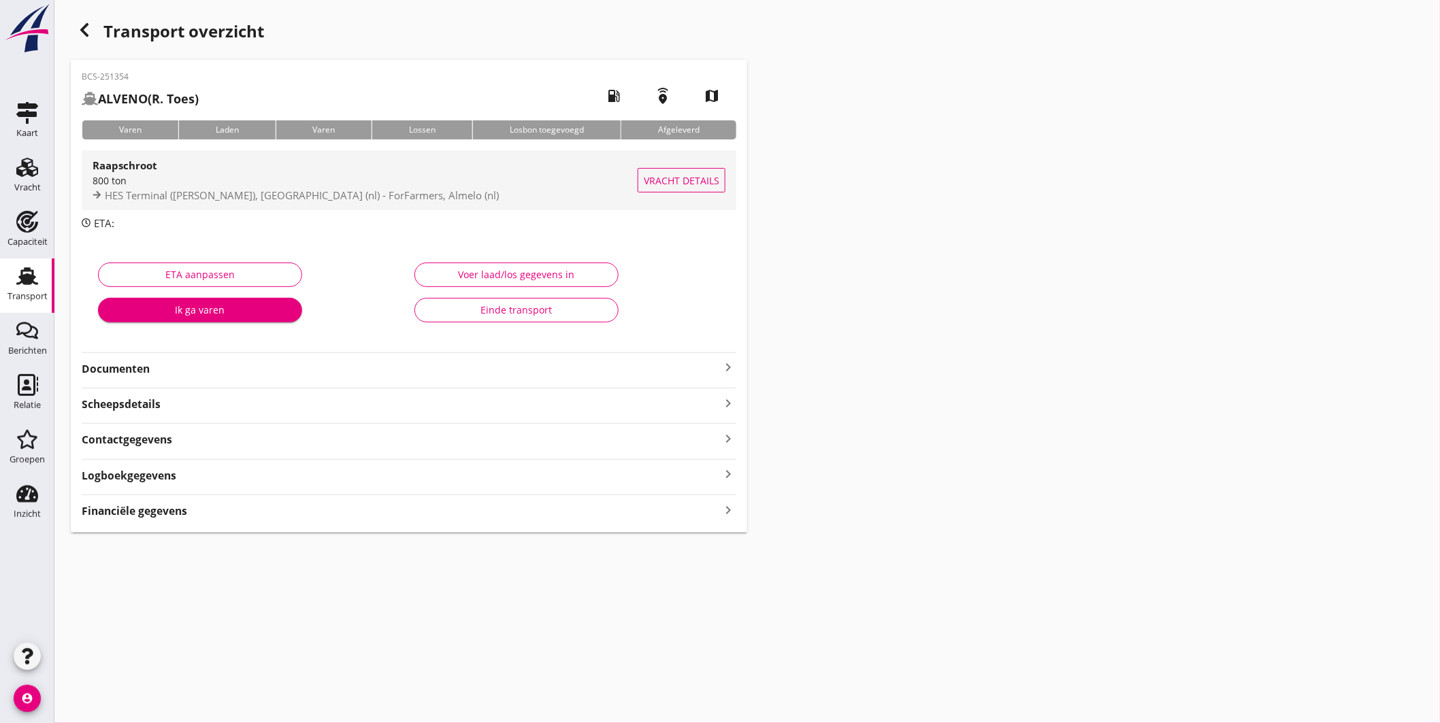
click at [465, 186] on div "800 ton" at bounding box center [365, 181] width 545 height 14
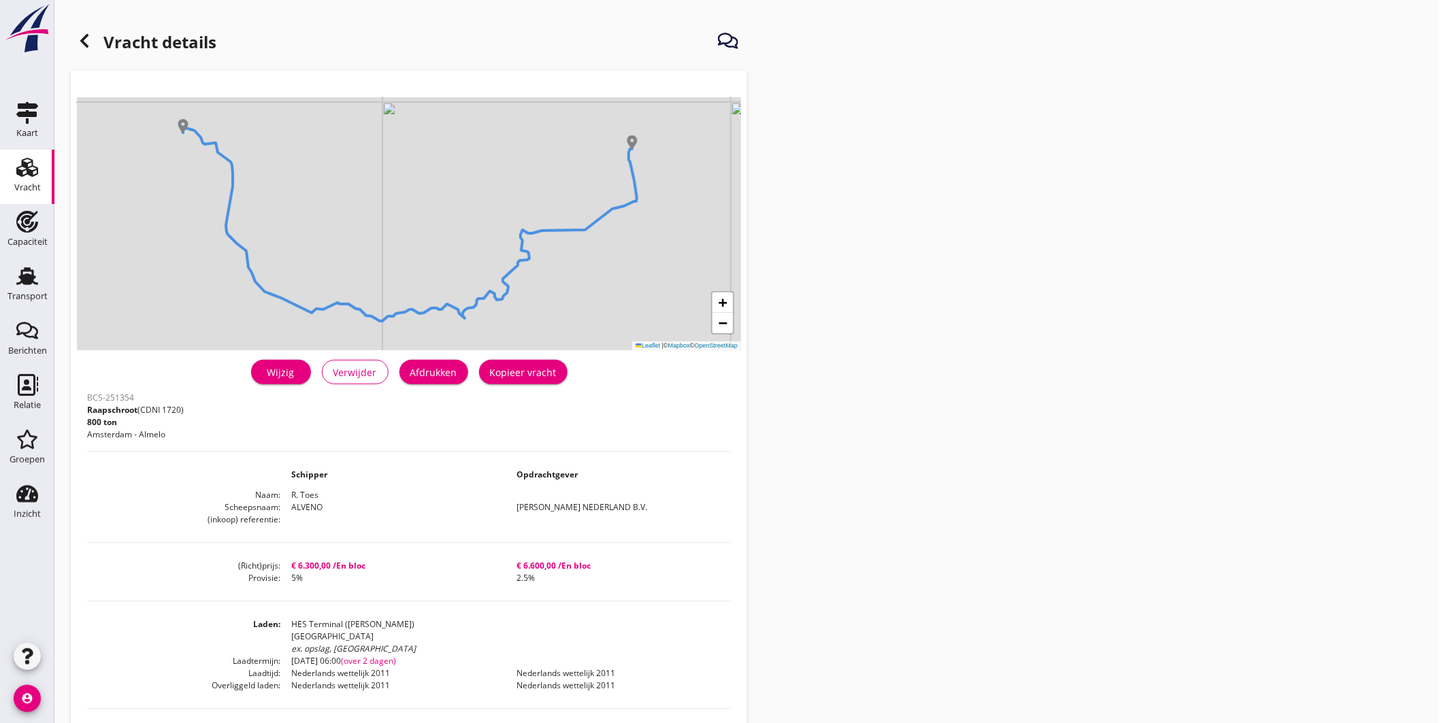
click at [441, 371] on div "Afdrukken" at bounding box center [433, 372] width 47 height 14
click at [28, 274] on icon "Transport" at bounding box center [27, 276] width 22 height 22
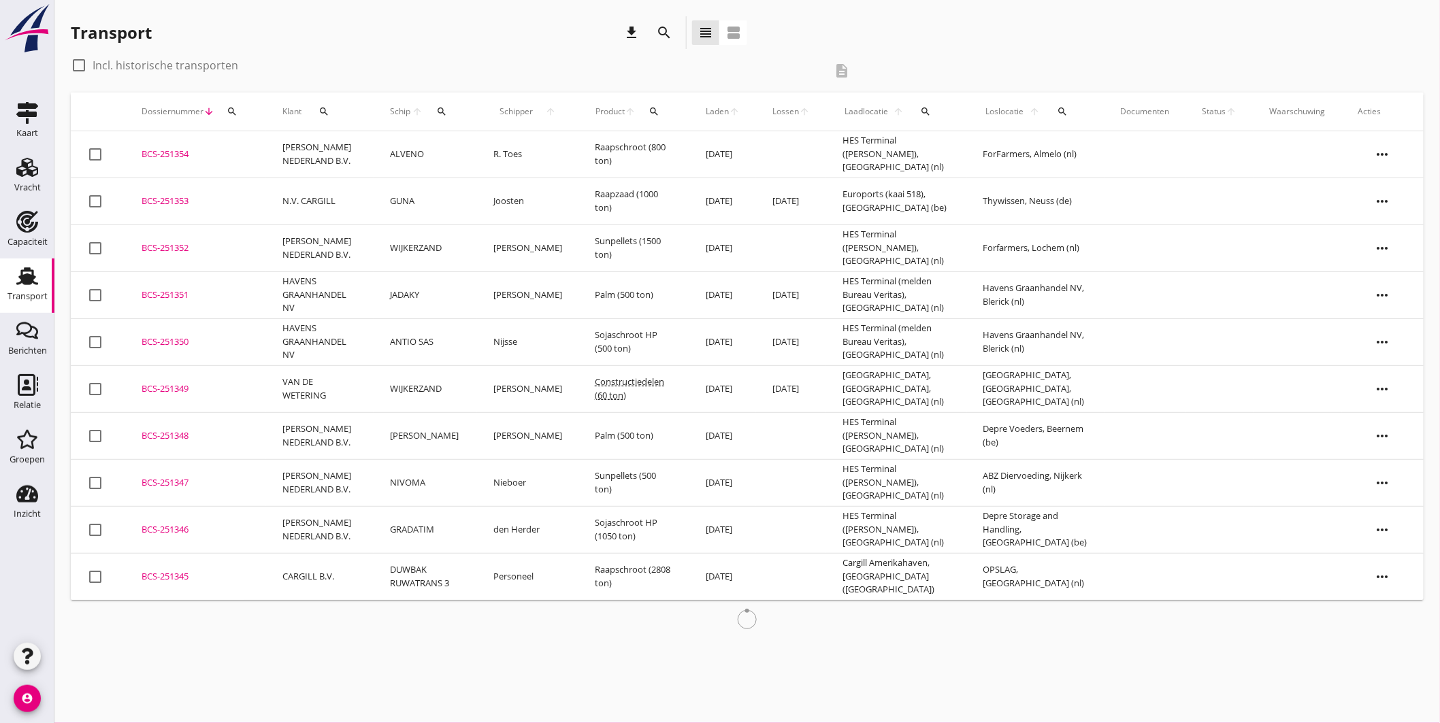
click at [229, 155] on div "BCS-251354" at bounding box center [196, 155] width 108 height 14
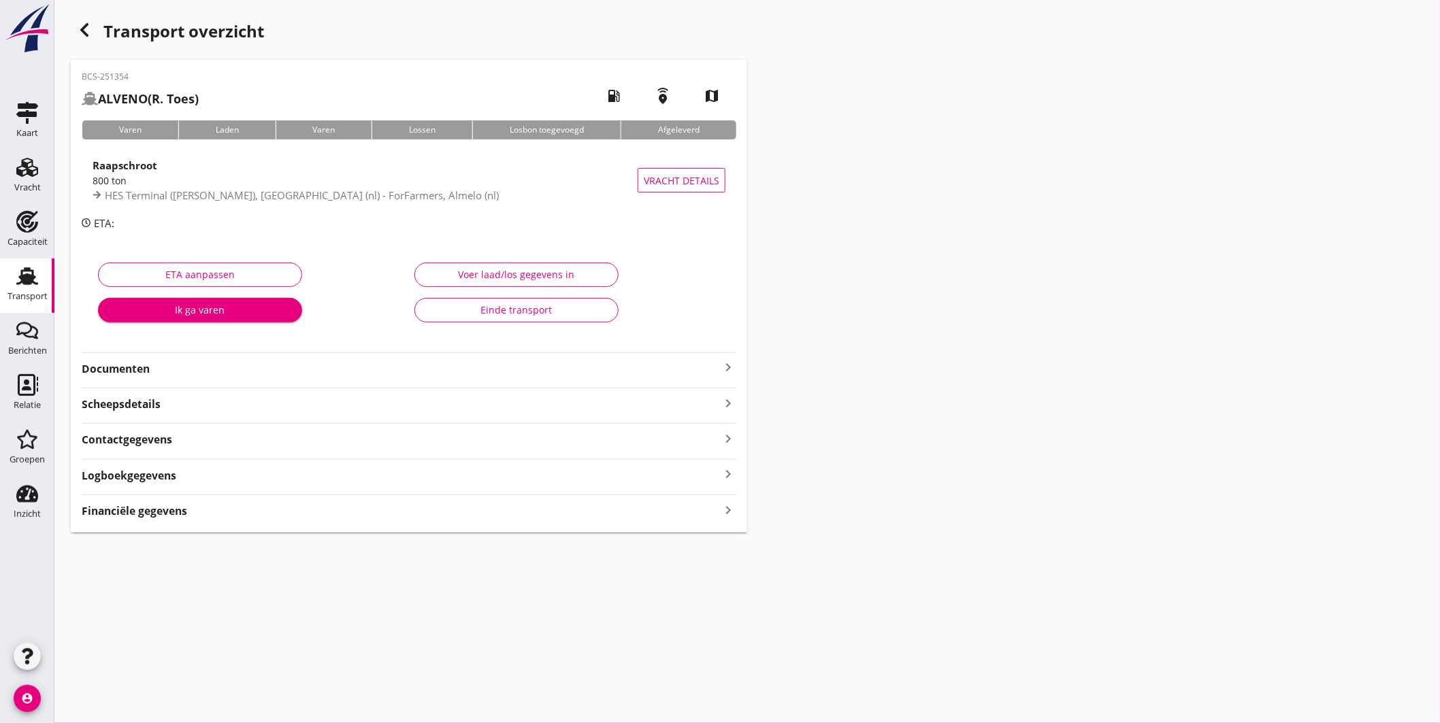
click at [214, 512] on div "Financiële gegevens keyboard_arrow_right" at bounding box center [409, 510] width 655 height 18
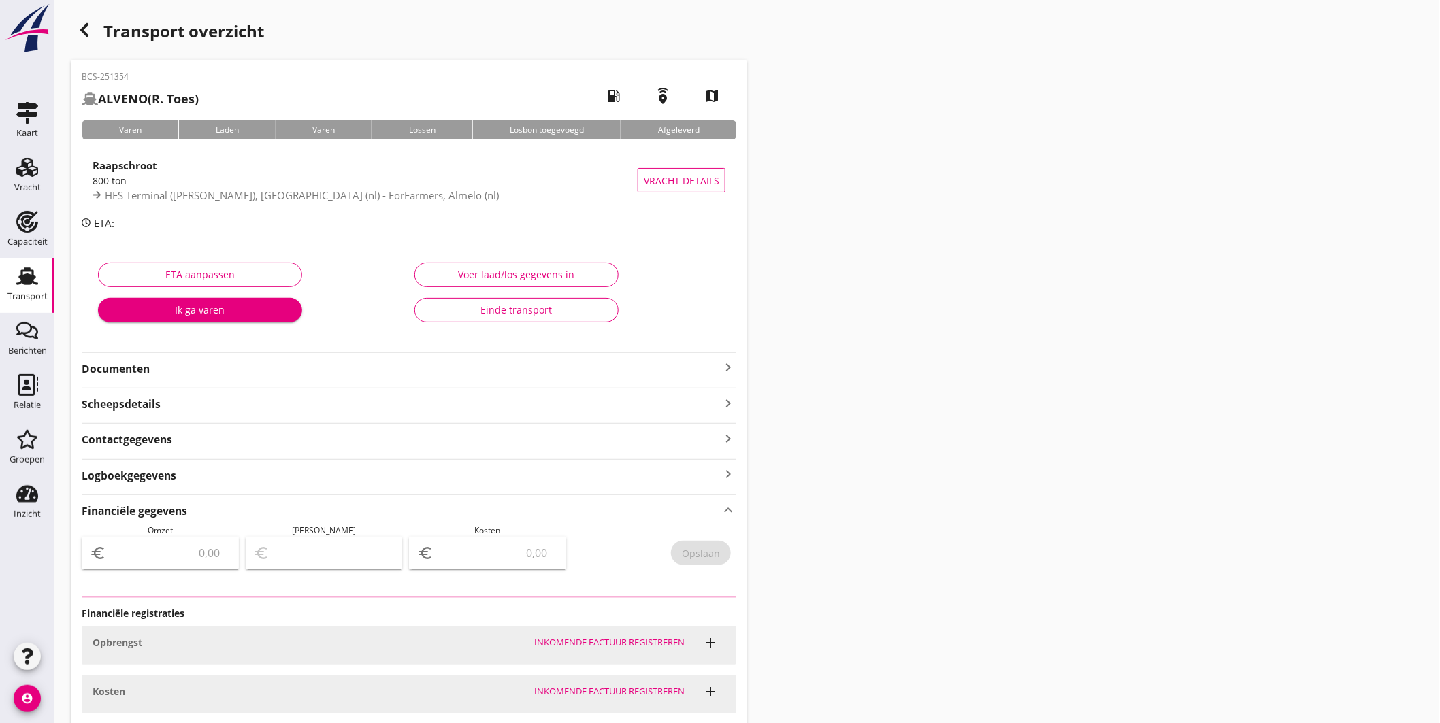
type input "6435"
type input "450.00"
type input "5985"
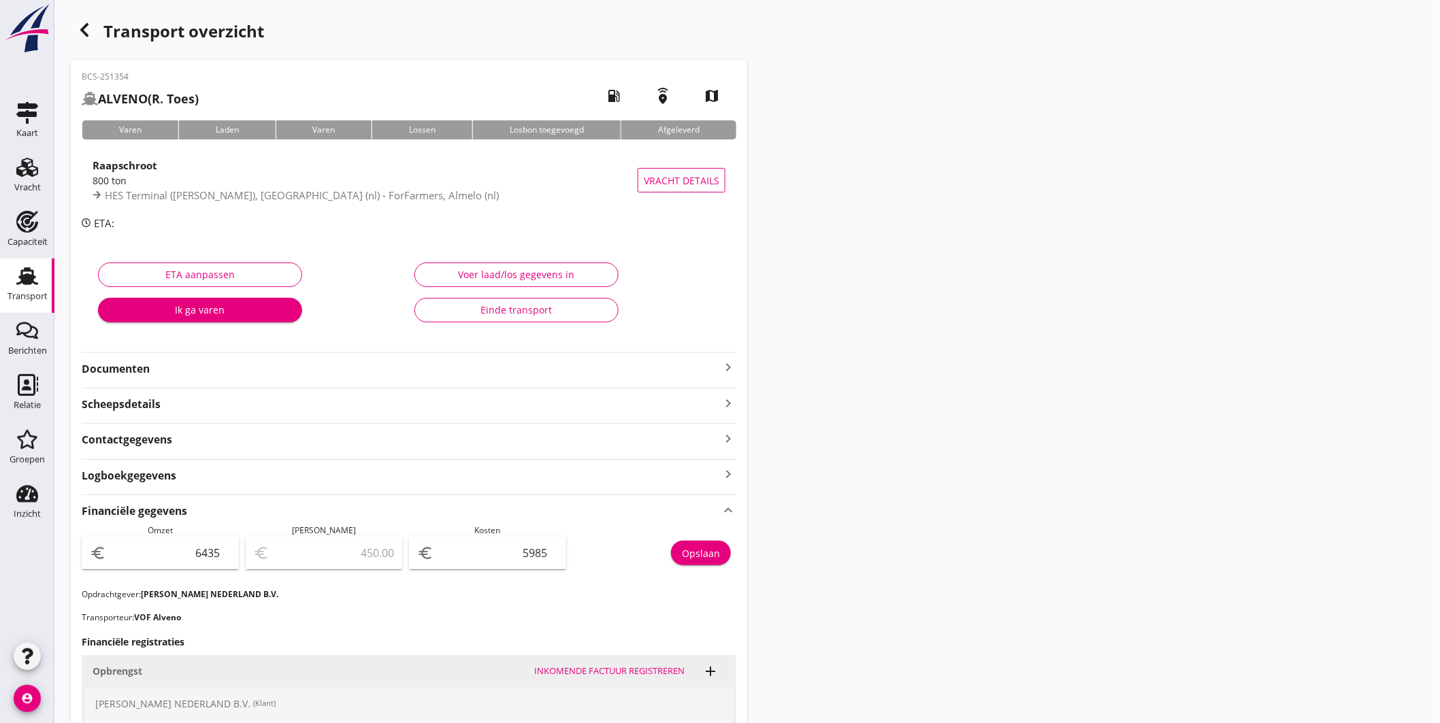
click at [19, 263] on link "Transport Transport" at bounding box center [27, 286] width 54 height 54
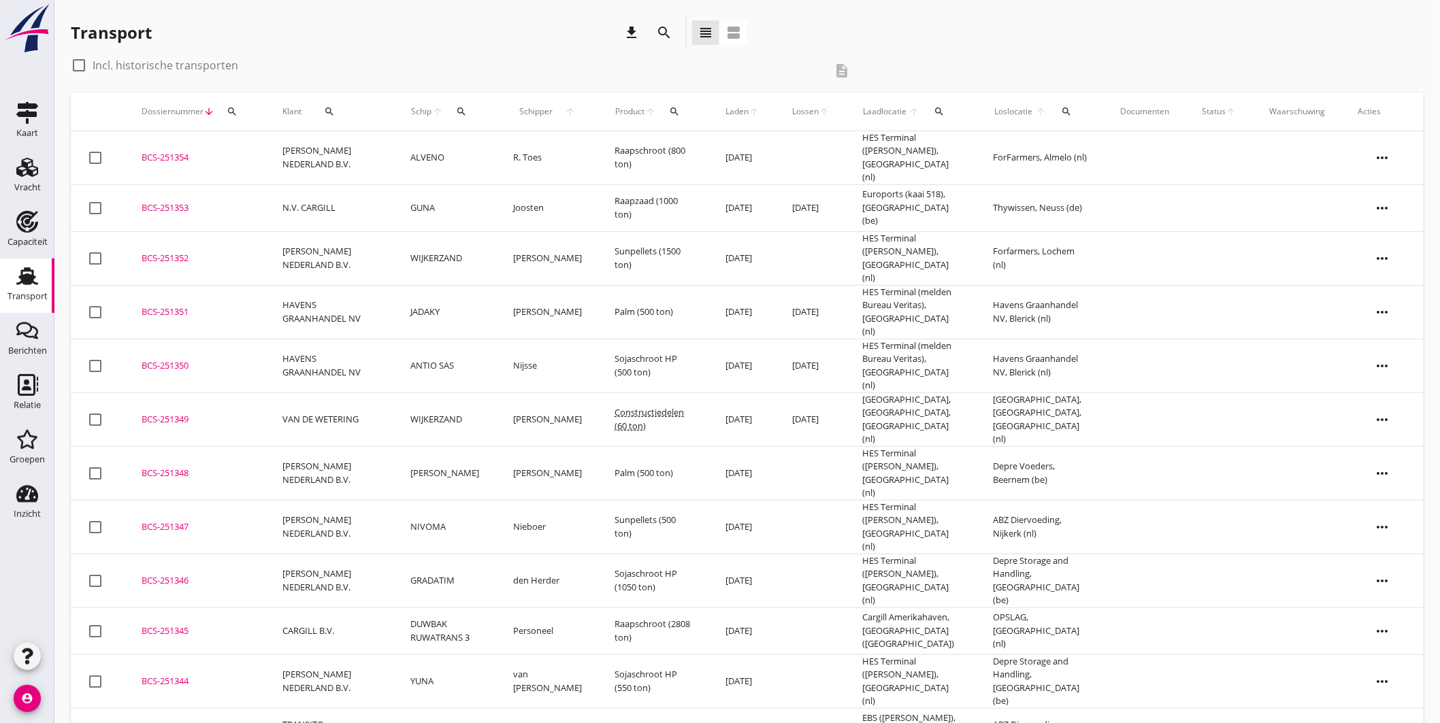
click at [474, 102] on button "search" at bounding box center [461, 111] width 25 height 25
click at [536, 154] on input "Zoek op (scheeps)naam" at bounding box center [532, 151] width 142 height 22
drag, startPoint x: 549, startPoint y: 184, endPoint x: 577, endPoint y: 169, distance: 31.7
click at [550, 184] on div "STERRE DER ZEE" at bounding box center [574, 177] width 129 height 16
click at [648, 147] on icon "check" at bounding box center [654, 150] width 16 height 16
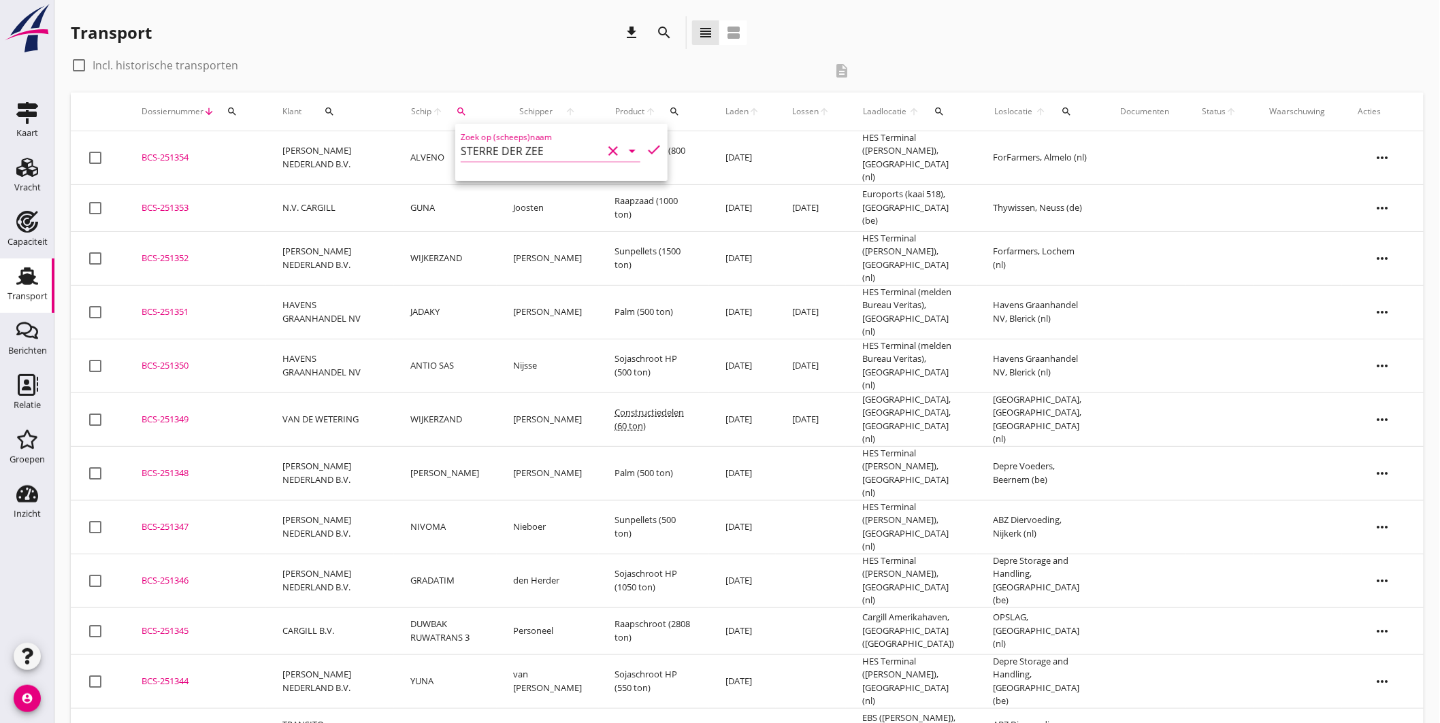
type input "STERRE DER ZEE"
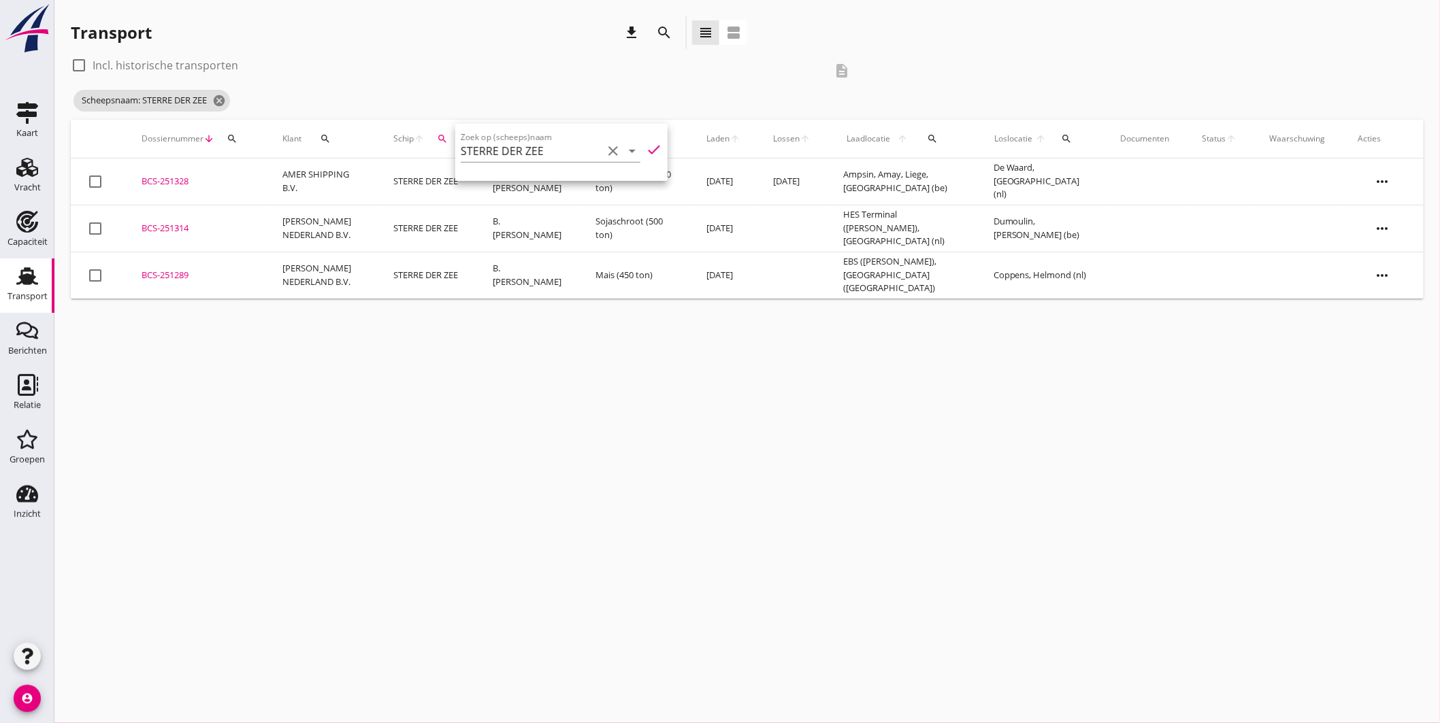
click at [80, 57] on div at bounding box center [78, 65] width 23 height 23
checkbox input "true"
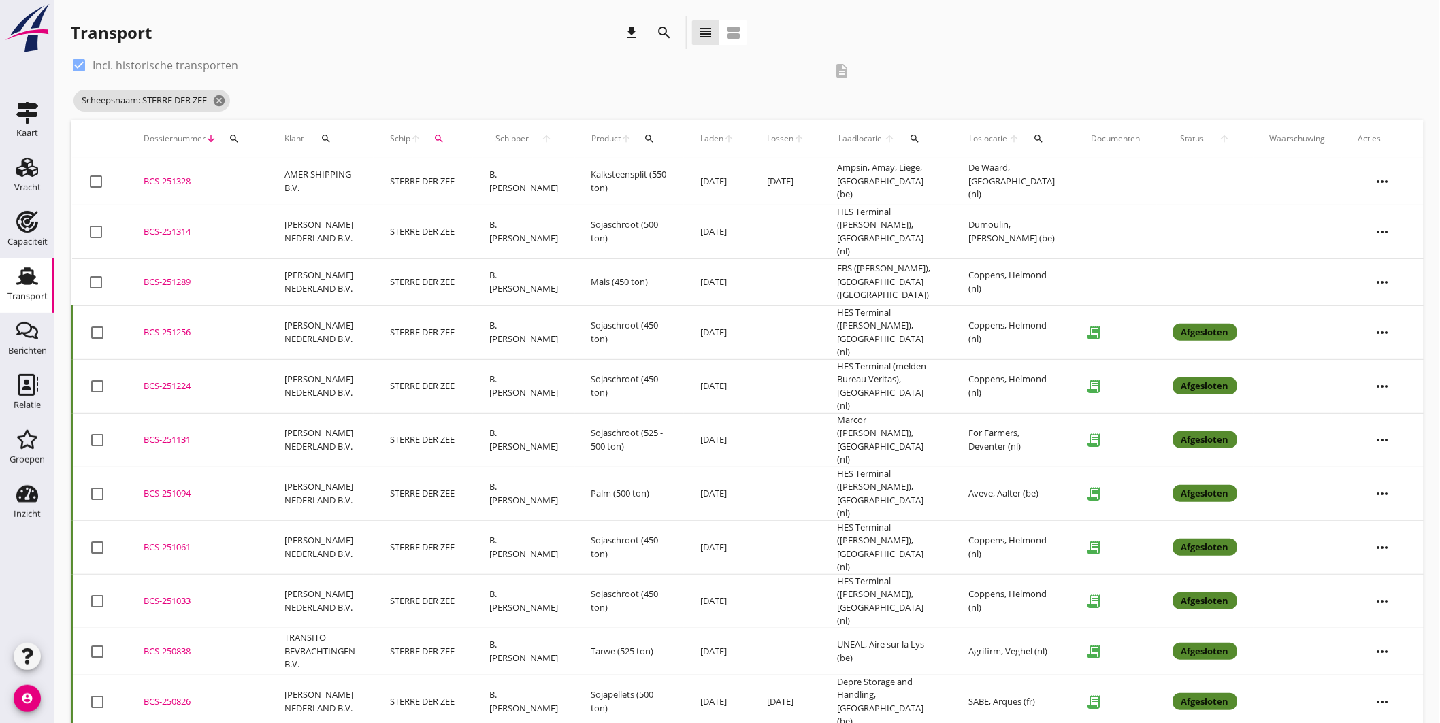
drag, startPoint x: 168, startPoint y: 274, endPoint x: 186, endPoint y: 275, distance: 17.7
click at [170, 276] on div "BCS-251289" at bounding box center [198, 283] width 108 height 14
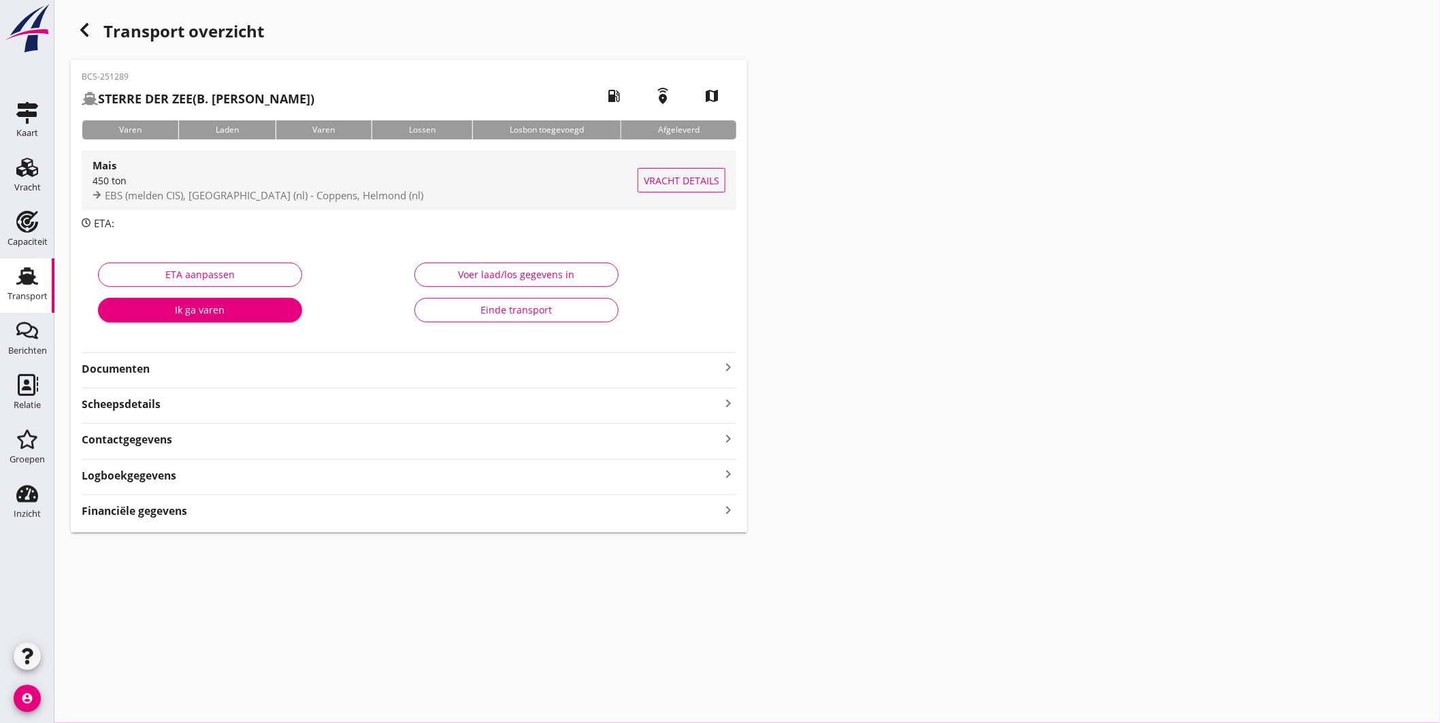
click at [445, 168] on div "Mais" at bounding box center [365, 165] width 545 height 16
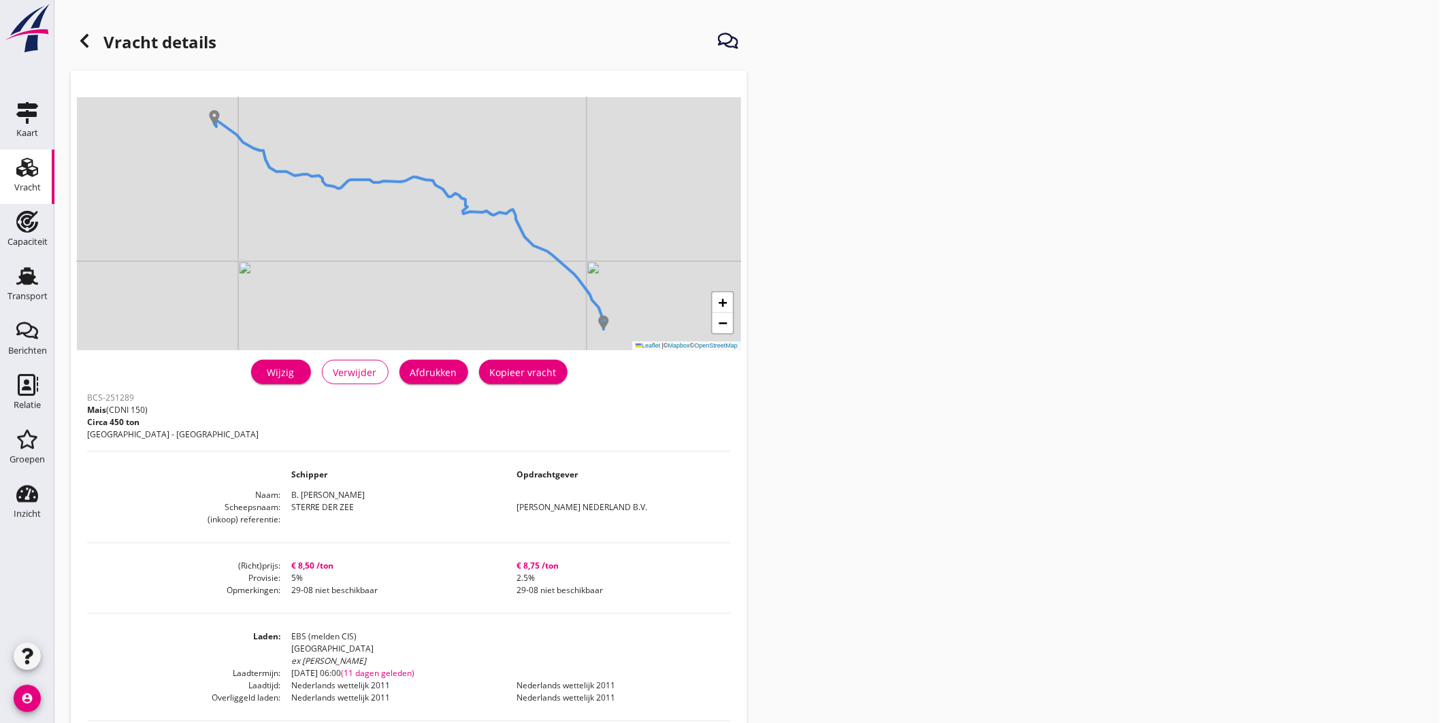
click at [93, 37] on div at bounding box center [84, 40] width 27 height 27
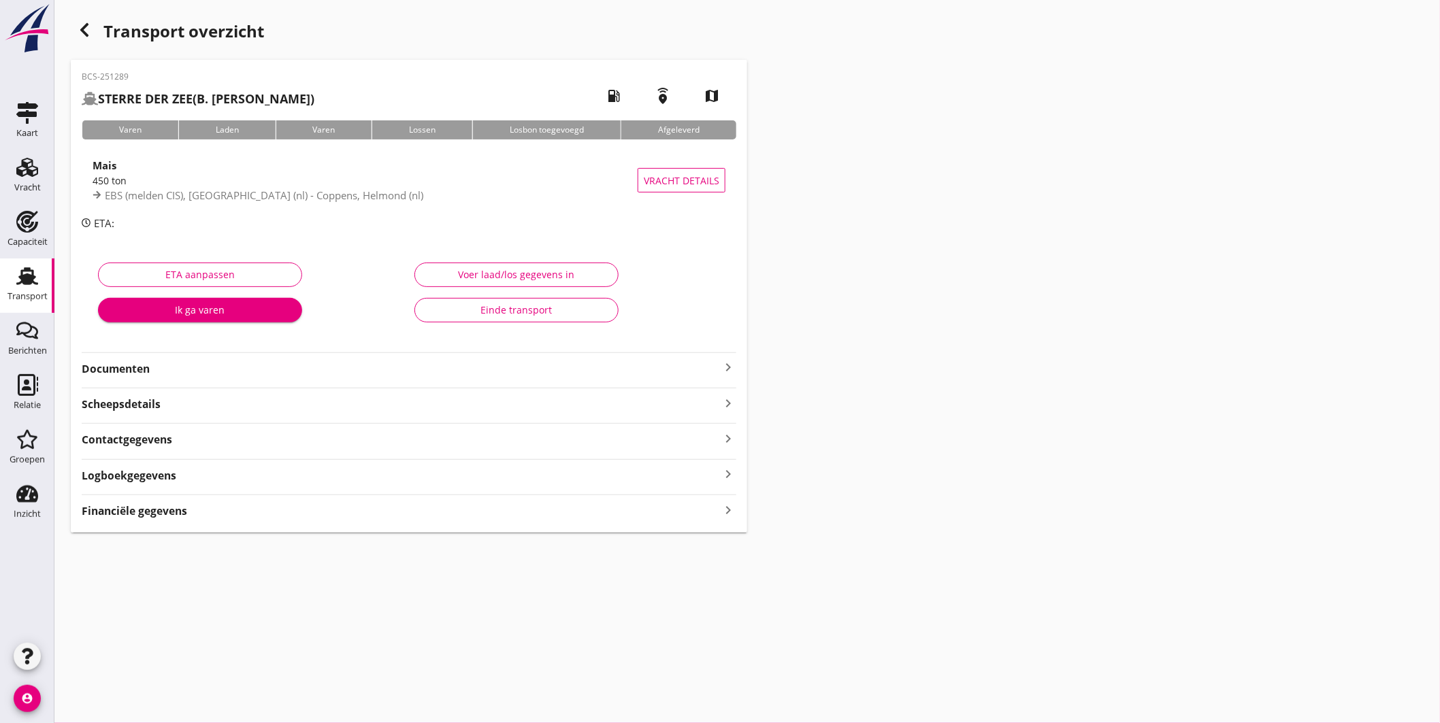
click at [722, 363] on icon "keyboard_arrow_right" at bounding box center [728, 367] width 16 height 16
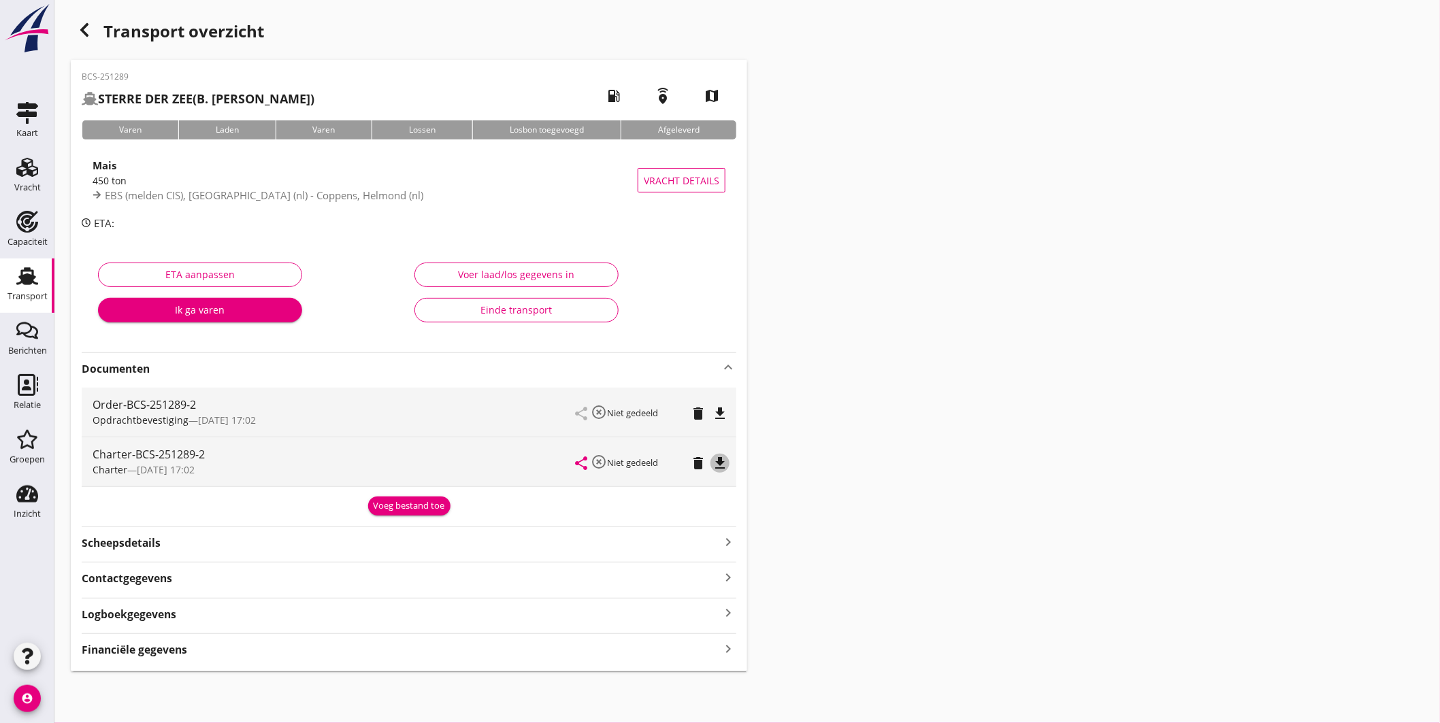
click at [723, 463] on icon "file_download" at bounding box center [720, 463] width 16 height 16
click at [37, 277] on icon "Transport" at bounding box center [27, 276] width 22 height 22
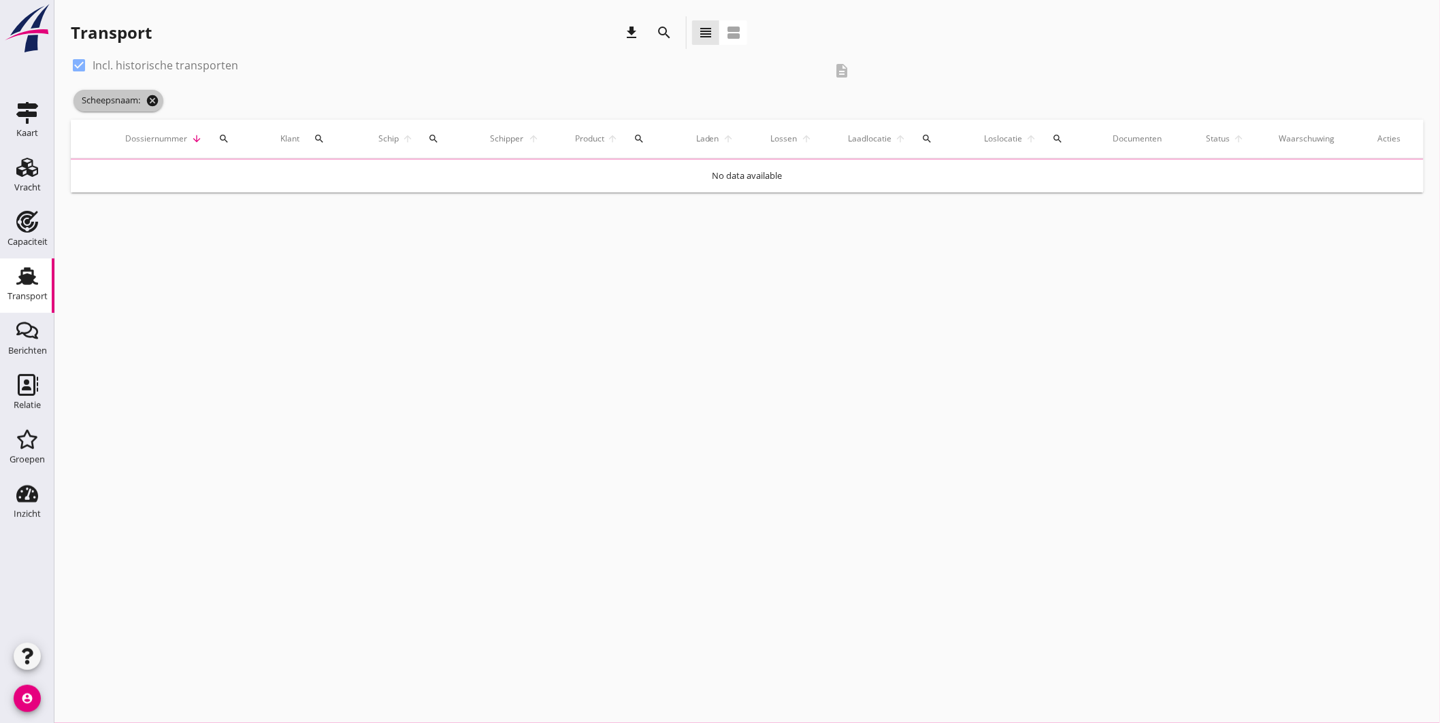
drag, startPoint x: 152, startPoint y: 95, endPoint x: 215, endPoint y: 117, distance: 66.3
click at [152, 96] on icon "cancel" at bounding box center [153, 101] width 14 height 14
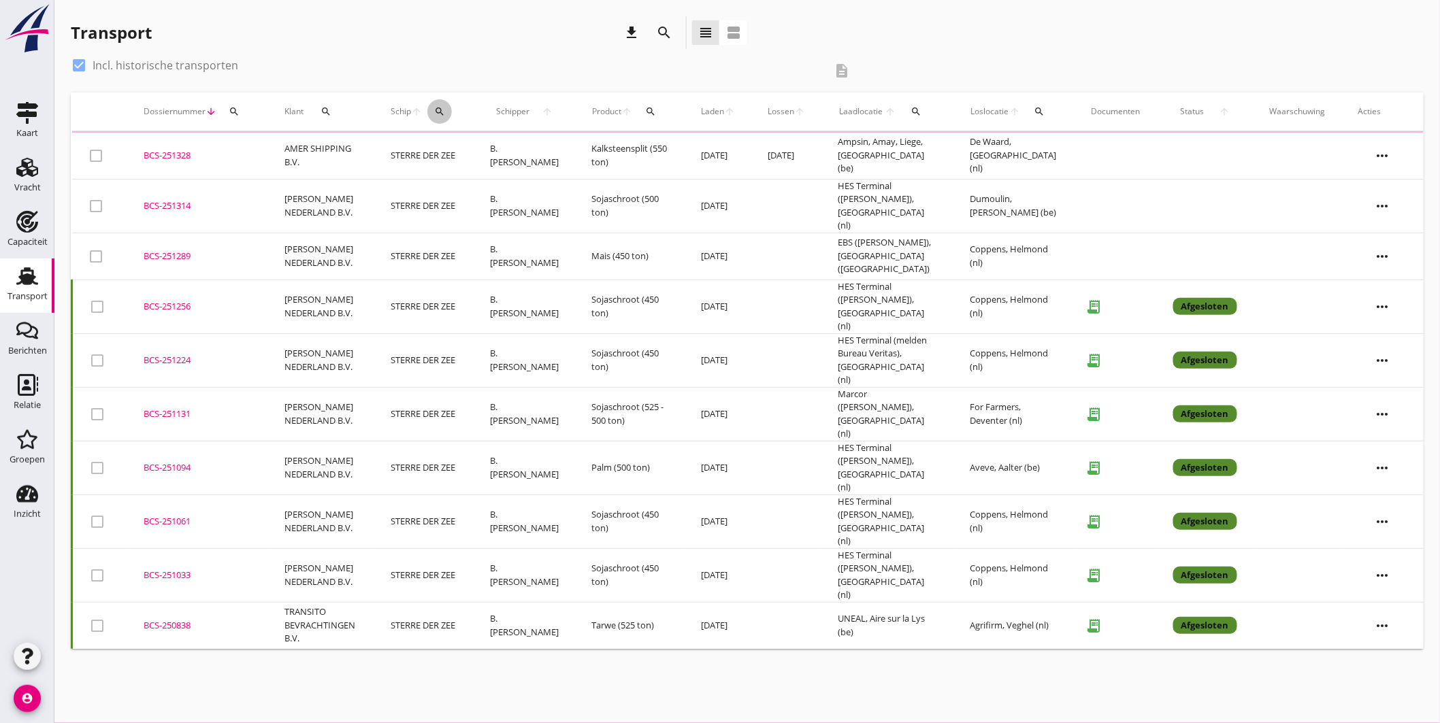
click at [445, 111] on icon "search" at bounding box center [439, 111] width 11 height 11
click at [484, 150] on input "Zoek op (scheeps)naam" at bounding box center [511, 151] width 142 height 22
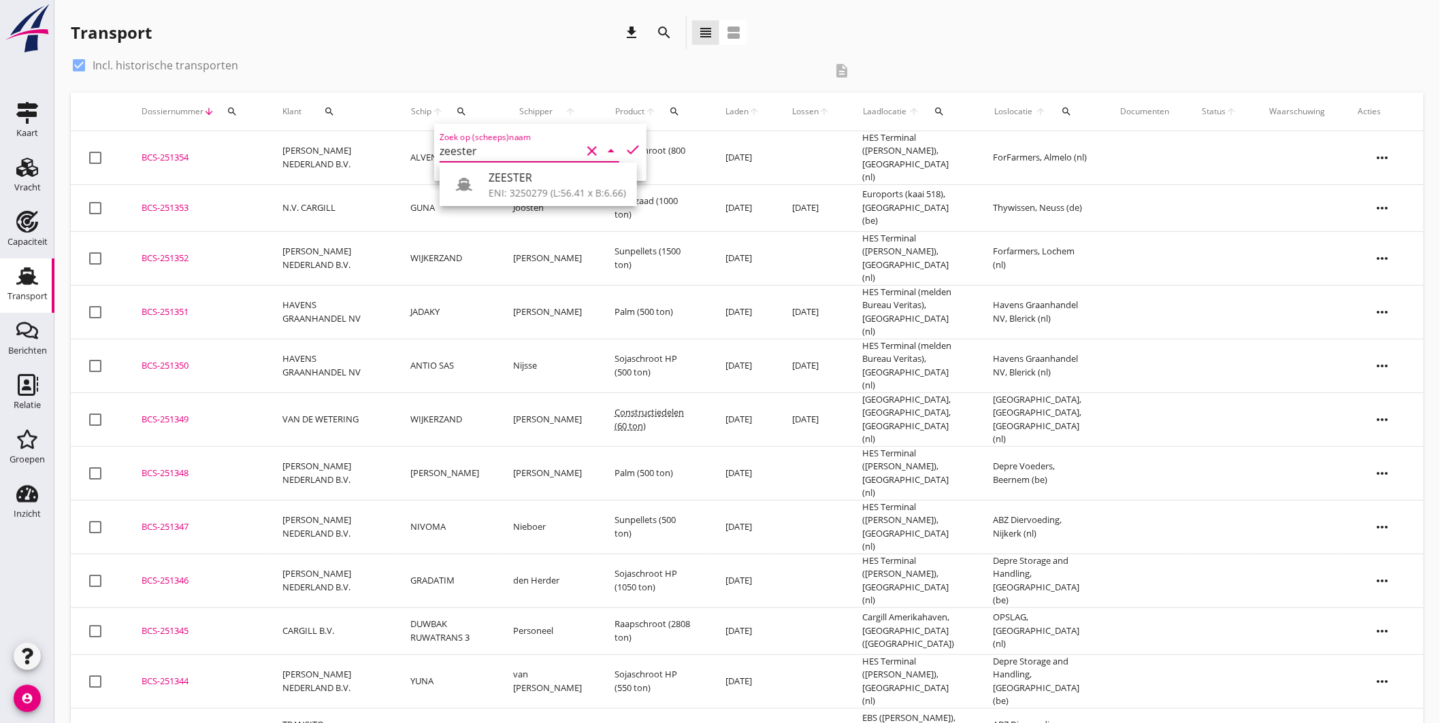
drag, startPoint x: 549, startPoint y: 188, endPoint x: 572, endPoint y: 179, distance: 25.4
click at [549, 188] on div "ENI: 3250279 (L:56.41 x B:6.66)" at bounding box center [557, 193] width 137 height 14
click at [625, 146] on icon "check" at bounding box center [633, 150] width 16 height 16
type input "ZEESTER"
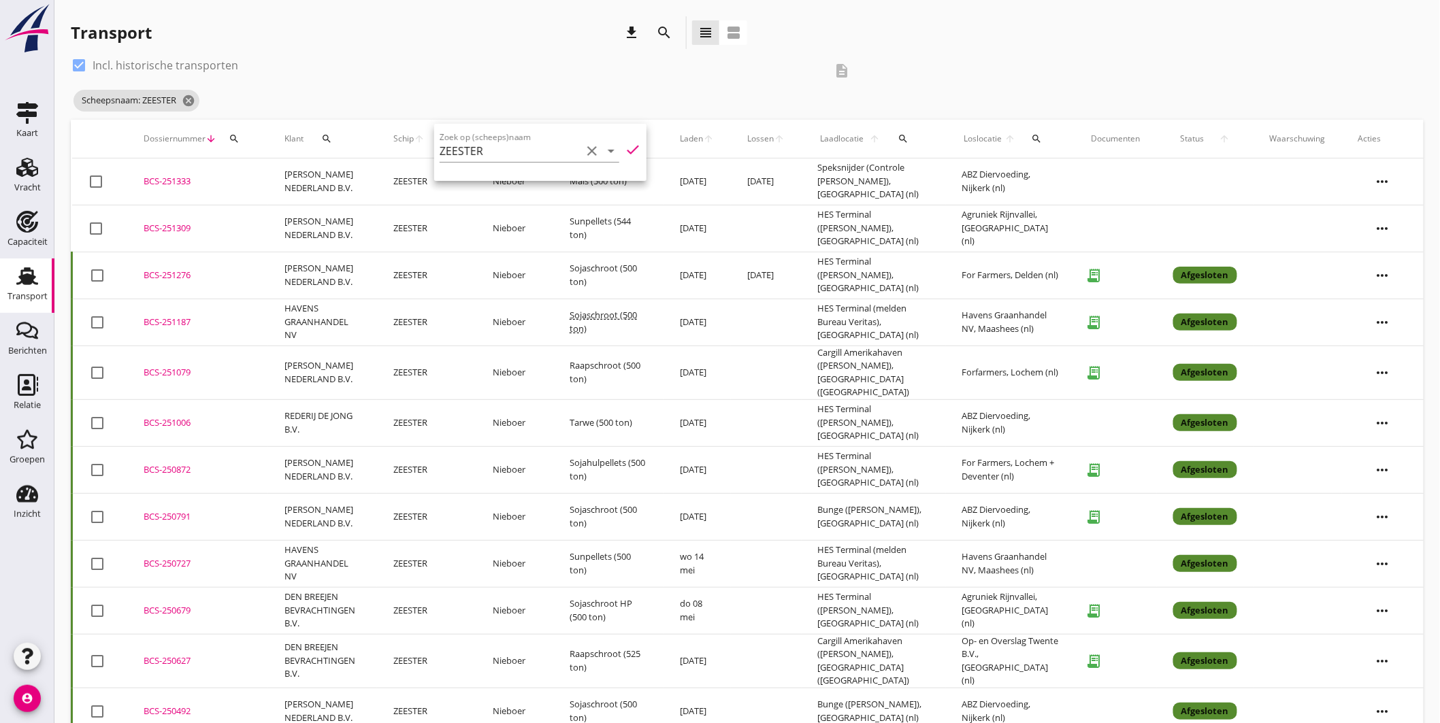
click at [180, 181] on div "BCS-251333" at bounding box center [198, 182] width 108 height 14
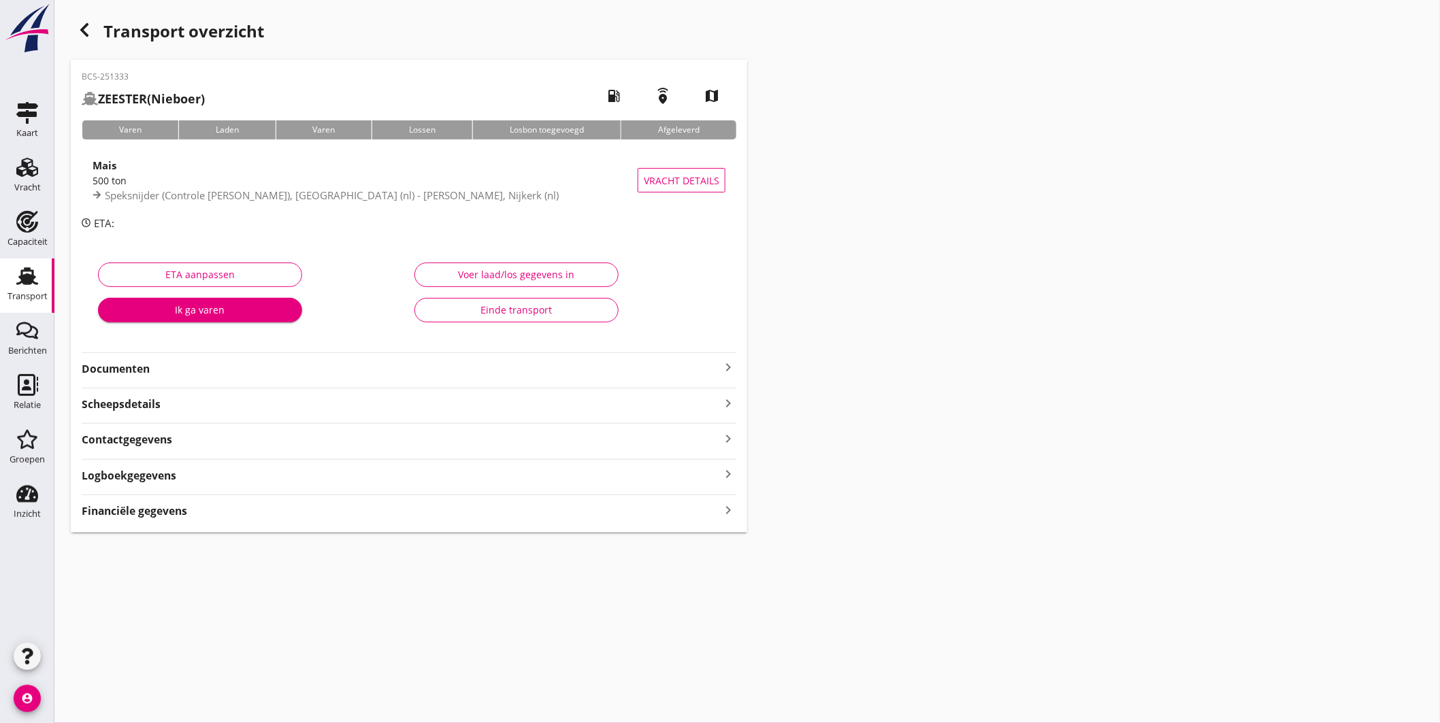
click at [28, 271] on use at bounding box center [27, 276] width 22 height 18
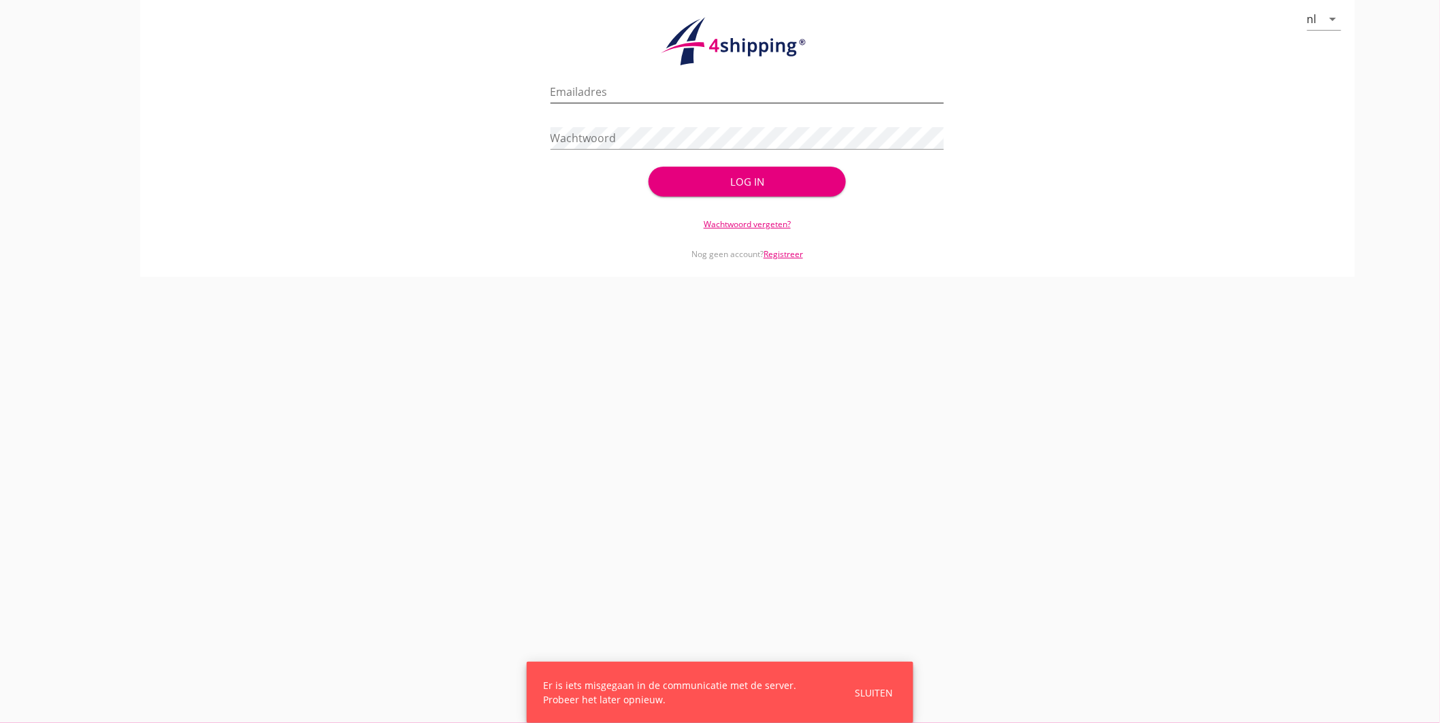
type input "jasper@stoffersbevrachtingen.nl"
click at [726, 185] on div "Log in" at bounding box center [746, 182] width 153 height 16
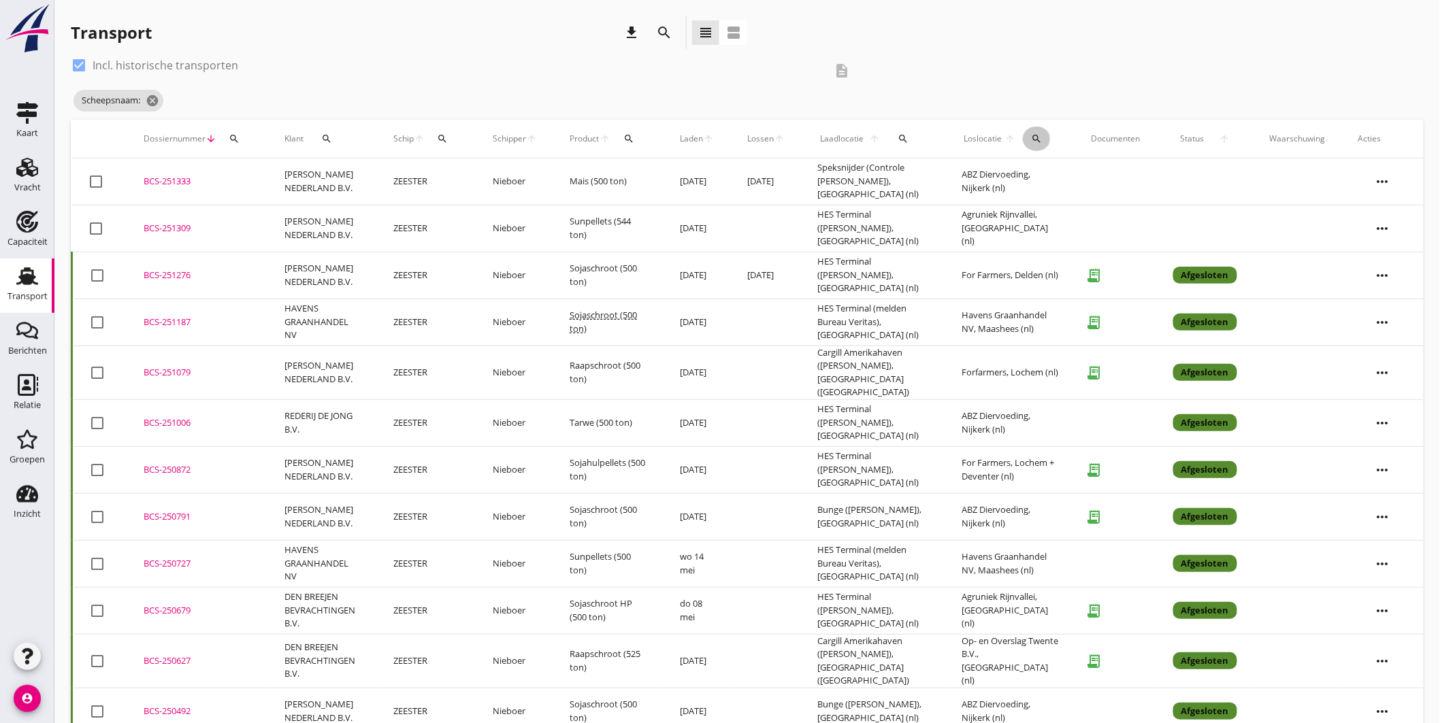
click at [1037, 140] on icon "search" at bounding box center [1036, 138] width 11 height 11
click at [1058, 178] on input "text" at bounding box center [1120, 178] width 142 height 22
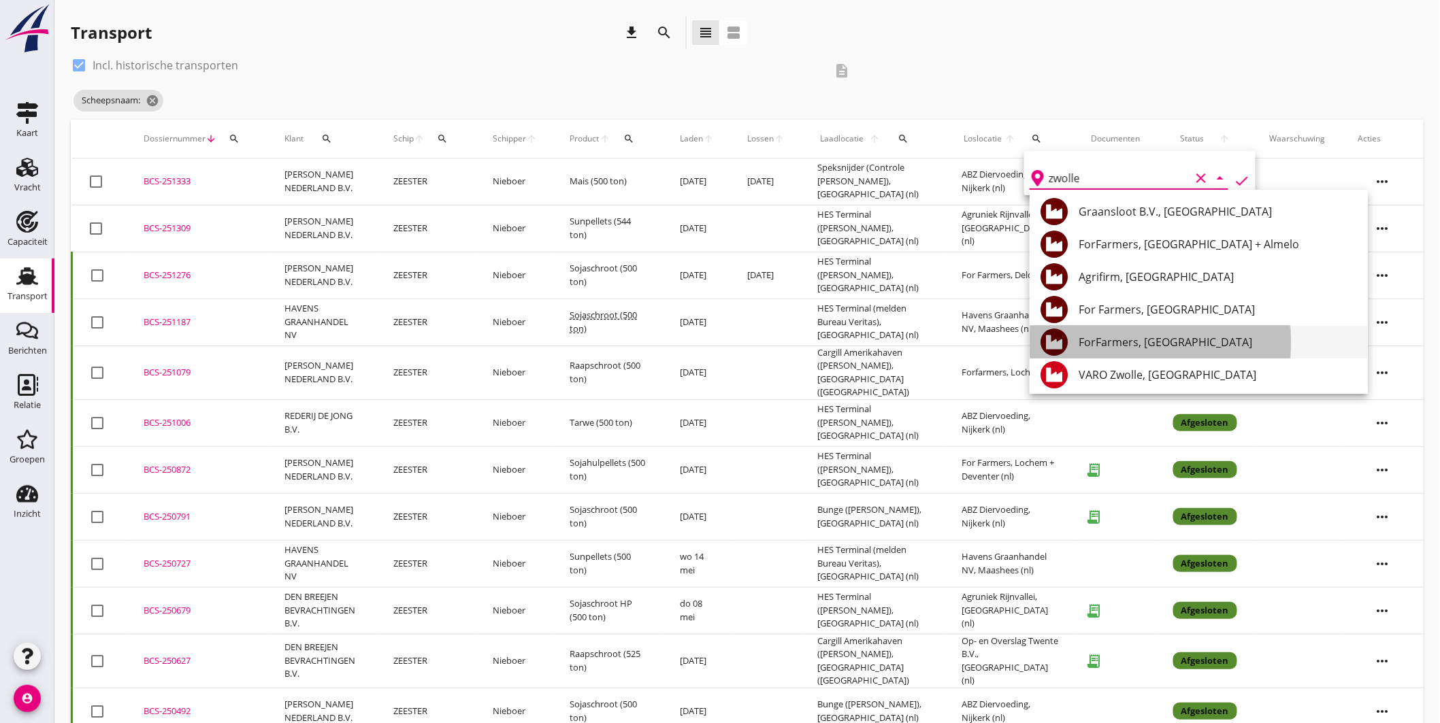
click at [1157, 340] on div "ForFarmers, [GEOGRAPHIC_DATA]" at bounding box center [1218, 342] width 278 height 16
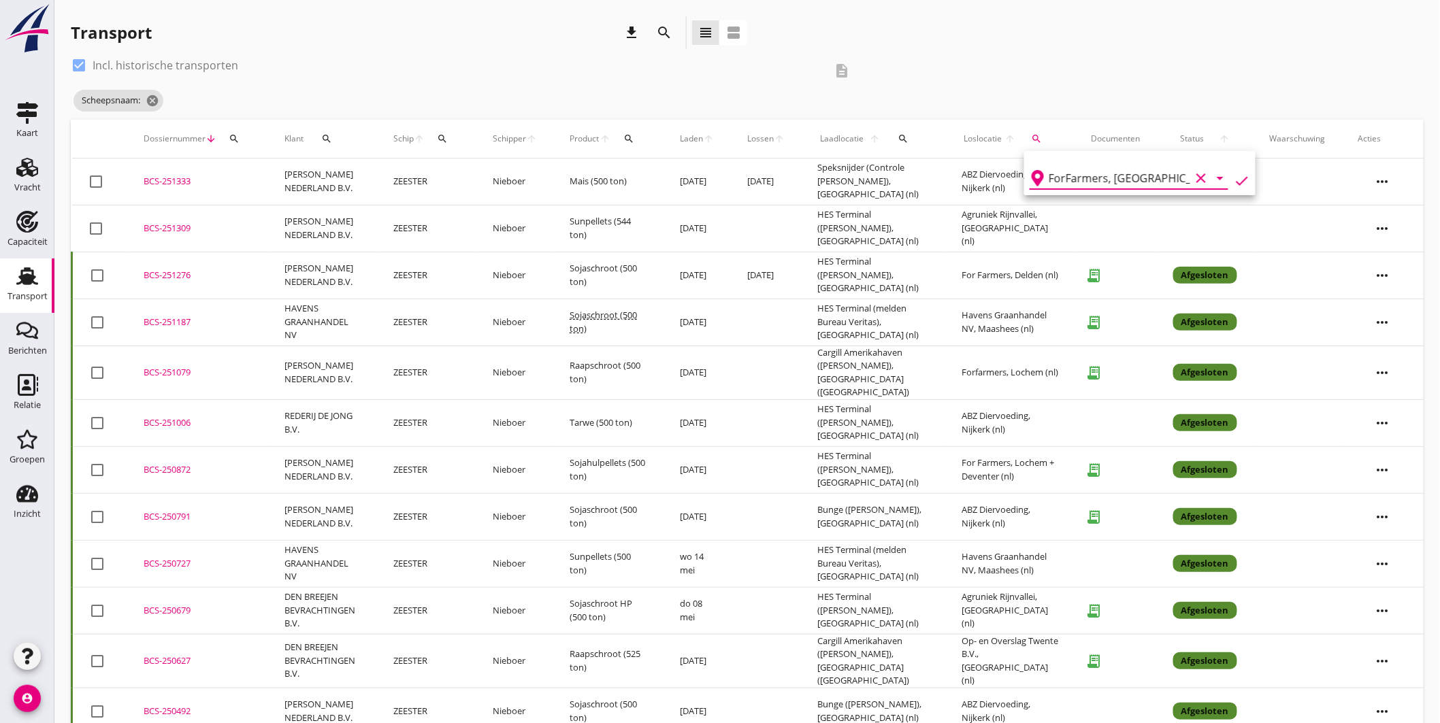
click at [1236, 177] on icon "check" at bounding box center [1242, 181] width 16 height 16
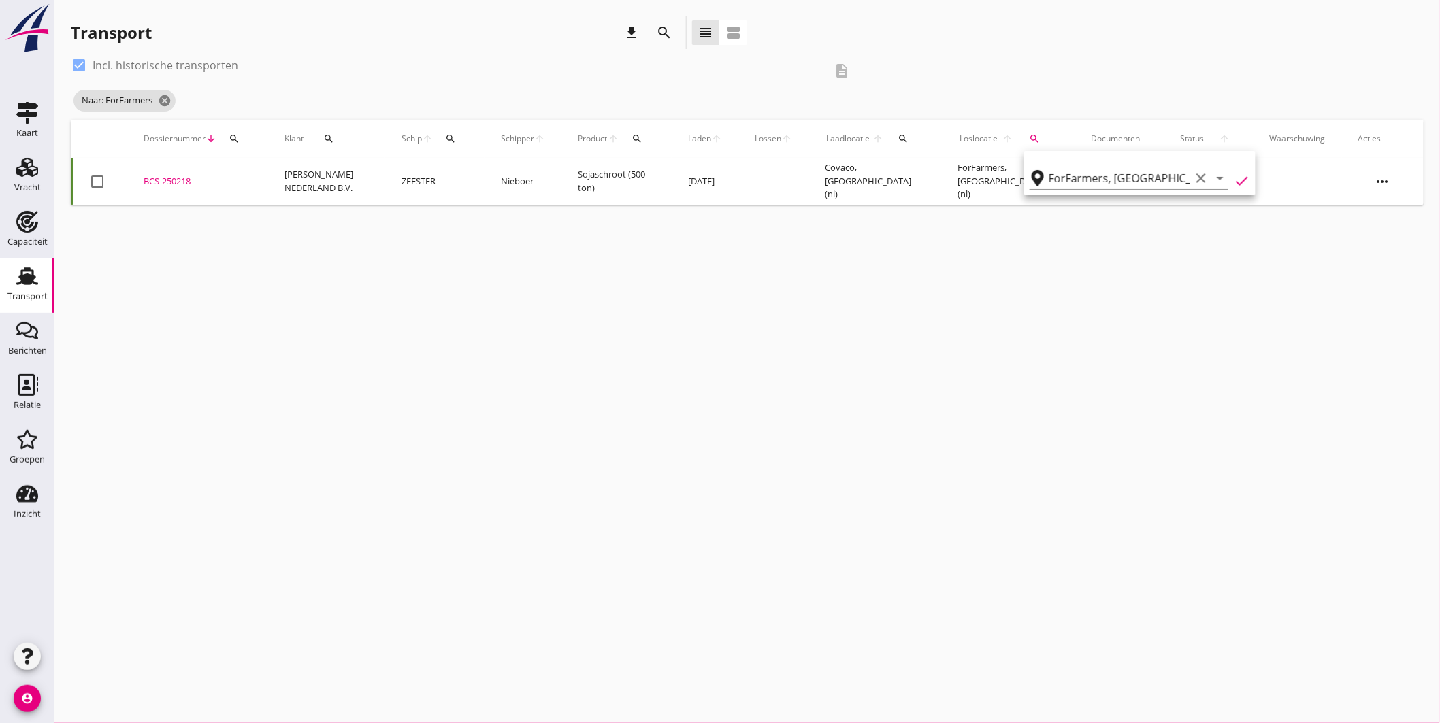
type input "ForFarmers"
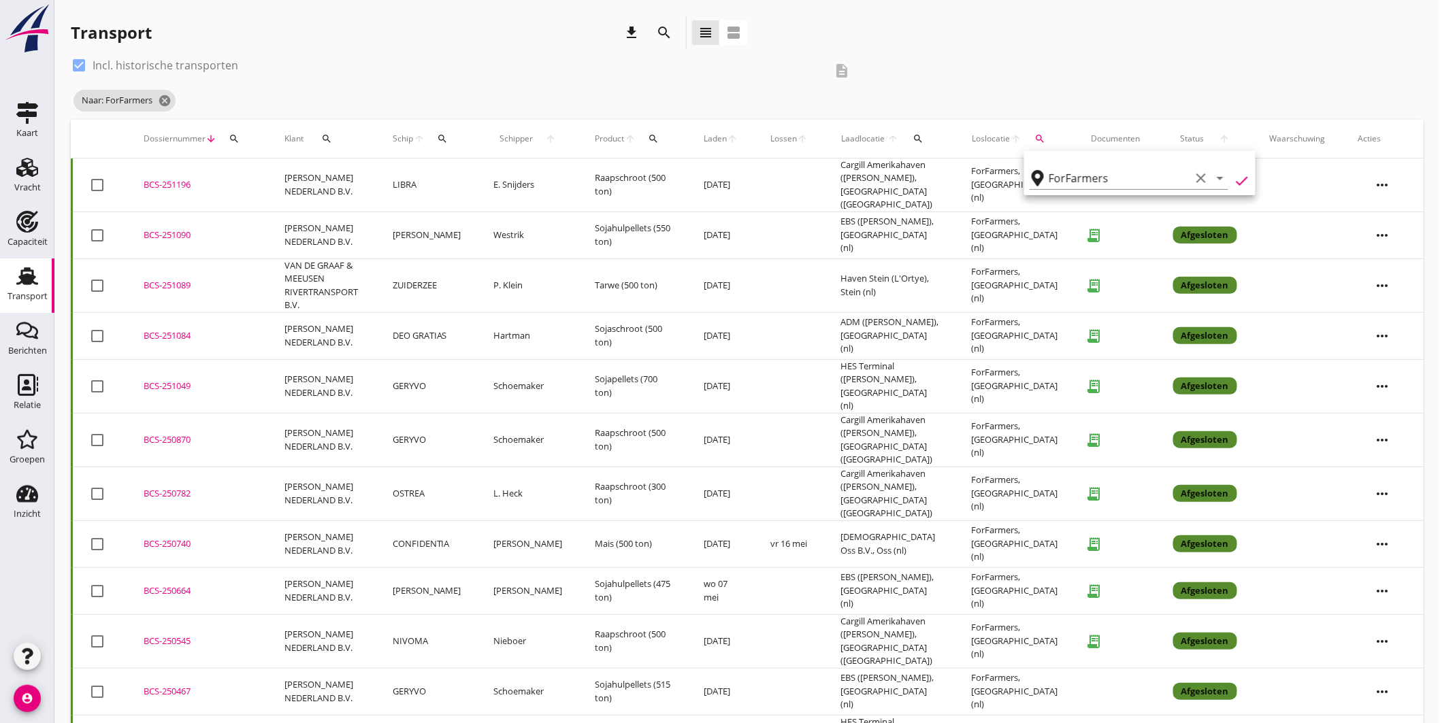
click at [157, 178] on div "BCS-251196" at bounding box center [198, 185] width 108 height 14
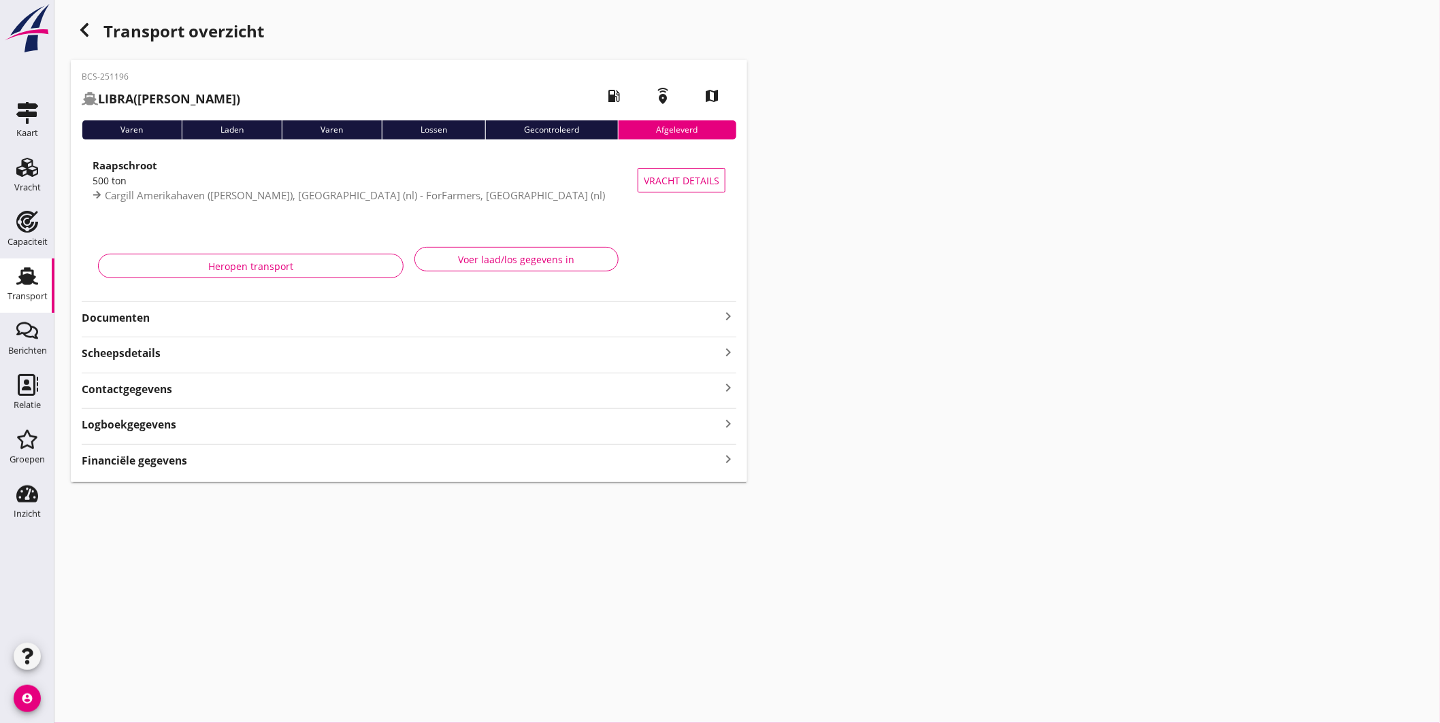
click at [468, 180] on div "500 ton" at bounding box center [365, 181] width 545 height 14
